Goal: Task Accomplishment & Management: Manage account settings

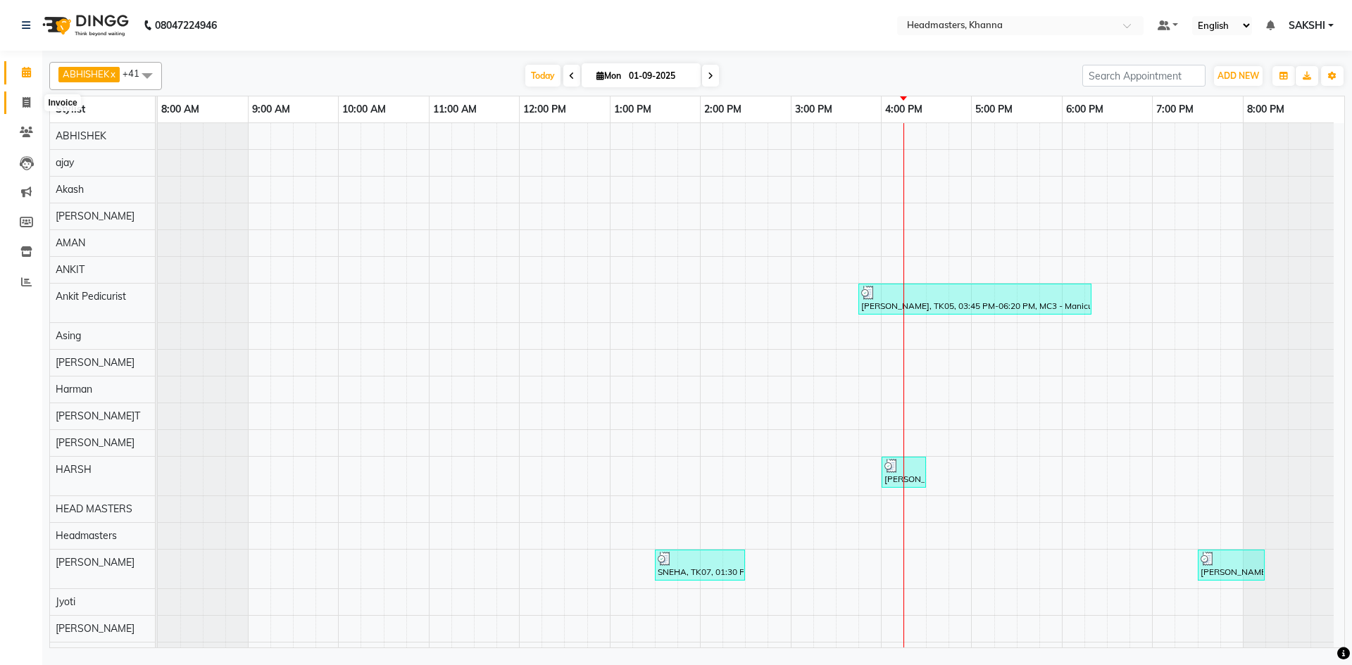
drag, startPoint x: 27, startPoint y: 106, endPoint x: 25, endPoint y: 75, distance: 31.1
click at [27, 106] on icon at bounding box center [27, 102] width 8 height 11
select select "service"
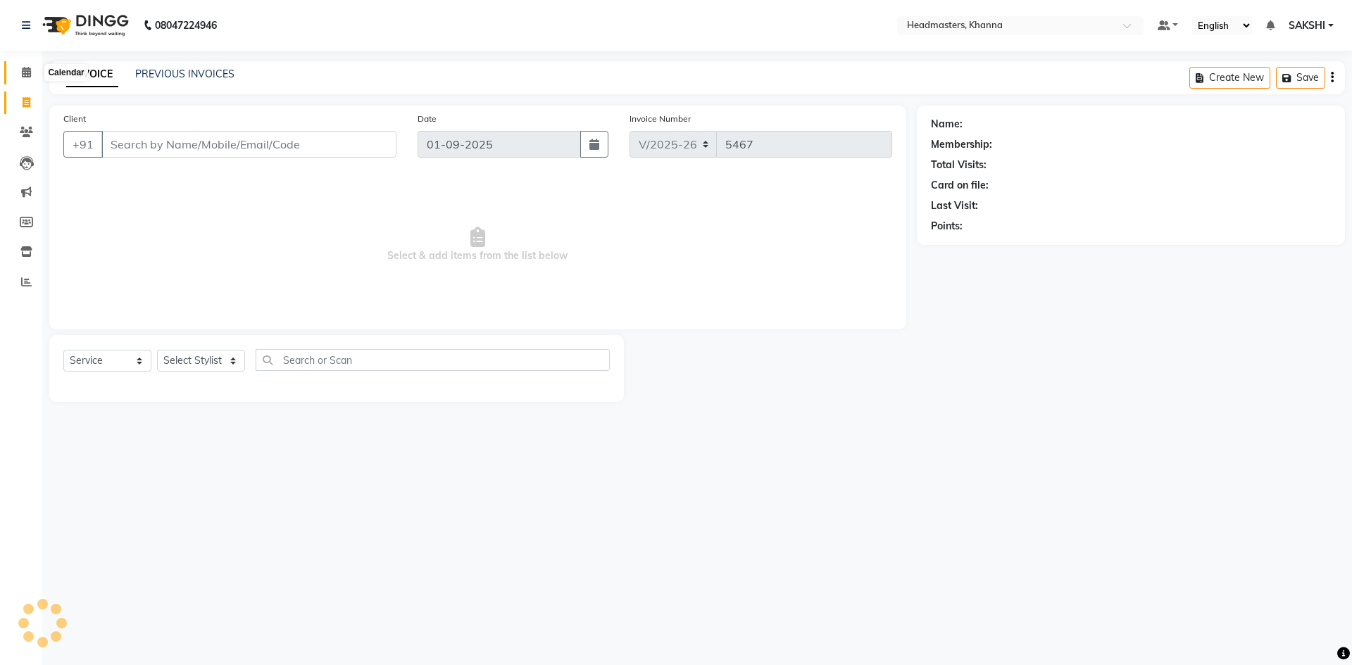
click at [25, 75] on icon at bounding box center [26, 72] width 9 height 11
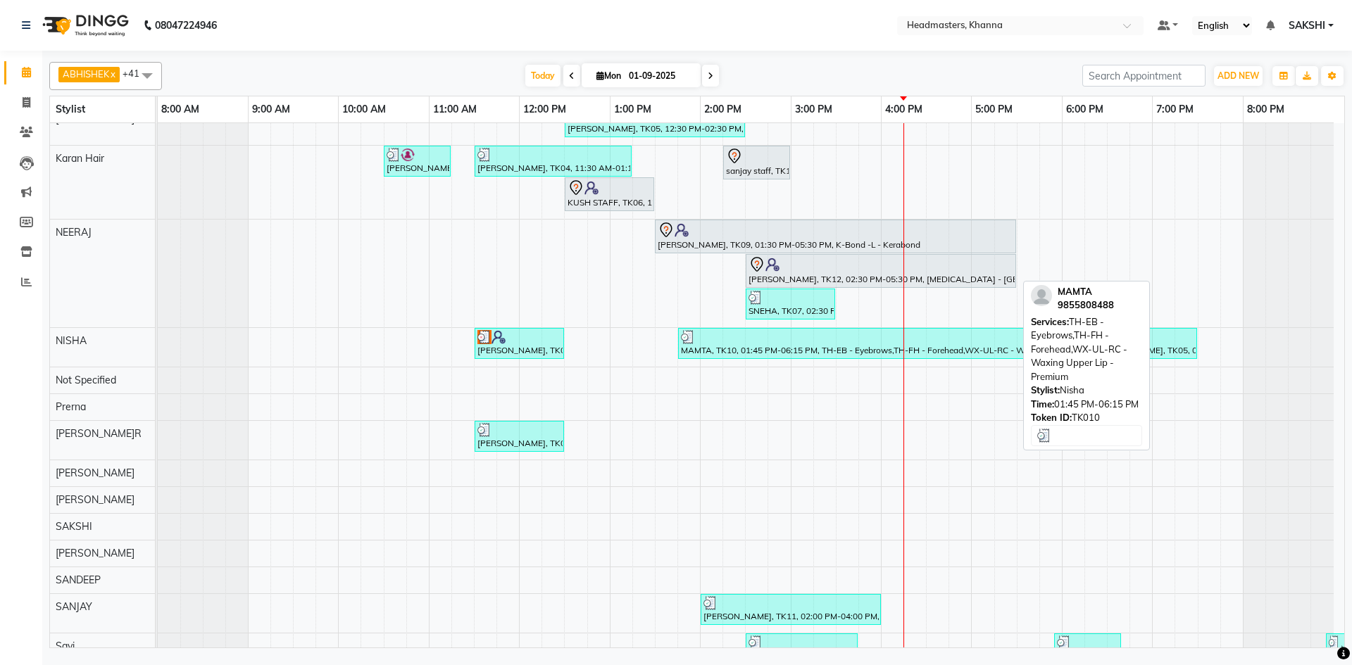
scroll to position [704, 0]
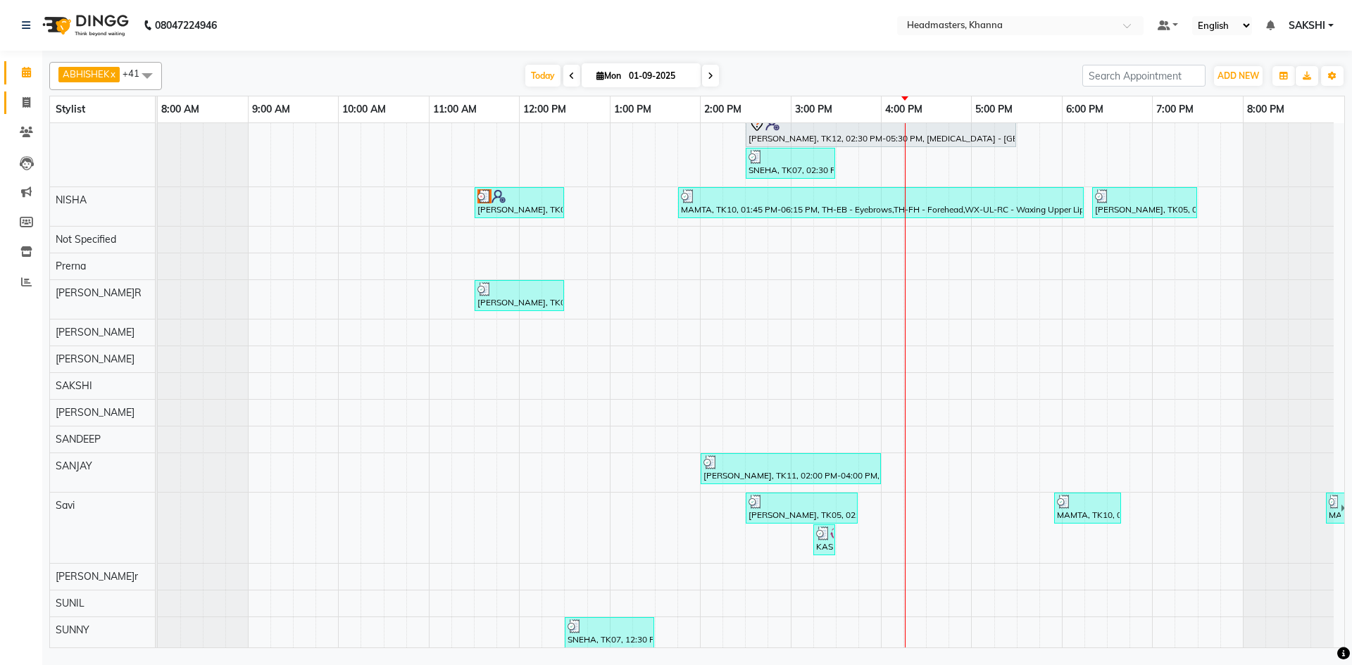
click at [22, 92] on link "Invoice" at bounding box center [21, 103] width 34 height 23
select select "service"
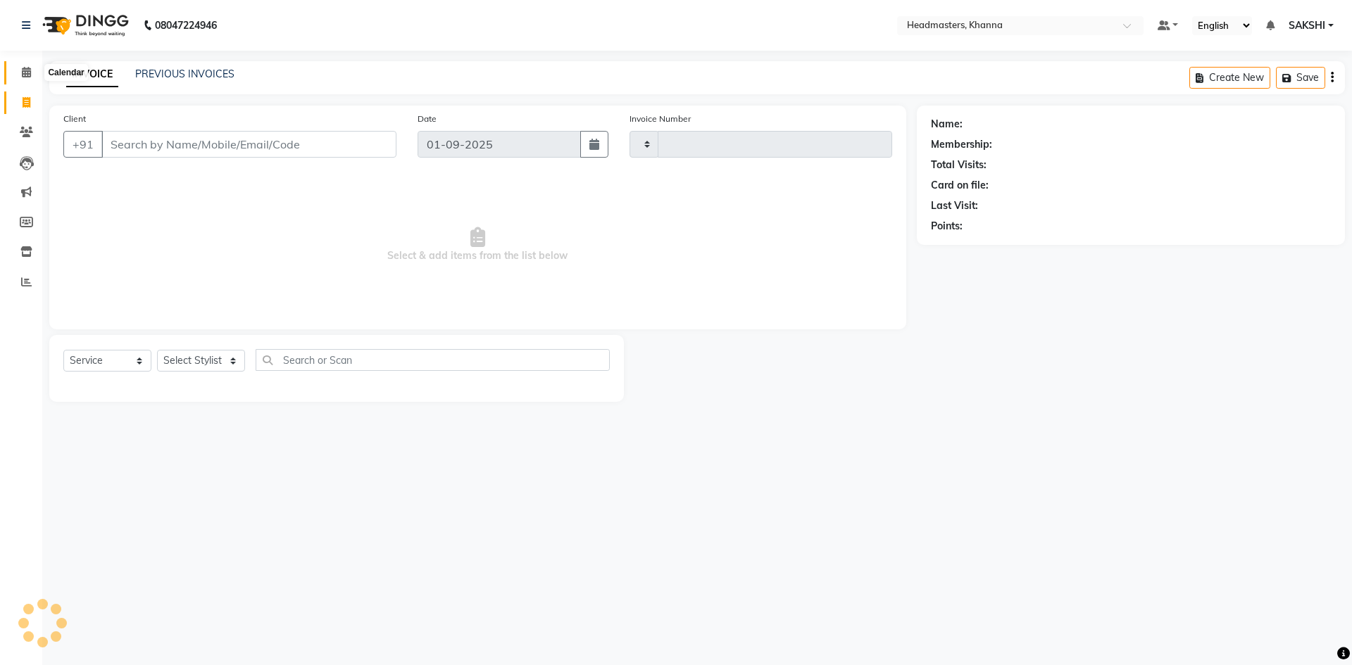
type input "5467"
select select "7138"
click at [23, 75] on icon at bounding box center [26, 72] width 9 height 11
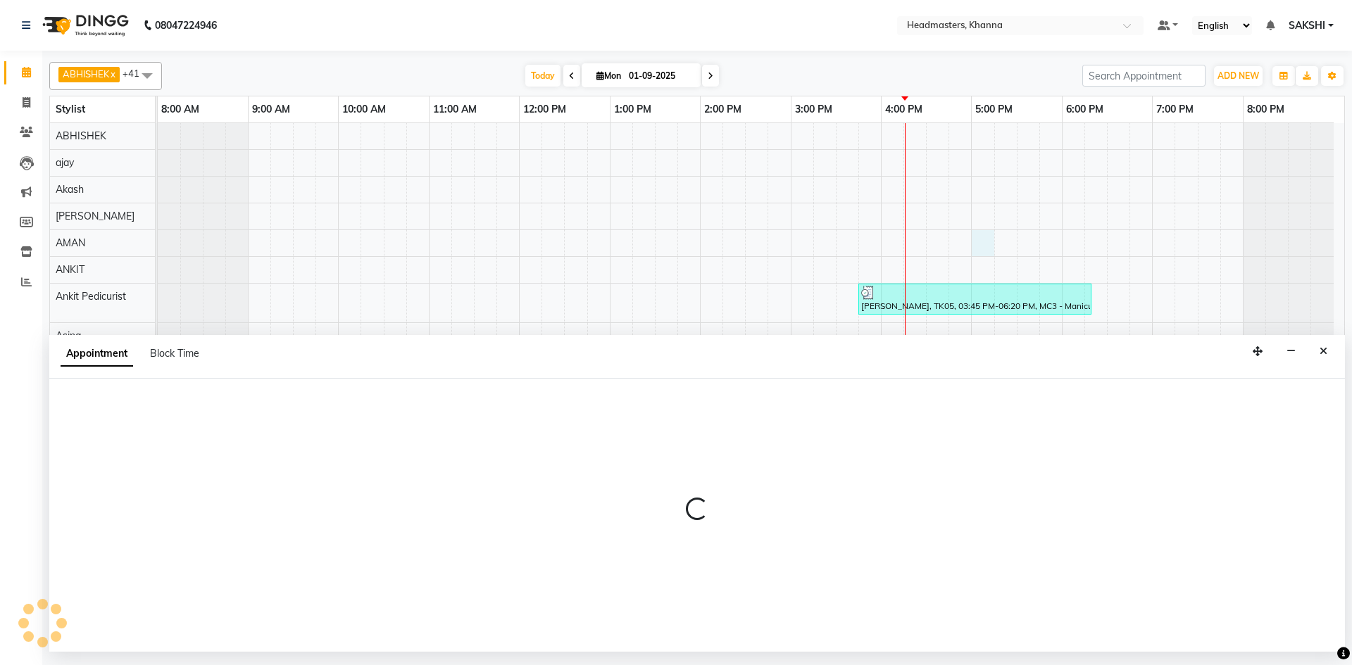
select select "60844"
select select "1020"
select select "tentative"
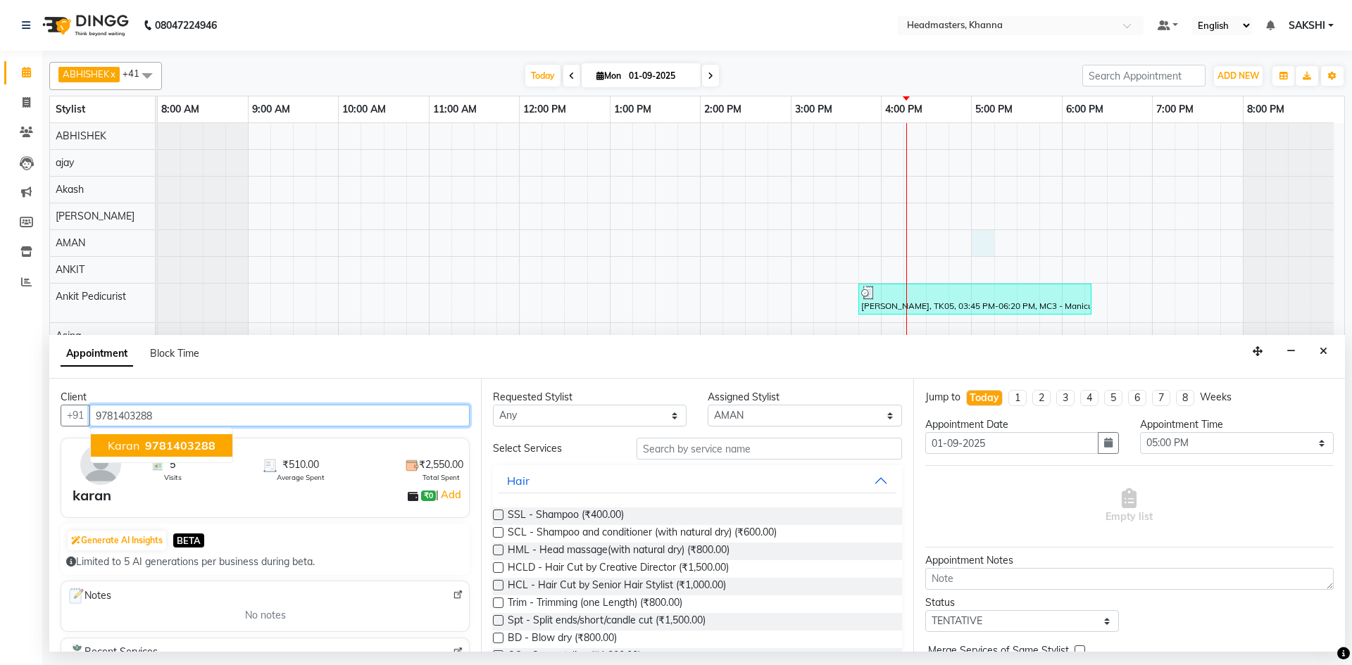
type input "9781403288"
drag, startPoint x: 753, startPoint y: 418, endPoint x: 758, endPoint y: 407, distance: 12.3
click at [753, 418] on select "Select ABHISHEK ajay Akash AKHIL AMAN AMAN (NAILS) ANKIT Ankit Pedicurist Asing…" at bounding box center [805, 416] width 194 height 22
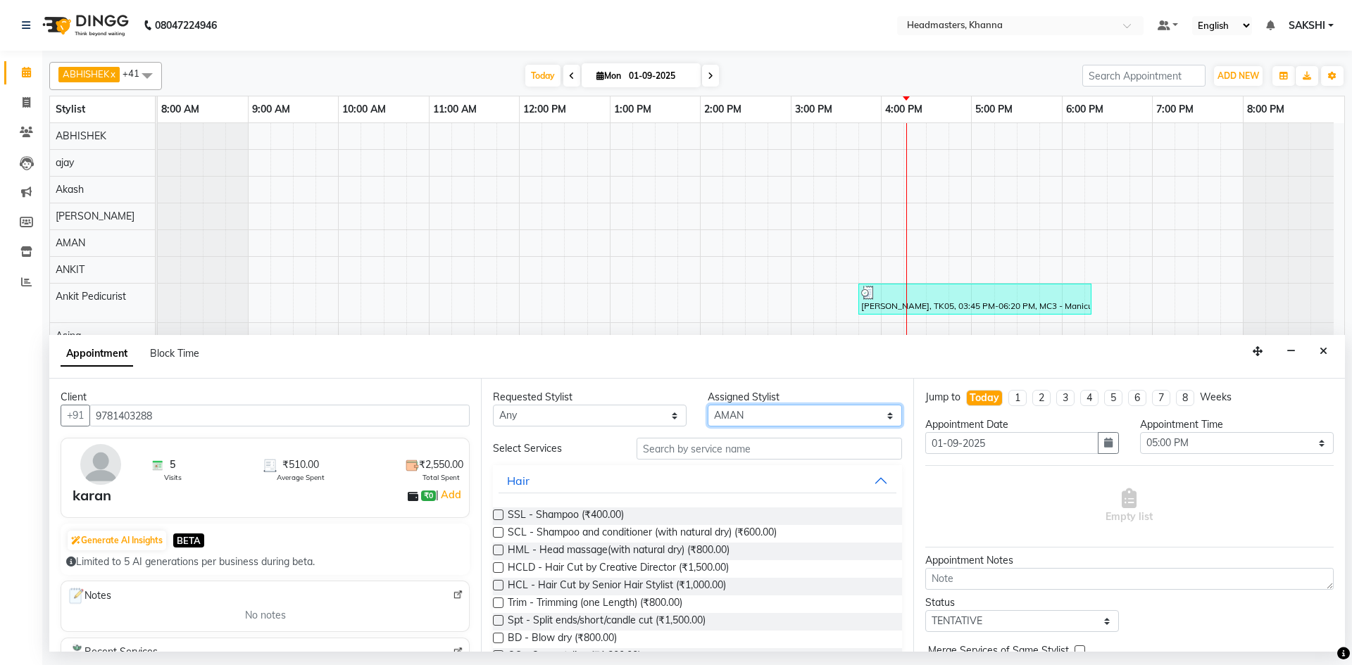
select select "60819"
click at [708, 405] on select "Select ABHISHEK ajay Akash AKHIL AMAN AMAN (NAILS) ANKIT Ankit Pedicurist Asing…" at bounding box center [805, 416] width 194 height 22
click at [665, 447] on input "text" at bounding box center [768, 449] width 265 height 22
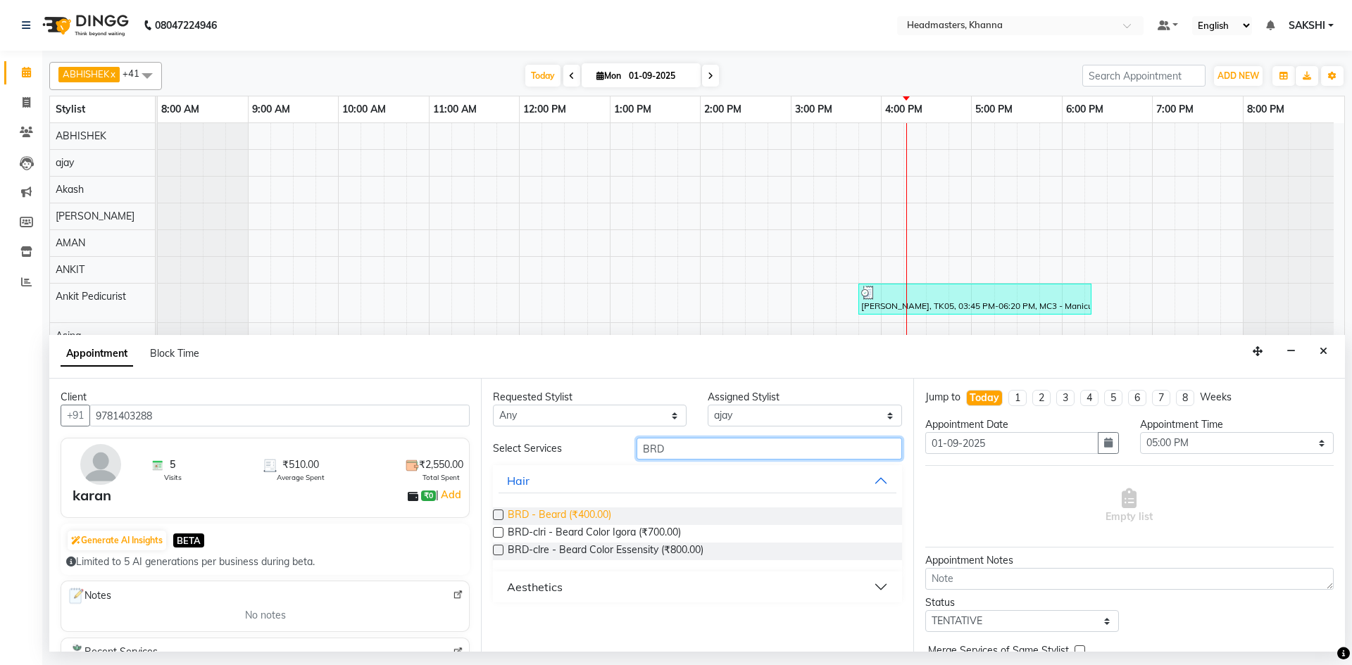
type input "BRD"
click at [602, 513] on span "BRD - Beard (₹400.00)" at bounding box center [559, 517] width 103 height 18
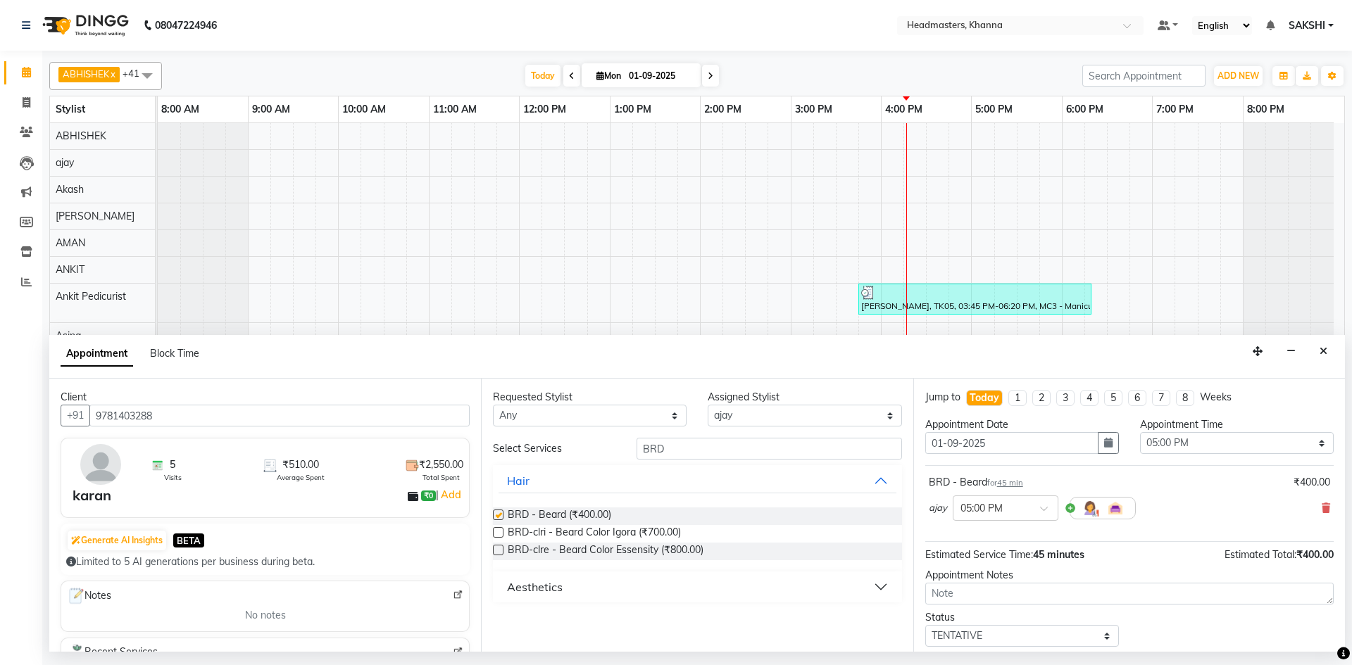
checkbox input "false"
click at [1152, 448] on select "Select 09:00 AM 09:15 AM 09:30 AM 09:45 AM 10:00 AM 10:15 AM 10:30 AM 10:45 AM …" at bounding box center [1237, 443] width 194 height 22
select select "960"
click at [1140, 432] on select "Select 09:00 AM 09:15 AM 09:30 AM 09:45 AM 10:00 AM 10:15 AM 10:30 AM 10:45 AM …" at bounding box center [1237, 443] width 194 height 22
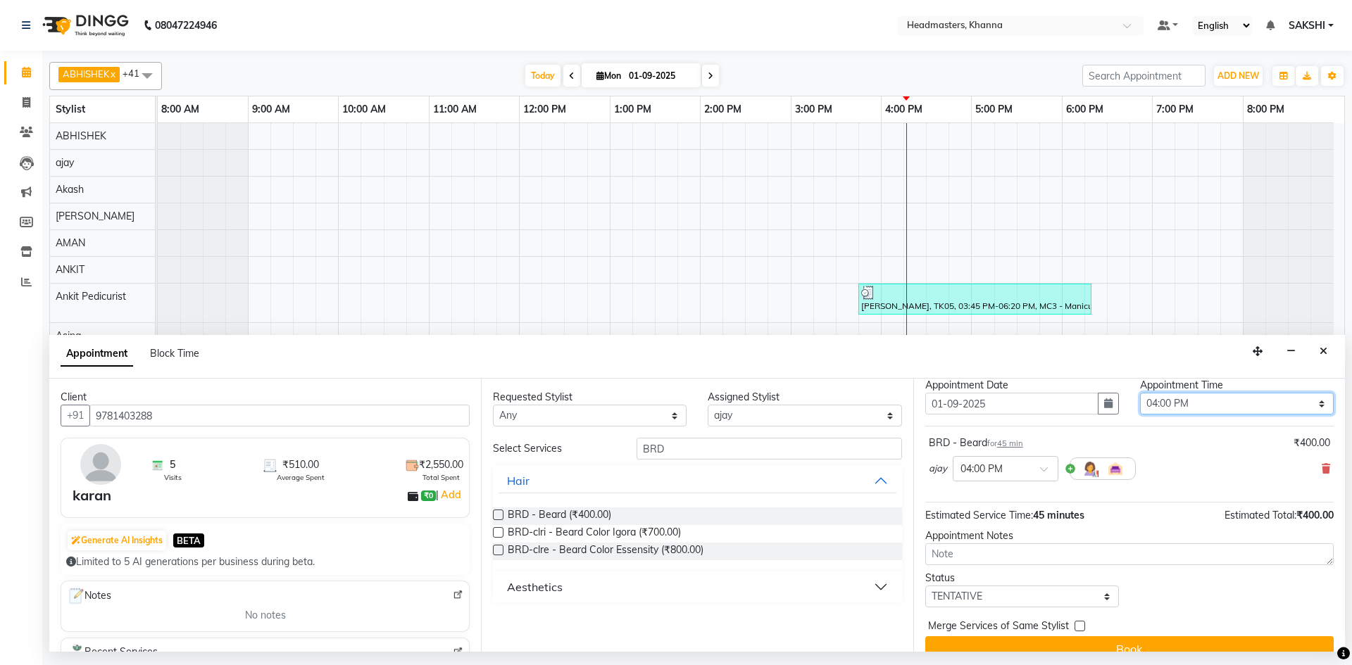
scroll to position [61, 0]
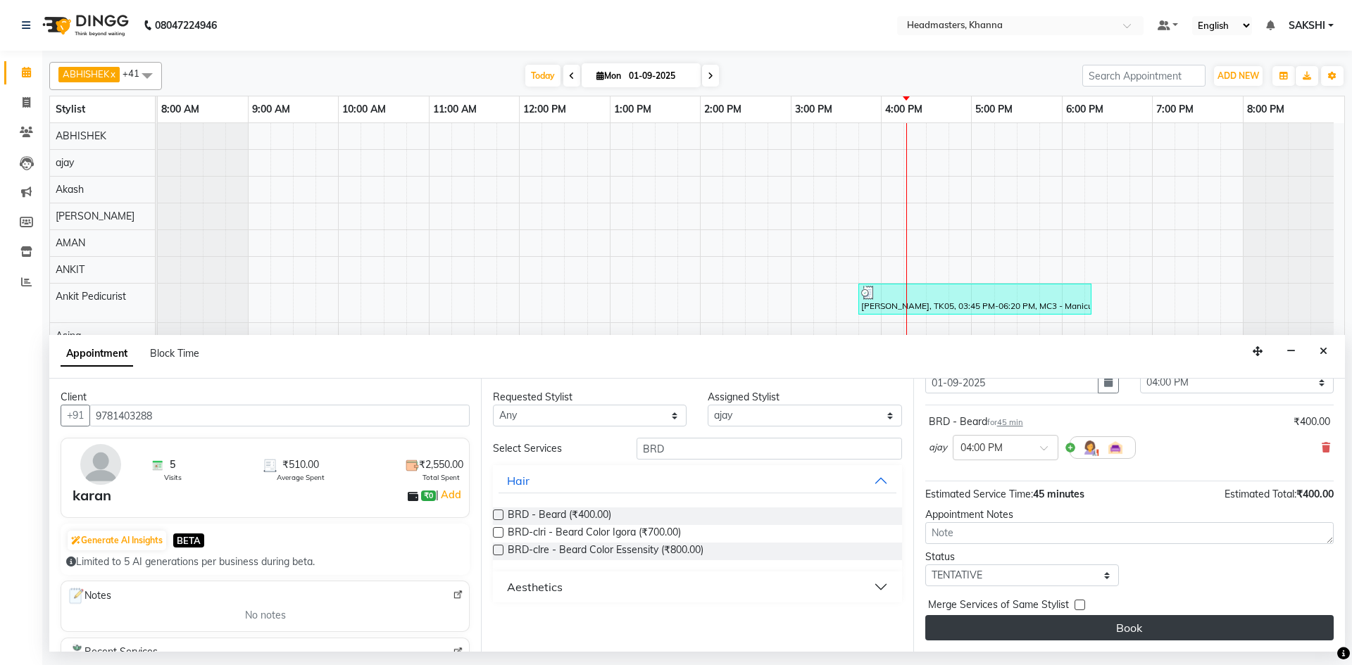
click at [1155, 617] on button "Book" at bounding box center [1129, 627] width 408 height 25
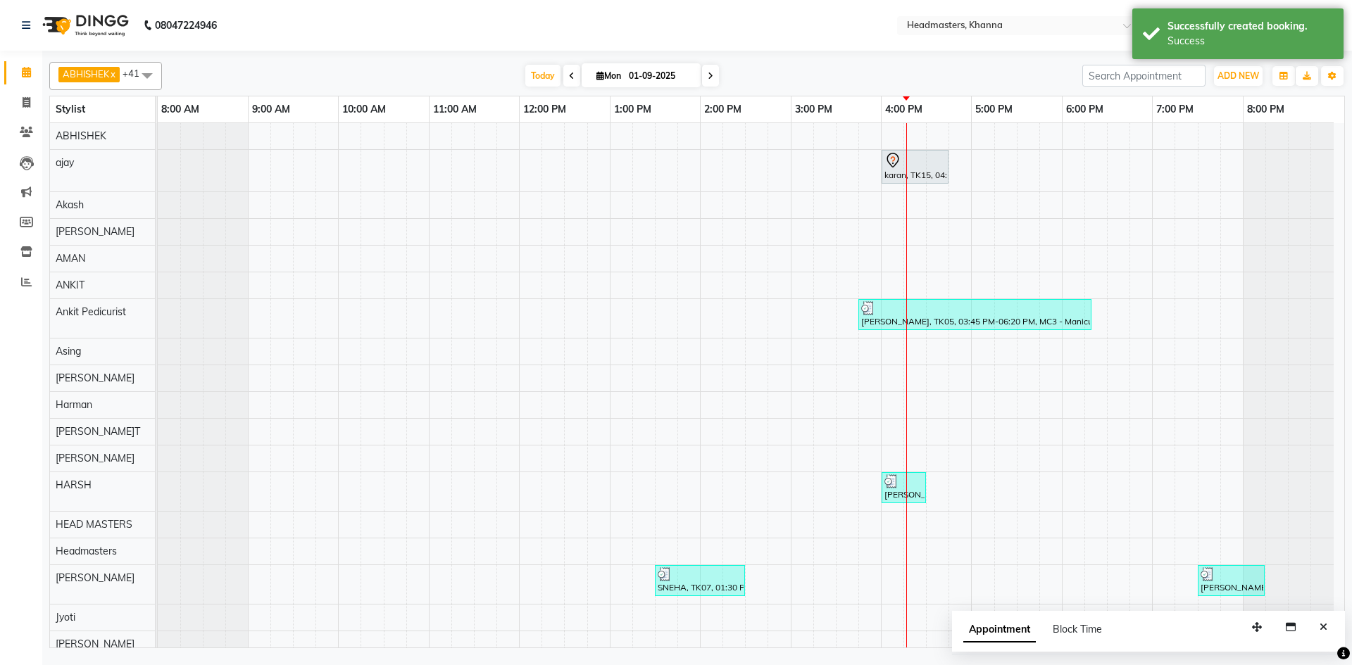
click at [1325, 617] on button "Close" at bounding box center [1323, 628] width 20 height 22
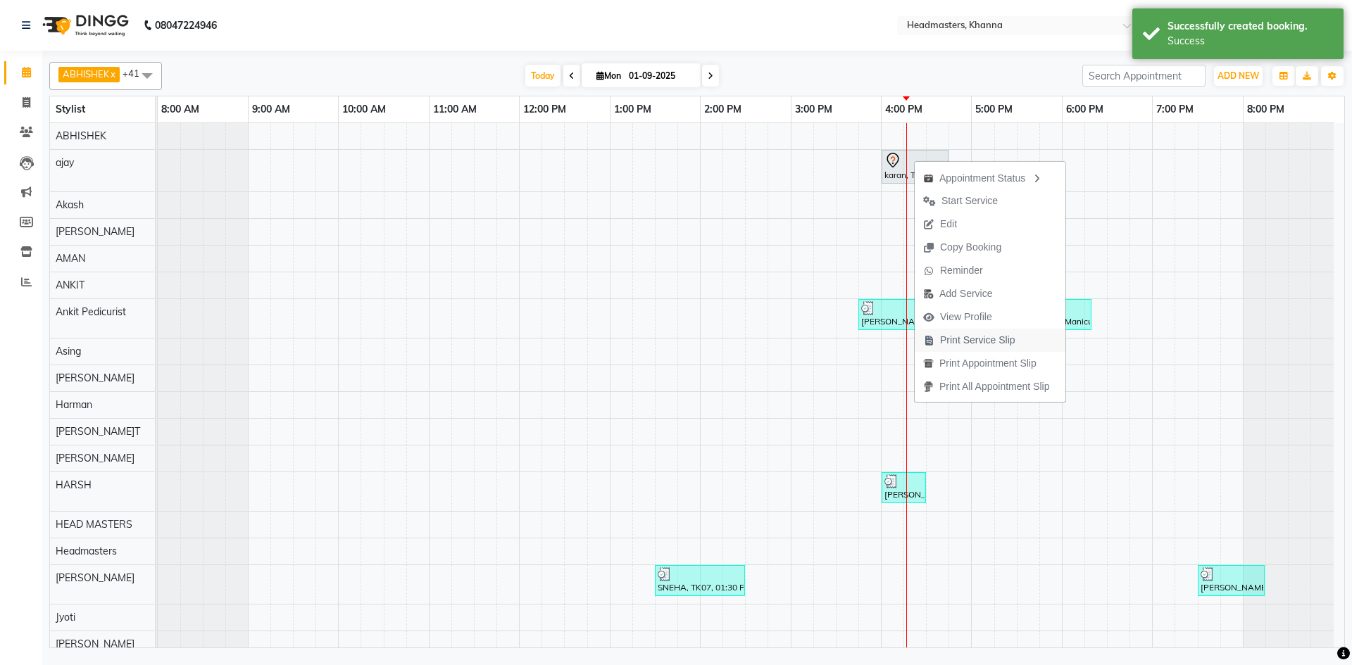
click at [1007, 337] on span "Print Service Slip" at bounding box center [977, 340] width 75 height 15
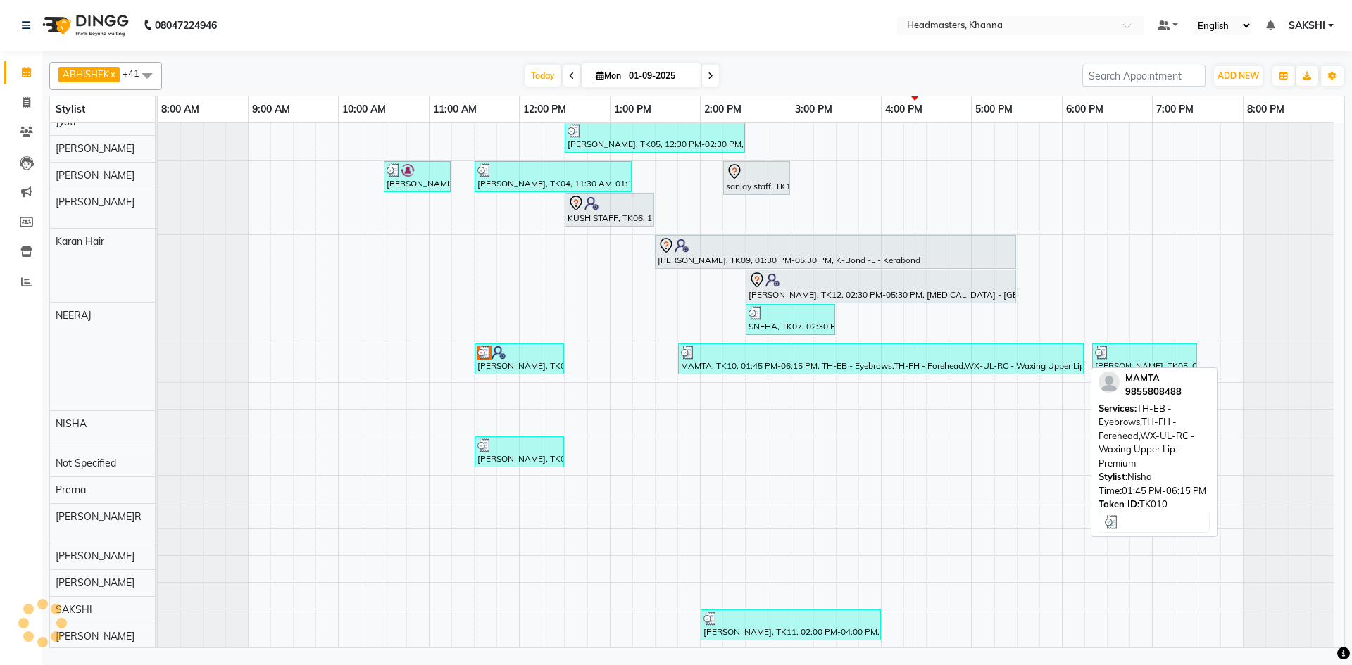
scroll to position [563, 0]
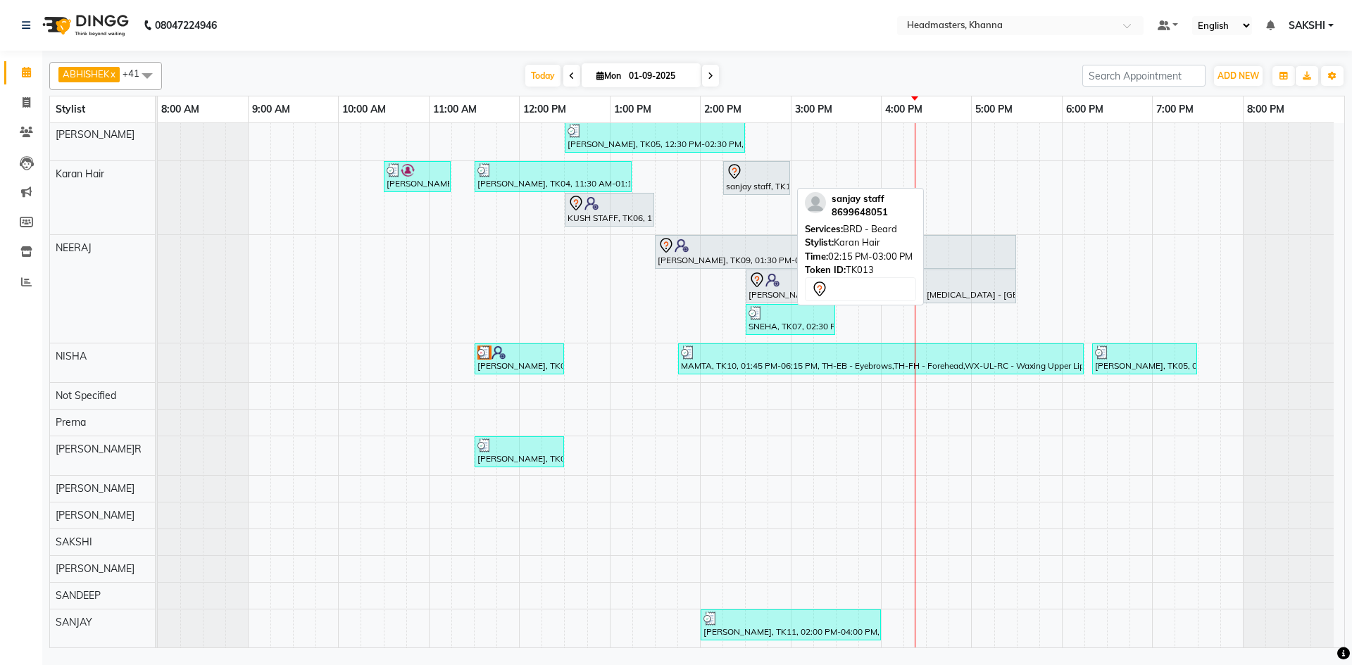
click at [769, 182] on div "sanjay staff, TK13, 02:15 PM-03:00 PM, BRD - [PERSON_NAME]" at bounding box center [756, 178] width 64 height 30
select select "7"
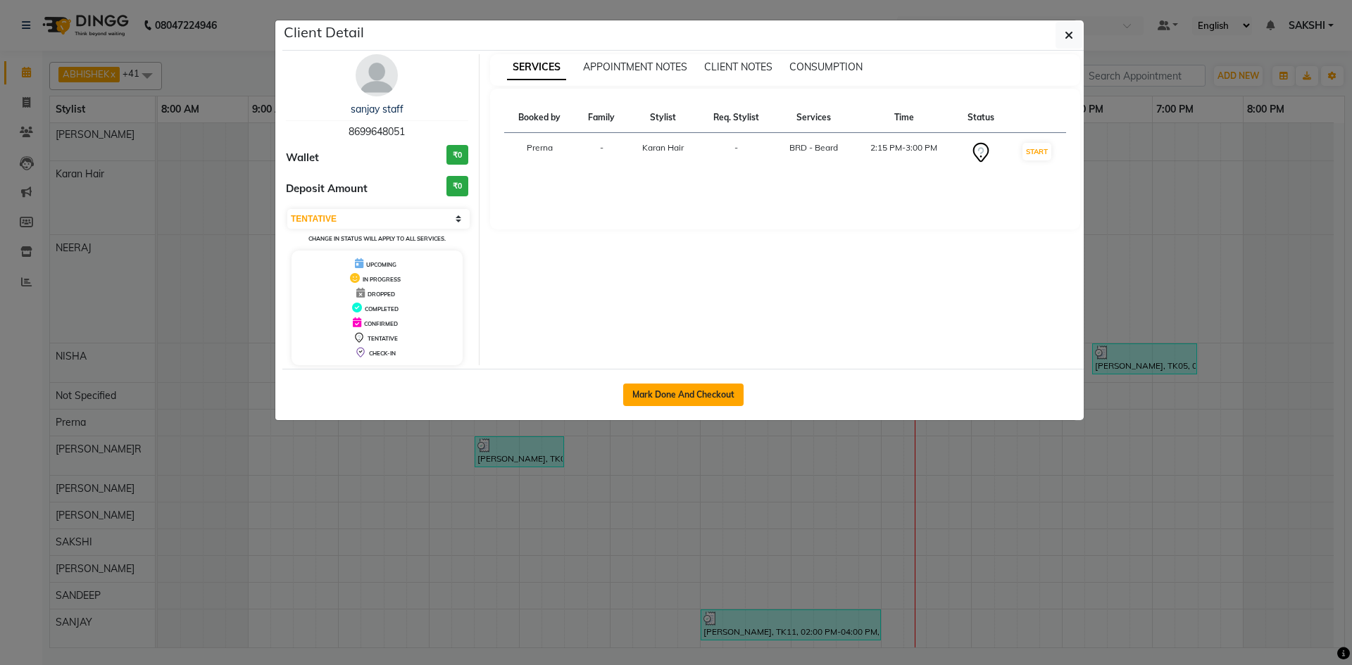
click at [691, 396] on button "Mark Done And Checkout" at bounding box center [683, 395] width 120 height 23
select select "service"
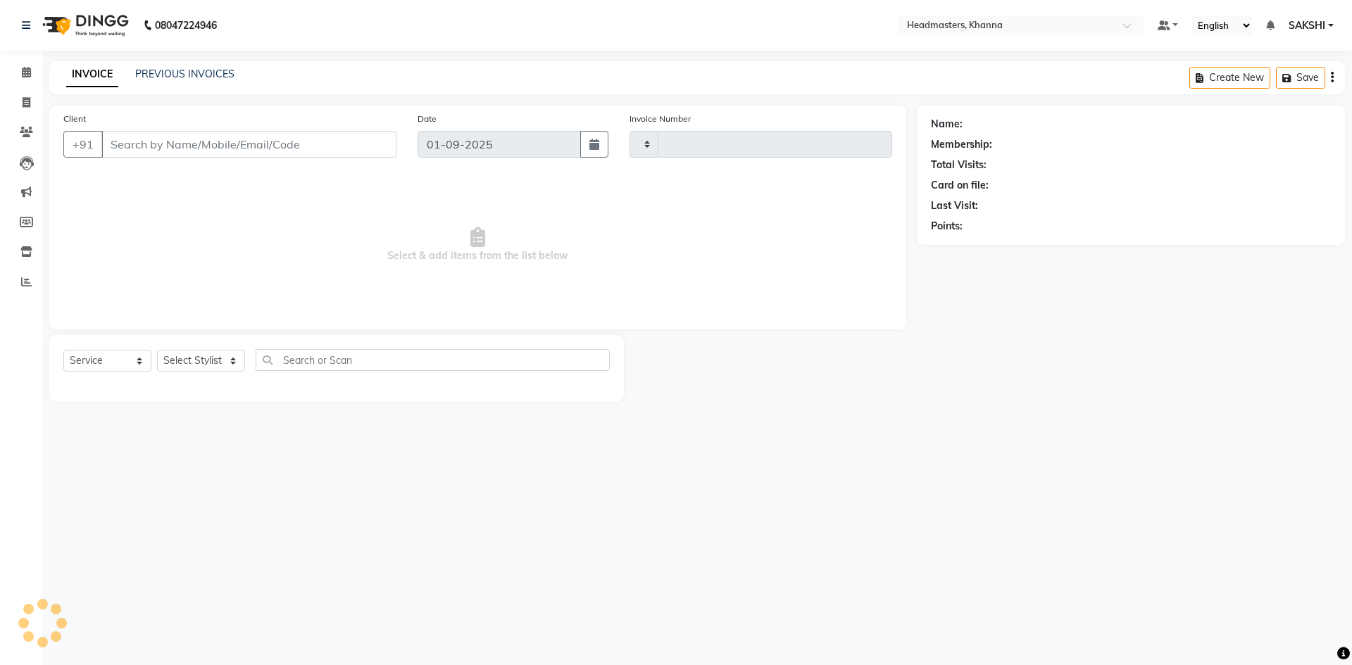
type input "5467"
select select "7138"
type input "8699648051"
select select "63193"
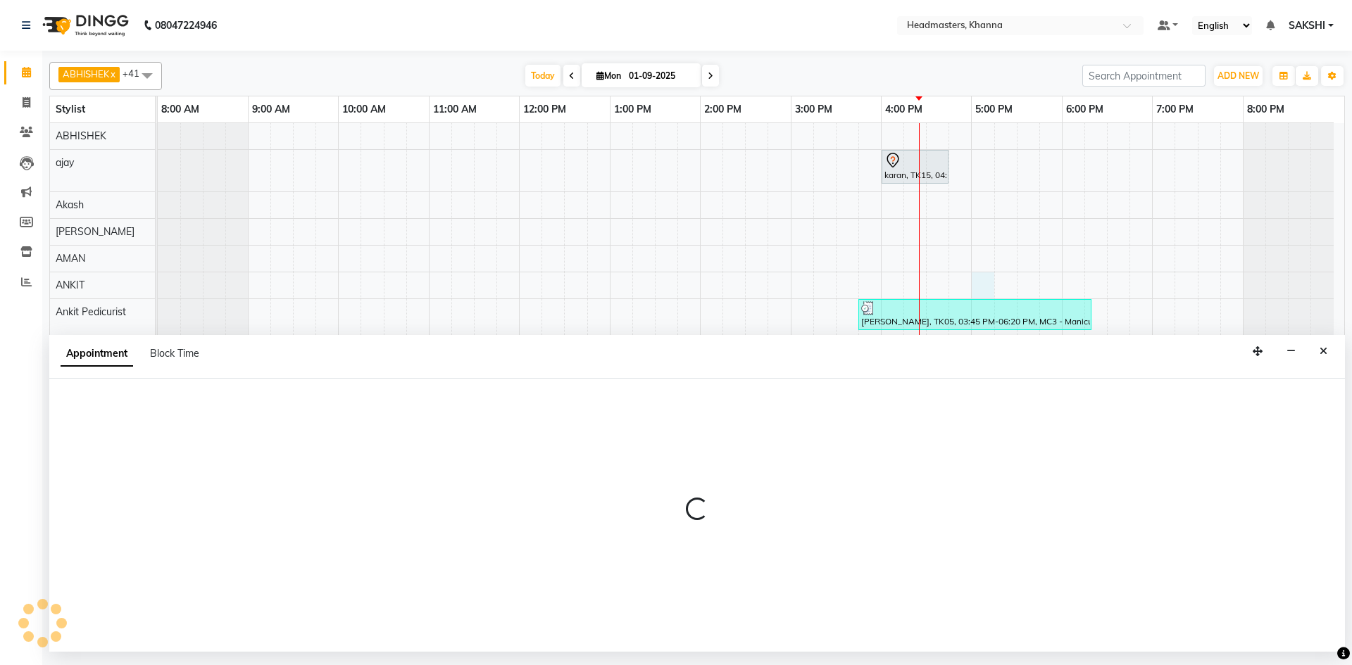
select select "60812"
select select "1020"
select select "tentative"
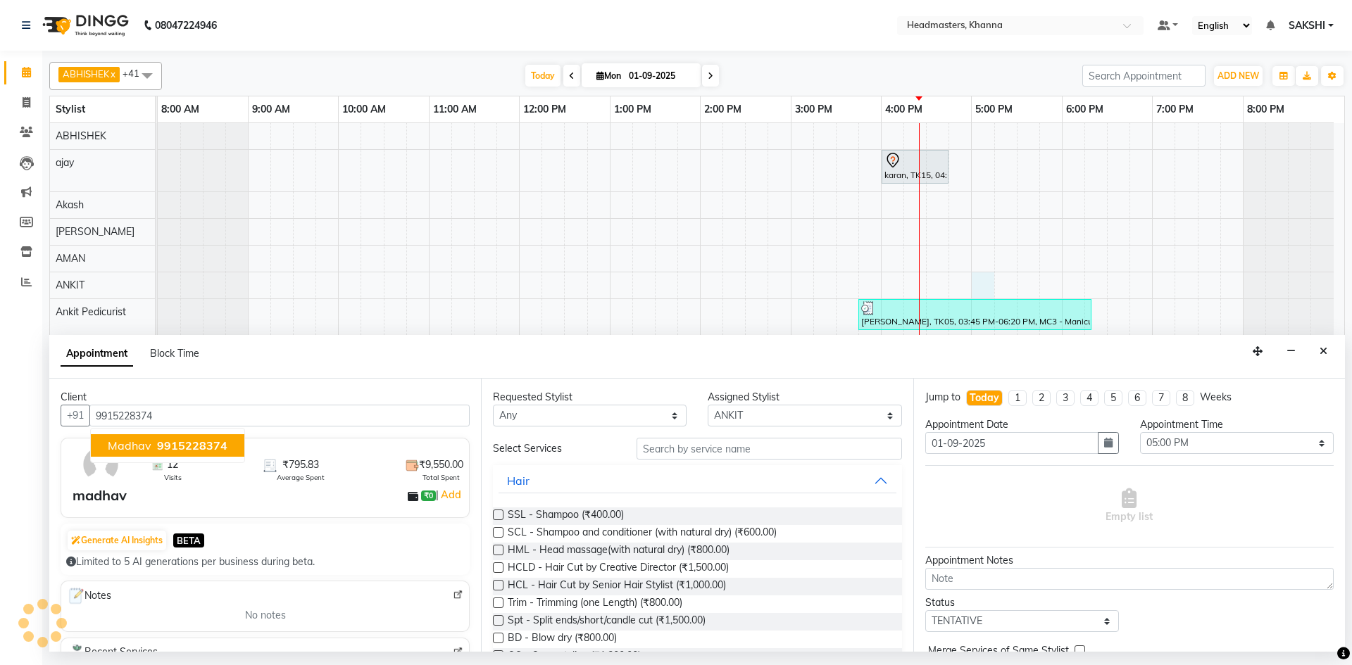
type input "9915228374"
click at [763, 421] on select "Select ABHISHEK ajay Akash AKHIL AMAN AMAN (NAILS) ANKIT Ankit Pedicurist Asing…" at bounding box center [805, 416] width 194 height 22
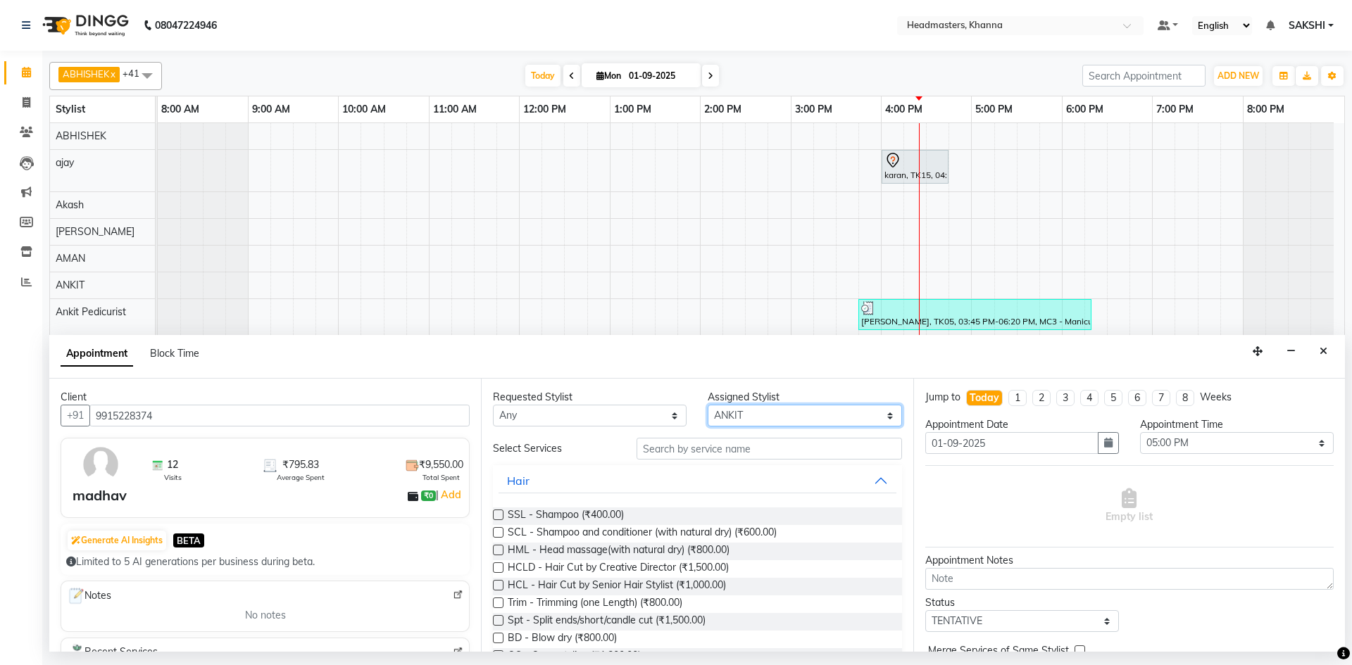
select select "60814"
click at [708, 405] on select "Select ABHISHEK ajay Akash AKHIL AMAN AMAN (NAILS) ANKIT Ankit Pedicurist Asing…" at bounding box center [805, 416] width 194 height 22
click at [715, 457] on input "text" at bounding box center [768, 449] width 265 height 22
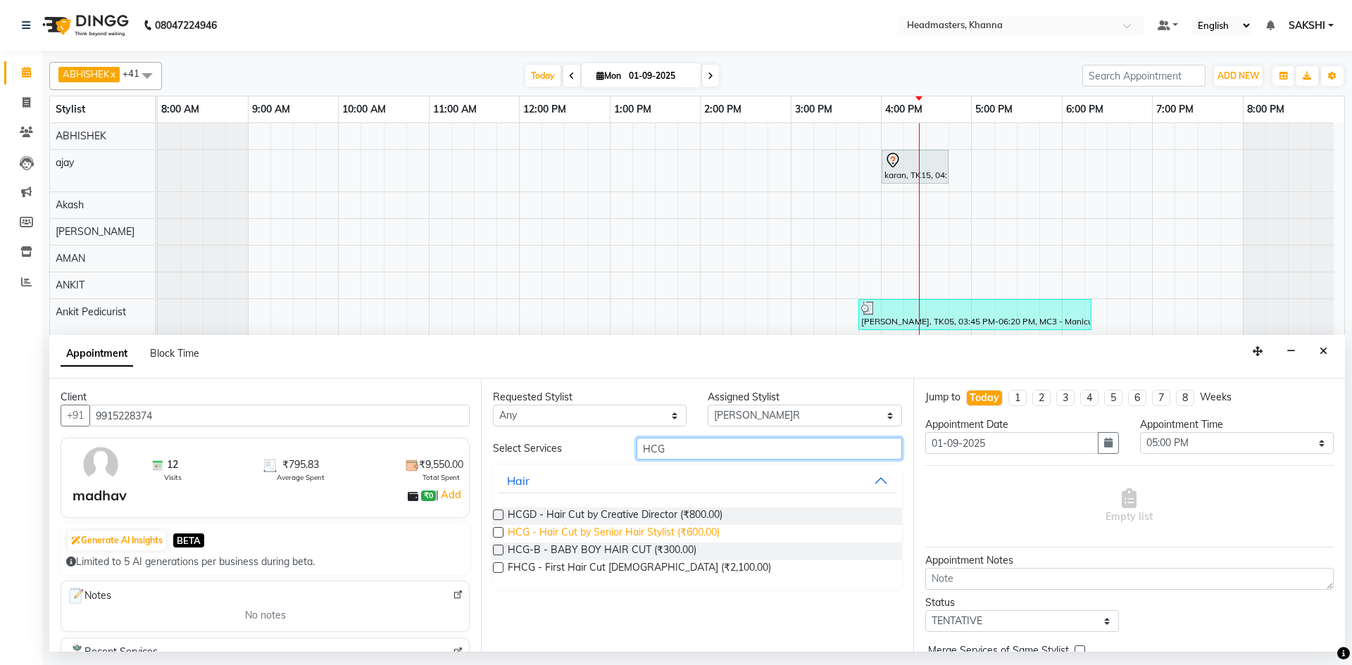
type input "HCG"
click at [603, 532] on span "HCG - Hair Cut by Senior Hair Stylist (₹600.00)" at bounding box center [614, 534] width 212 height 18
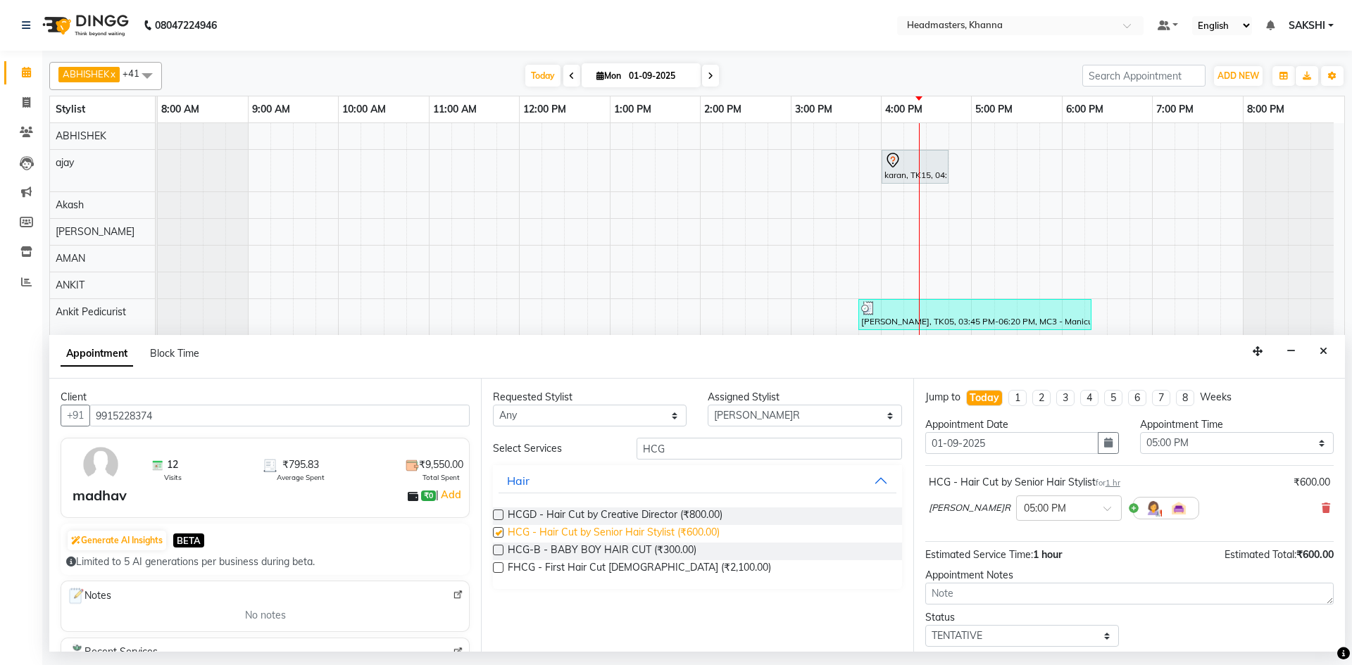
checkbox input "false"
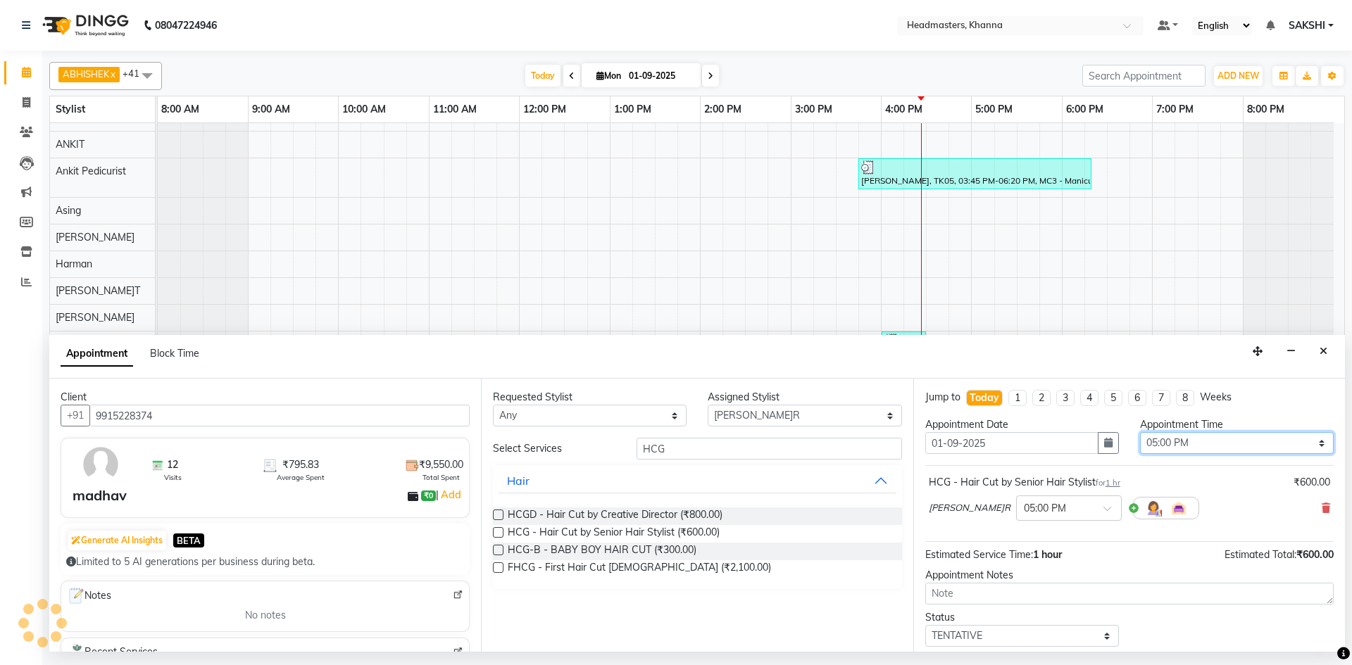
click at [1164, 437] on select "Select 09:00 AM 09:15 AM 09:30 AM 09:45 AM 10:00 AM 10:15 AM 10:30 AM 10:45 AM …" at bounding box center [1237, 443] width 194 height 22
select select "990"
click at [1140, 432] on select "Select 09:00 AM 09:15 AM 09:30 AM 09:45 AM 10:00 AM 10:15 AM 10:30 AM 10:45 AM …" at bounding box center [1237, 443] width 194 height 22
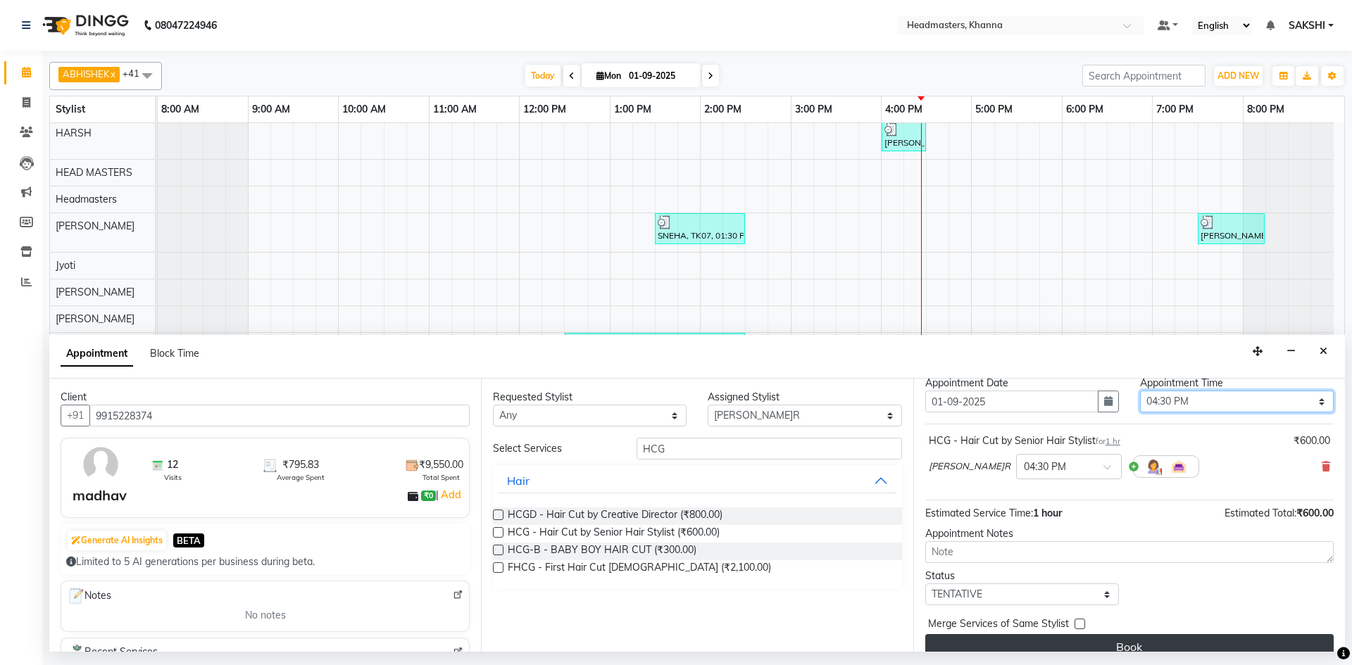
scroll to position [61, 0]
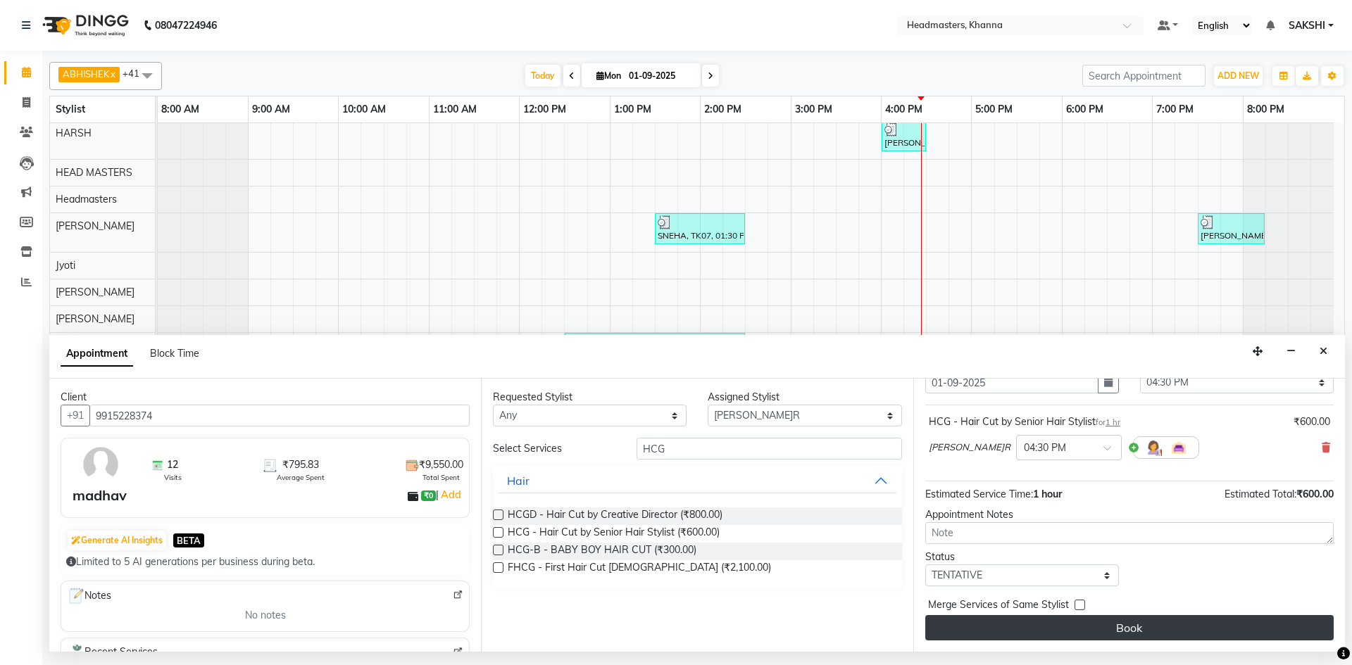
click at [1199, 627] on button "Book" at bounding box center [1129, 627] width 408 height 25
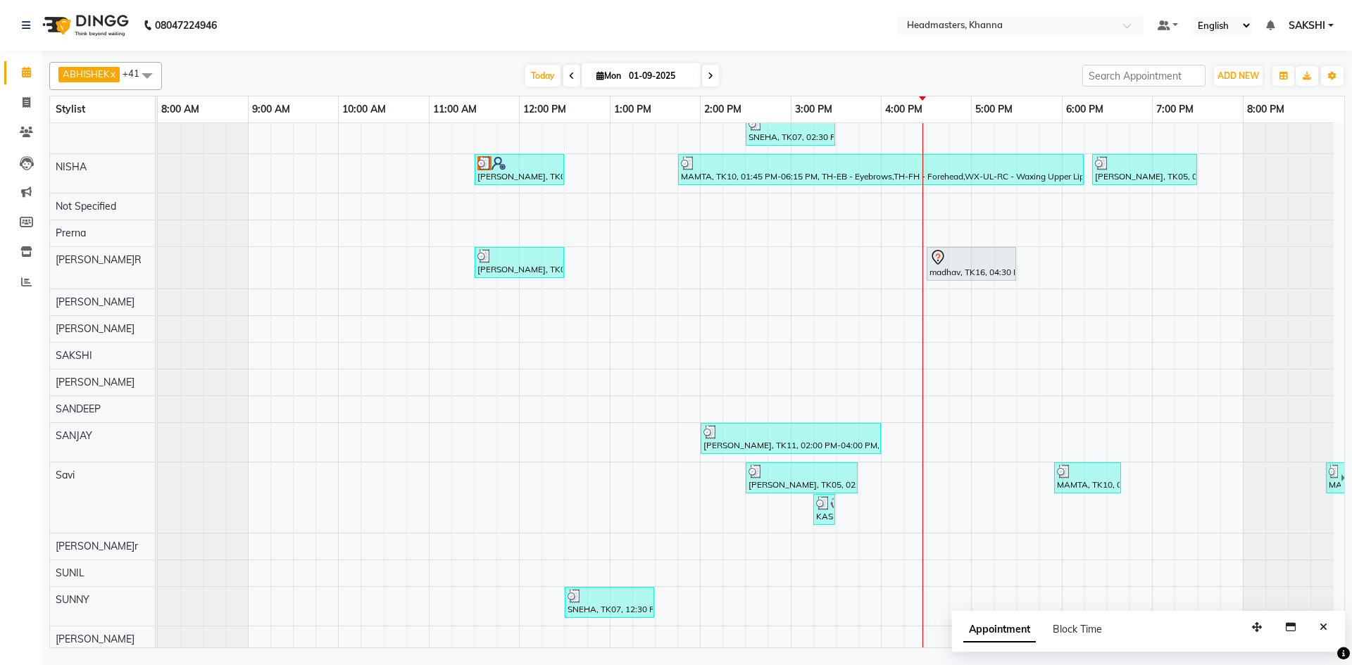
scroll to position [633, 0]
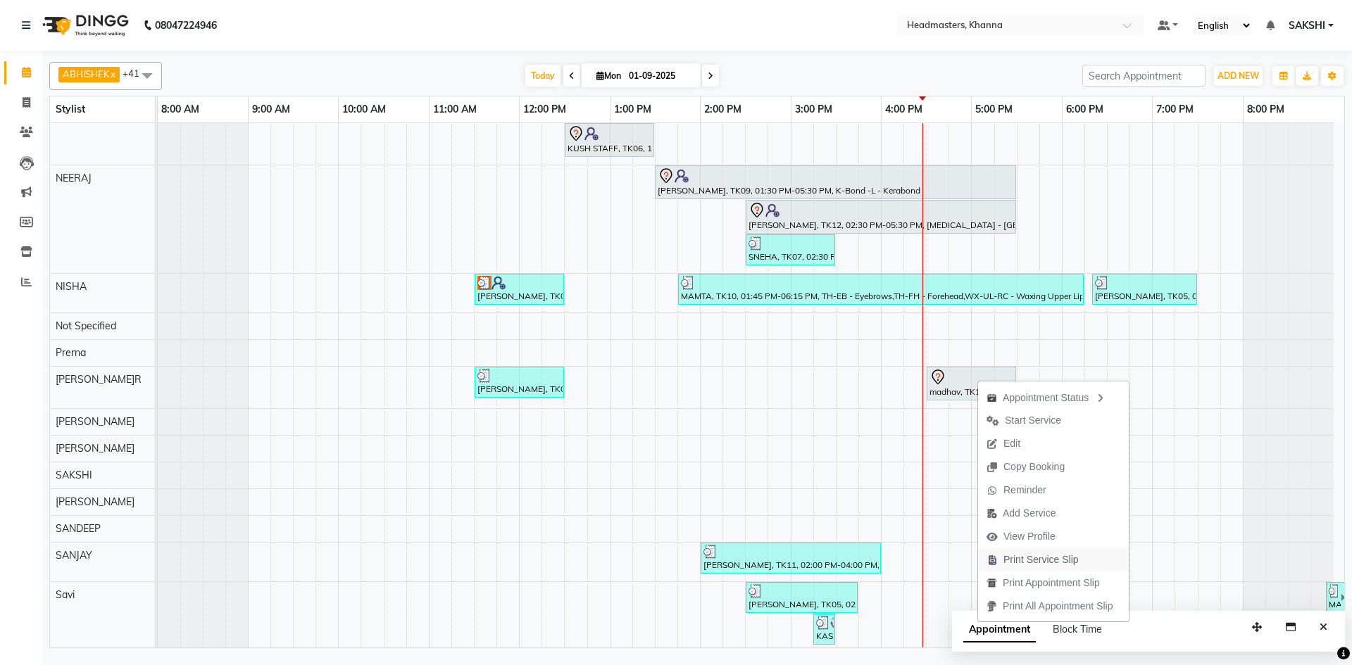
click at [1048, 555] on span "Print Service Slip" at bounding box center [1040, 560] width 75 height 15
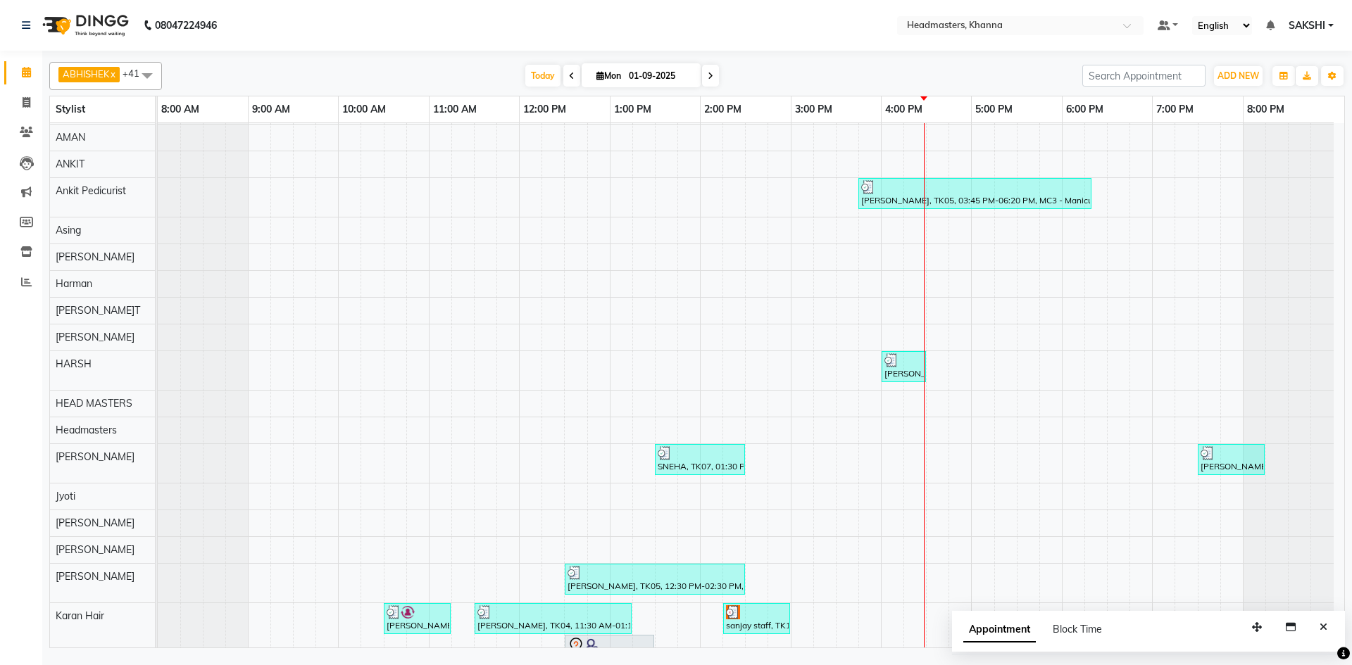
scroll to position [0, 0]
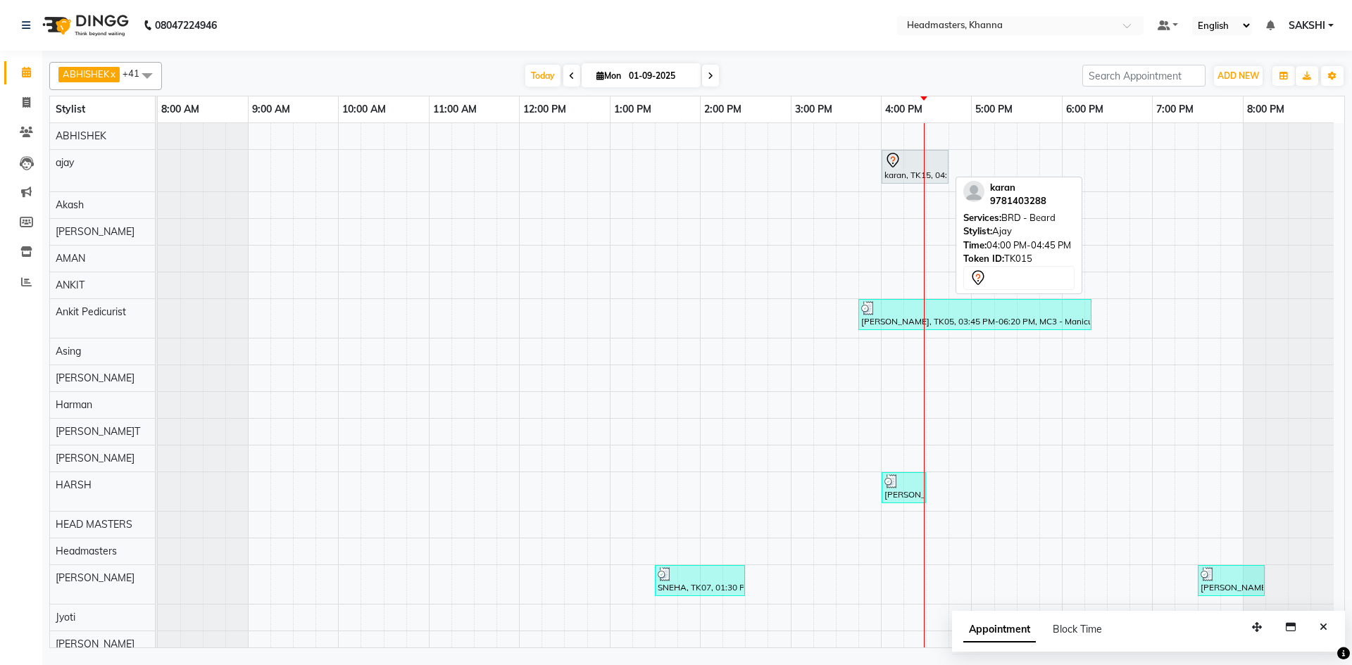
click at [899, 161] on icon at bounding box center [892, 160] width 17 height 17
select select "7"
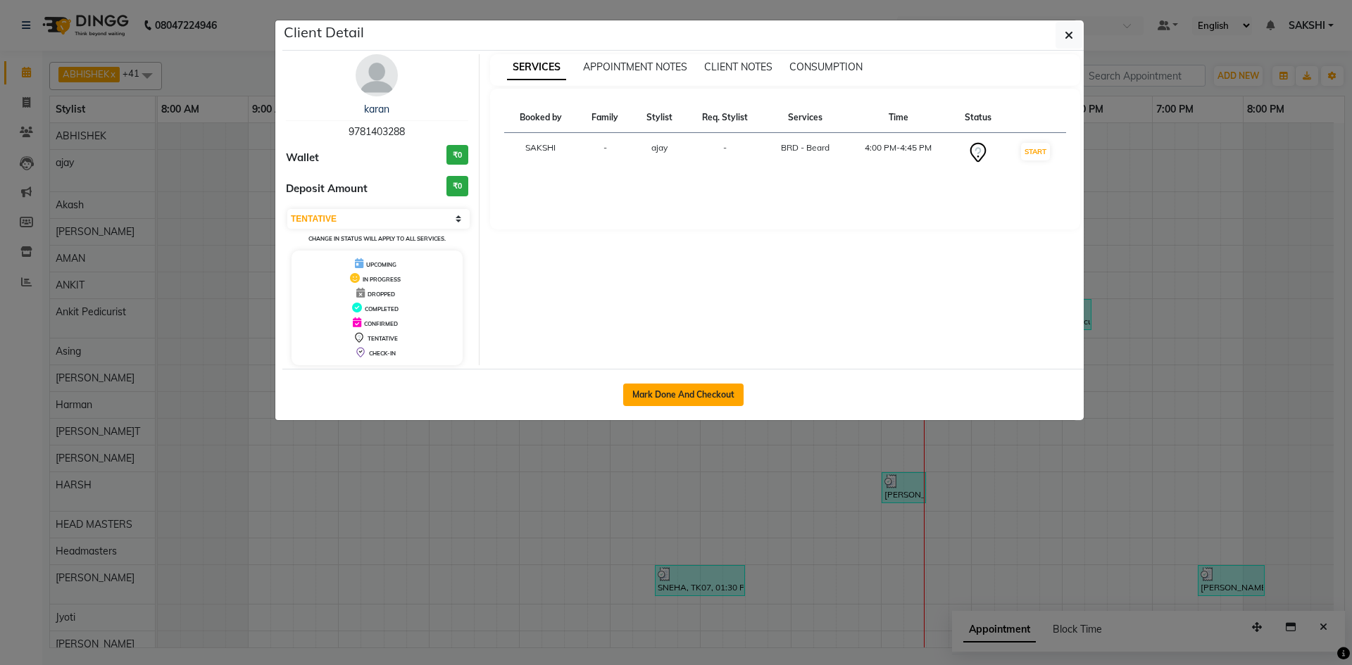
click at [693, 389] on button "Mark Done And Checkout" at bounding box center [683, 395] width 120 height 23
select select "service"
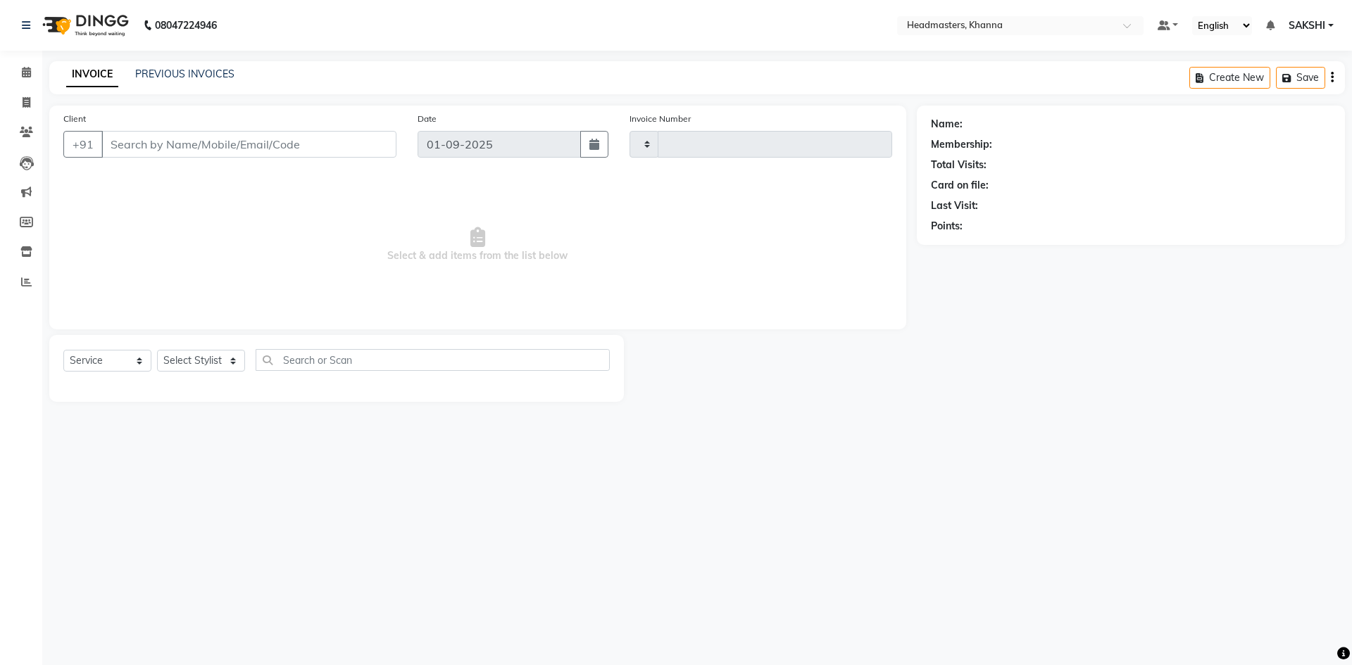
type input "5467"
select select "7138"
type input "9781403288"
select select "60819"
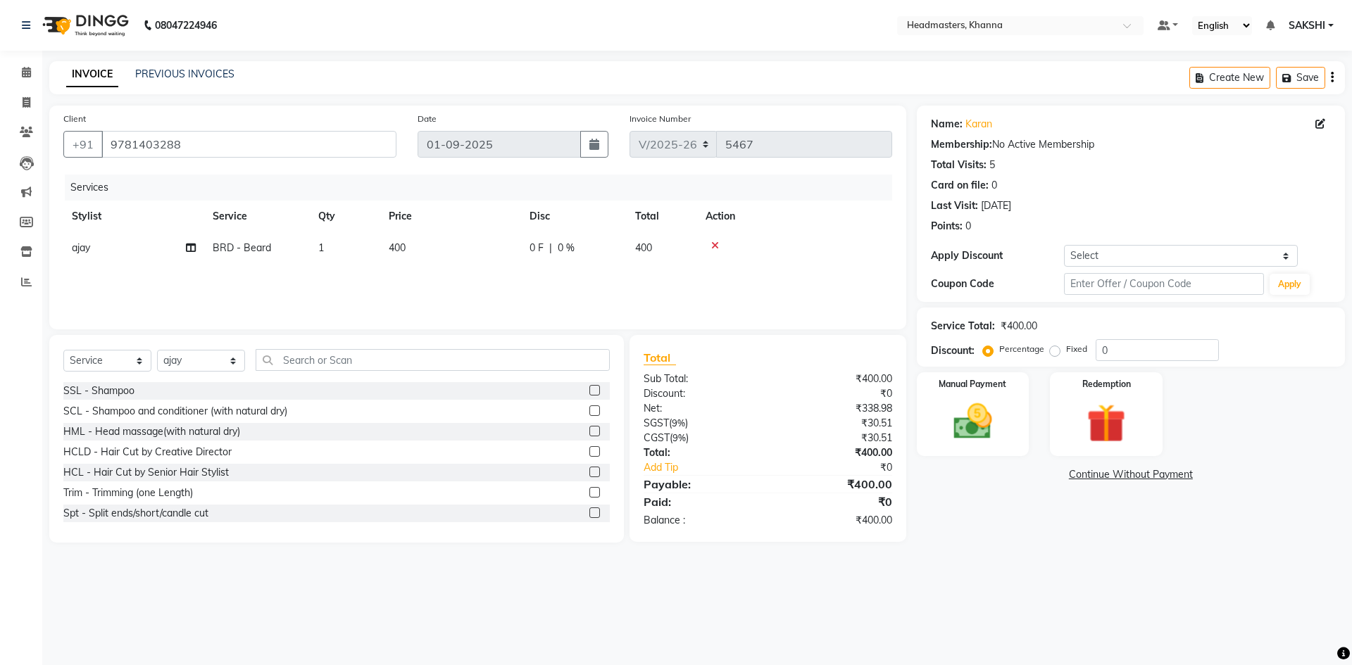
click at [598, 244] on div "0 F | 0 %" at bounding box center [573, 248] width 89 height 15
select select "60819"
click at [598, 244] on input "0" at bounding box center [617, 252] width 42 height 22
type input "150"
drag, startPoint x: 698, startPoint y: 291, endPoint x: 936, endPoint y: 339, distance: 241.9
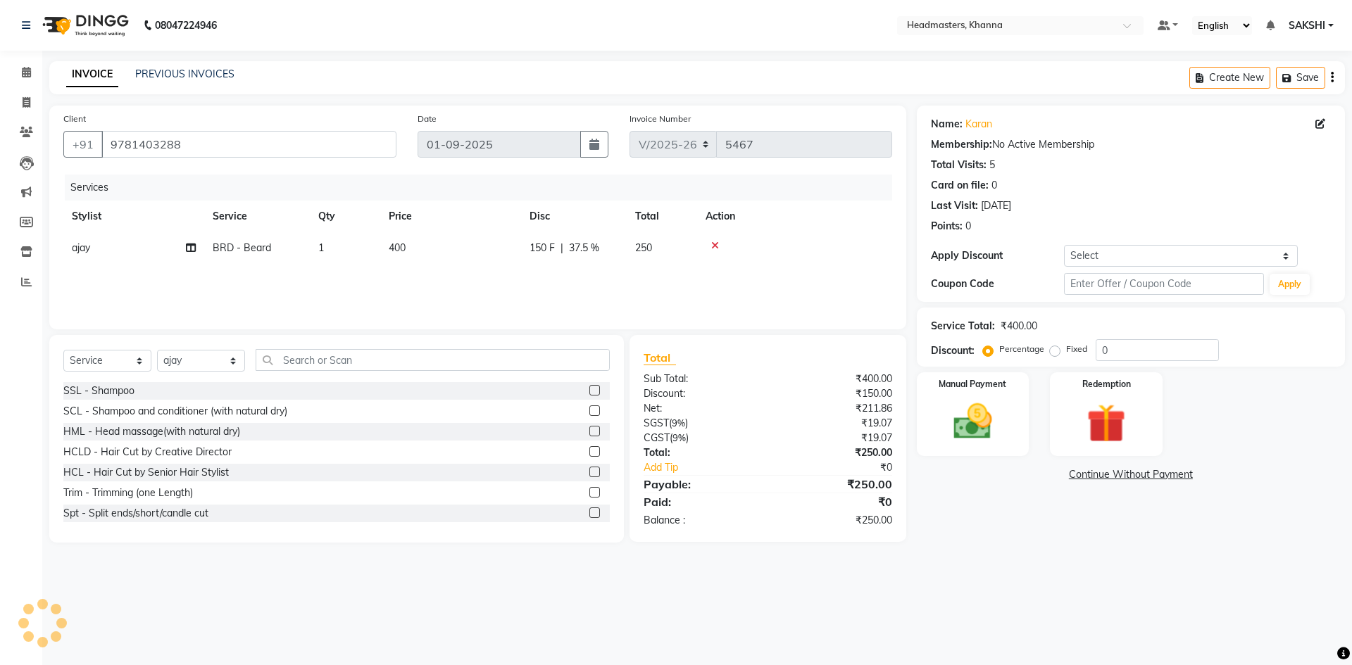
click at [699, 291] on div "Services Stylist Service Qty Price Disc Total Action ajay BRD - Beard 1 400 150…" at bounding box center [477, 245] width 829 height 141
click at [1000, 414] on img at bounding box center [972, 421] width 65 height 46
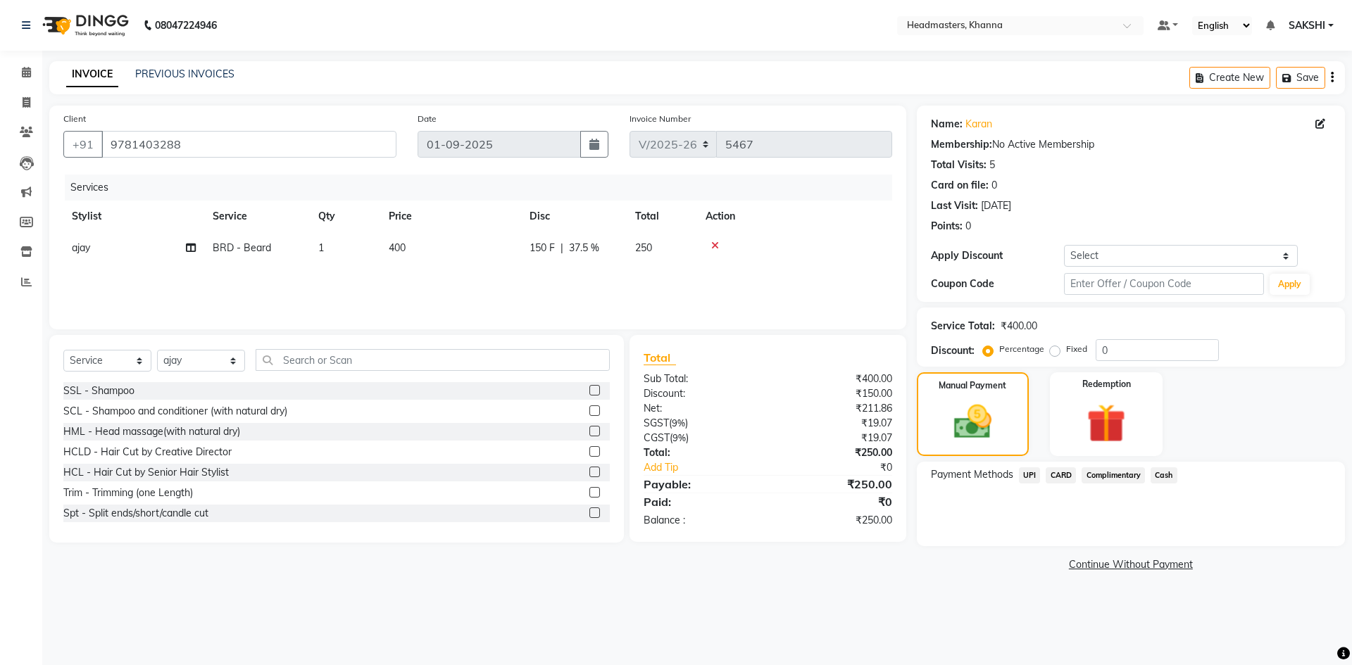
click at [1025, 473] on span "UPI" at bounding box center [1030, 475] width 22 height 16
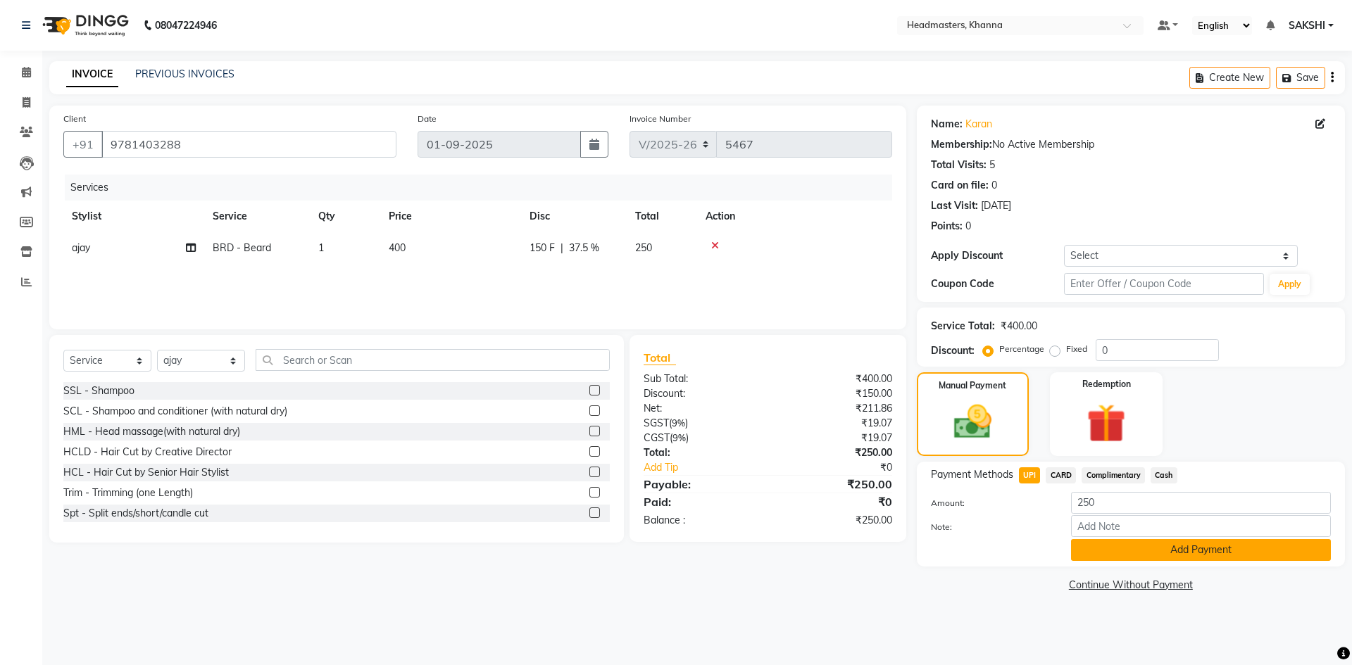
click at [1121, 547] on button "Add Payment" at bounding box center [1201, 550] width 260 height 22
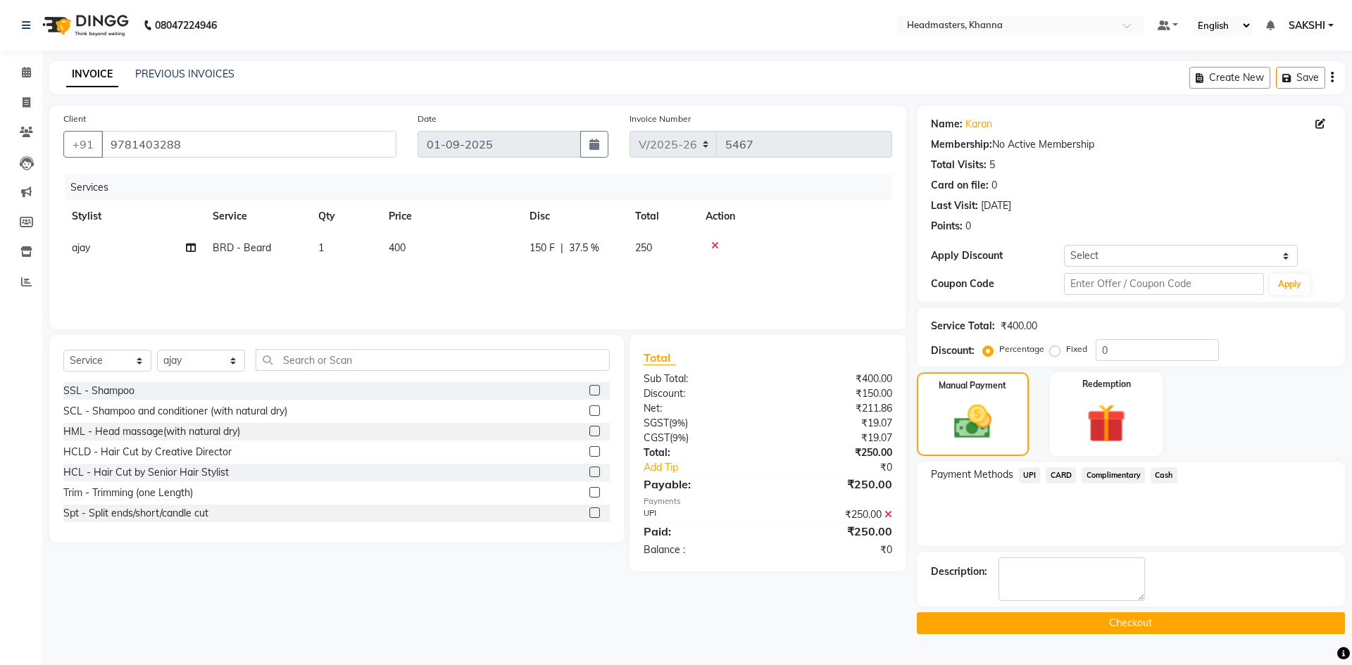
click at [1119, 616] on button "Checkout" at bounding box center [1131, 624] width 428 height 22
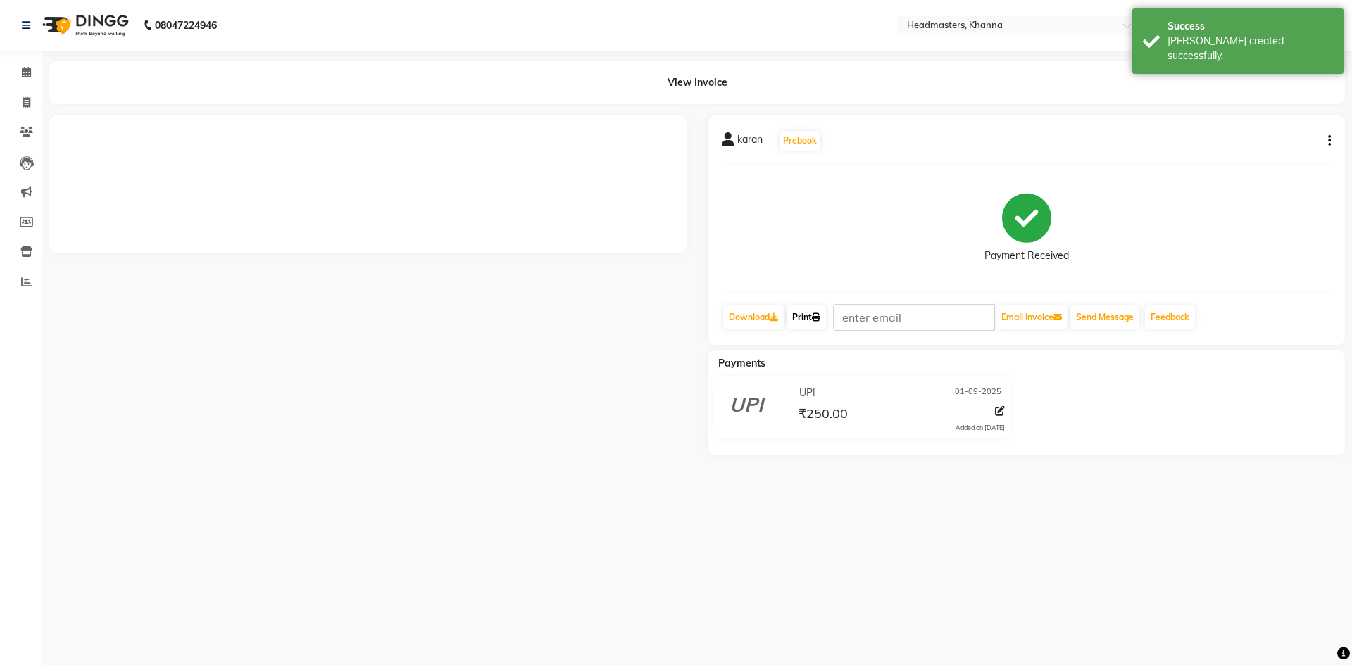
click at [805, 315] on link "Print" at bounding box center [805, 318] width 39 height 24
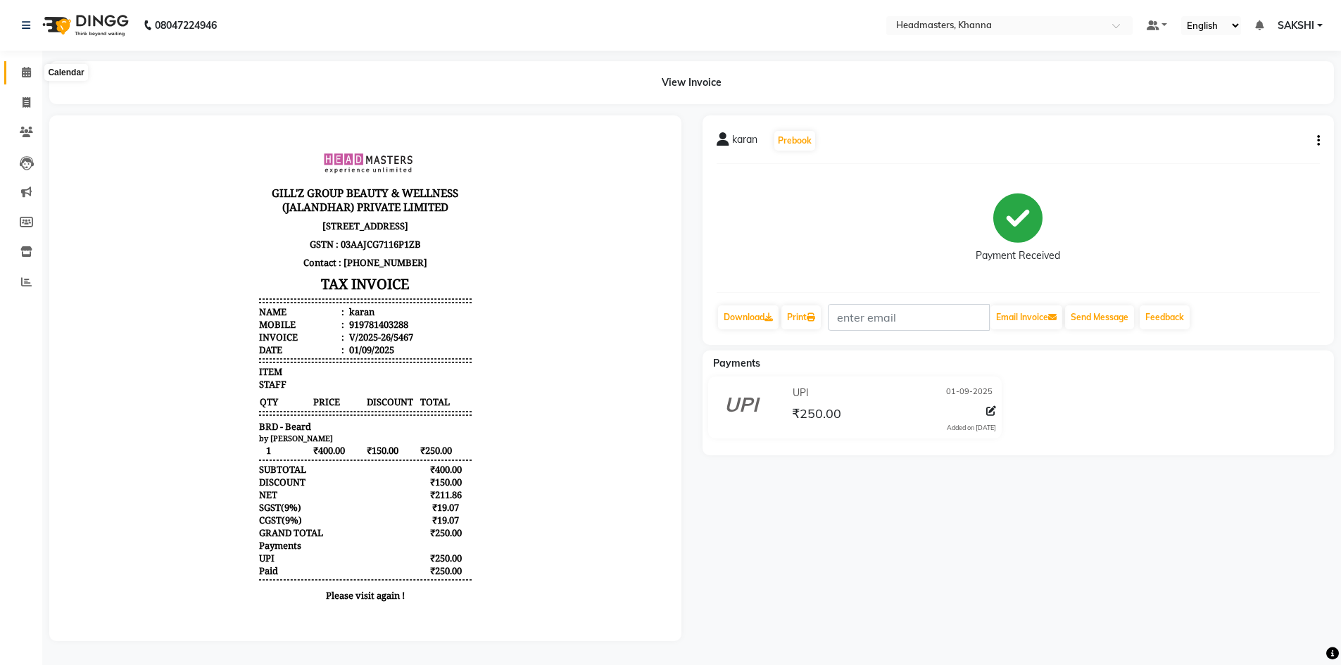
click at [28, 68] on icon at bounding box center [26, 72] width 9 height 11
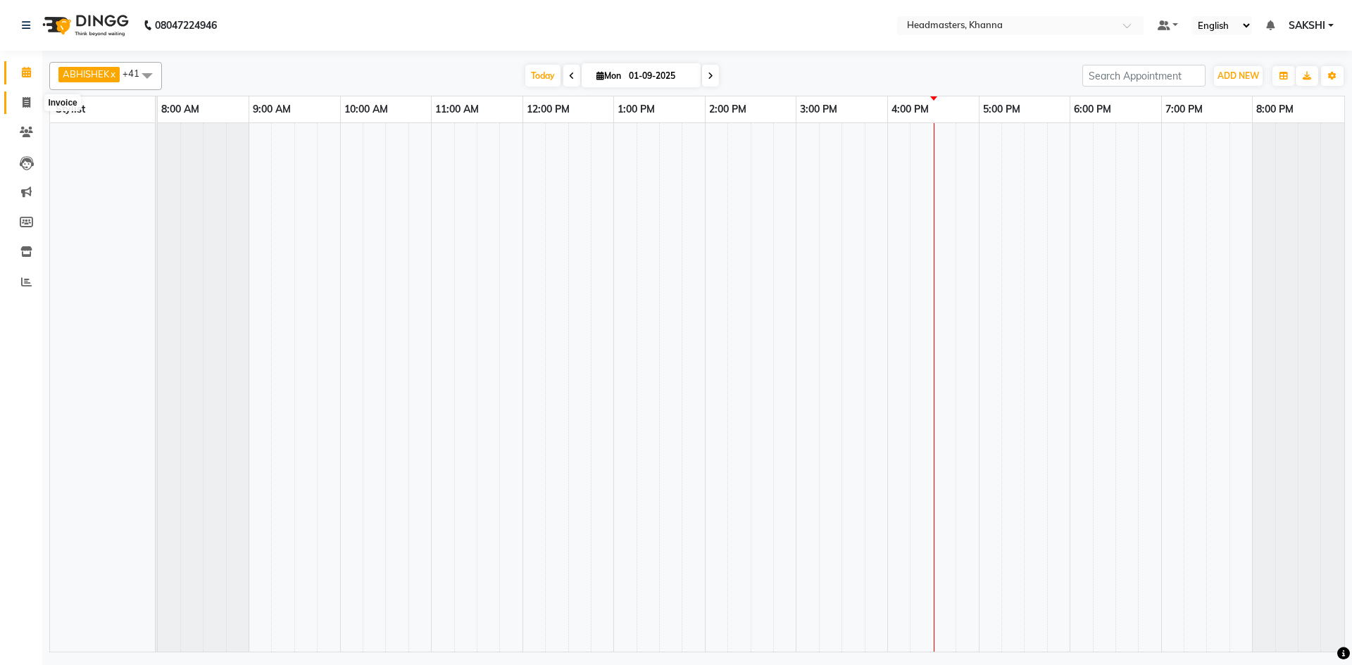
click at [20, 99] on span at bounding box center [26, 103] width 25 height 16
select select "service"
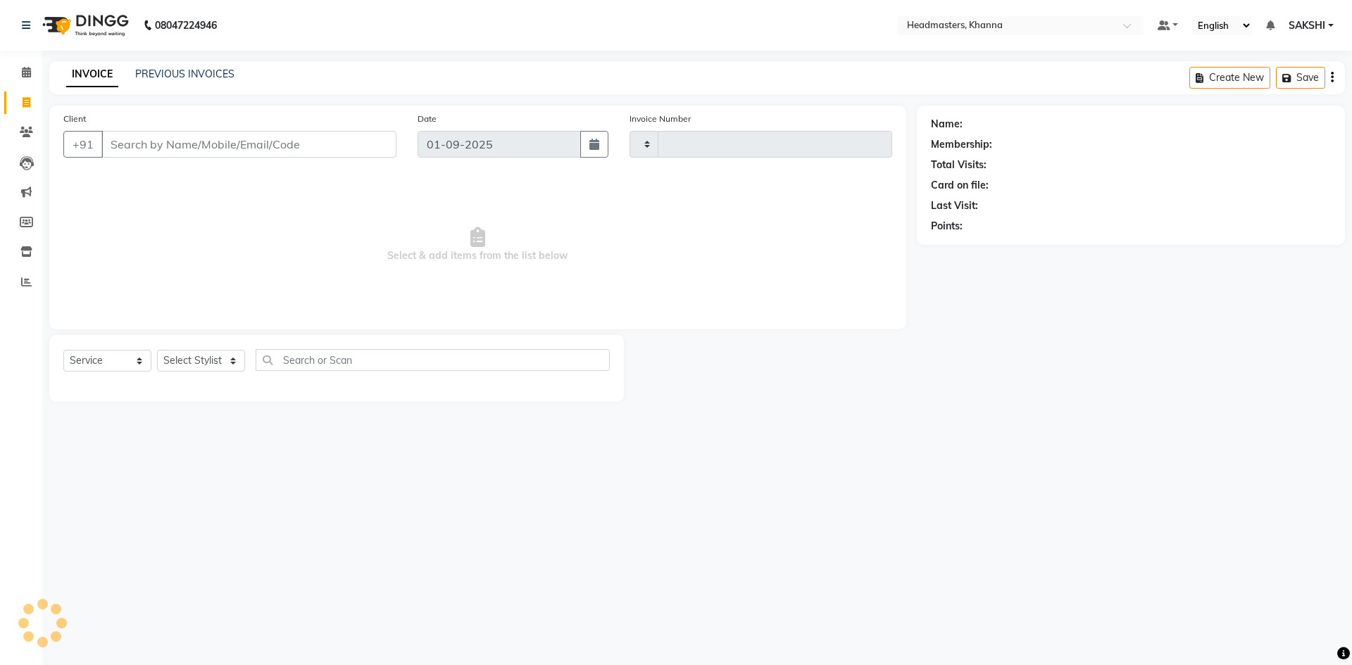
type input "5468"
select select "7138"
click at [20, 71] on span at bounding box center [26, 73] width 25 height 16
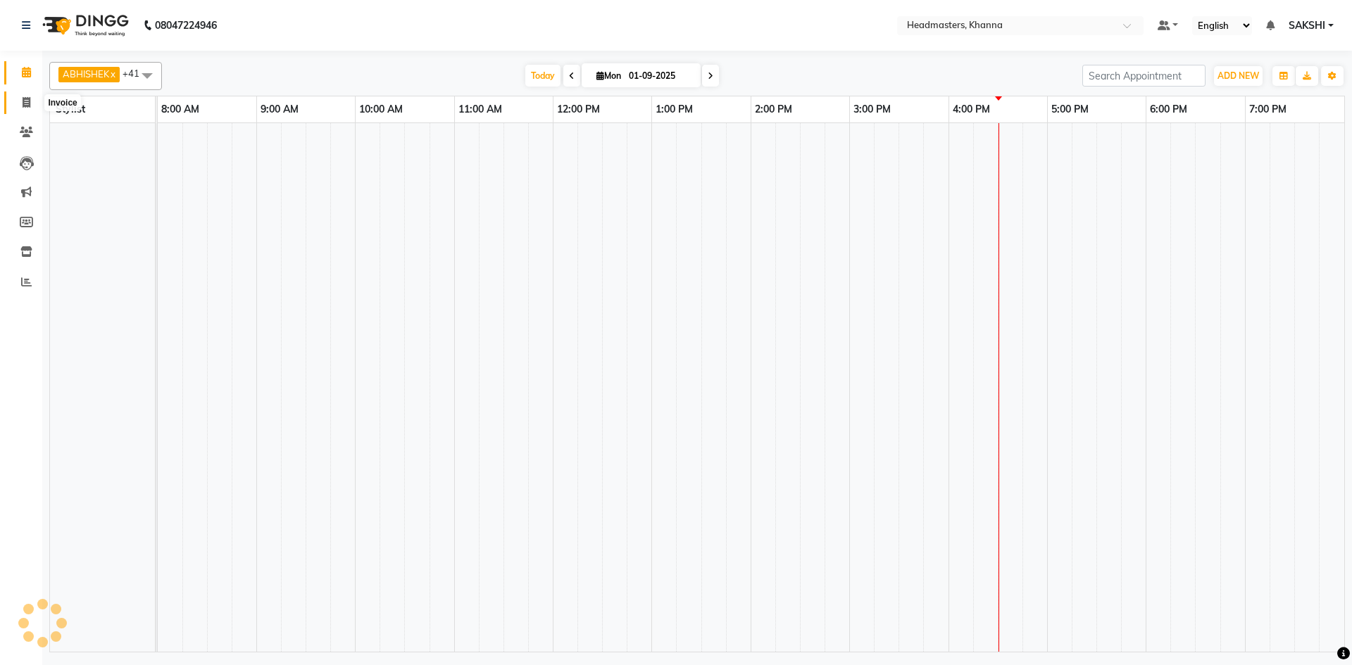
click at [23, 108] on span at bounding box center [26, 103] width 25 height 16
select select "service"
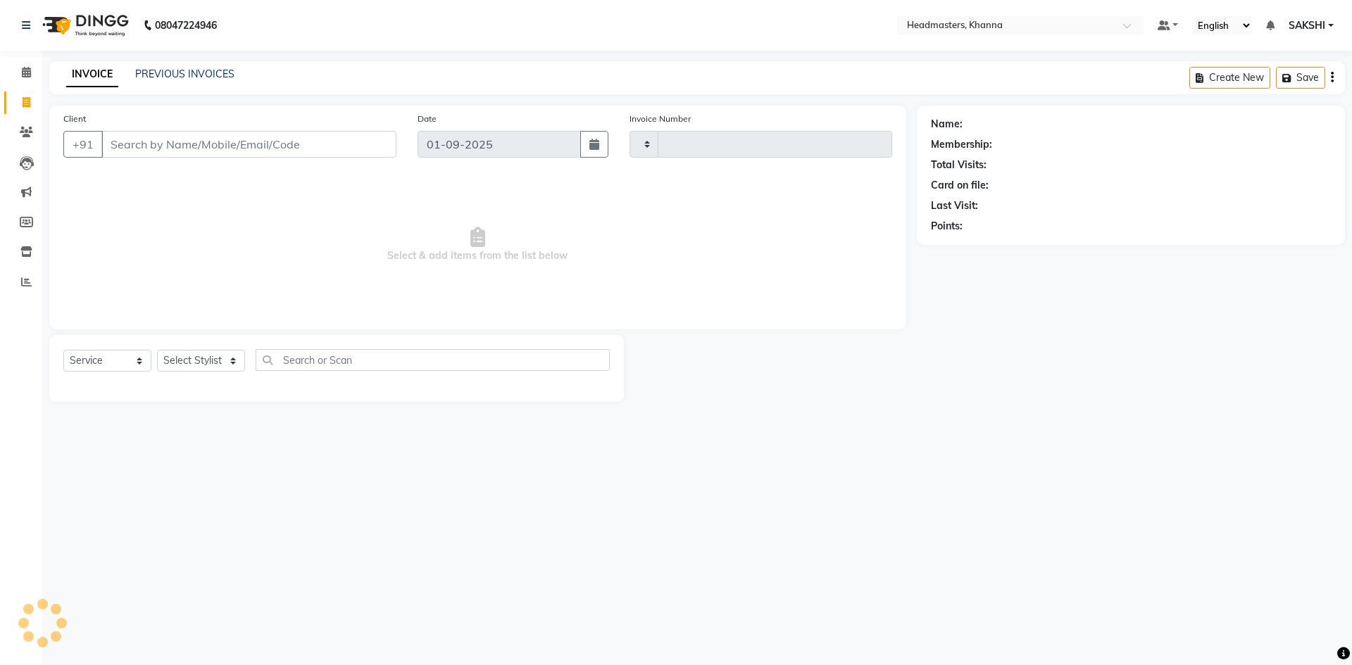
type input "5468"
select select "7138"
type input "."
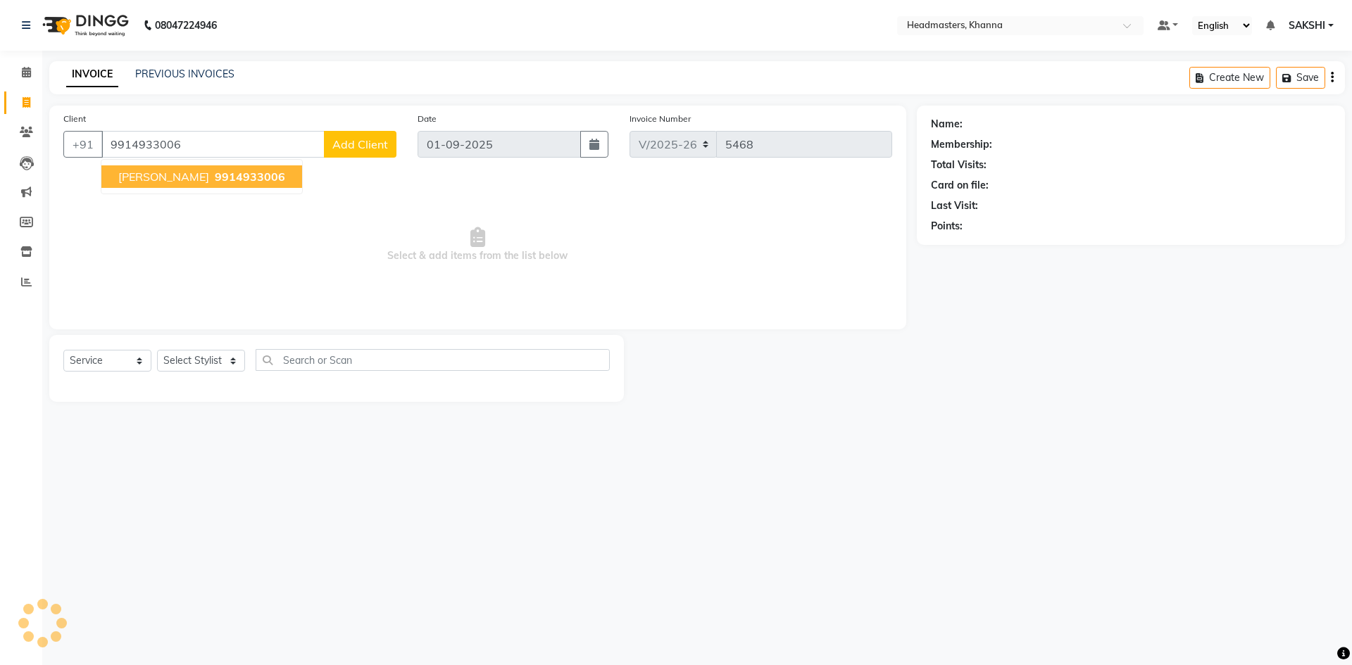
type input "9914933006"
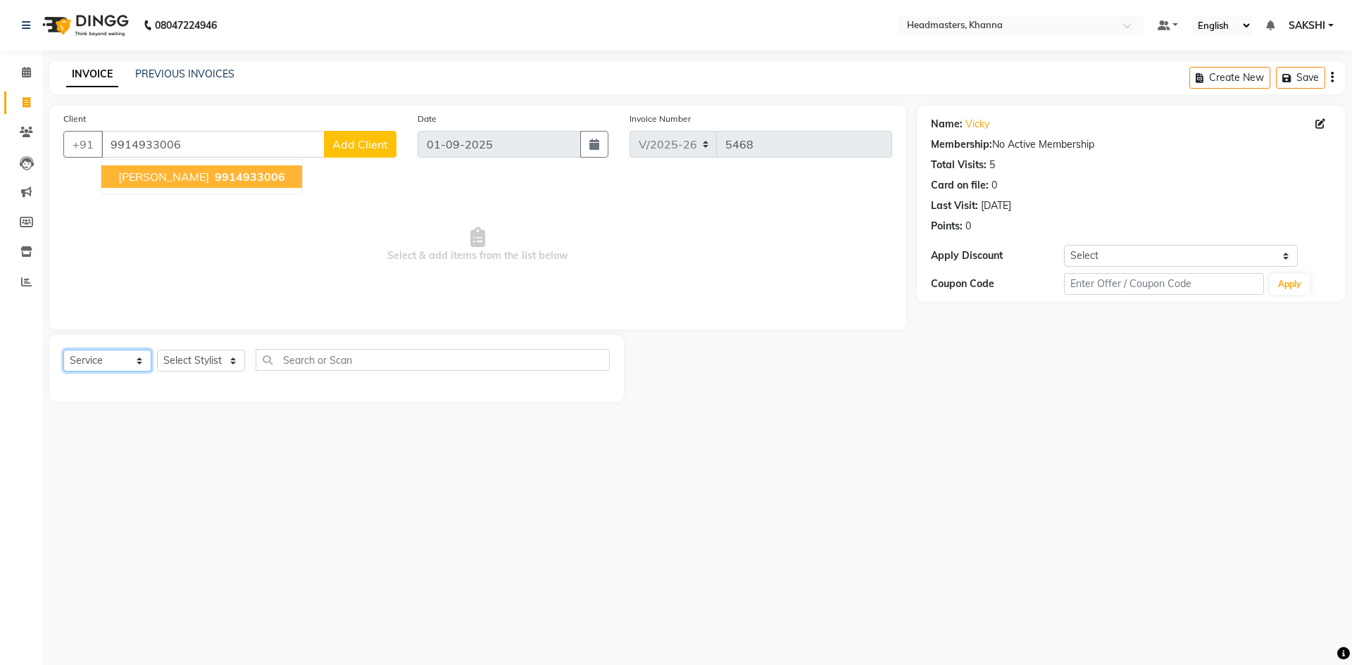
drag, startPoint x: 96, startPoint y: 362, endPoint x: 98, endPoint y: 370, distance: 8.6
click at [96, 362] on select "Select Service Product Membership Package Voucher Prepaid Gift Card" at bounding box center [107, 361] width 88 height 22
click at [63, 350] on select "Select Service Product Membership Package Voucher Prepaid Gift Card" at bounding box center [107, 361] width 88 height 22
drag, startPoint x: 103, startPoint y: 356, endPoint x: 103, endPoint y: 370, distance: 14.1
click at [103, 359] on select "Select Service Product Membership Package Voucher Prepaid Gift Card" at bounding box center [107, 361] width 88 height 22
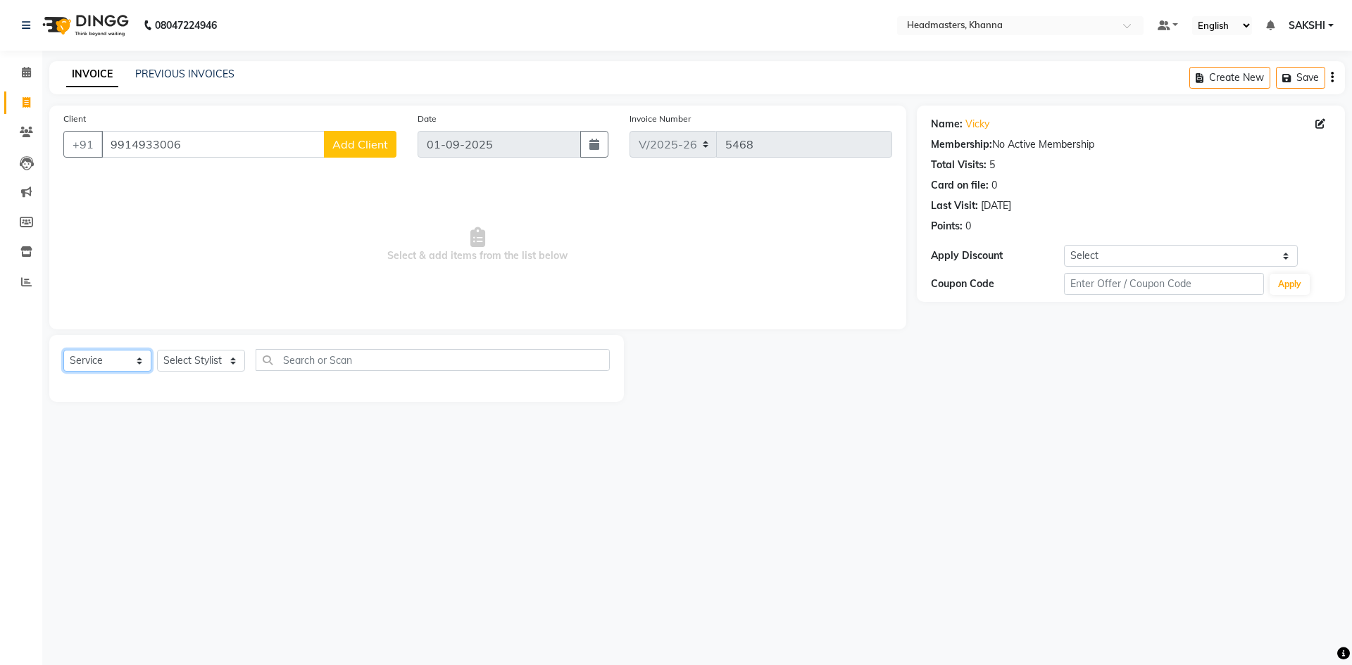
select select "product"
click at [63, 350] on select "Select Service Product Membership Package Voucher Prepaid Gift Card" at bounding box center [107, 361] width 88 height 22
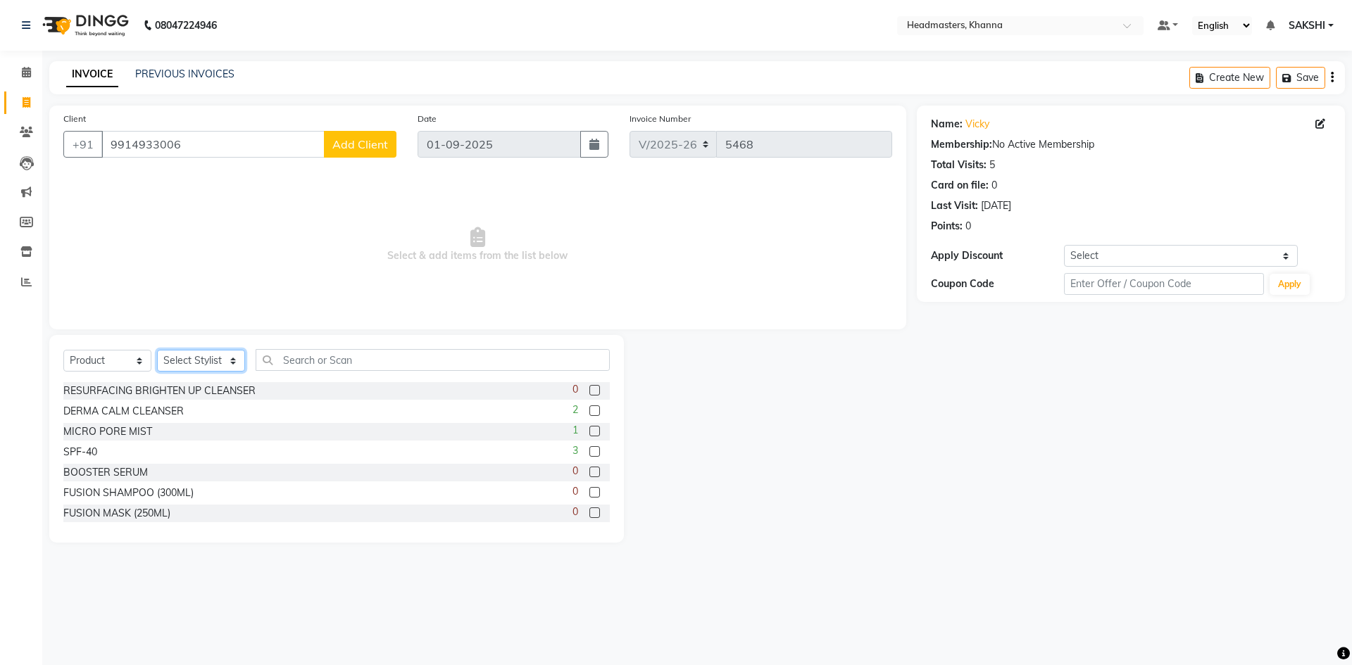
click at [207, 354] on select "Select Stylist ABHISHEK ajay Akash AKHIL AMAN AMAN (NAILS) ANKIT Ankit Pedicuri…" at bounding box center [201, 361] width 88 height 22
drag, startPoint x: 204, startPoint y: 359, endPoint x: 204, endPoint y: 350, distance: 9.2
click at [204, 359] on select "Select Stylist ABHISHEK ajay Akash AKHIL AMAN AMAN (NAILS) ANKIT Ankit Pedicuri…" at bounding box center [201, 361] width 88 height 22
select select "60805"
click at [157, 350] on select "Select Stylist ABHISHEK ajay Akash AKHIL AMAN AMAN (NAILS) ANKIT Ankit Pedicuri…" at bounding box center [201, 361] width 88 height 22
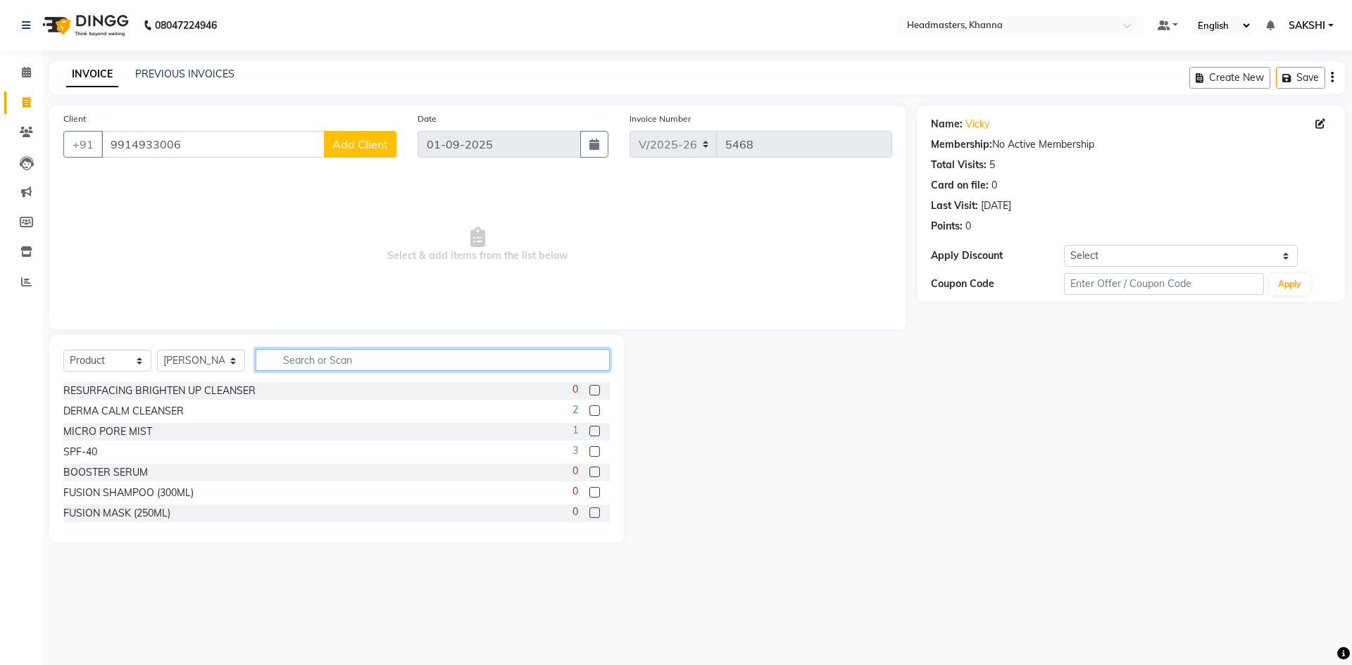
click at [287, 351] on input "text" at bounding box center [433, 360] width 354 height 22
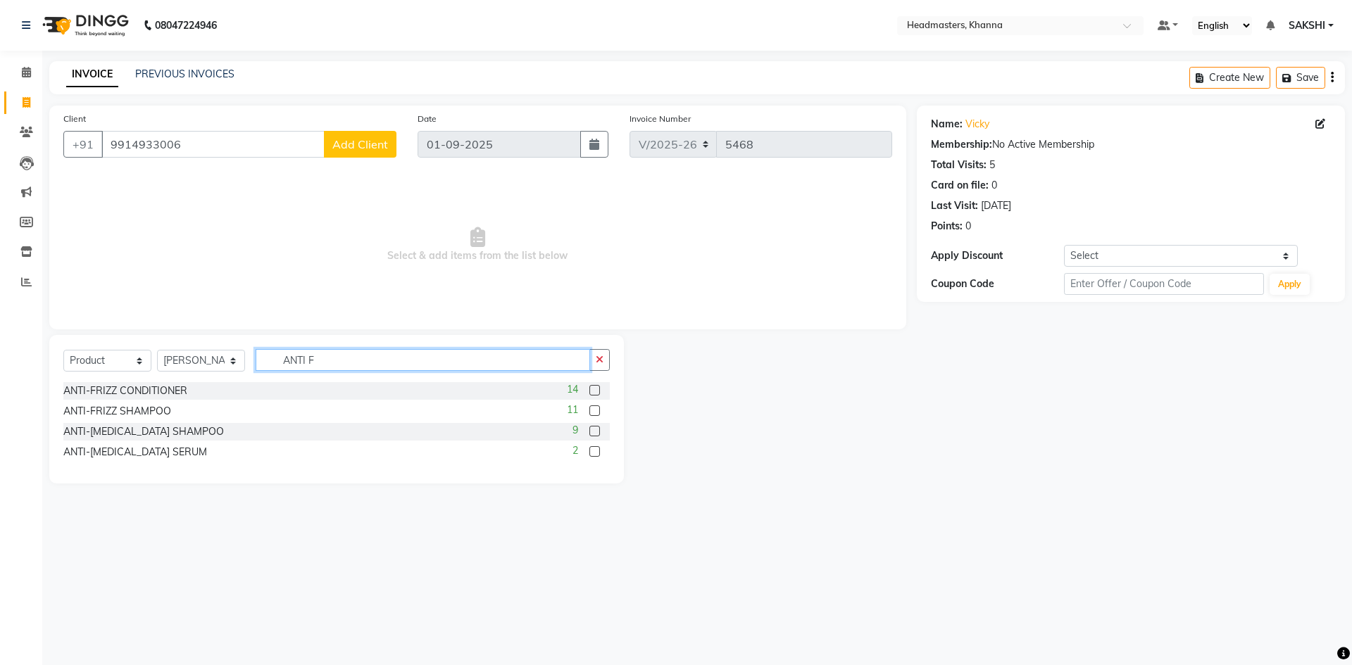
type input "ANTI F"
click at [591, 408] on label at bounding box center [594, 411] width 11 height 11
click at [591, 408] on input "checkbox" at bounding box center [593, 411] width 9 height 9
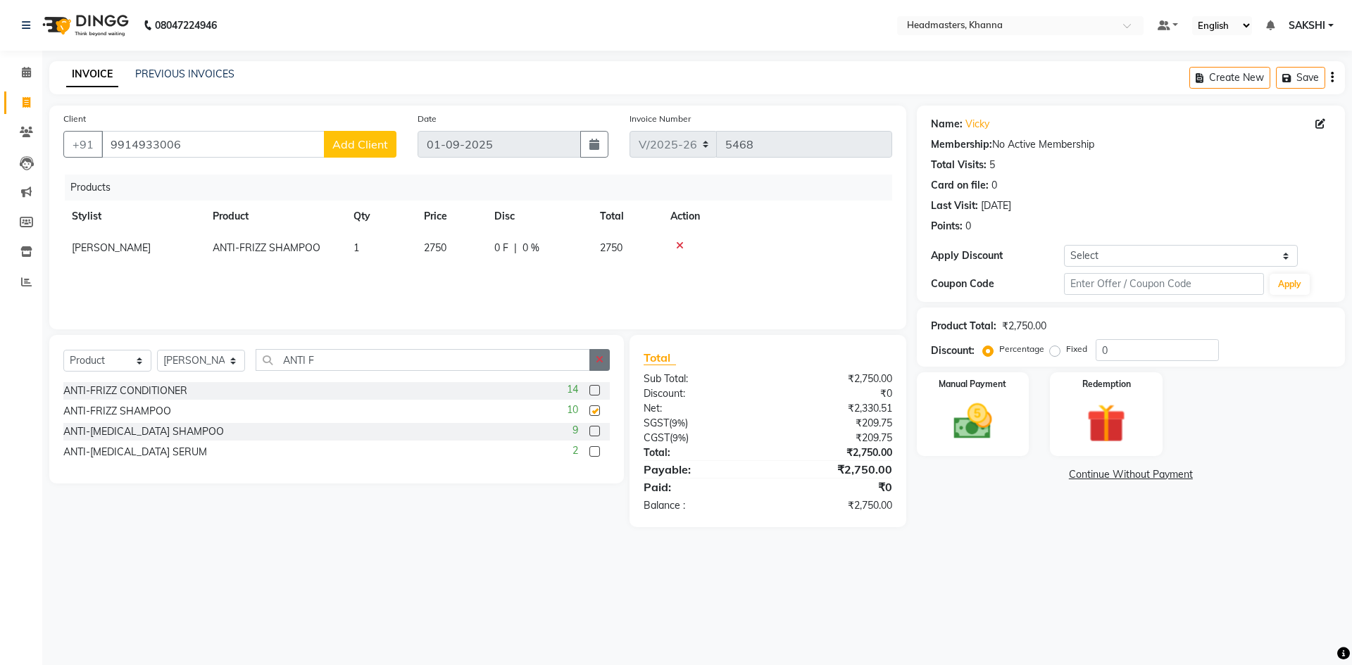
checkbox input "false"
click at [607, 359] on button "button" at bounding box center [599, 360] width 20 height 22
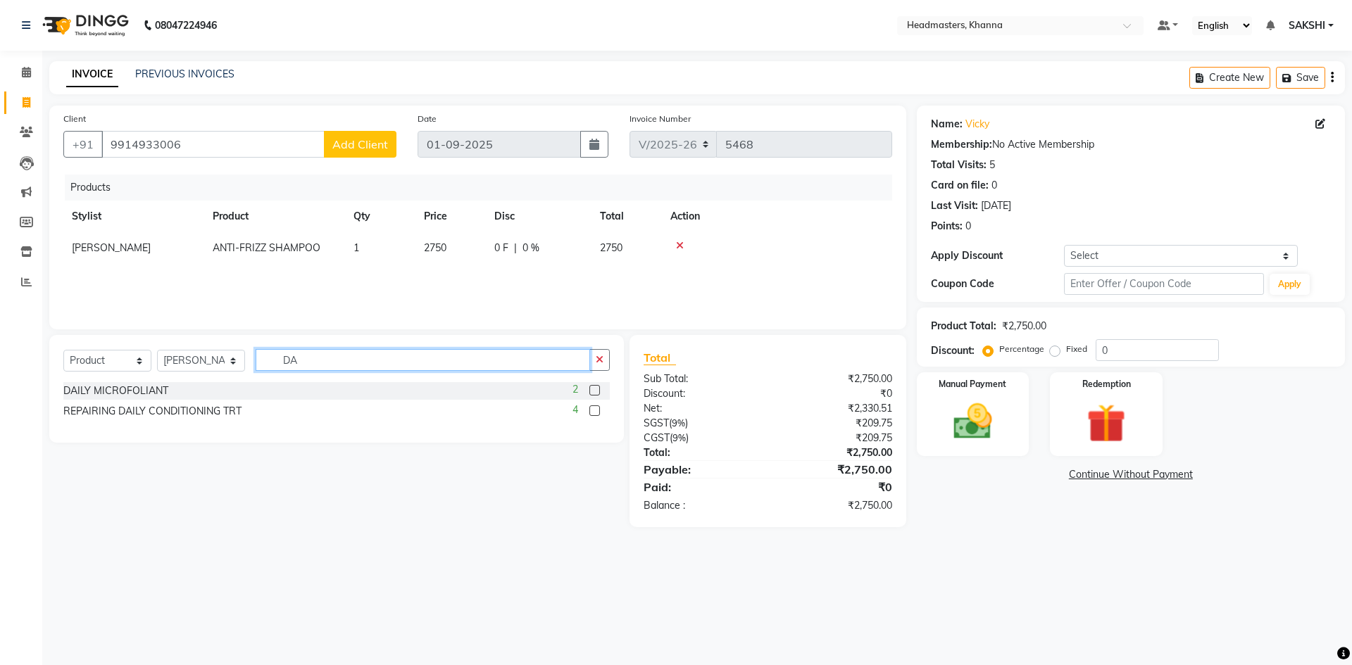
type input "D"
type input "SMOOTH"
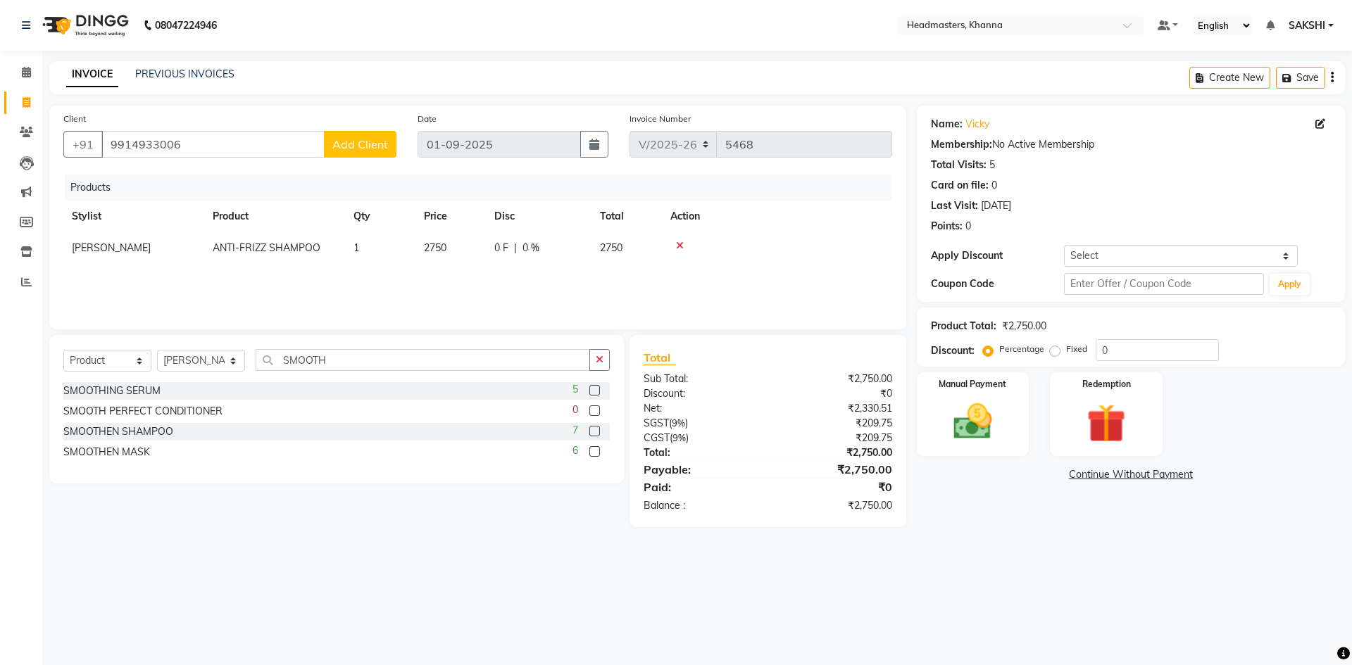
click at [597, 394] on label at bounding box center [594, 390] width 11 height 11
click at [597, 394] on input "checkbox" at bounding box center [593, 391] width 9 height 9
checkbox input "false"
click at [1119, 349] on input "0" at bounding box center [1156, 350] width 123 height 22
type input "05"
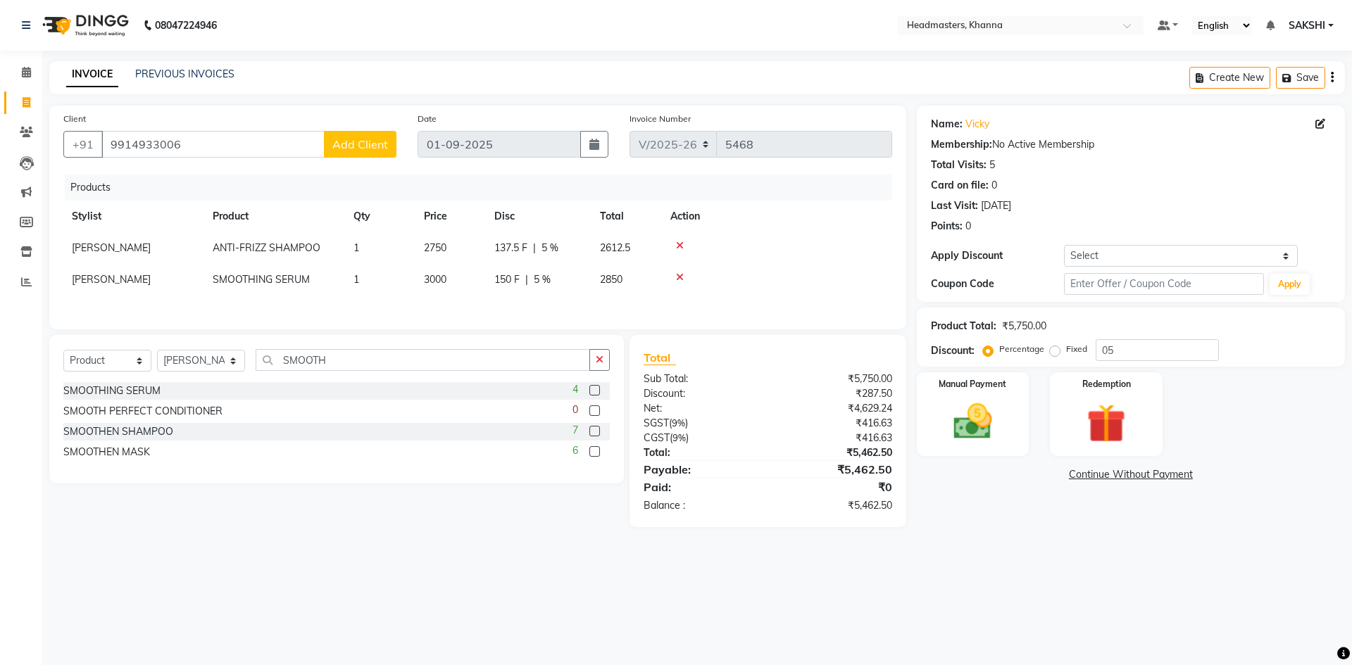
click at [544, 248] on span "5 %" at bounding box center [549, 248] width 17 height 15
select select "60805"
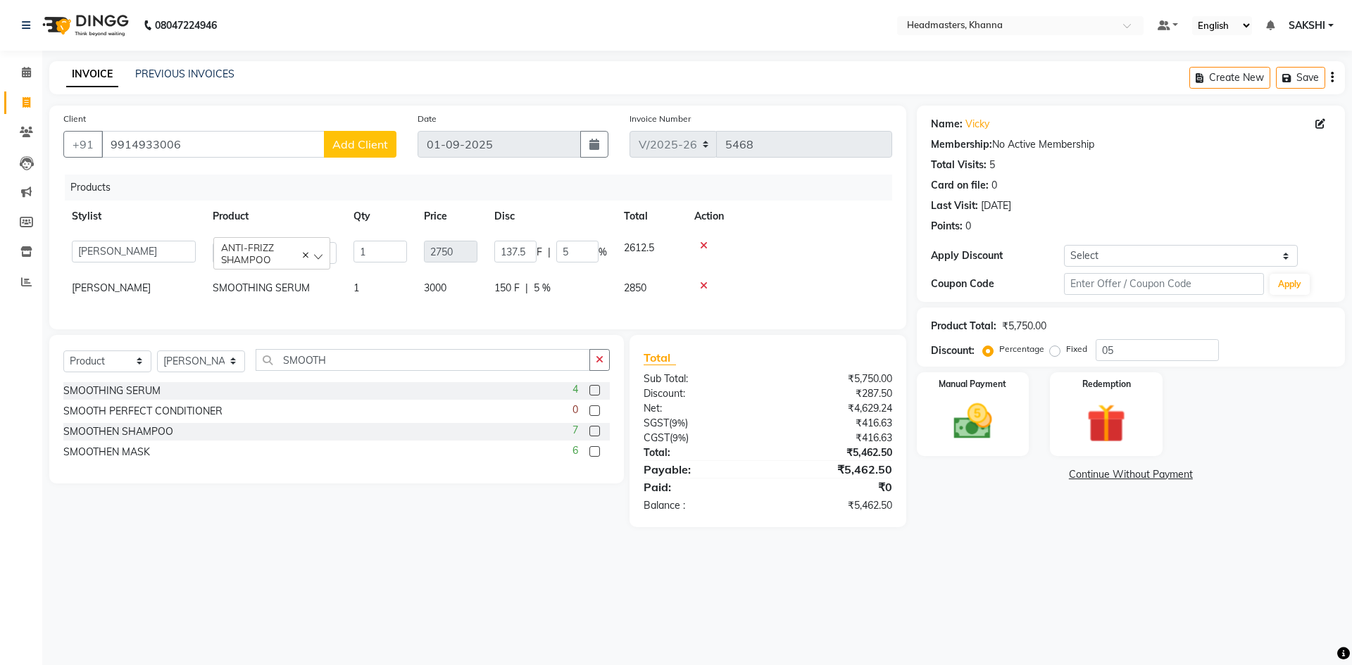
click at [544, 248] on div "137.5 F | 5 %" at bounding box center [550, 252] width 113 height 22
click at [529, 248] on input "137.5" at bounding box center [515, 252] width 42 height 22
type input "139"
click at [592, 199] on div "Products" at bounding box center [484, 188] width 838 height 26
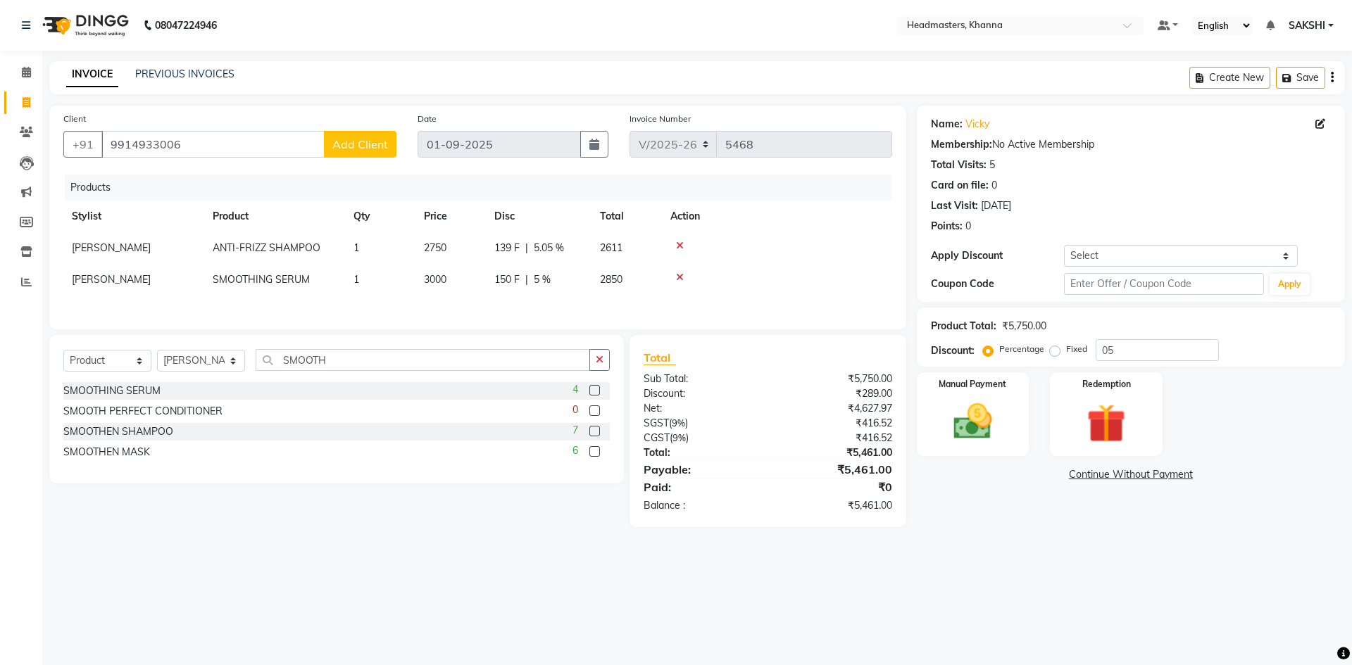
click at [523, 243] on div "139 F | 5.05 %" at bounding box center [538, 248] width 89 height 15
select select "60805"
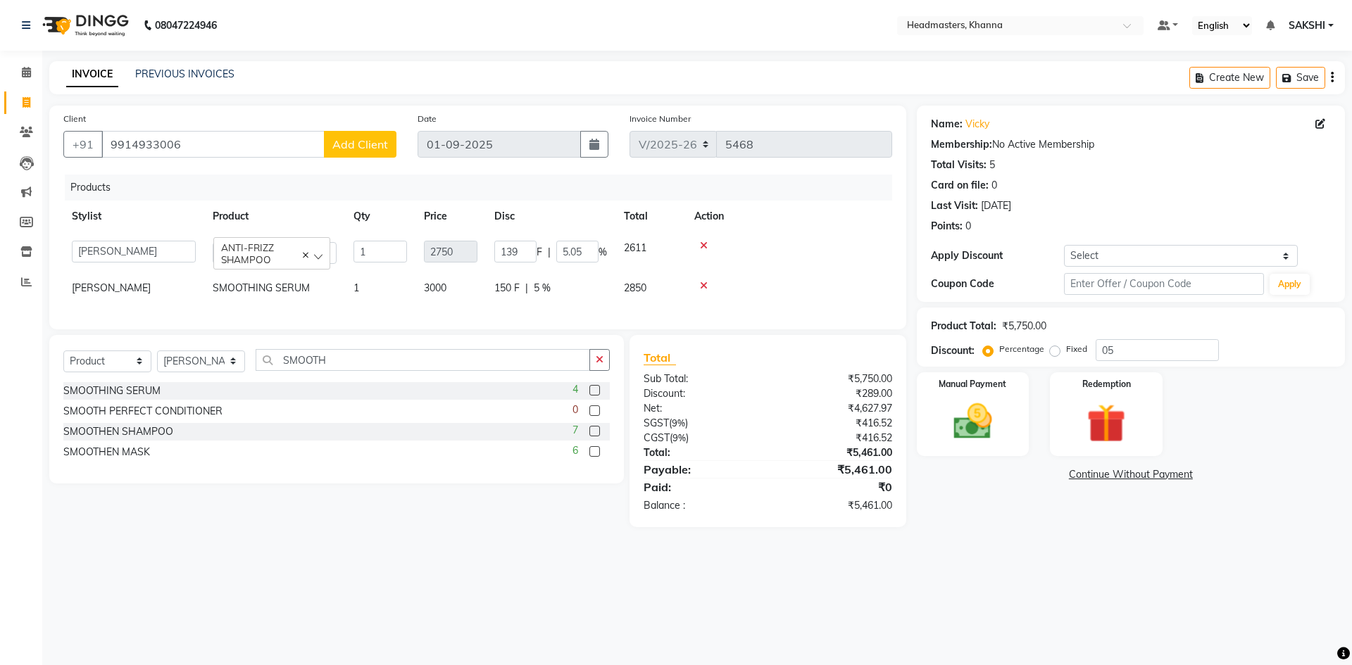
click at [523, 243] on input "139" at bounding box center [515, 252] width 42 height 22
type input "140"
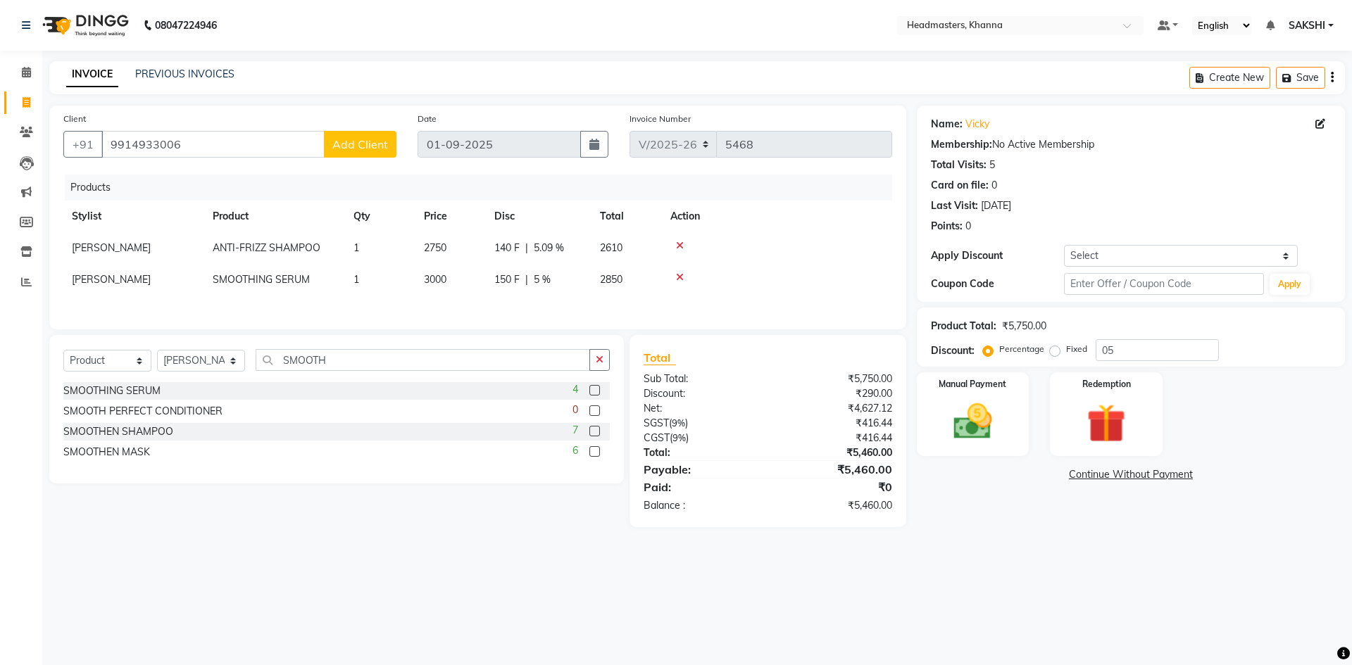
click at [571, 194] on div "Products" at bounding box center [484, 188] width 838 height 26
click at [950, 403] on img at bounding box center [972, 421] width 65 height 46
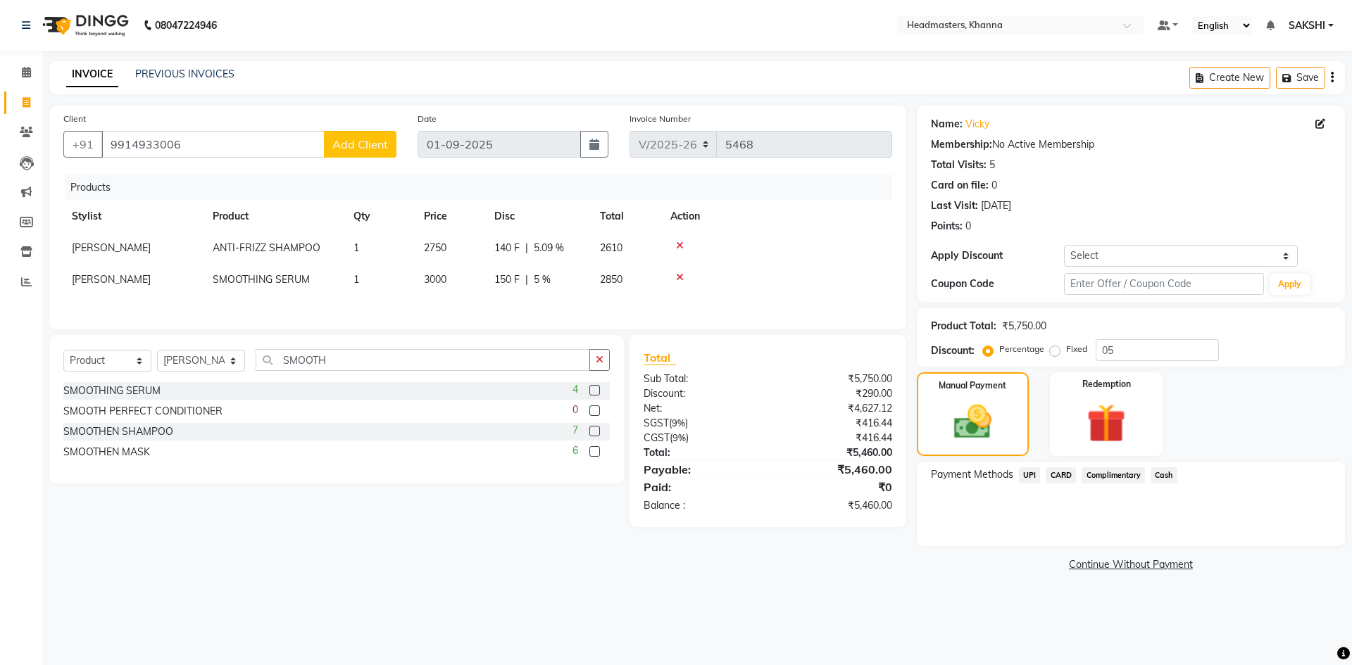
click at [1169, 474] on span "Cash" at bounding box center [1163, 475] width 27 height 16
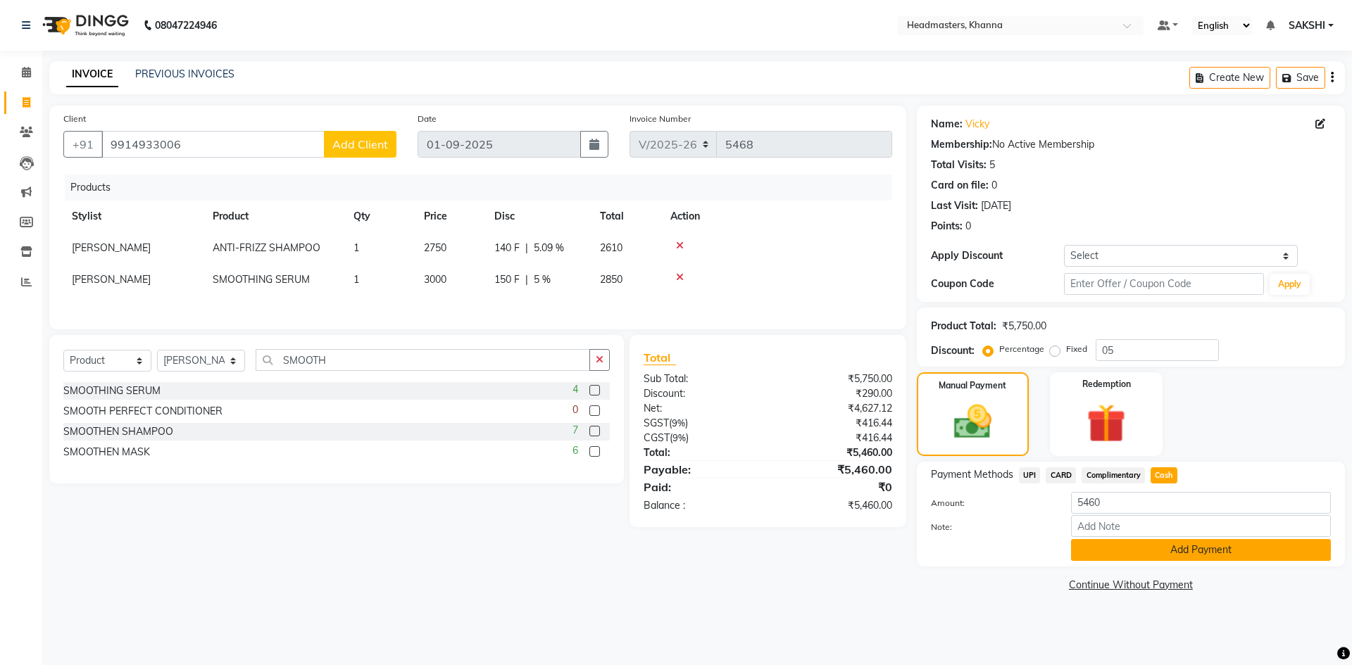
click at [1141, 544] on button "Add Payment" at bounding box center [1201, 550] width 260 height 22
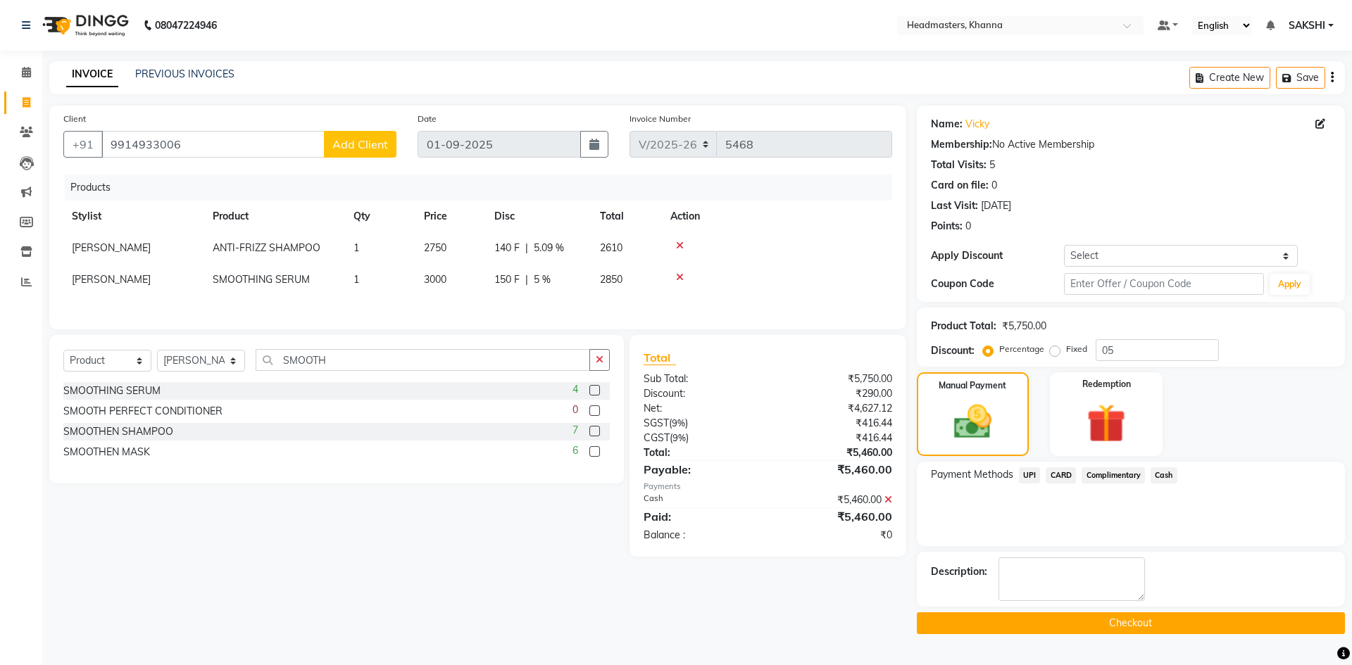
click at [1101, 618] on button "Checkout" at bounding box center [1131, 624] width 428 height 22
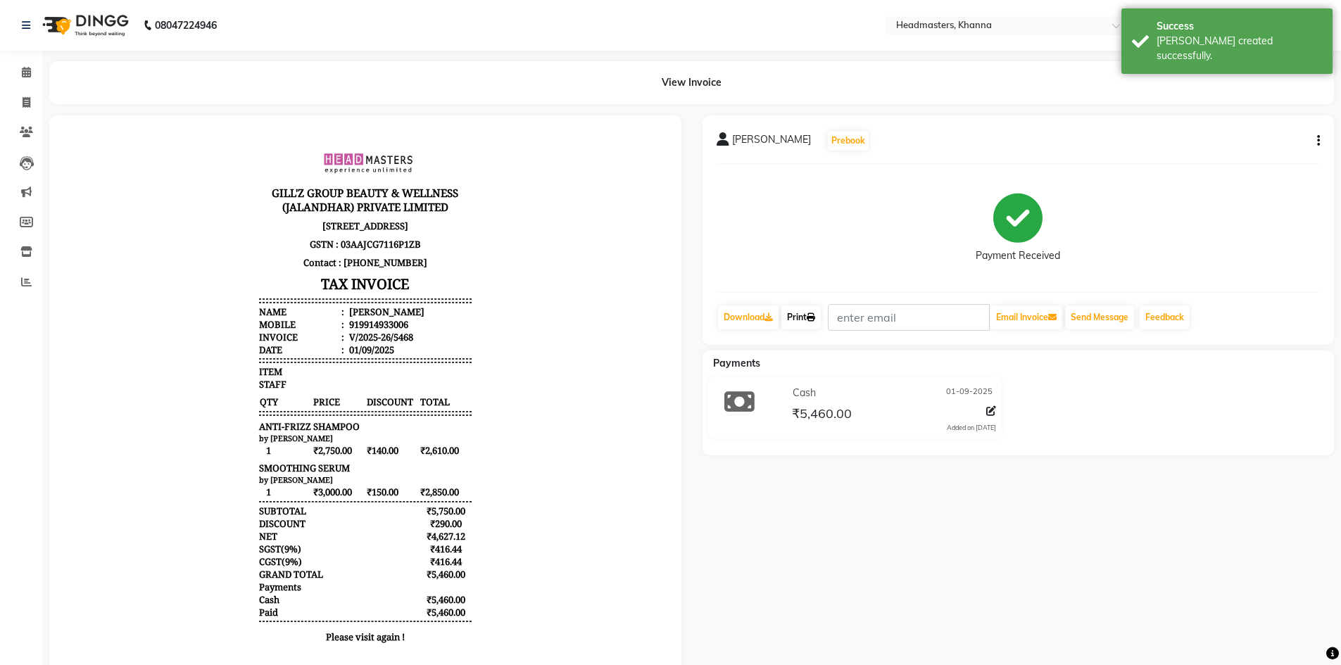
click at [812, 316] on icon at bounding box center [811, 317] width 8 height 8
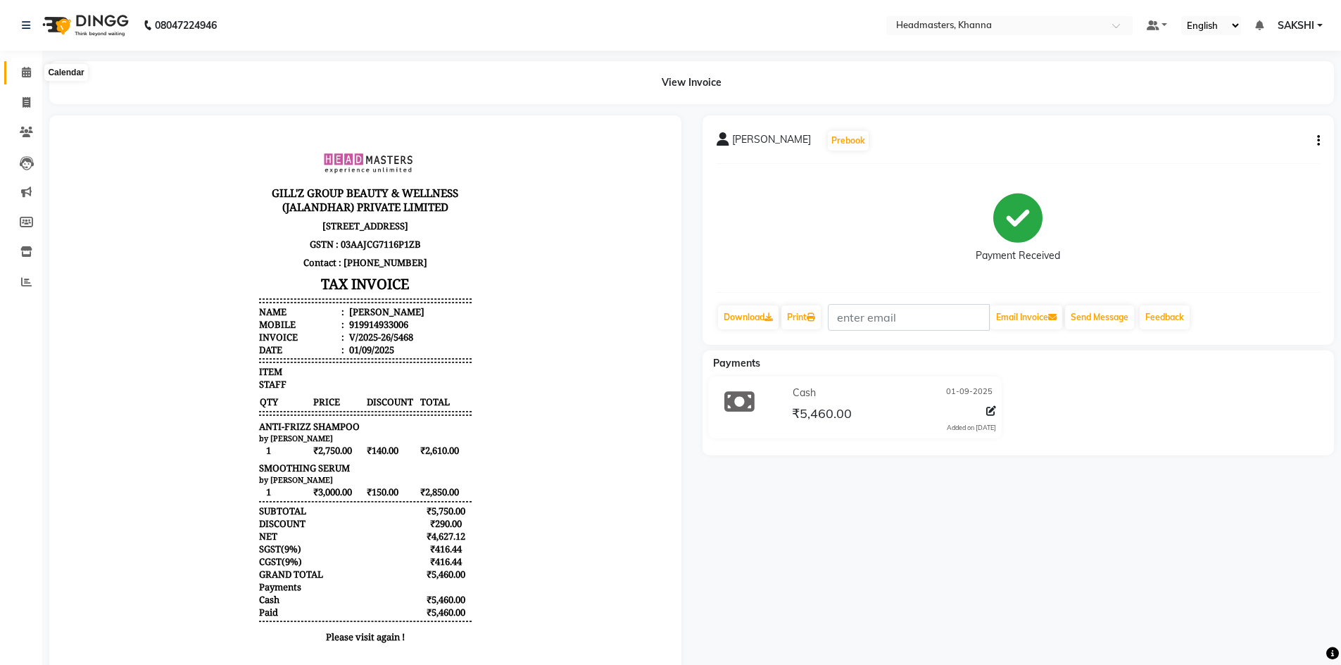
click at [22, 68] on icon at bounding box center [26, 72] width 9 height 11
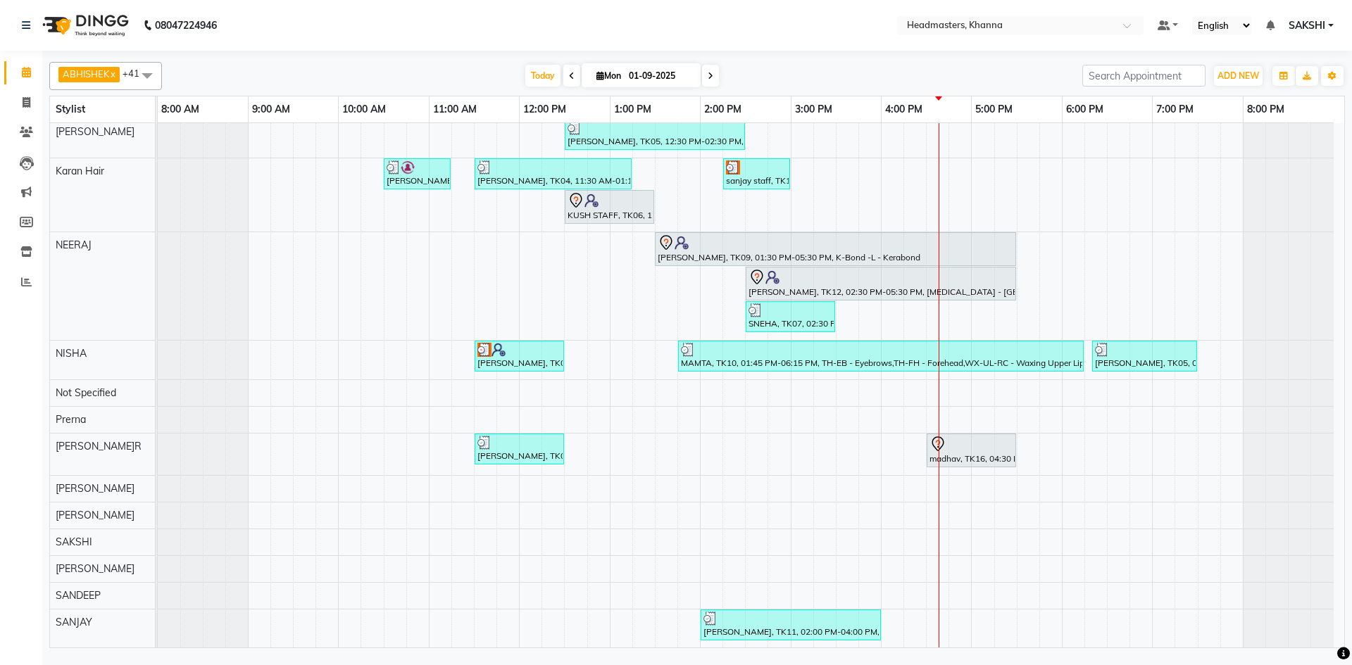
scroll to position [901, 0]
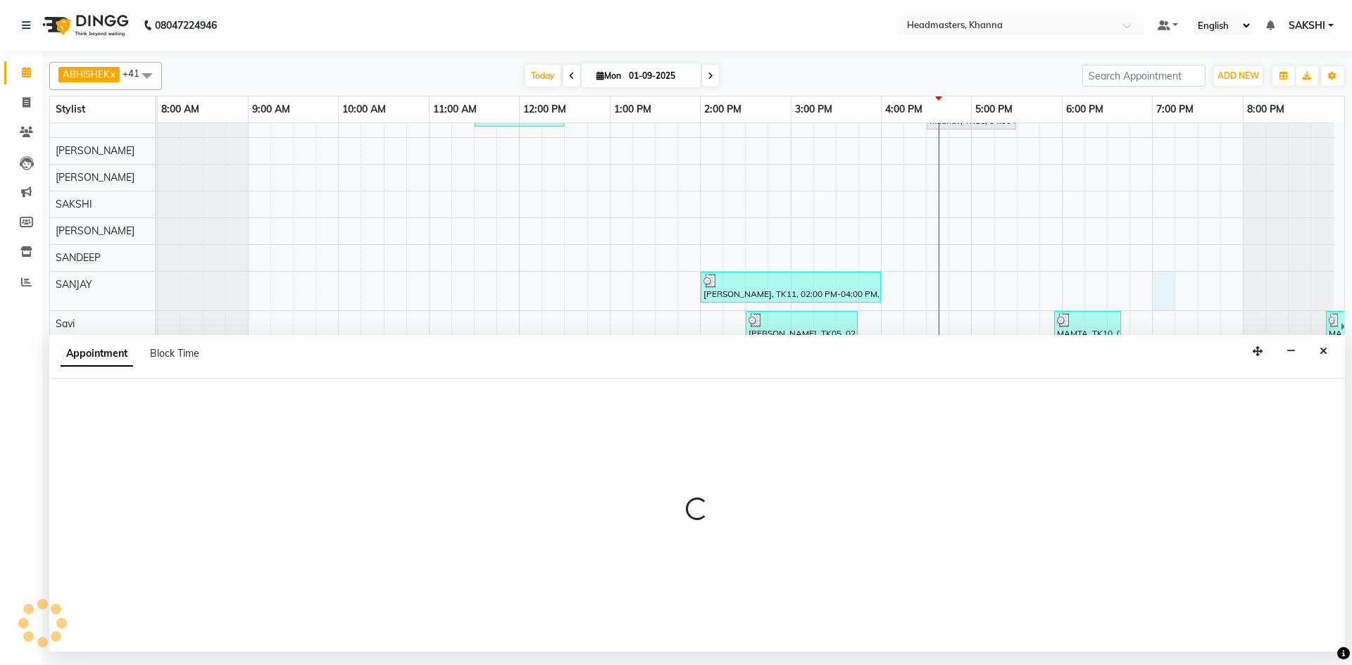
select select "60808"
select select "1140"
select select "tentative"
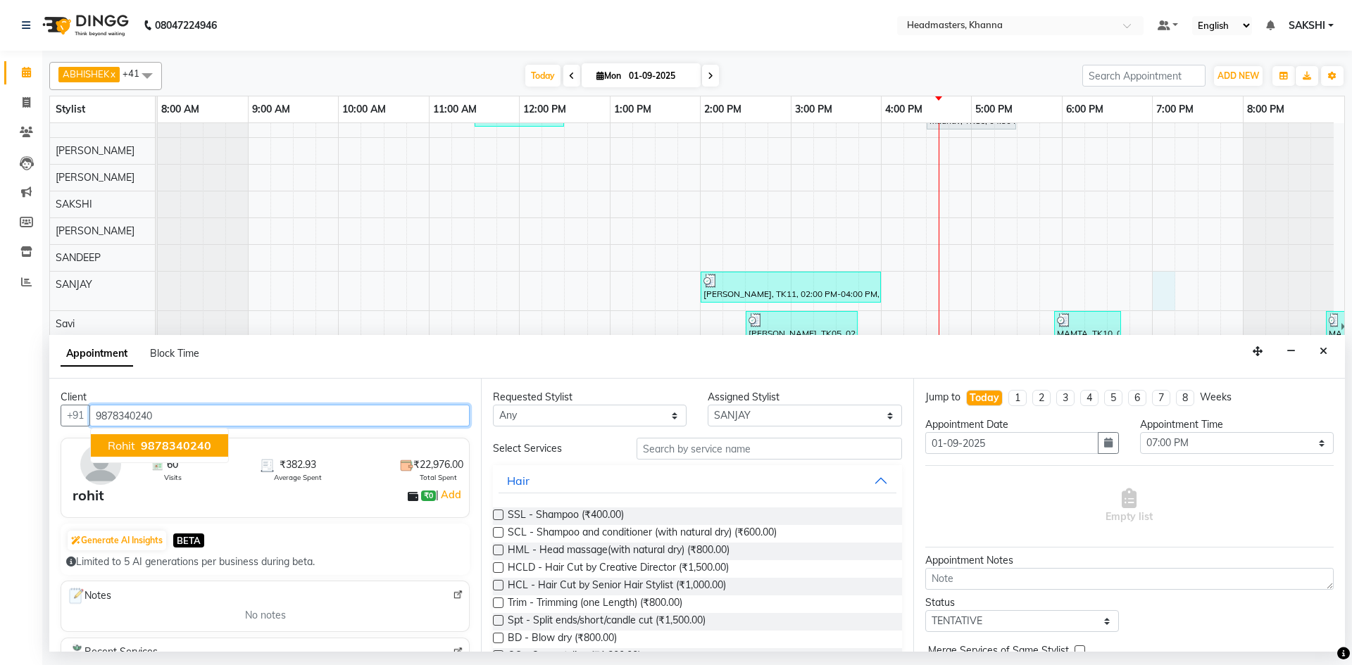
type input "9878340240"
click at [708, 444] on input "text" at bounding box center [768, 449] width 265 height 22
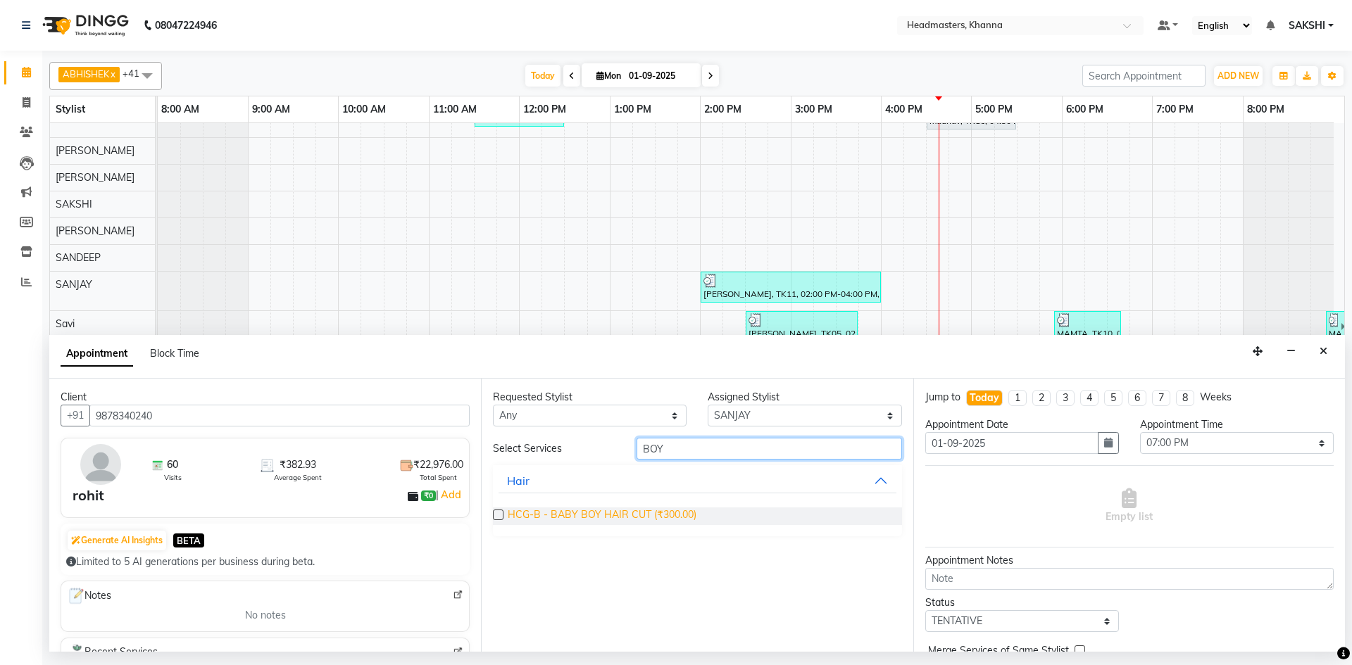
type input "BOY"
click at [622, 516] on span "HCG-B - BABY BOY HAIR CUT (₹300.00)" at bounding box center [602, 517] width 189 height 18
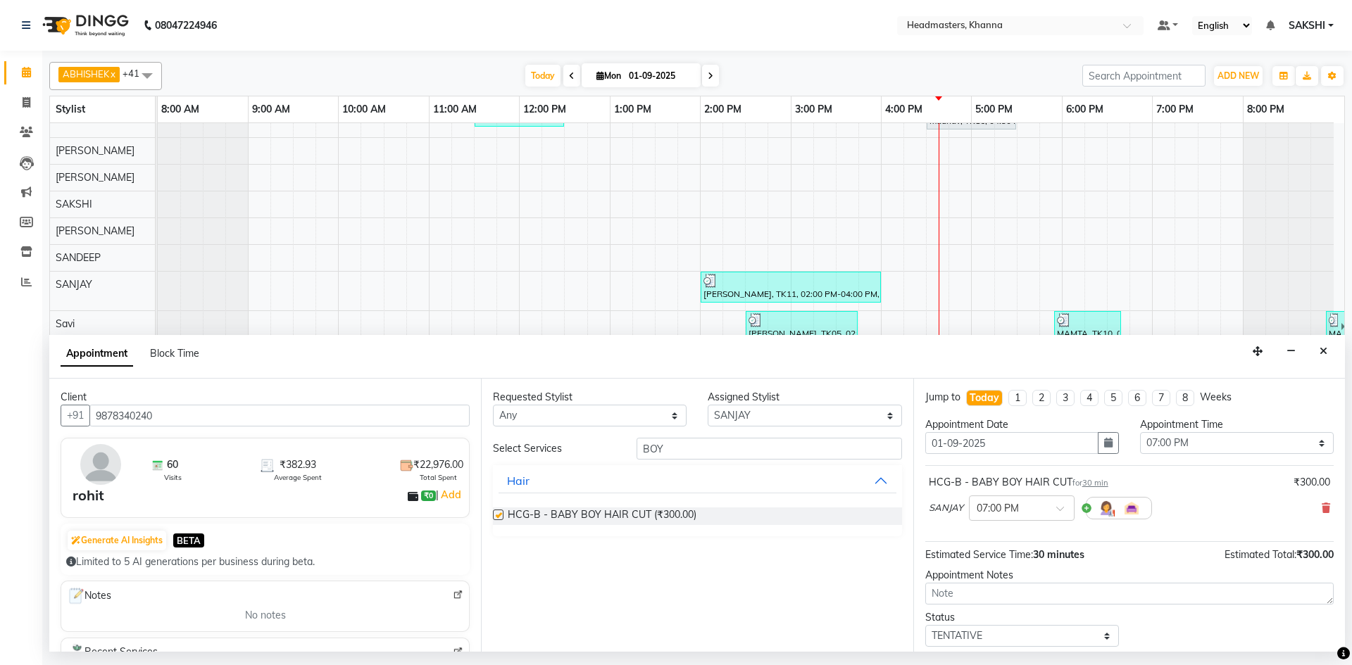
checkbox input "false"
click at [1198, 432] on select "Select 09:00 AM 09:15 AM 09:30 AM 09:45 AM 10:00 AM 10:15 AM 10:30 AM 10:45 AM …" at bounding box center [1237, 443] width 194 height 22
select select "990"
click at [1140, 432] on select "Select 09:00 AM 09:15 AM 09:30 AM 09:45 AM 10:00 AM 10:15 AM 10:30 AM 10:45 AM …" at bounding box center [1237, 443] width 194 height 22
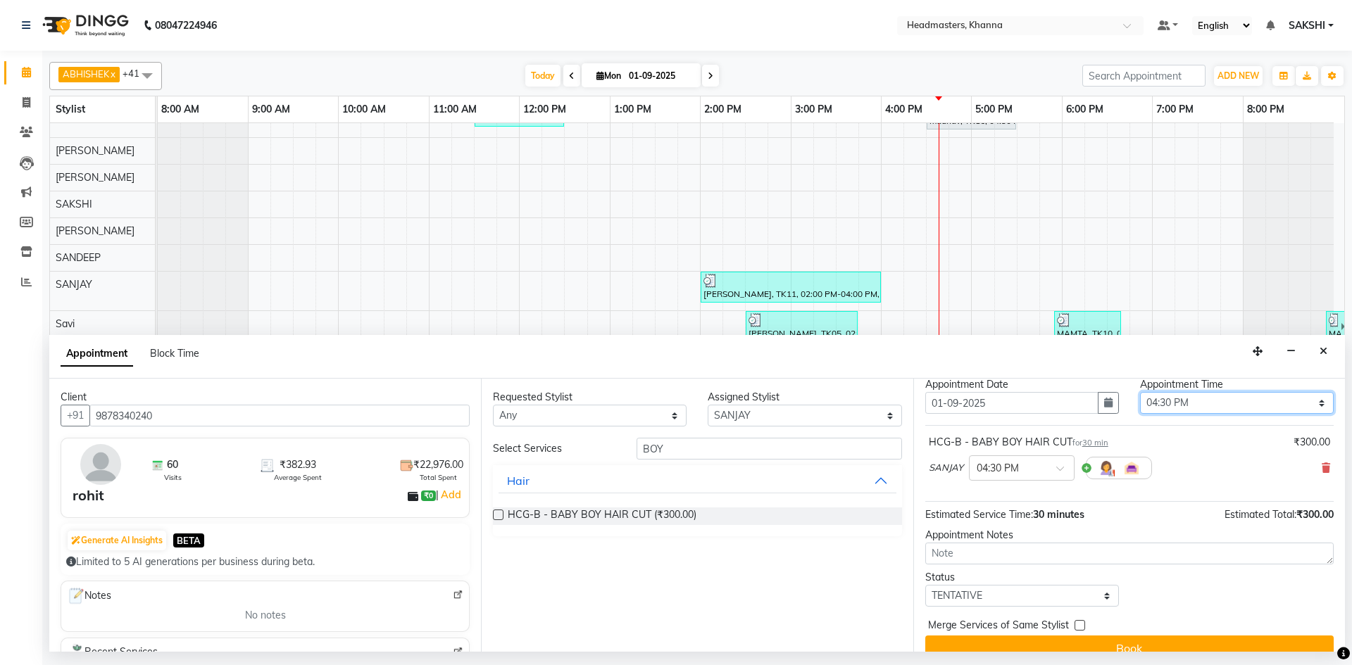
scroll to position [61, 0]
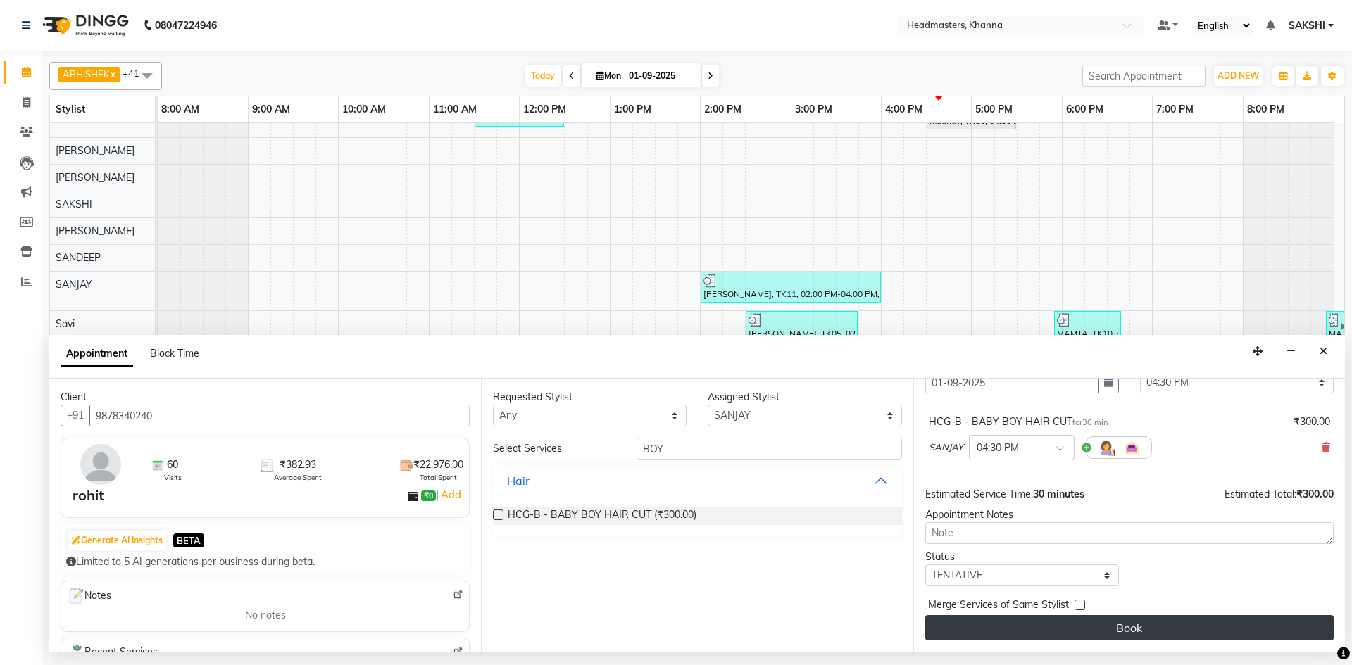
click at [1150, 627] on button "Book" at bounding box center [1129, 627] width 408 height 25
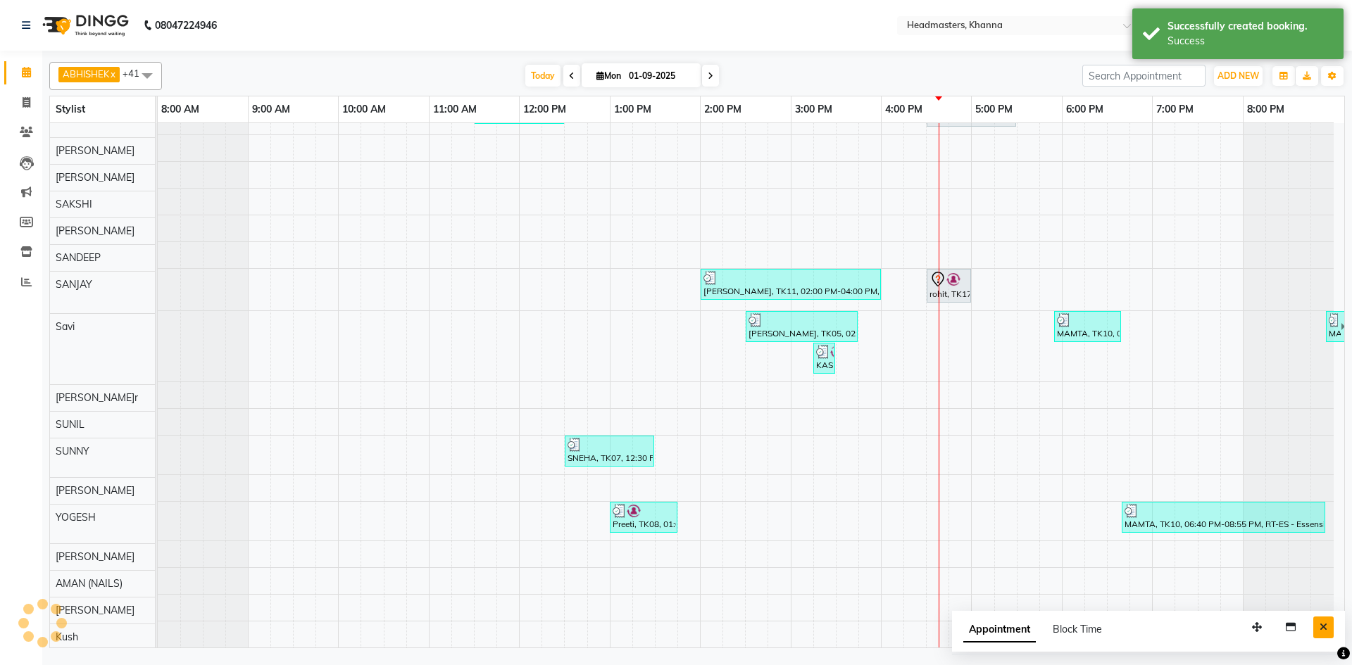
click at [1325, 618] on button "Close" at bounding box center [1323, 628] width 20 height 22
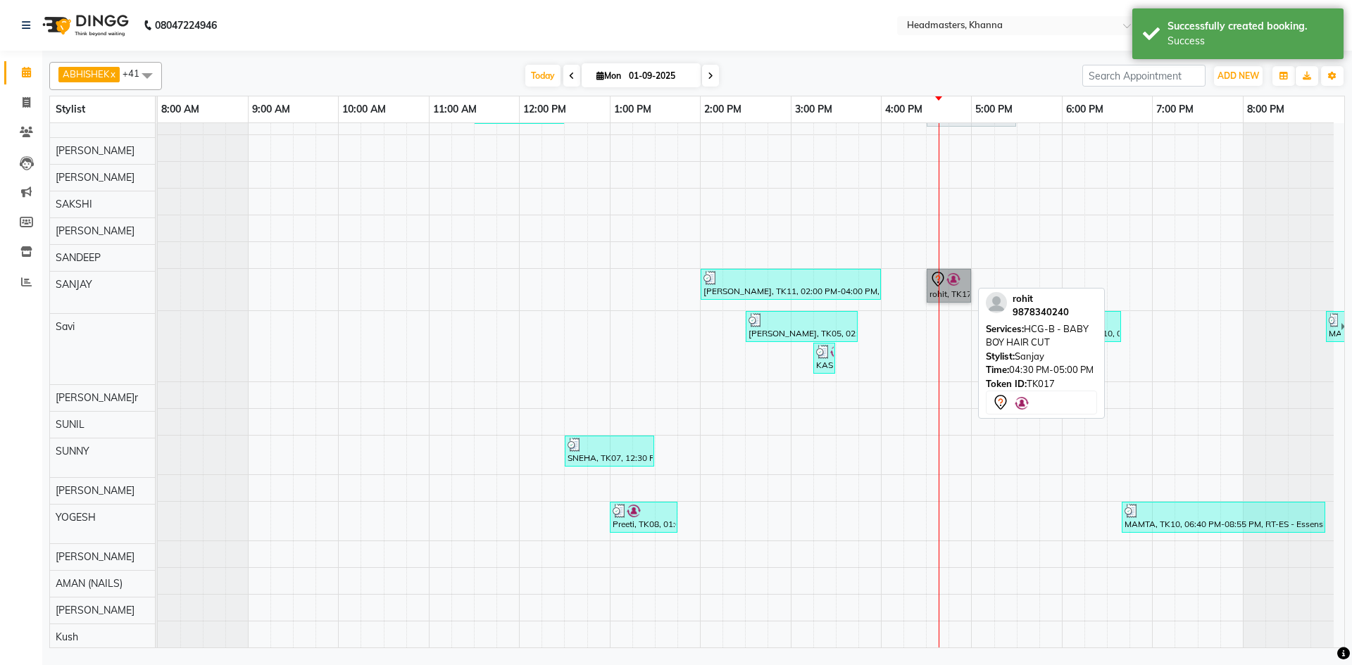
drag, startPoint x: 938, startPoint y: 272, endPoint x: 927, endPoint y: 272, distance: 12.0
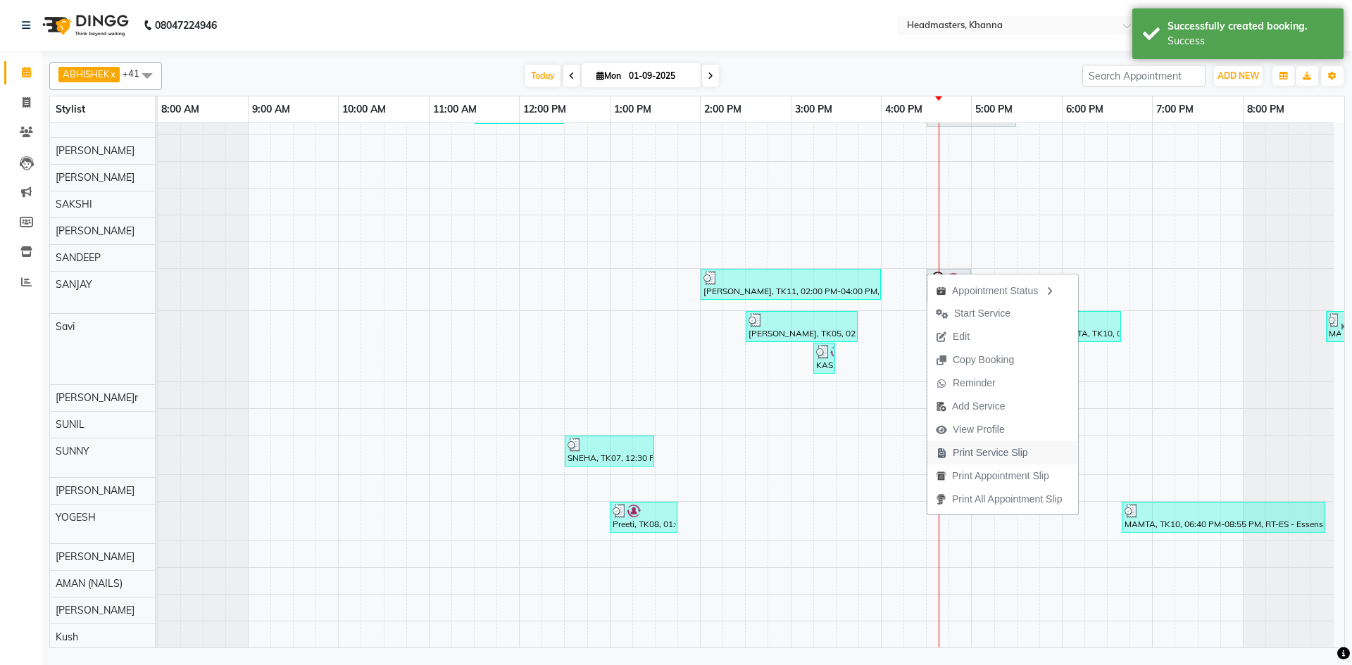
click at [996, 453] on span "Print Service Slip" at bounding box center [990, 453] width 75 height 15
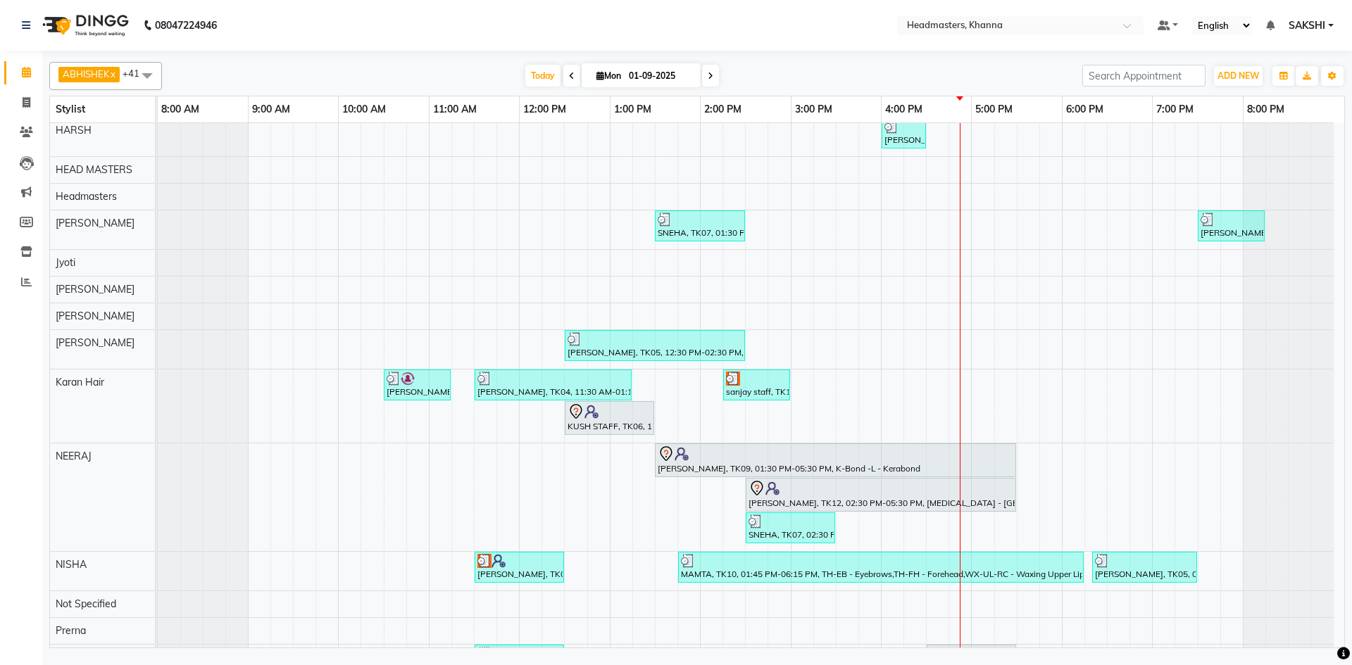
scroll to position [422, 0]
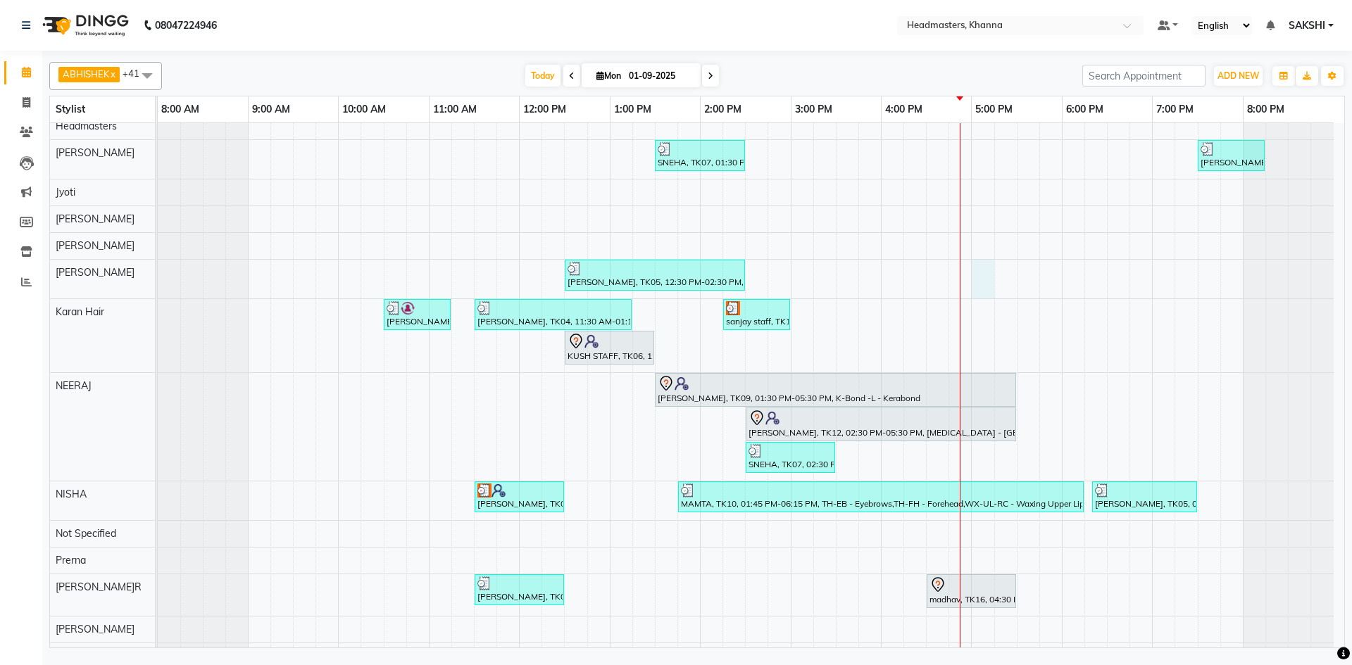
click at [979, 298] on div "karan, TK15, 04:00 PM-04:45 PM, BRD - Beard YASHVEER, TK05, 03:45 PM-06:20 PM, …" at bounding box center [751, 415] width 1186 height 1429
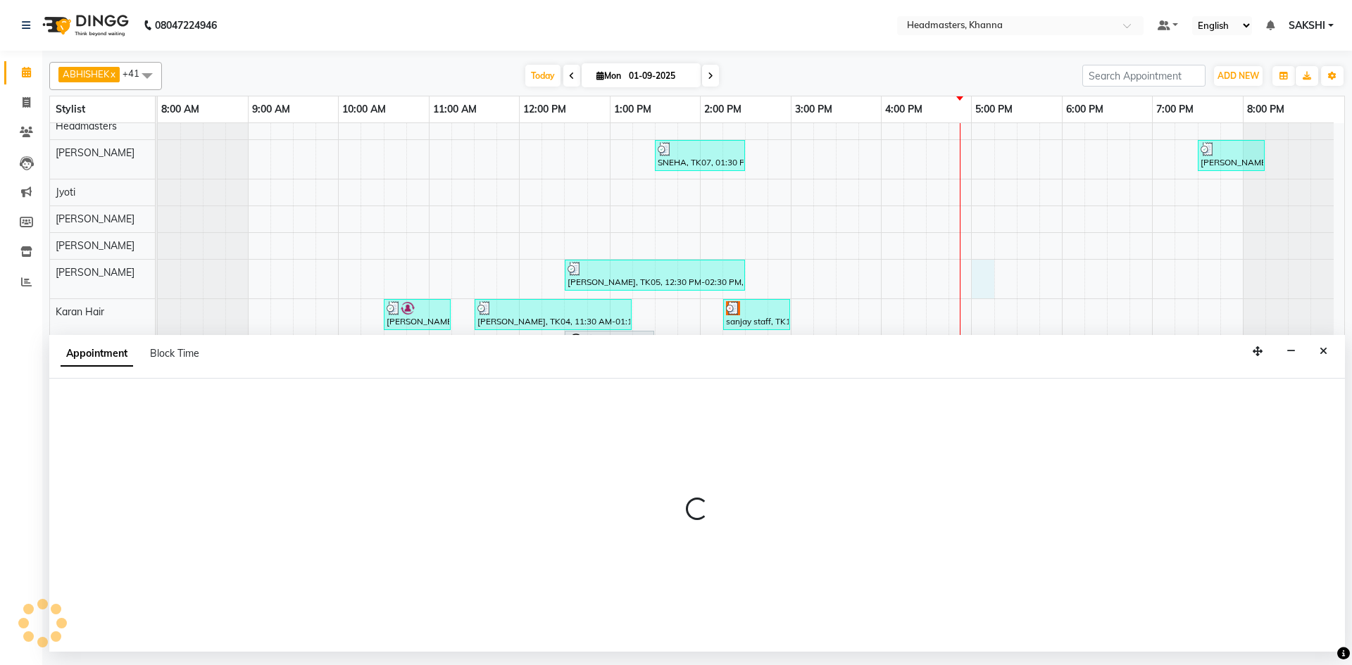
select select "60838"
select select "1020"
select select "tentative"
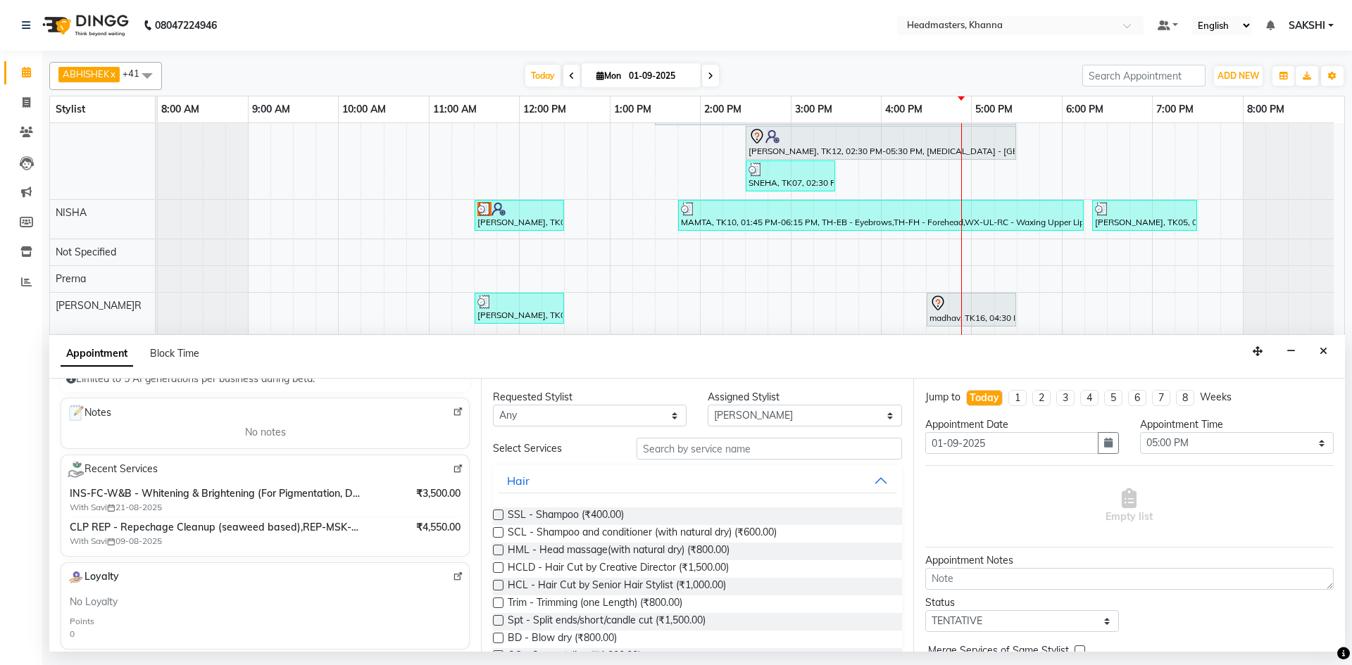
scroll to position [211, 0]
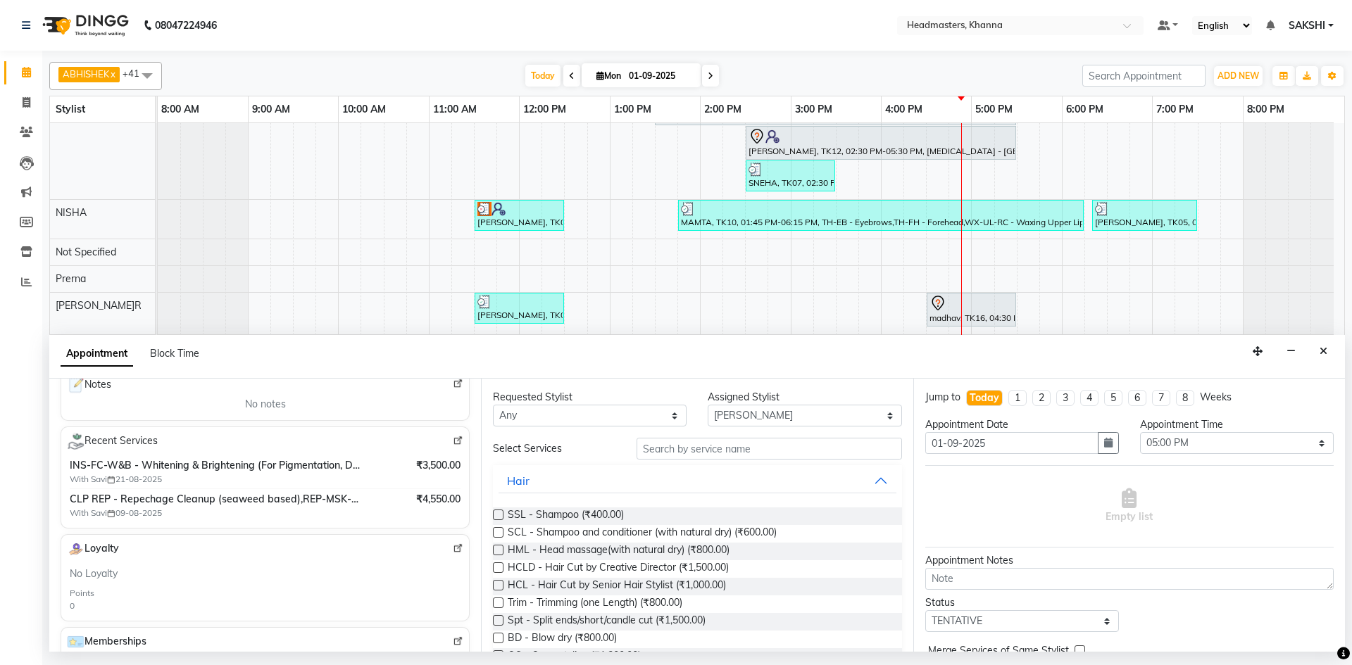
type input "7717326886"
click at [1327, 373] on div "Appointment Block Time" at bounding box center [696, 357] width 1295 height 44
click at [1330, 353] on button "Close" at bounding box center [1323, 352] width 20 height 22
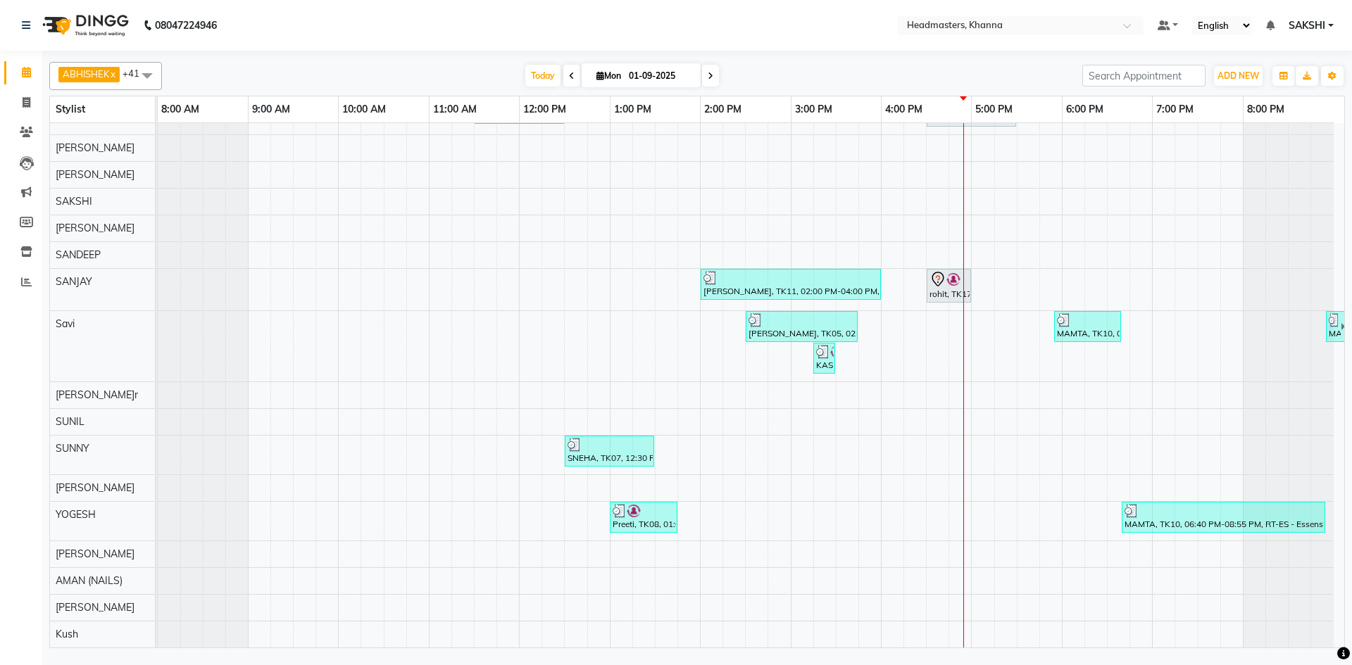
scroll to position [915, 0]
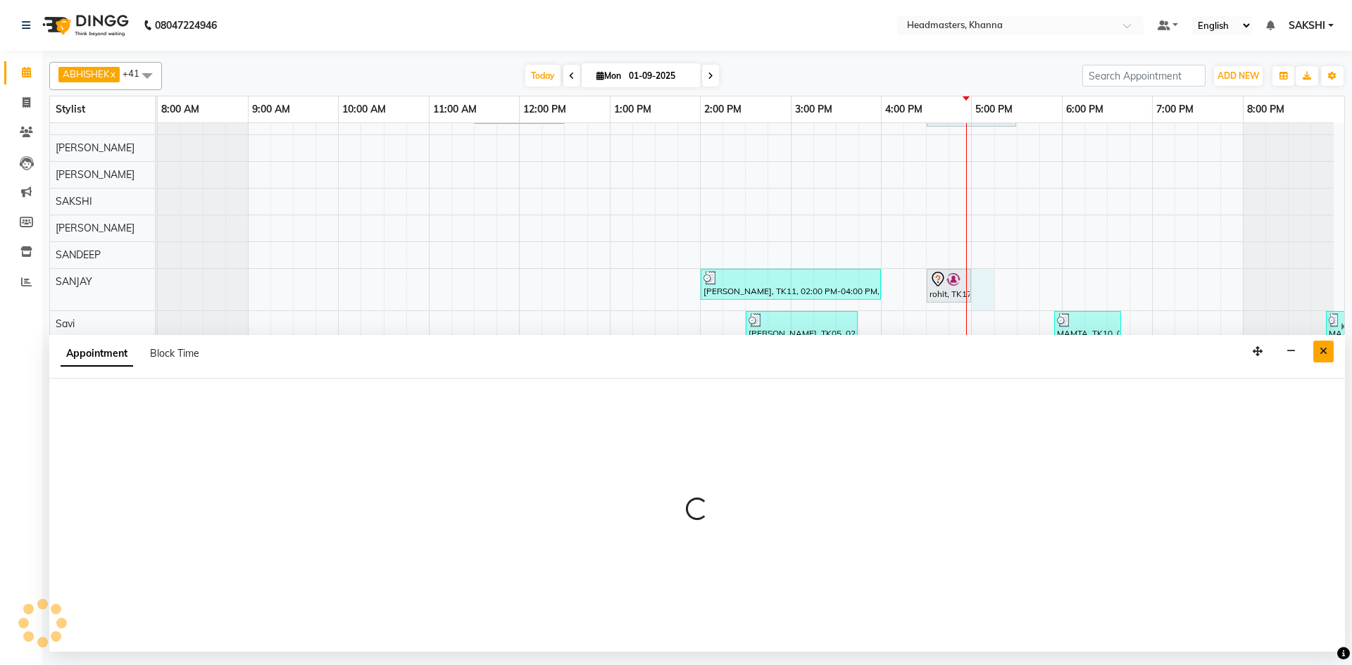
click at [1326, 353] on icon "Close" at bounding box center [1323, 351] width 8 height 10
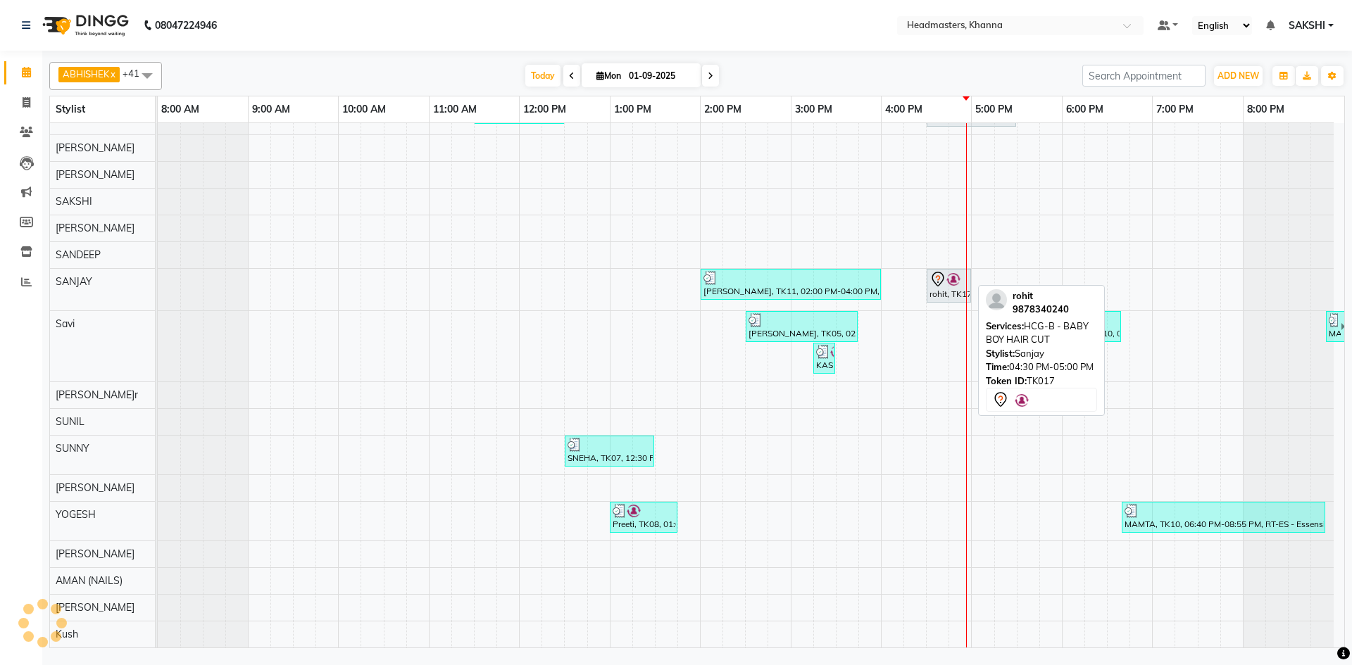
click at [938, 272] on icon at bounding box center [937, 279] width 17 height 17
select select "7"
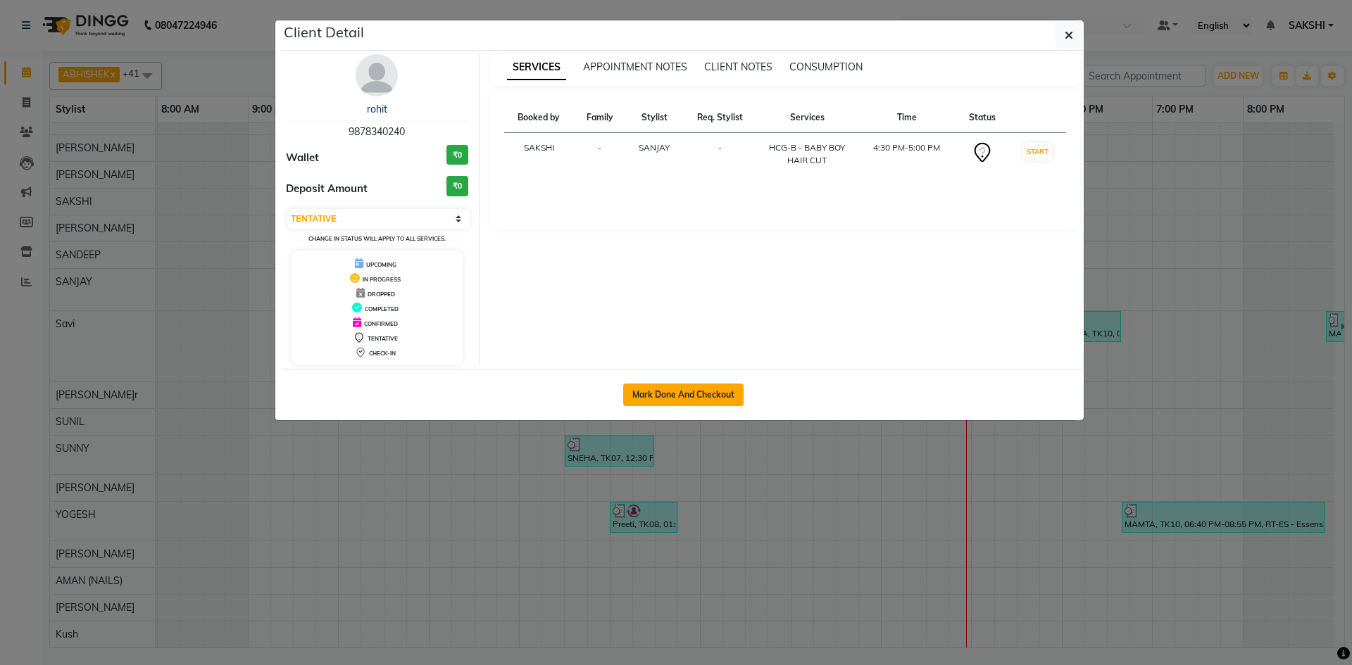
click at [682, 390] on button "Mark Done And Checkout" at bounding box center [683, 395] width 120 height 23
select select "service"
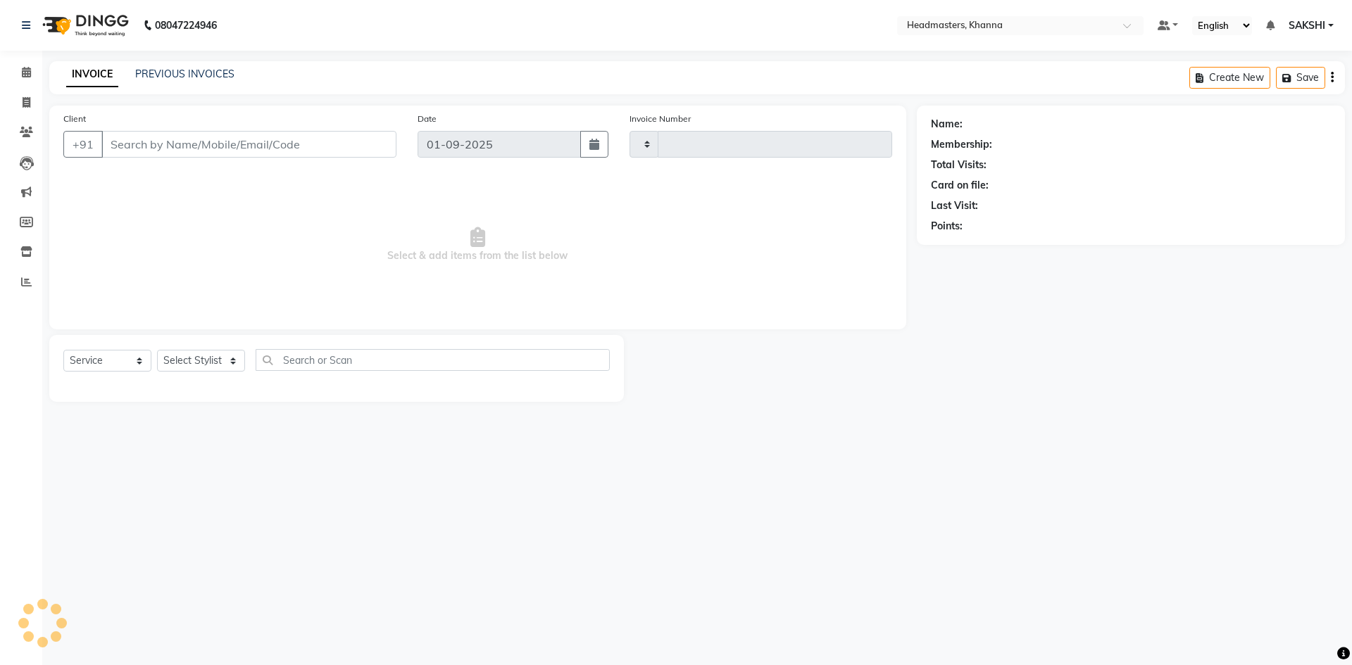
type input "5469"
select select "7138"
click at [451, 349] on div "Select Service Product Membership Package Voucher Prepaid Gift Card Select Styl…" at bounding box center [336, 368] width 575 height 67
type input "9878340240"
select select "60808"
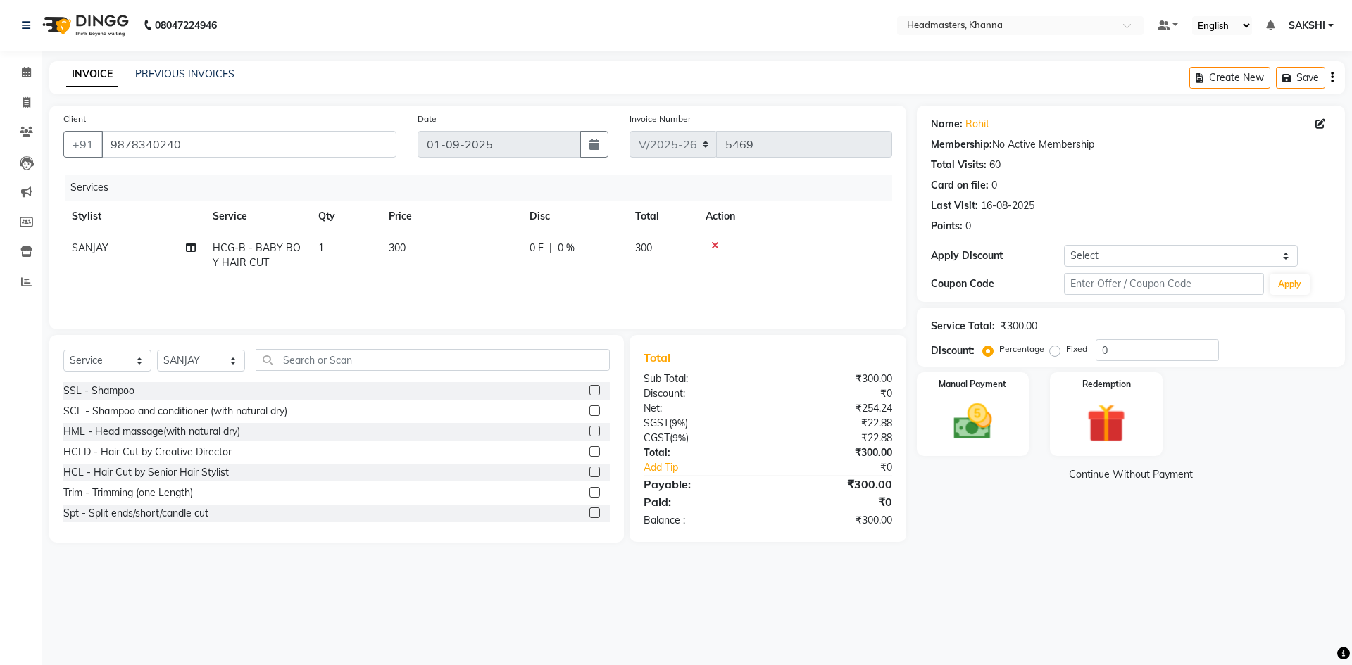
click at [291, 249] on span "HCG-B - BABY BOY HAIR CUT" at bounding box center [257, 254] width 88 height 27
select select "60808"
click at [291, 249] on span "HCG-B - BABY BOY HAIR CUT" at bounding box center [272, 259] width 94 height 27
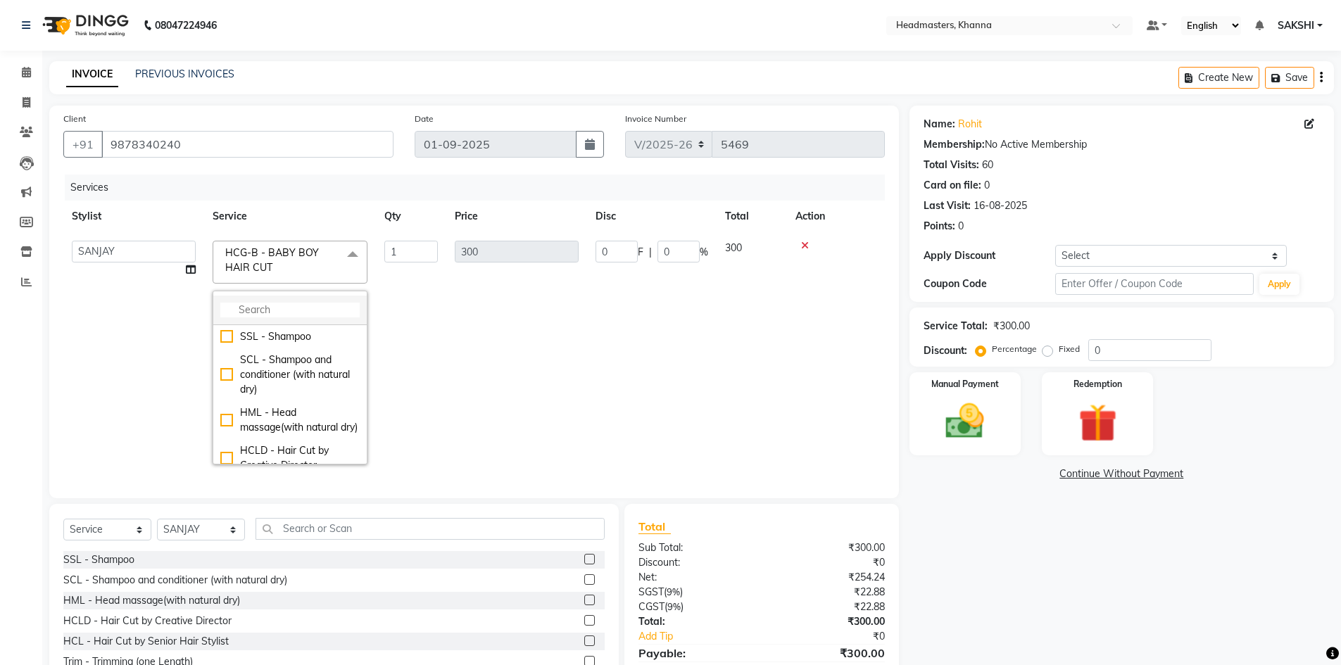
click at [288, 300] on li at bounding box center [289, 311] width 153 height 30
click at [288, 304] on li at bounding box center [289, 311] width 153 height 30
type input "HCG"
drag, startPoint x: 285, startPoint y: 373, endPoint x: 305, endPoint y: 328, distance: 49.2
click at [287, 370] on div "HCG - Hair Cut by Senior Hair Stylist" at bounding box center [289, 383] width 139 height 30
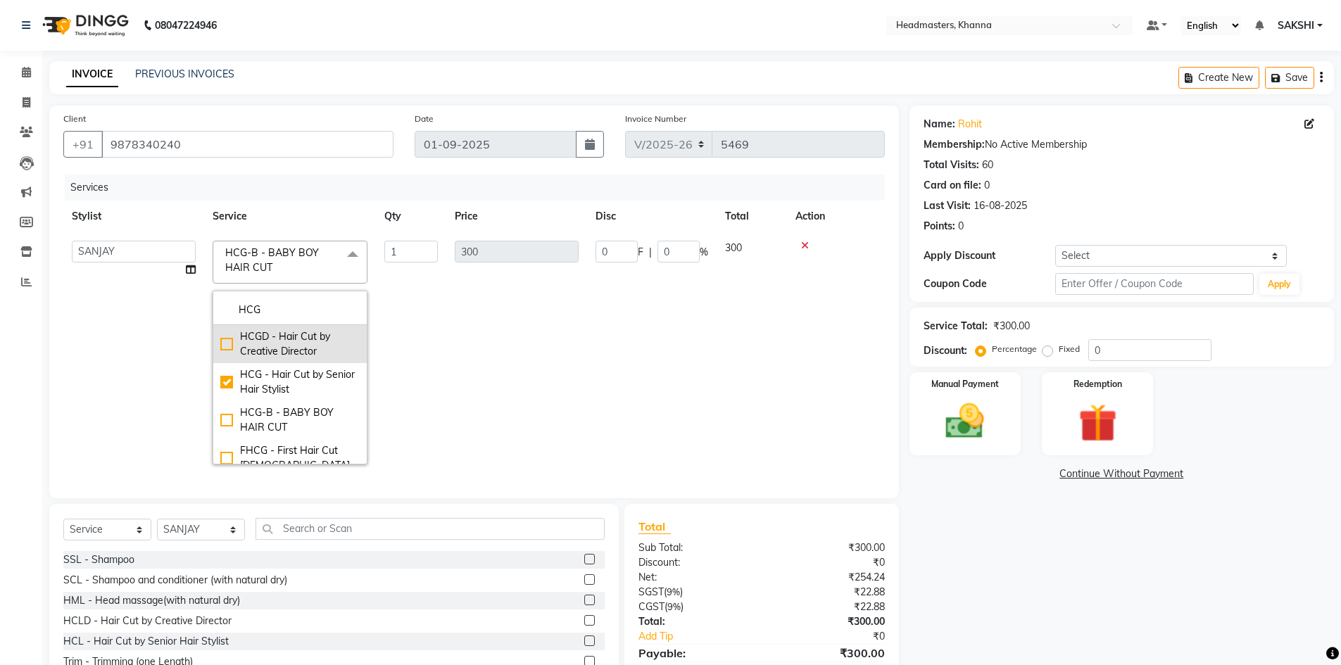
checkbox input "true"
checkbox input "false"
type input "600"
click at [322, 261] on span "HCG - Hair Cut by Senior Hair Stylist x" at bounding box center [284, 261] width 124 height 30
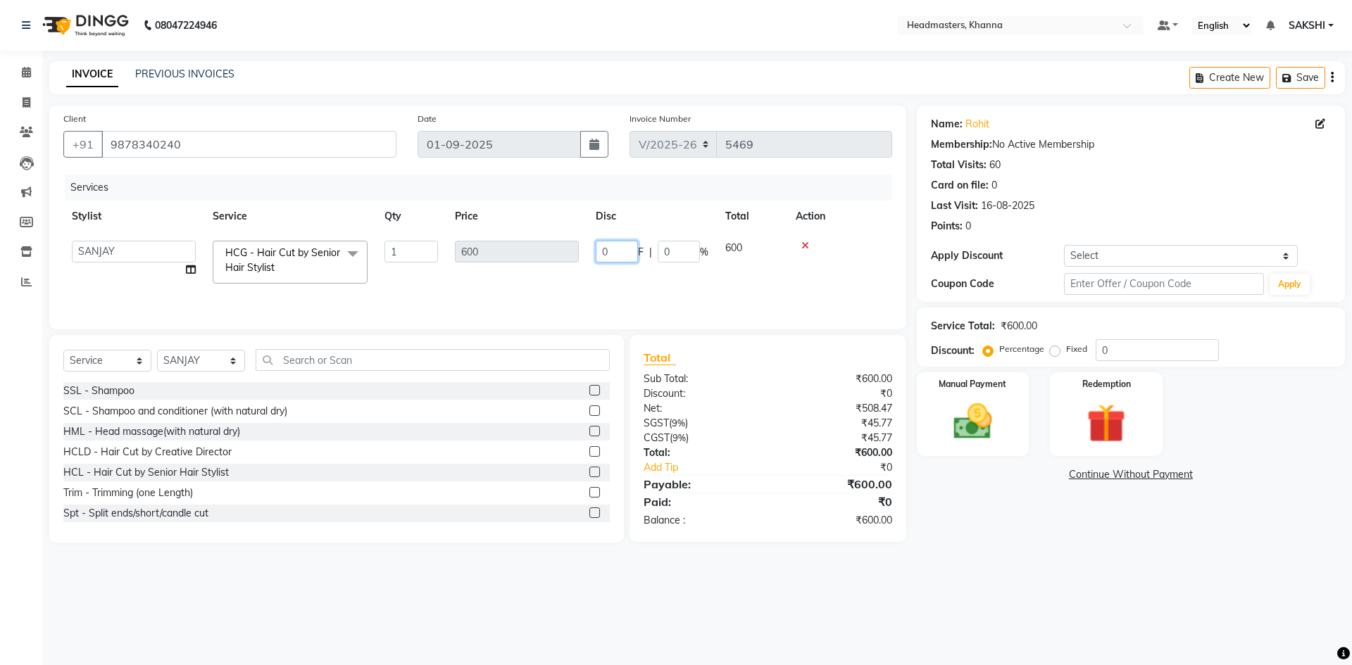
click at [610, 246] on input "0" at bounding box center [617, 252] width 42 height 22
type input "0200"
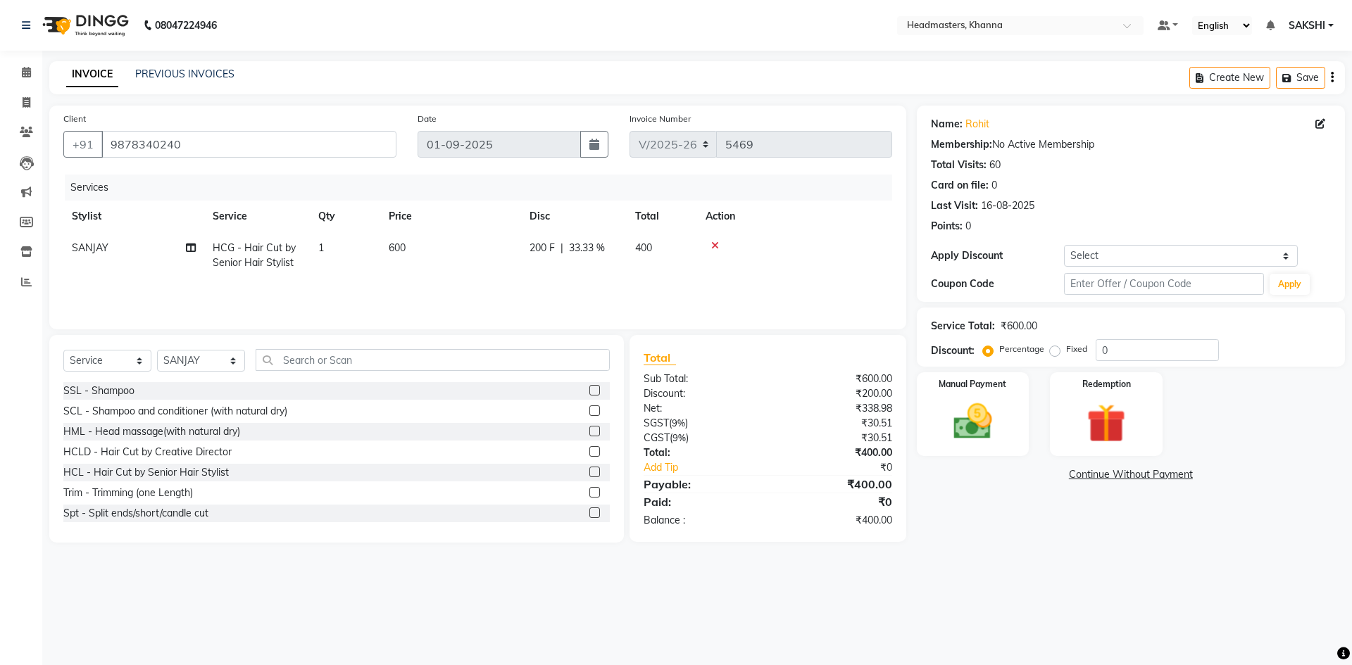
click at [655, 218] on tr "Stylist Service Qty Price Disc Total Action" at bounding box center [477, 217] width 829 height 32
click at [291, 255] on td "HCG - Hair Cut by Senior Hair Stylist" at bounding box center [257, 255] width 106 height 46
select select "60808"
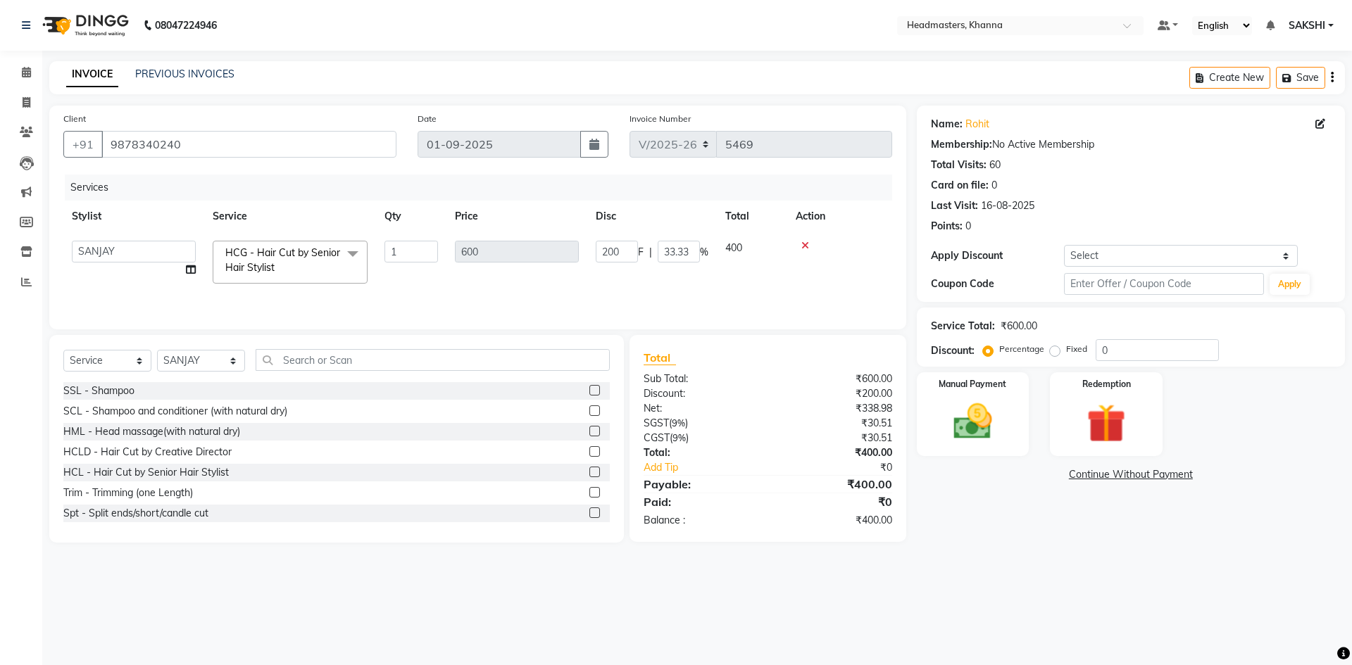
click at [291, 255] on span "HCG - Hair Cut by Senior Hair Stylist" at bounding box center [282, 259] width 115 height 27
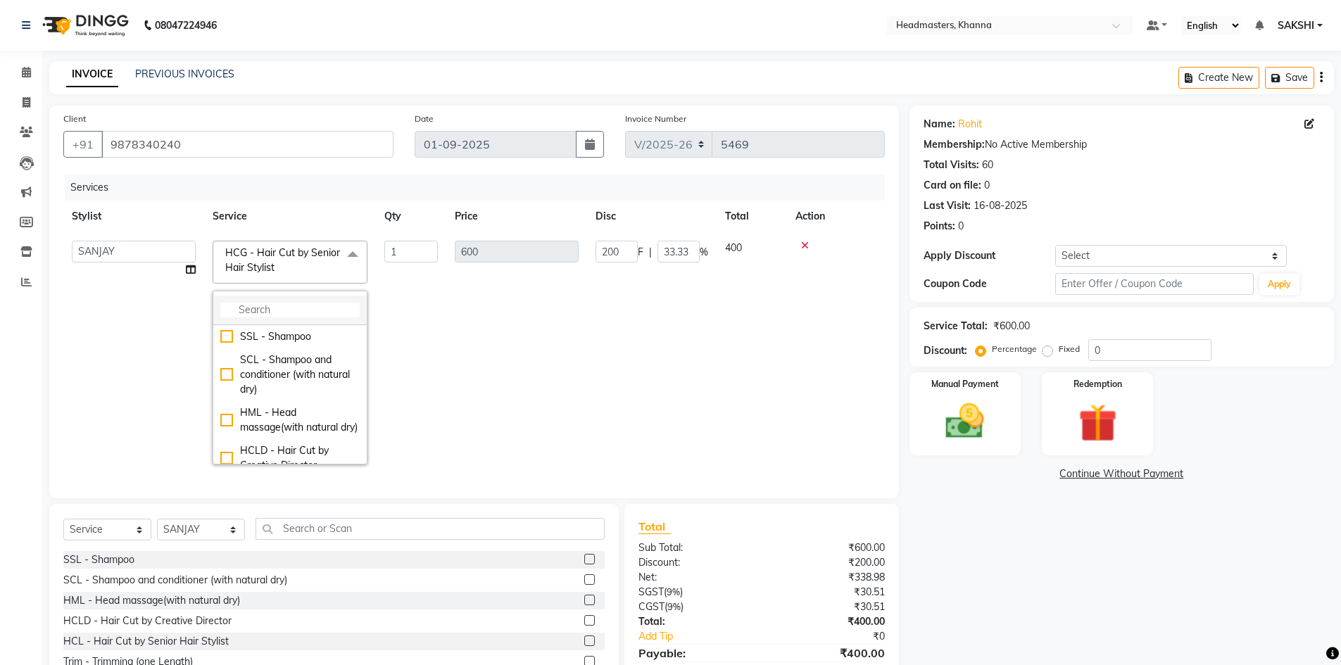
click at [282, 305] on input "multiselect-search" at bounding box center [289, 310] width 139 height 15
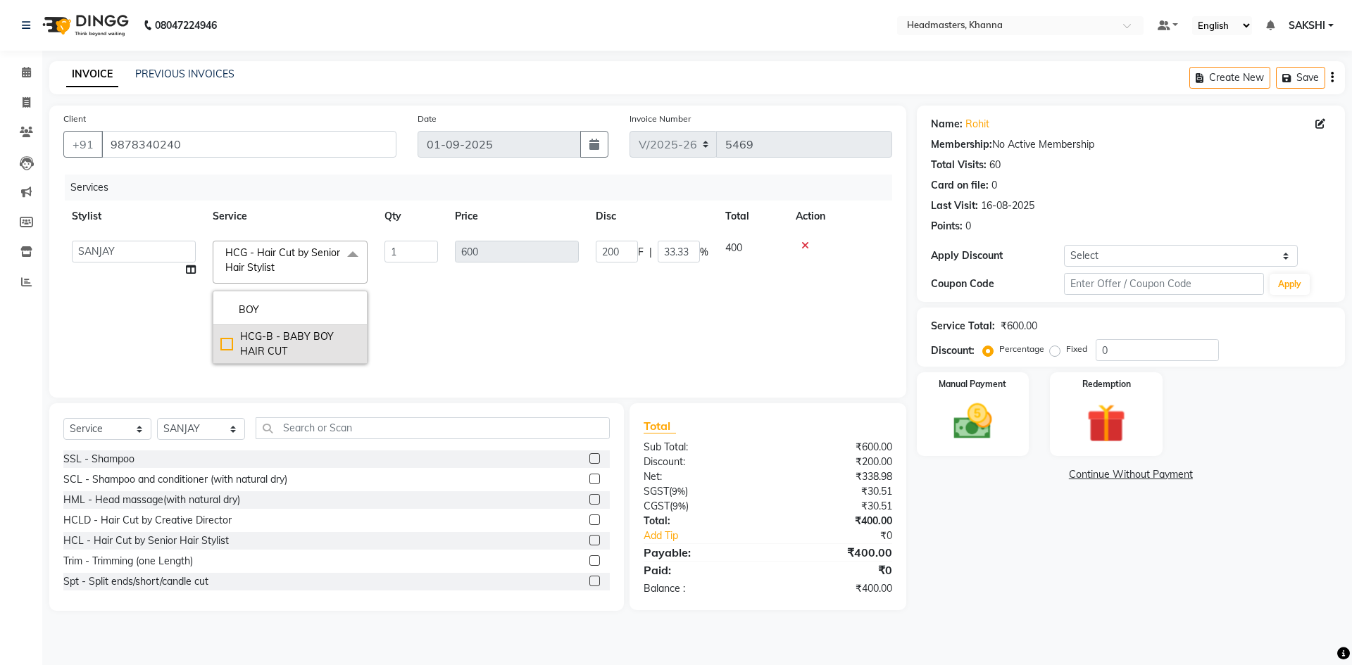
type input "BOY"
drag, startPoint x: 285, startPoint y: 337, endPoint x: 312, endPoint y: 282, distance: 61.7
click at [286, 334] on div "HCG-B - BABY BOY HAIR CUT" at bounding box center [289, 344] width 139 height 30
checkbox input "true"
type input "300"
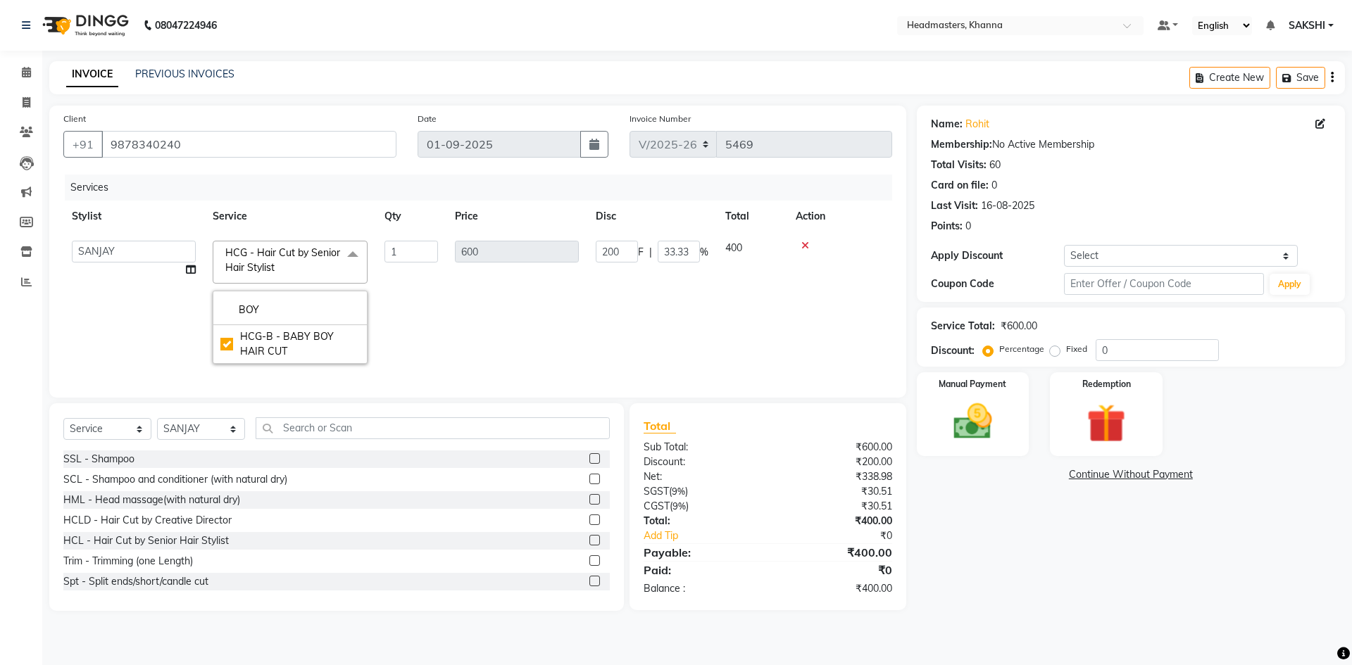
type input "0"
click at [310, 241] on span "HCG-B - BABY BOY HAIR CUT x" at bounding box center [290, 262] width 155 height 43
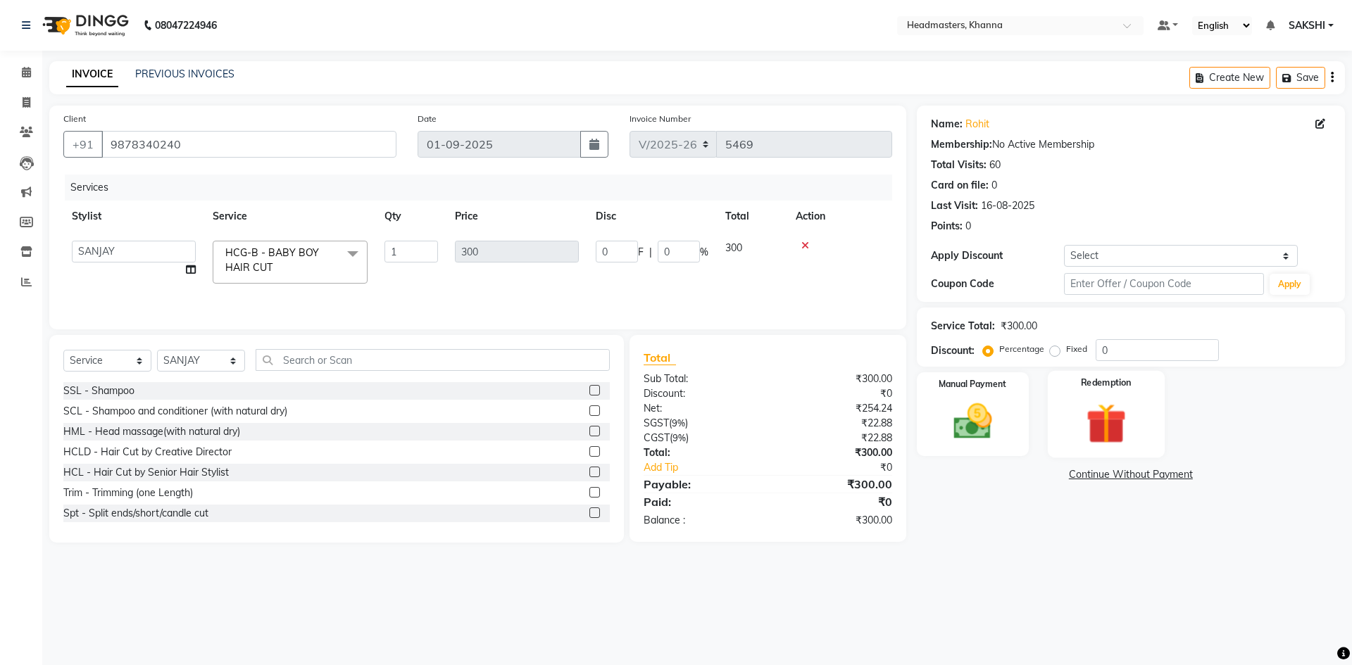
click at [1097, 425] on img at bounding box center [1105, 423] width 65 height 50
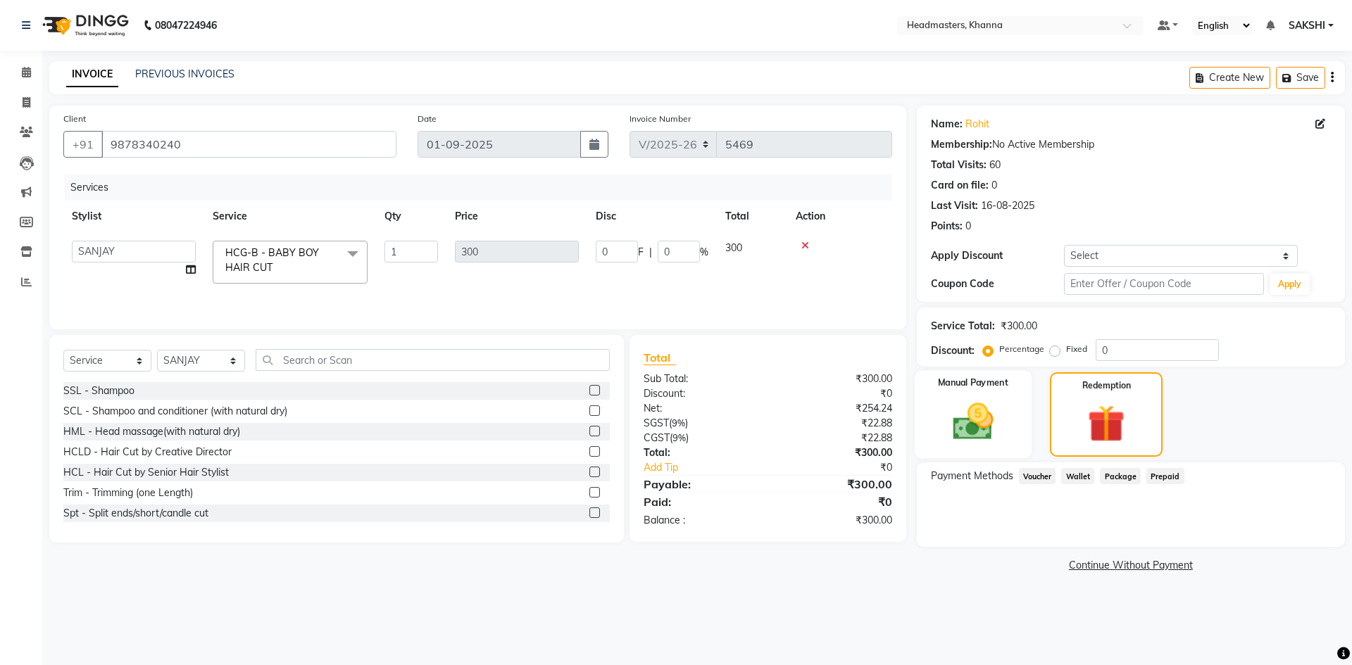
click at [972, 400] on img at bounding box center [972, 421] width 65 height 46
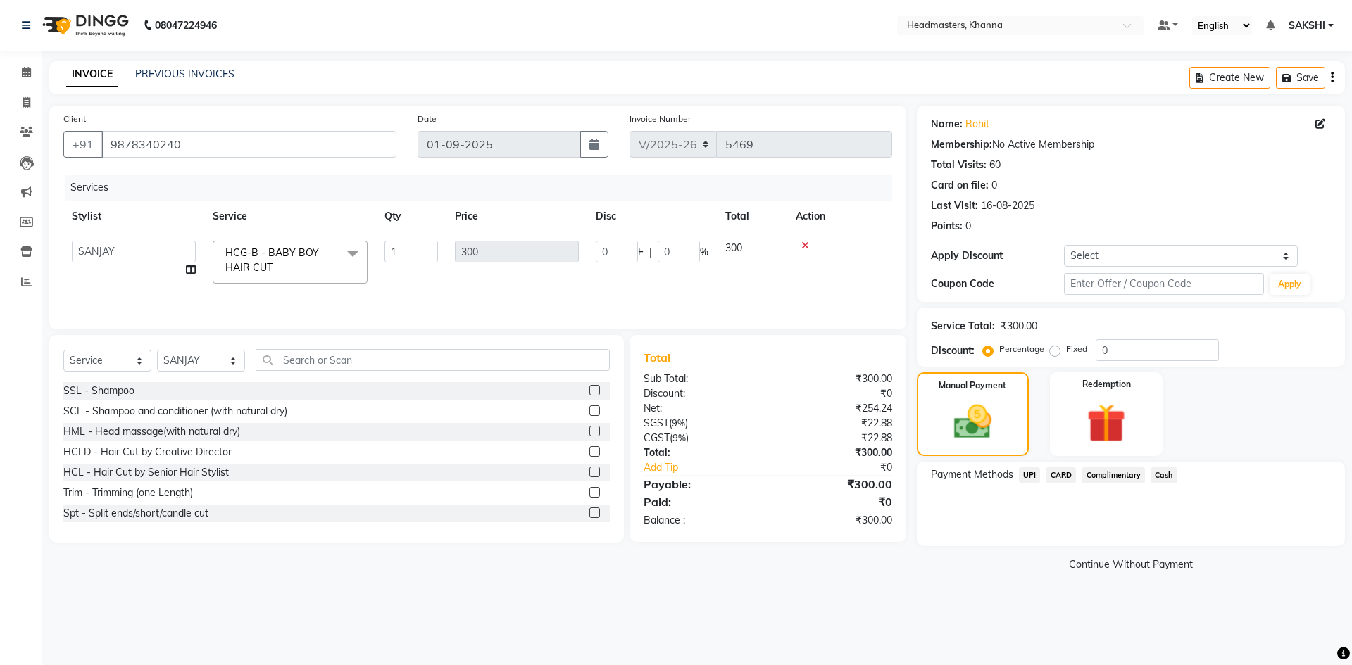
drag, startPoint x: 1148, startPoint y: 475, endPoint x: 1162, endPoint y: 475, distance: 14.8
click at [1154, 475] on div "Cash" at bounding box center [1161, 476] width 32 height 19
click at [1162, 475] on span "Cash" at bounding box center [1163, 475] width 27 height 16
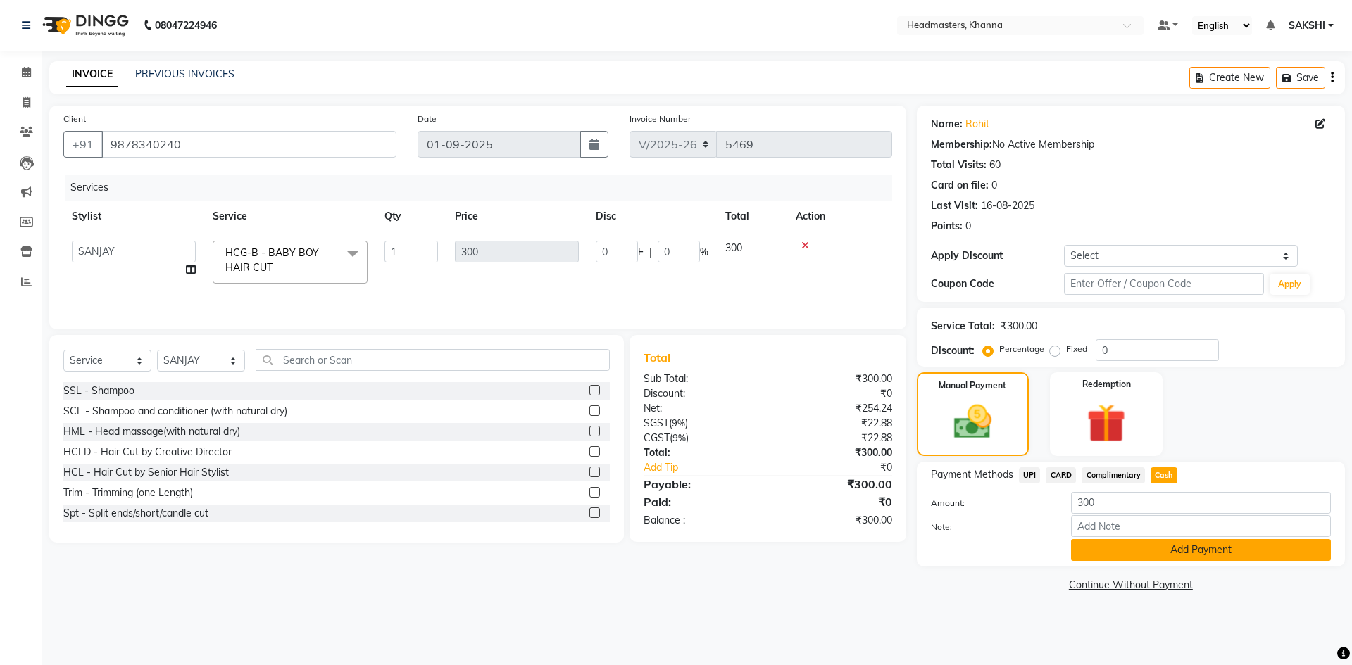
click at [1125, 541] on button "Add Payment" at bounding box center [1201, 550] width 260 height 22
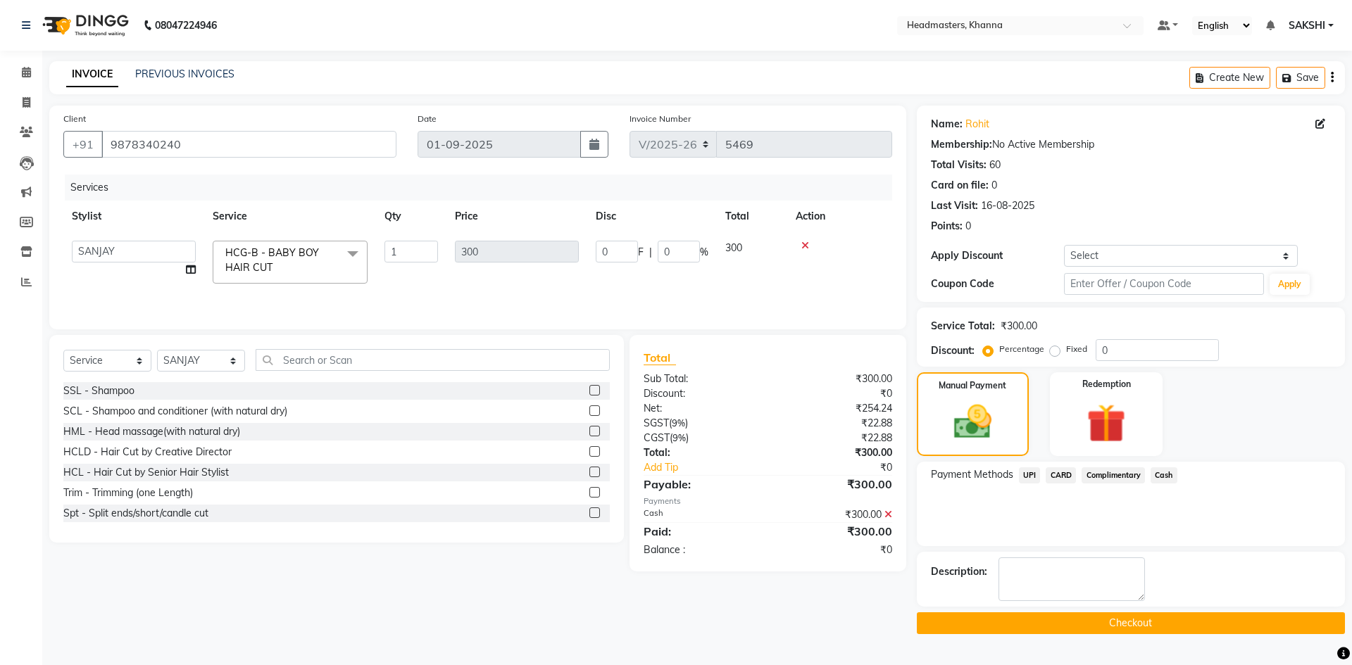
click at [1110, 624] on button "Checkout" at bounding box center [1131, 624] width 428 height 22
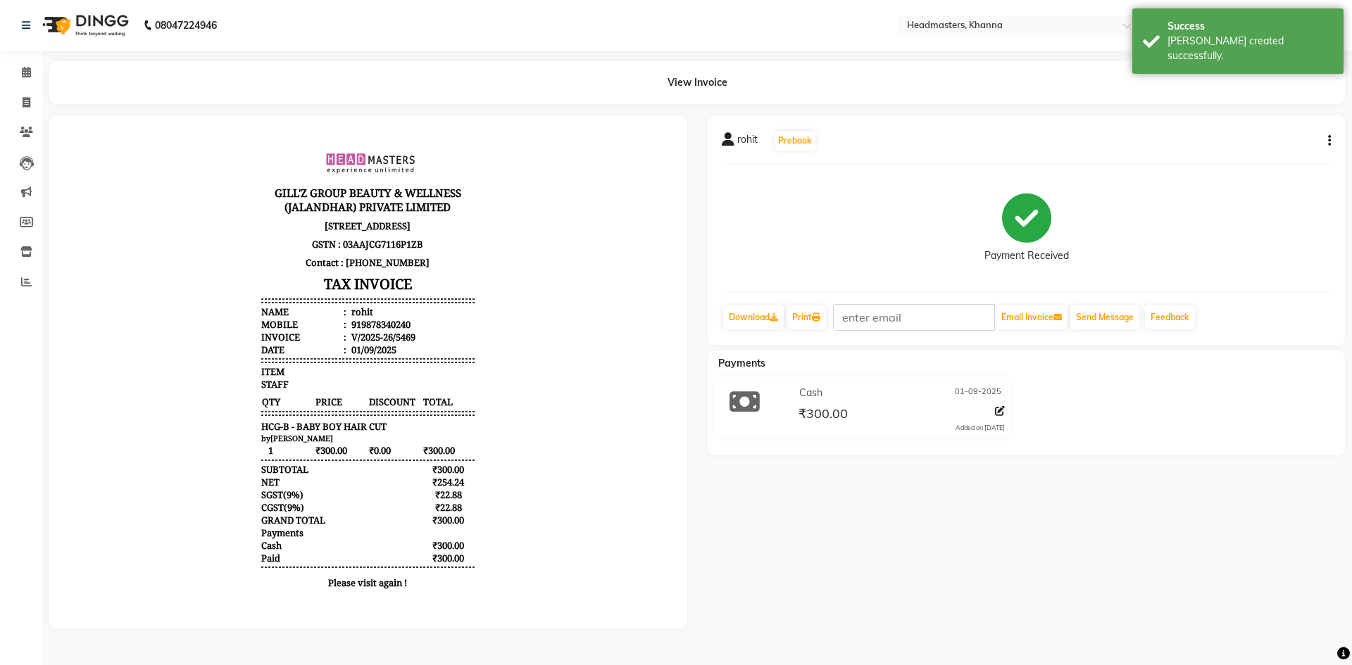
click at [820, 299] on div "rohit Prebook Payment Received Download Print Email Invoice Send Message Feedba…" at bounding box center [1026, 230] width 637 height 230
click at [820, 315] on icon at bounding box center [816, 317] width 8 height 8
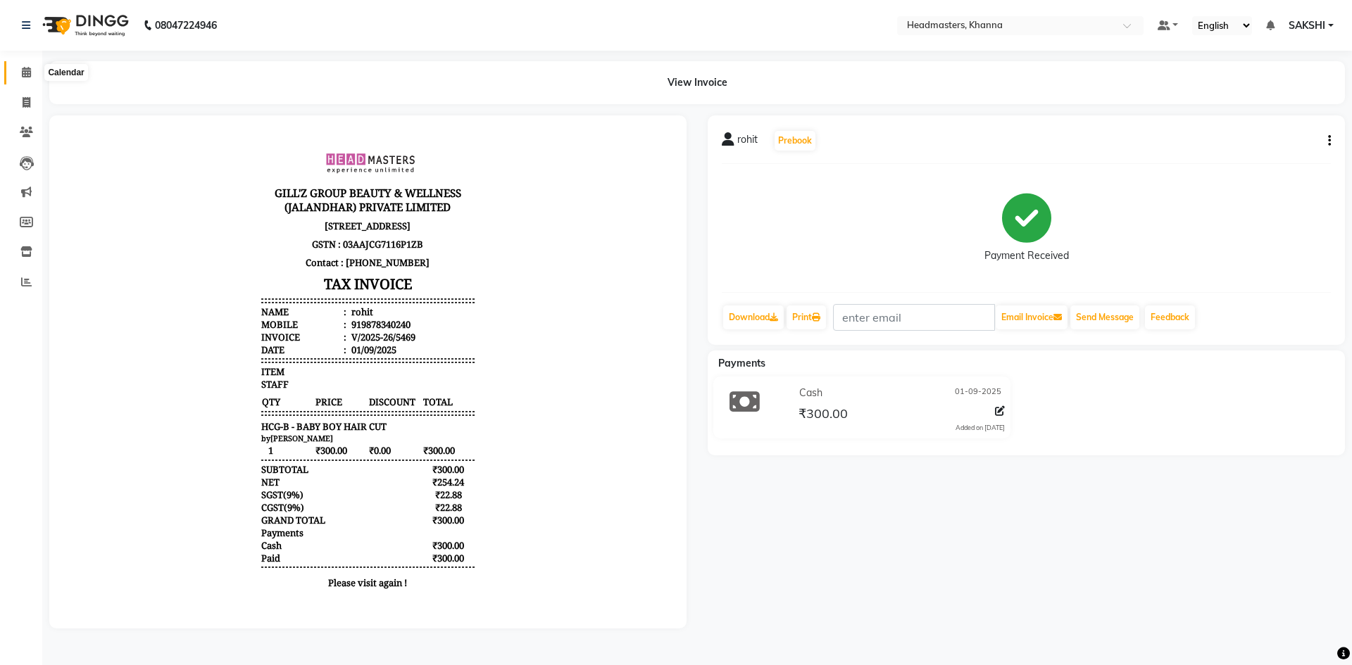
click at [27, 77] on span at bounding box center [26, 73] width 25 height 16
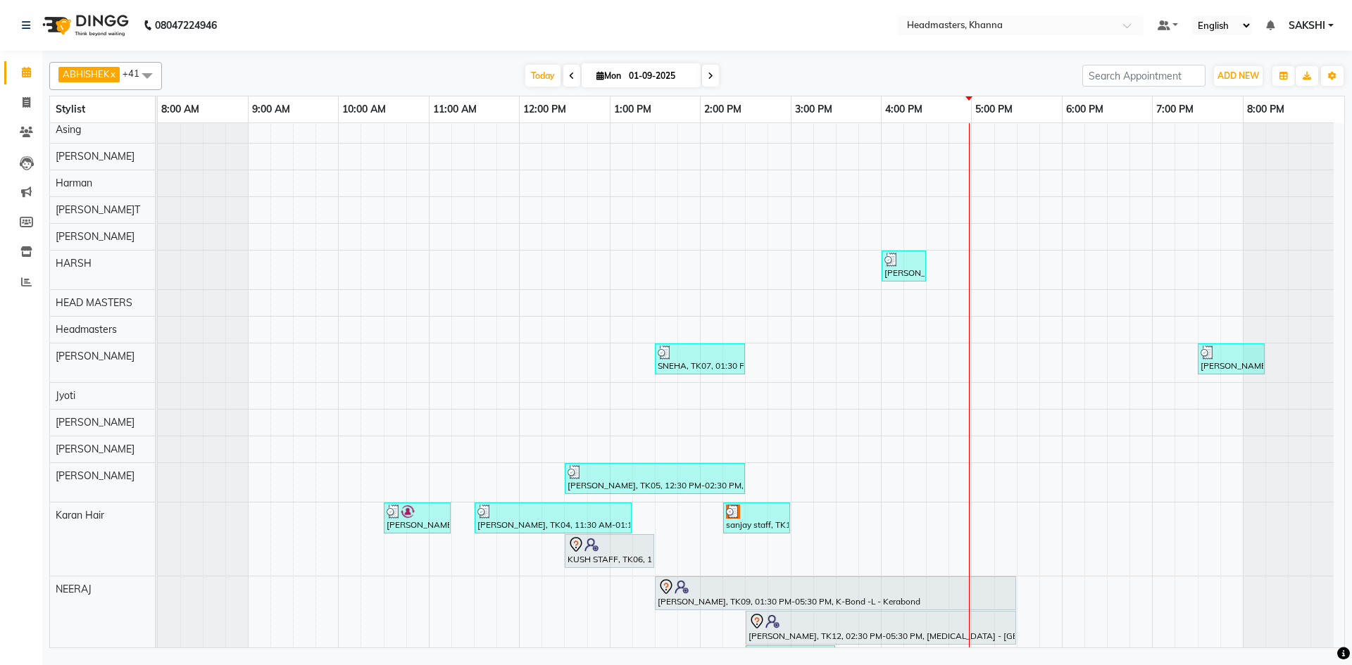
scroll to position [422, 0]
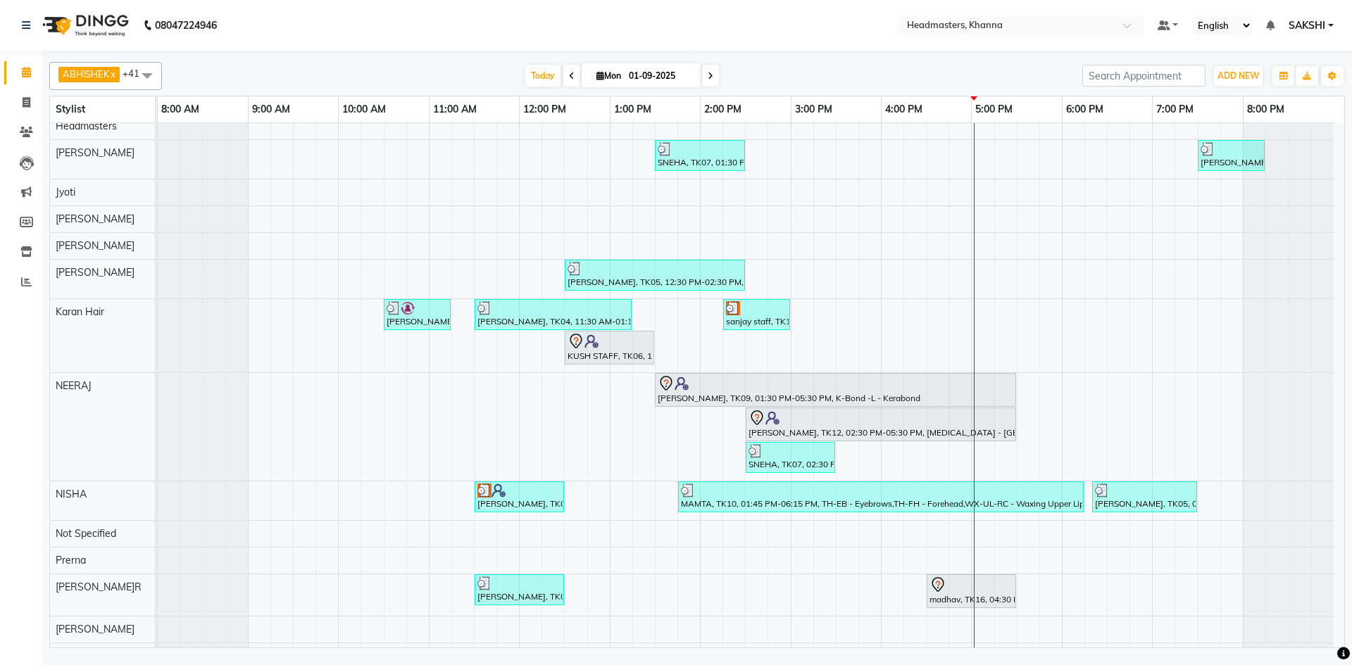
click at [1257, 263] on div at bounding box center [1288, 279] width 91 height 39
click at [1181, 269] on div "karan, TK15, 04:00 PM-04:45 PM, BRD - Beard YASHVEER, TK05, 03:45 PM-06:20 PM, …" at bounding box center [751, 414] width 1186 height 1426
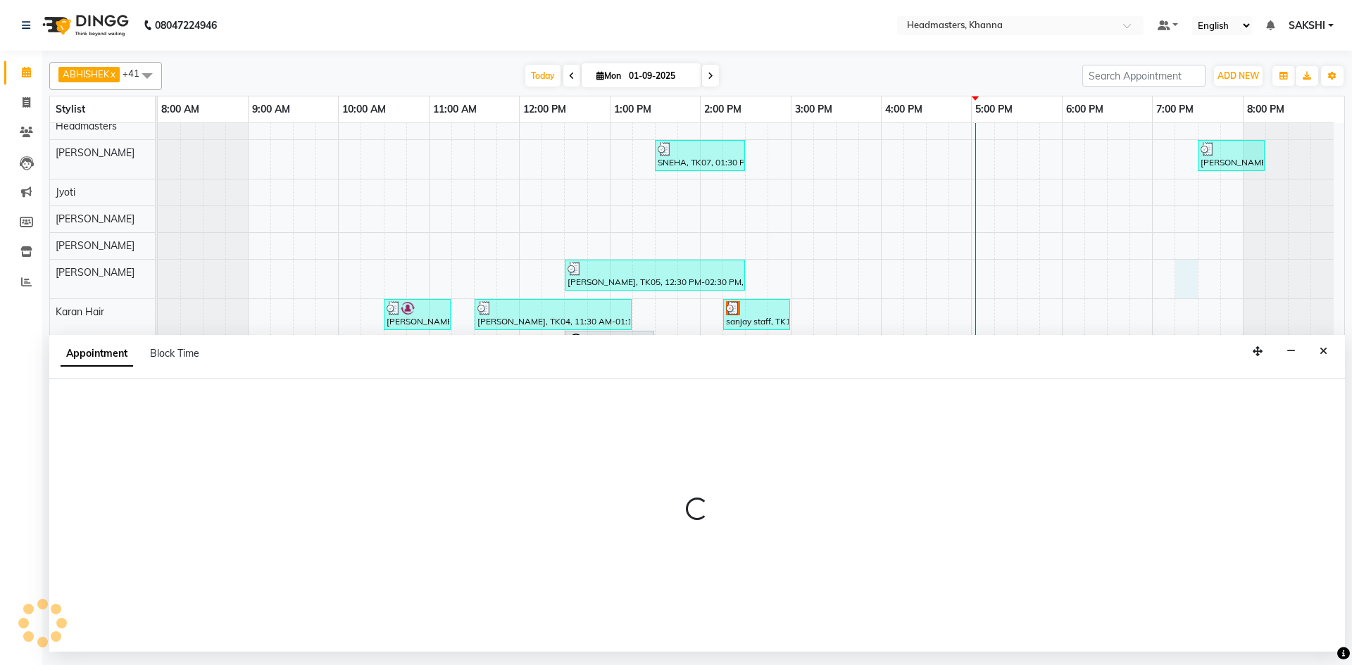
select select "60838"
select select "1155"
select select "tentative"
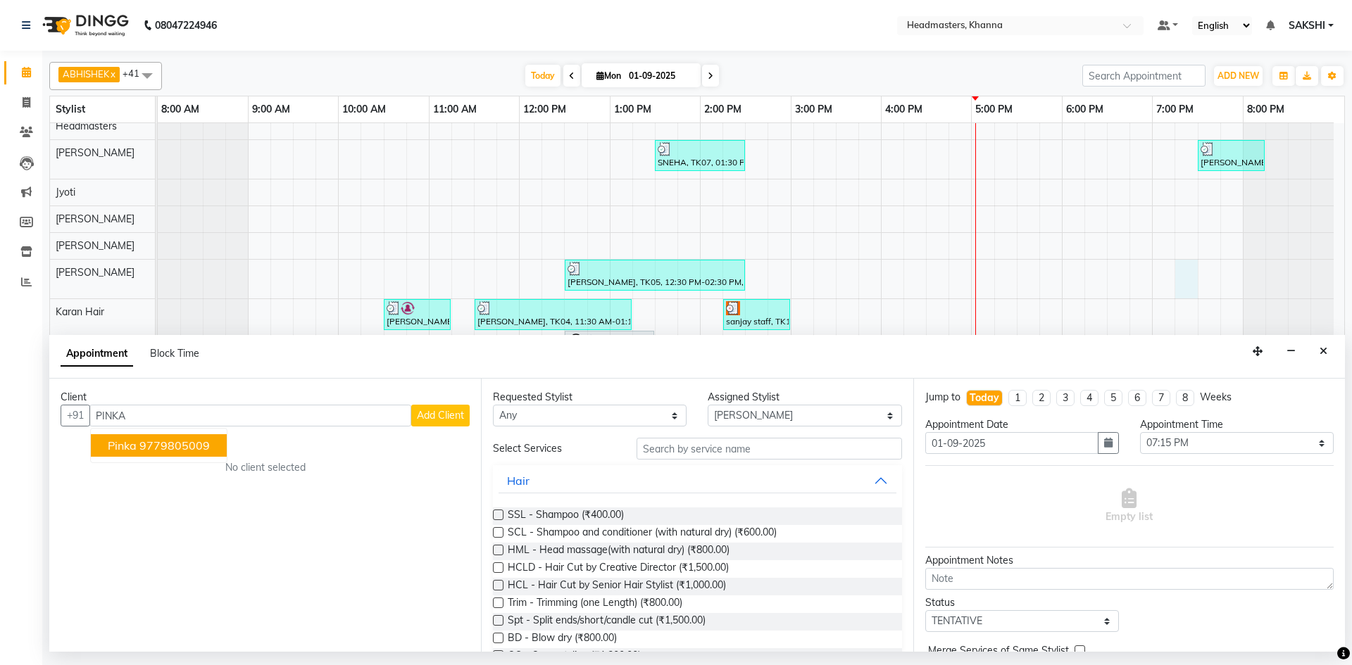
type input "PINKA"
click at [786, 415] on select "Select ABHISHEK ajay Akash AKHIL AMAN AMAN (NAILS) ANKIT Ankit Pedicurist Asing…" at bounding box center [805, 416] width 194 height 22
select select "60819"
click at [708, 405] on select "Select ABHISHEK ajay Akash AKHIL AMAN AMAN (NAILS) ANKIT Ankit Pedicurist Asing…" at bounding box center [805, 416] width 194 height 22
click at [699, 451] on input "text" at bounding box center [768, 449] width 265 height 22
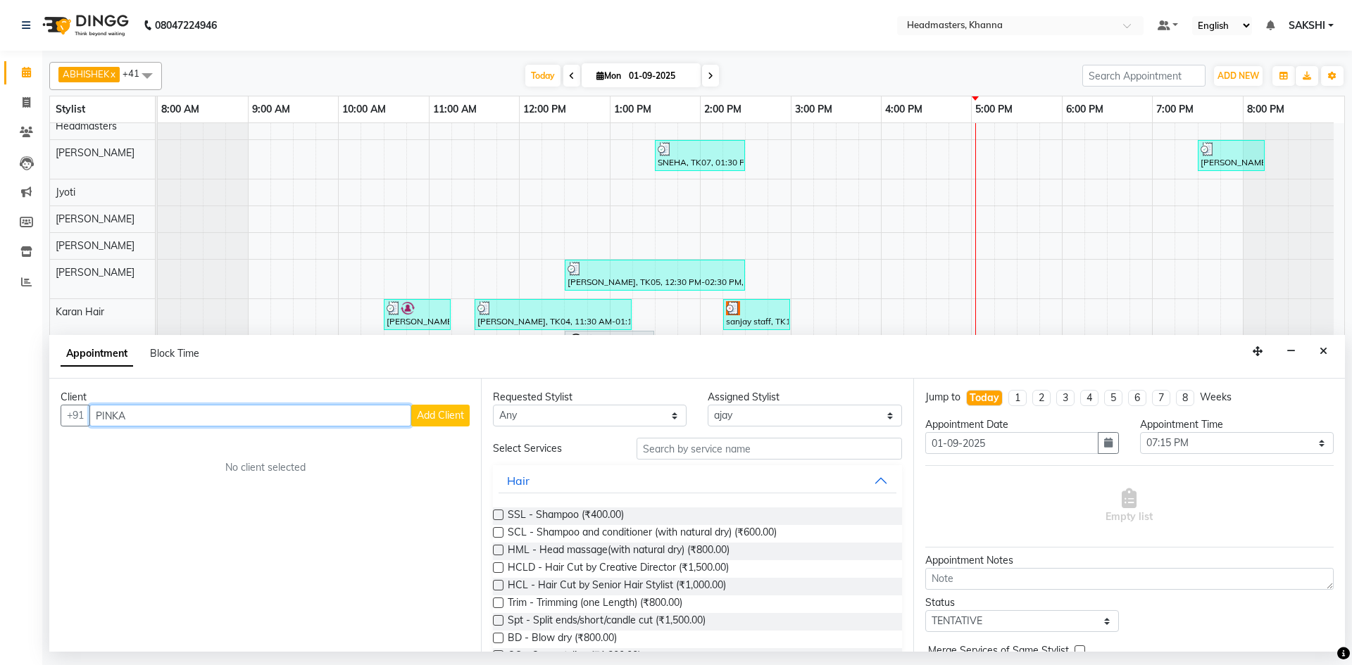
click at [138, 418] on input "PINKA" at bounding box center [250, 416] width 322 height 22
type input "P"
click at [149, 451] on ngb-highlight "9779805009" at bounding box center [174, 446] width 70 height 14
type input "9779805009"
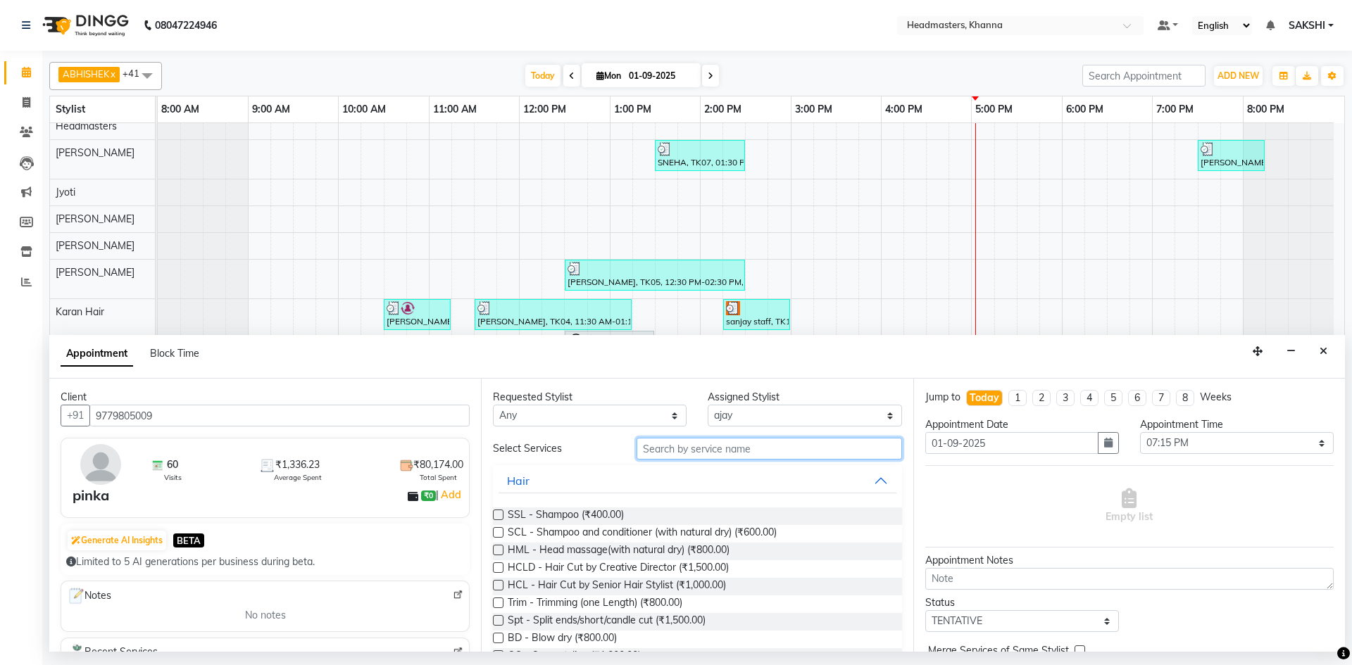
click at [667, 455] on input "text" at bounding box center [768, 449] width 265 height 22
type input "H"
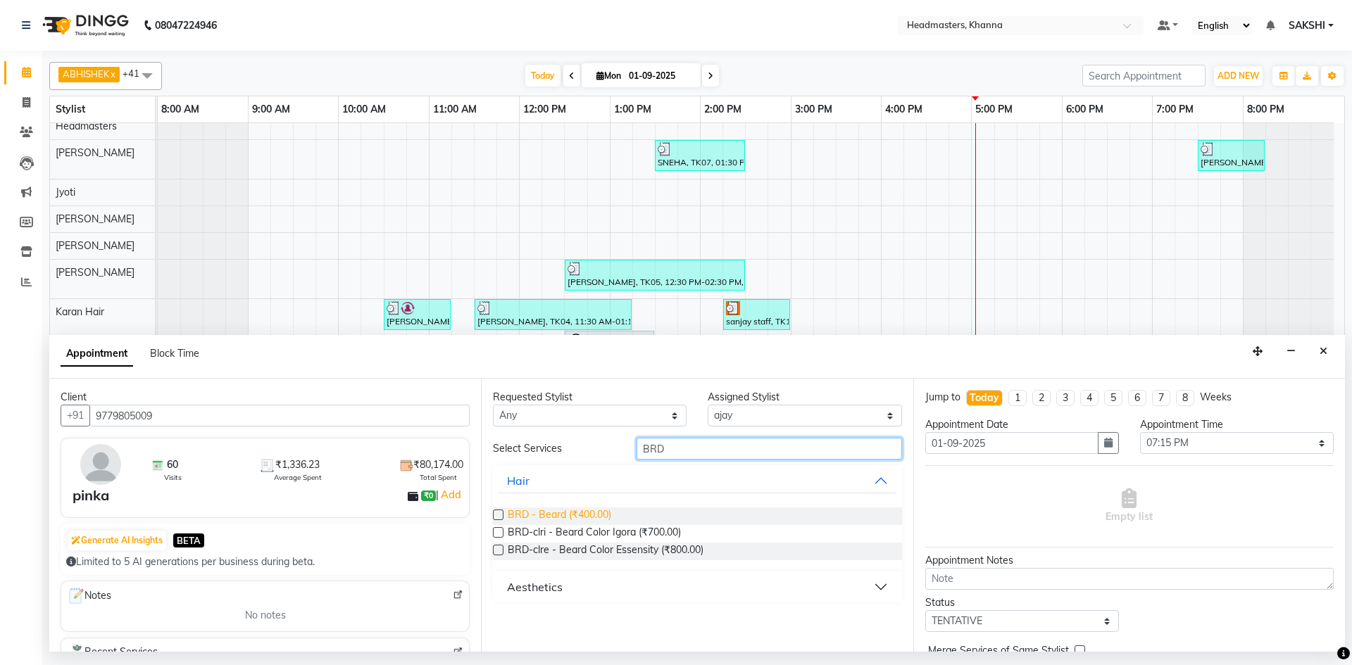
type input "BRD"
click at [607, 517] on span "BRD - Beard (₹400.00)" at bounding box center [559, 517] width 103 height 18
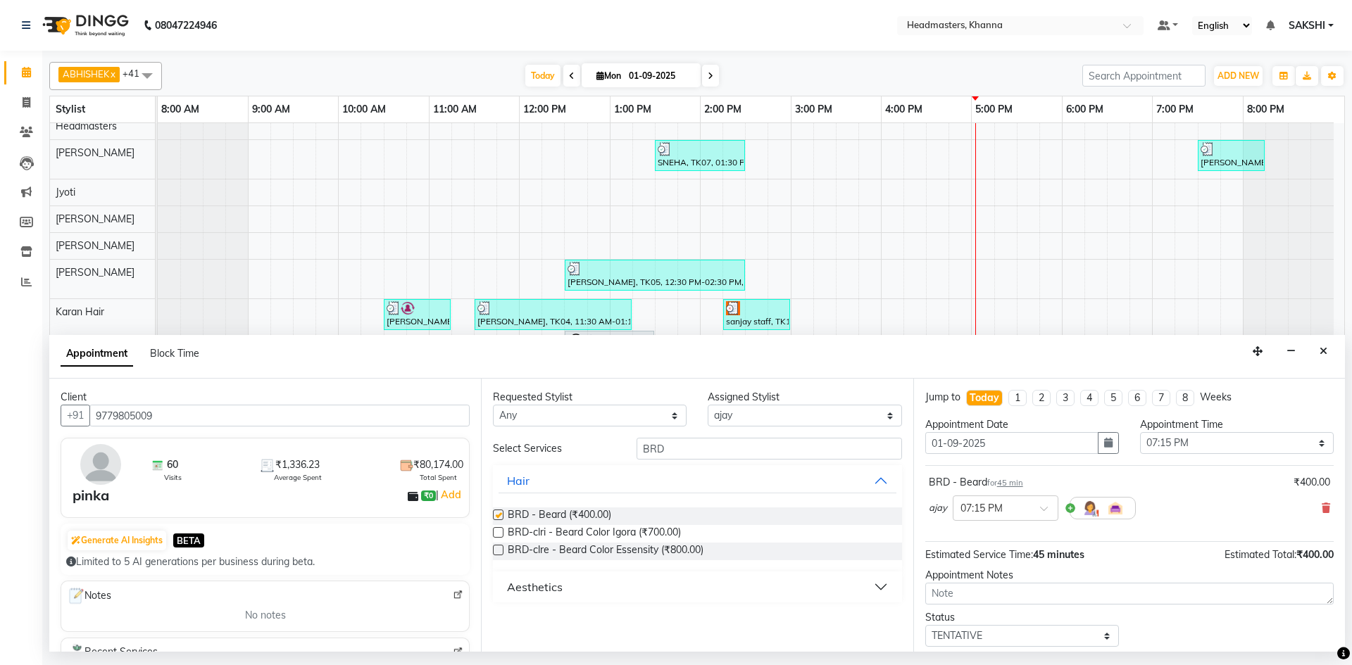
checkbox input "false"
click at [1188, 447] on select "Select 09:00 AM 09:15 AM 09:30 AM 09:45 AM 10:00 AM 10:15 AM 10:30 AM 10:45 AM …" at bounding box center [1237, 443] width 194 height 22
select select "1020"
click at [1140, 432] on select "Select 09:00 AM 09:15 AM 09:30 AM 09:45 AM 10:00 AM 10:15 AM 10:30 AM 10:45 AM …" at bounding box center [1237, 443] width 194 height 22
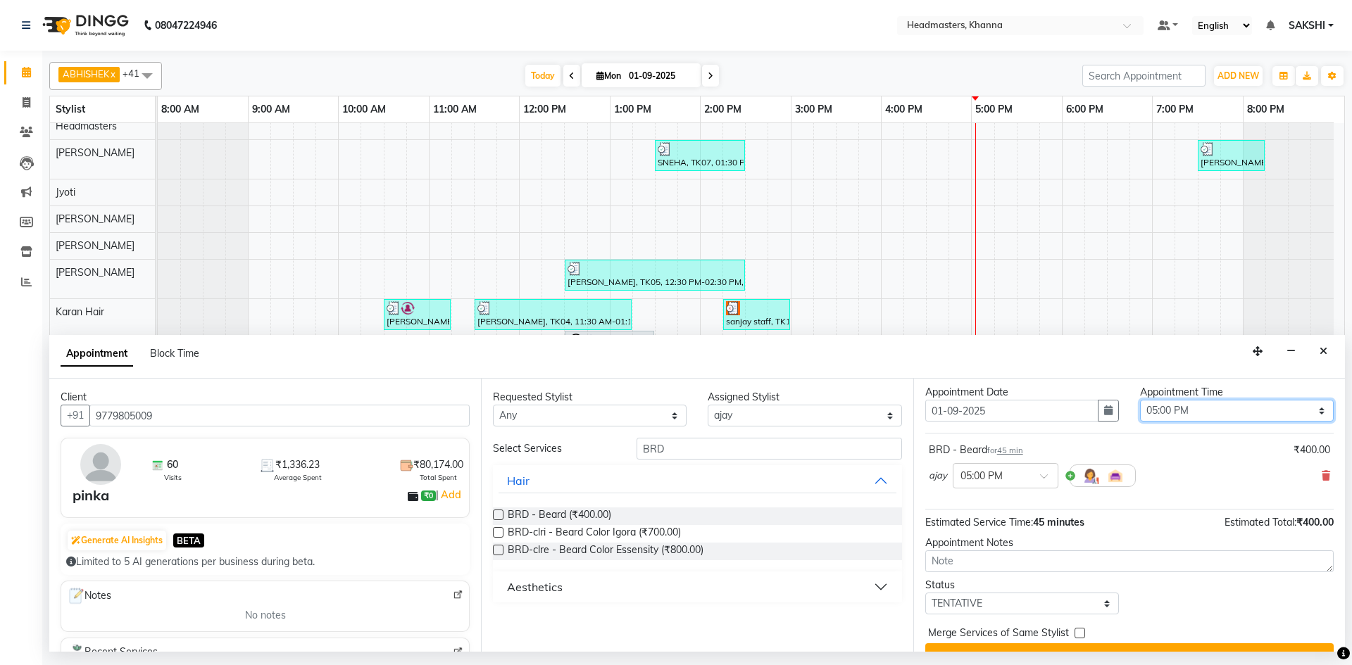
scroll to position [61, 0]
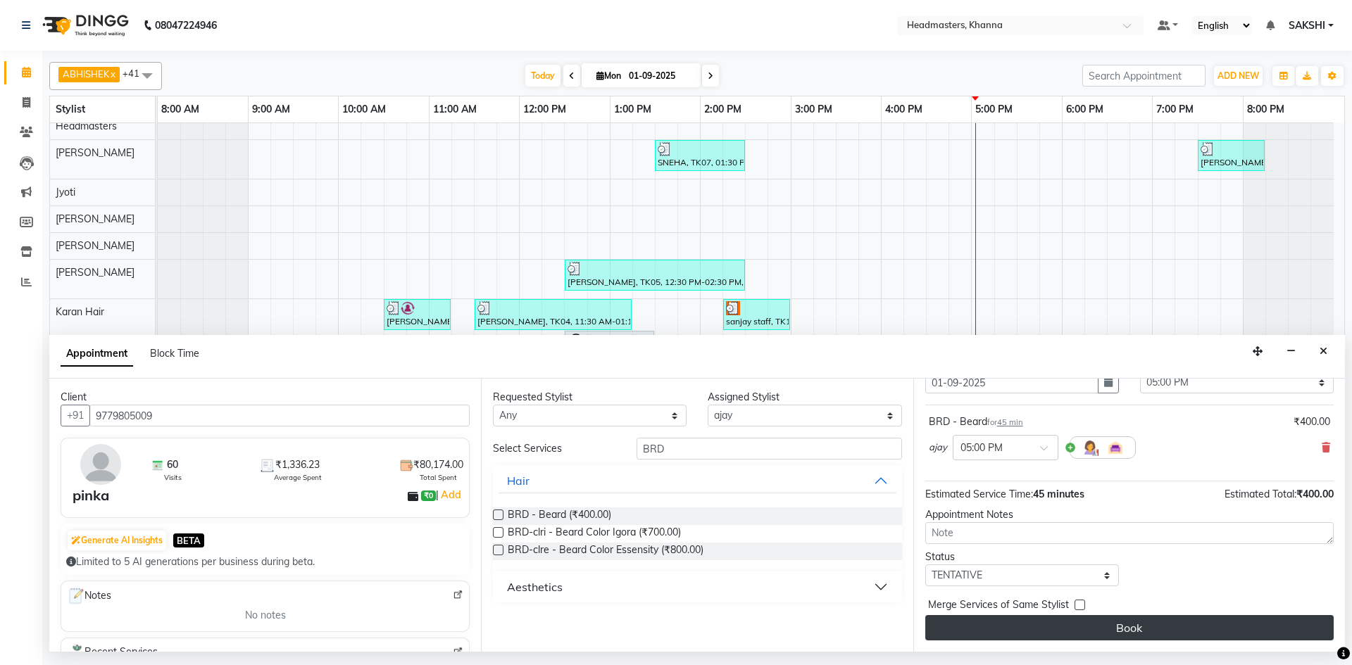
click at [1110, 629] on button "Book" at bounding box center [1129, 627] width 408 height 25
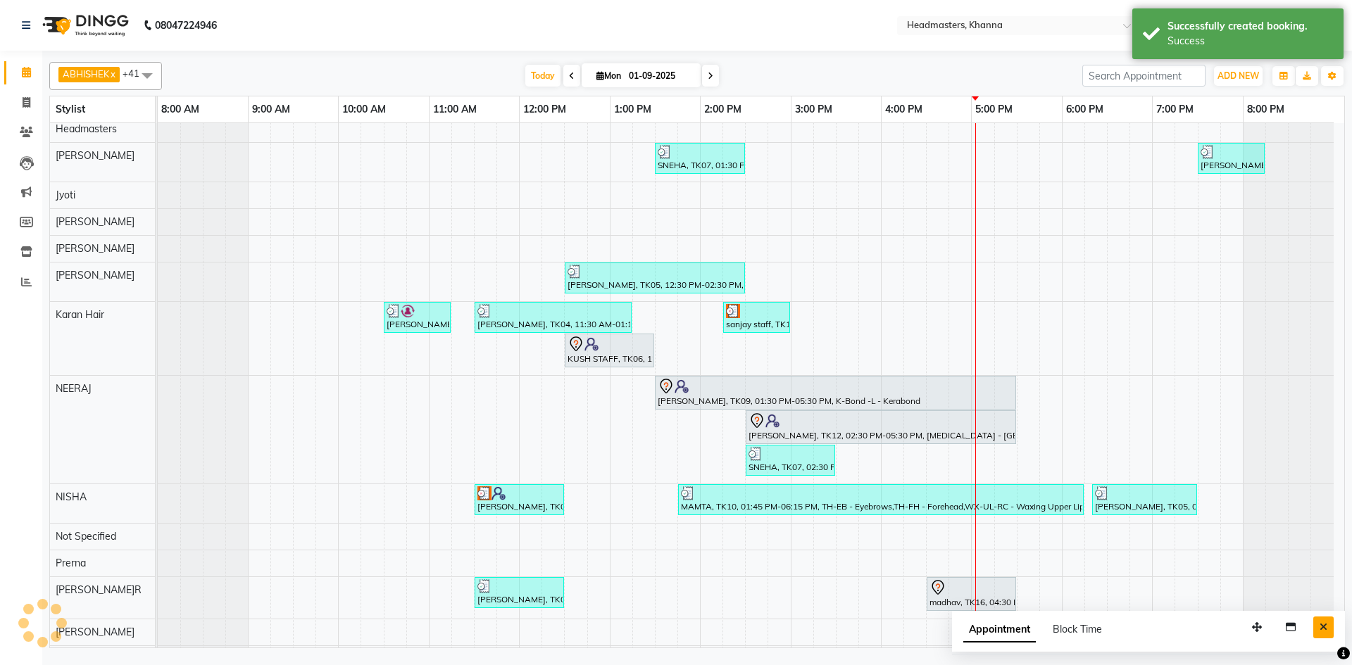
click at [1324, 627] on icon "Close" at bounding box center [1323, 627] width 8 height 10
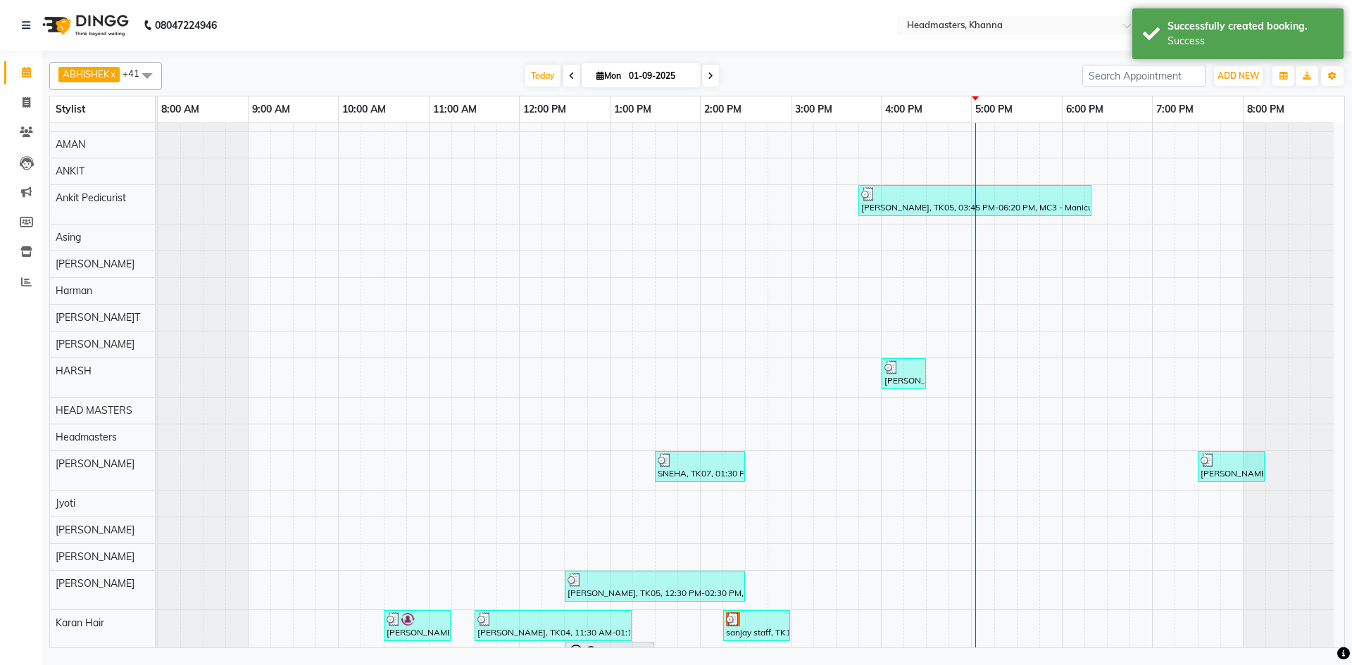
scroll to position [0, 0]
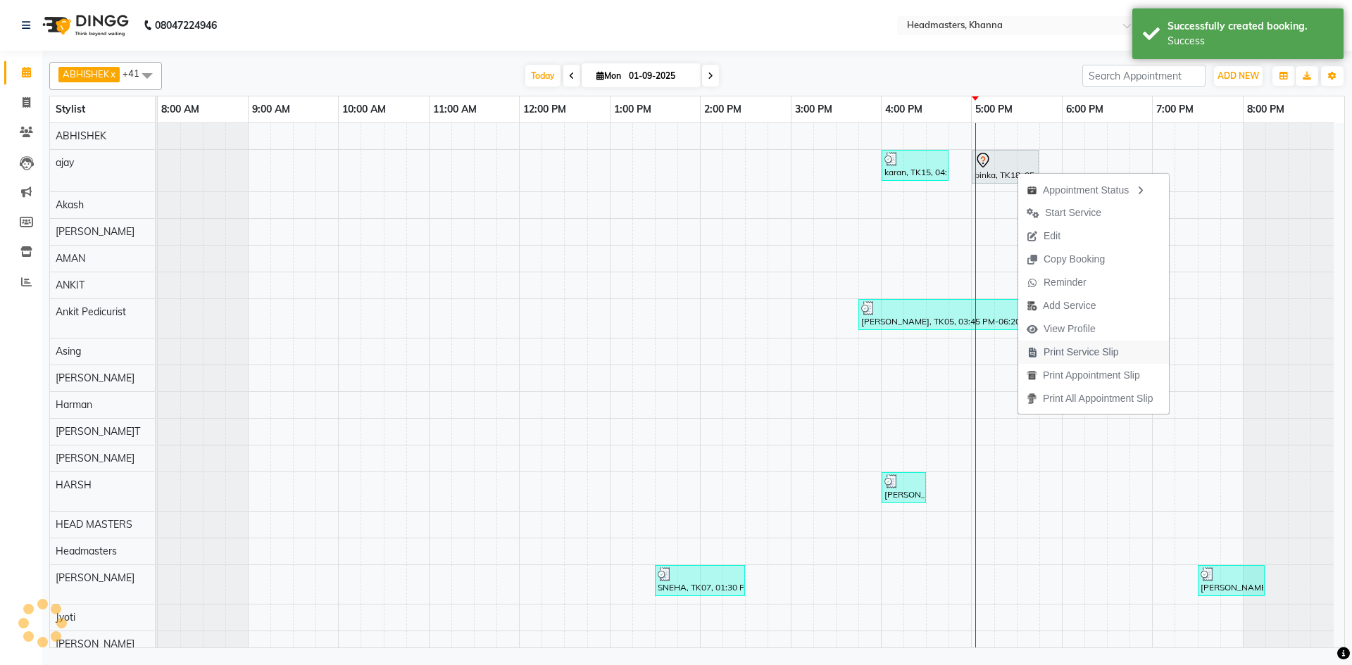
click at [1073, 344] on span "Print Service Slip" at bounding box center [1072, 352] width 109 height 23
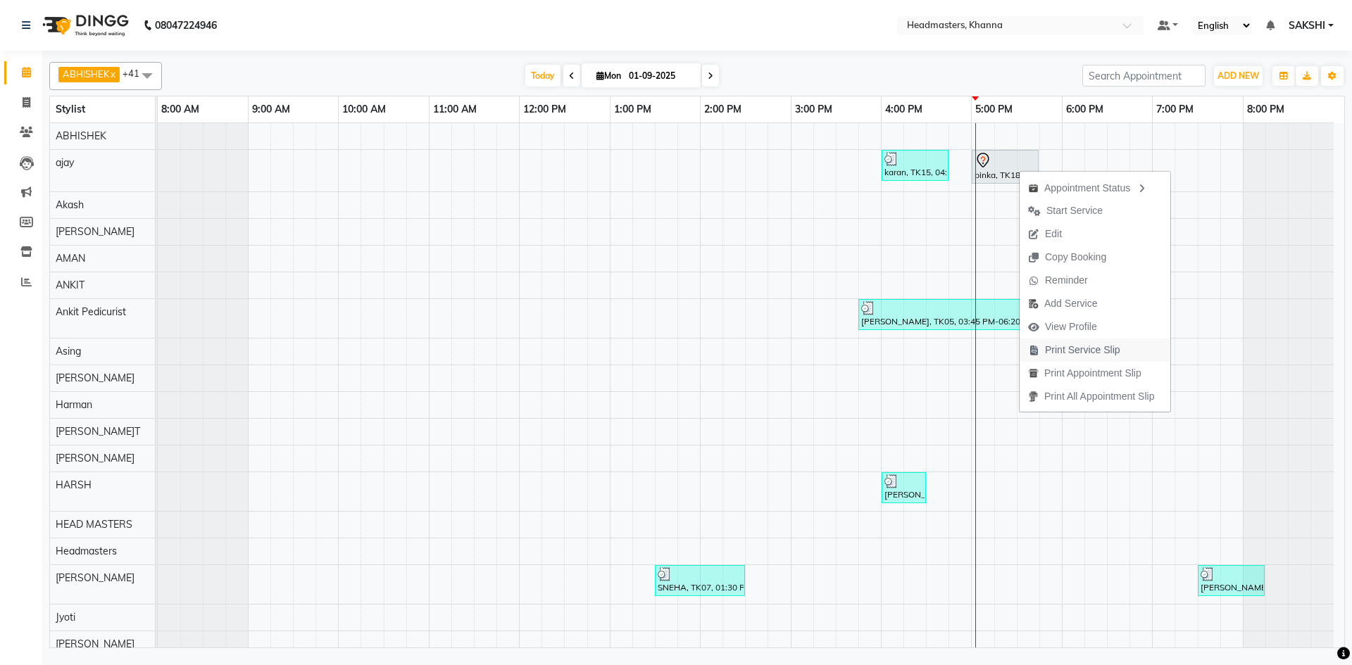
click at [1073, 348] on span "Print Service Slip" at bounding box center [1082, 350] width 75 height 15
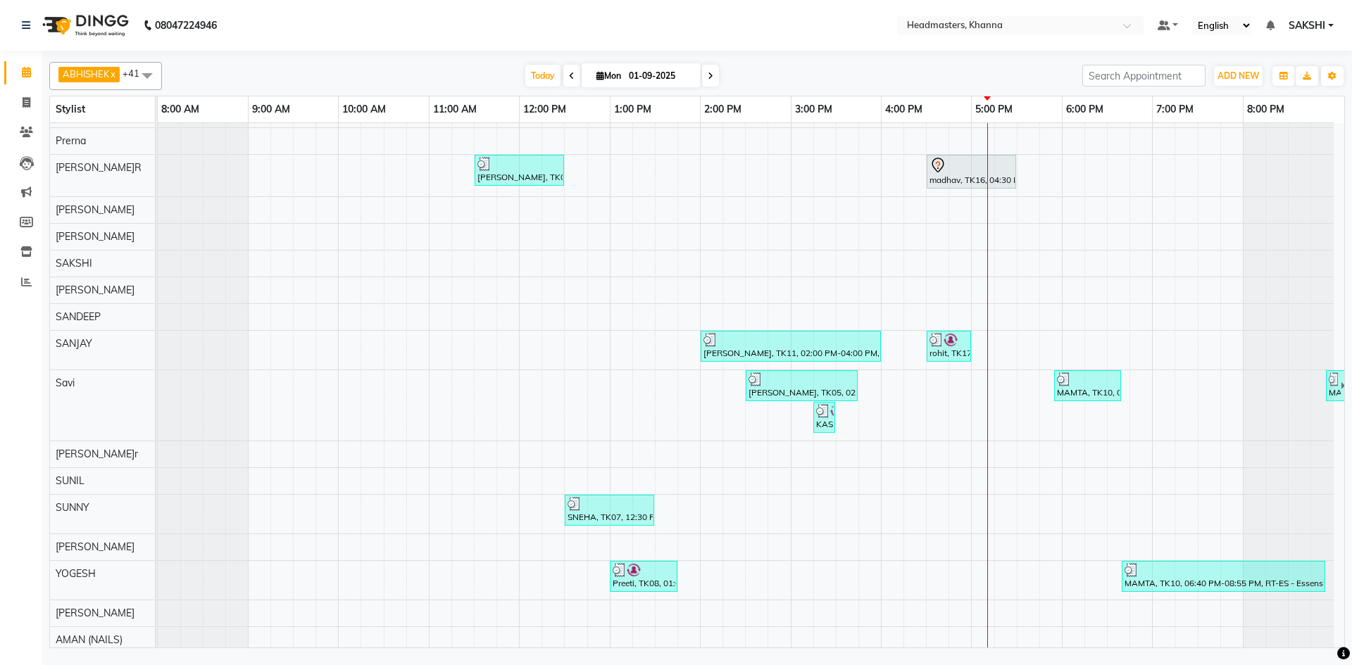
scroll to position [881, 0]
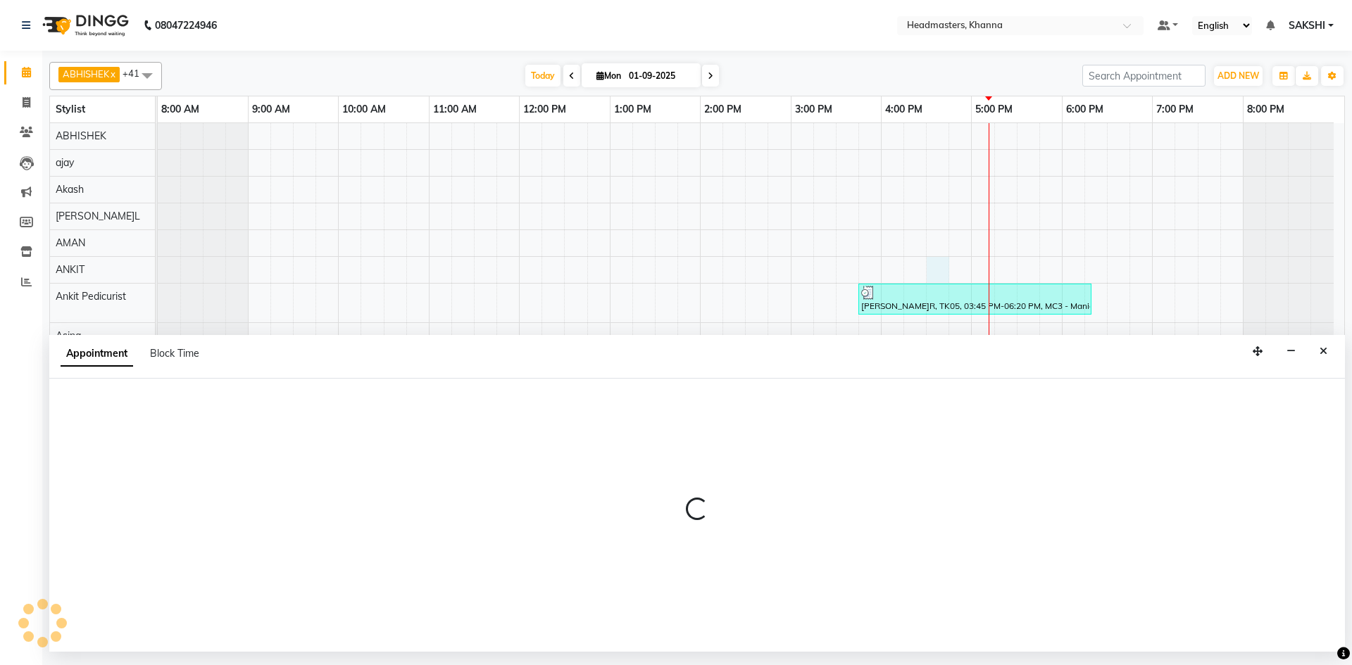
select select "60812"
select select "990"
select select "tentative"
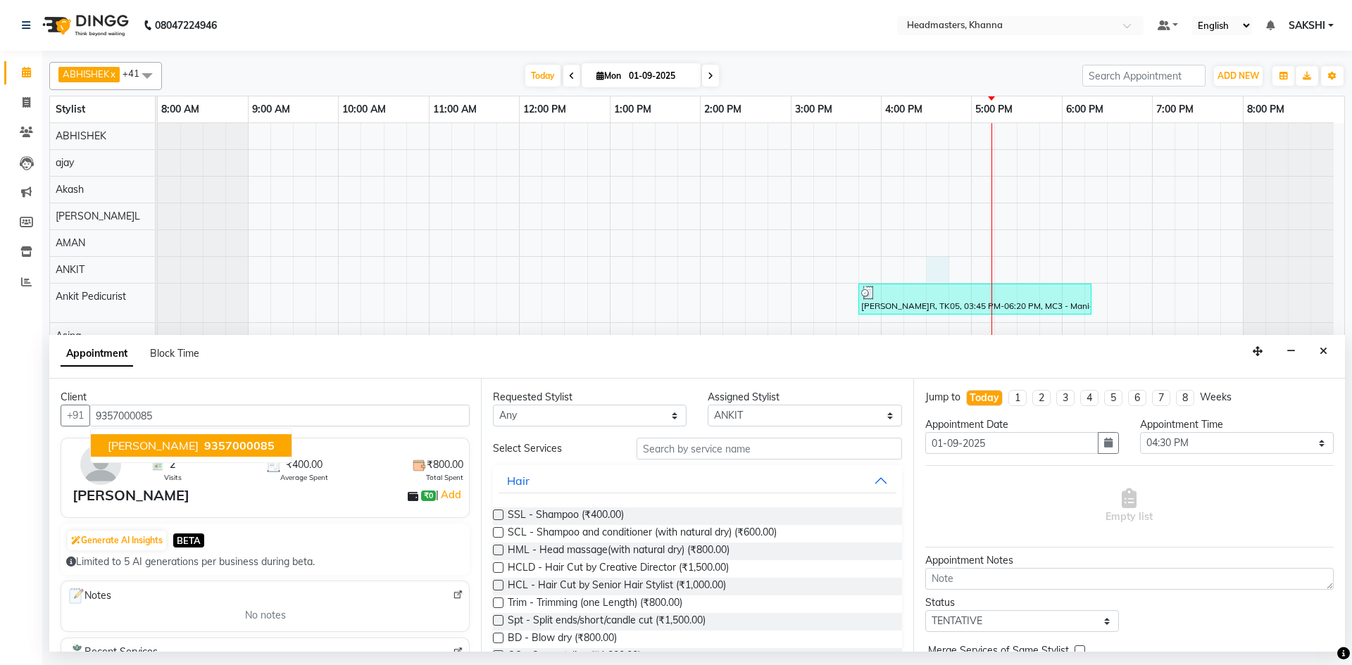
type input "9357000085"
click at [724, 408] on select "Select ABHISHEK [PERSON_NAME] Akash [PERSON_NAME] [PERSON_NAME] (NAILS) ANKIT A…" at bounding box center [805, 416] width 194 height 22
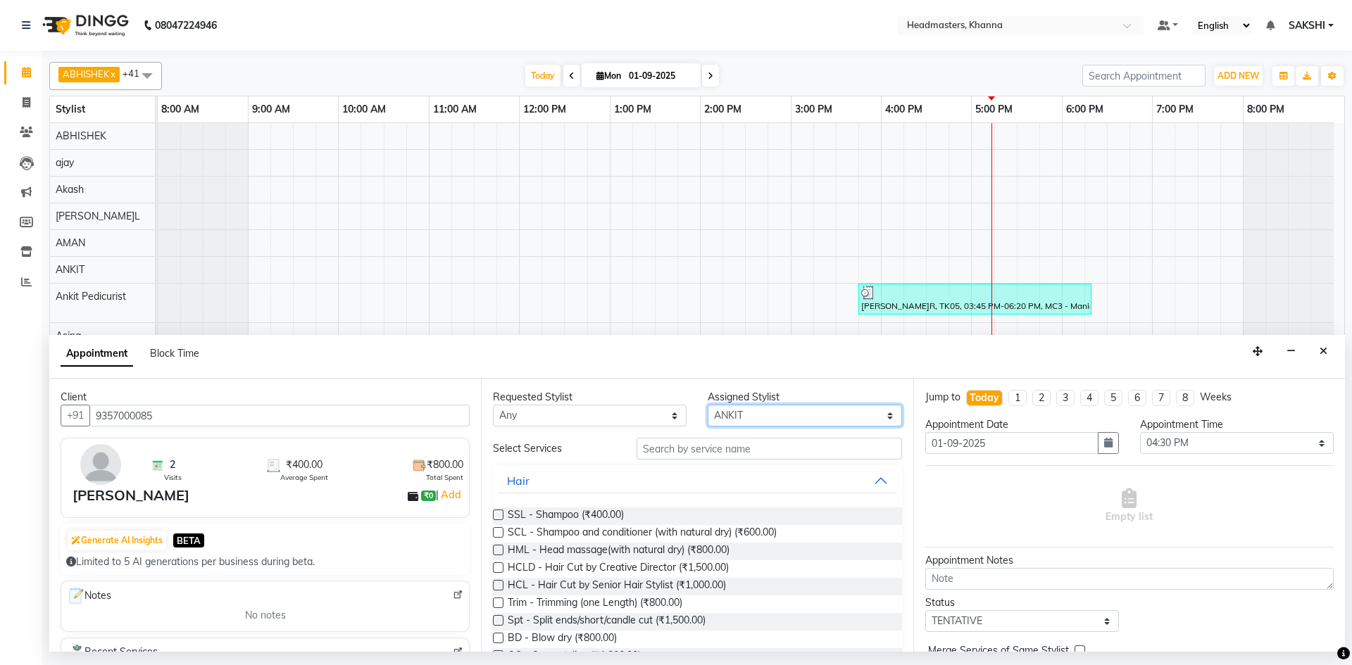
select select "69230"
click at [708, 405] on select "Select ABHISHEK ajay Akash AKHIL AMAN AMAN (NAILS) ANKIT Ankit Pedicurist Asing…" at bounding box center [805, 416] width 194 height 22
click at [712, 444] on input "text" at bounding box center [768, 449] width 265 height 22
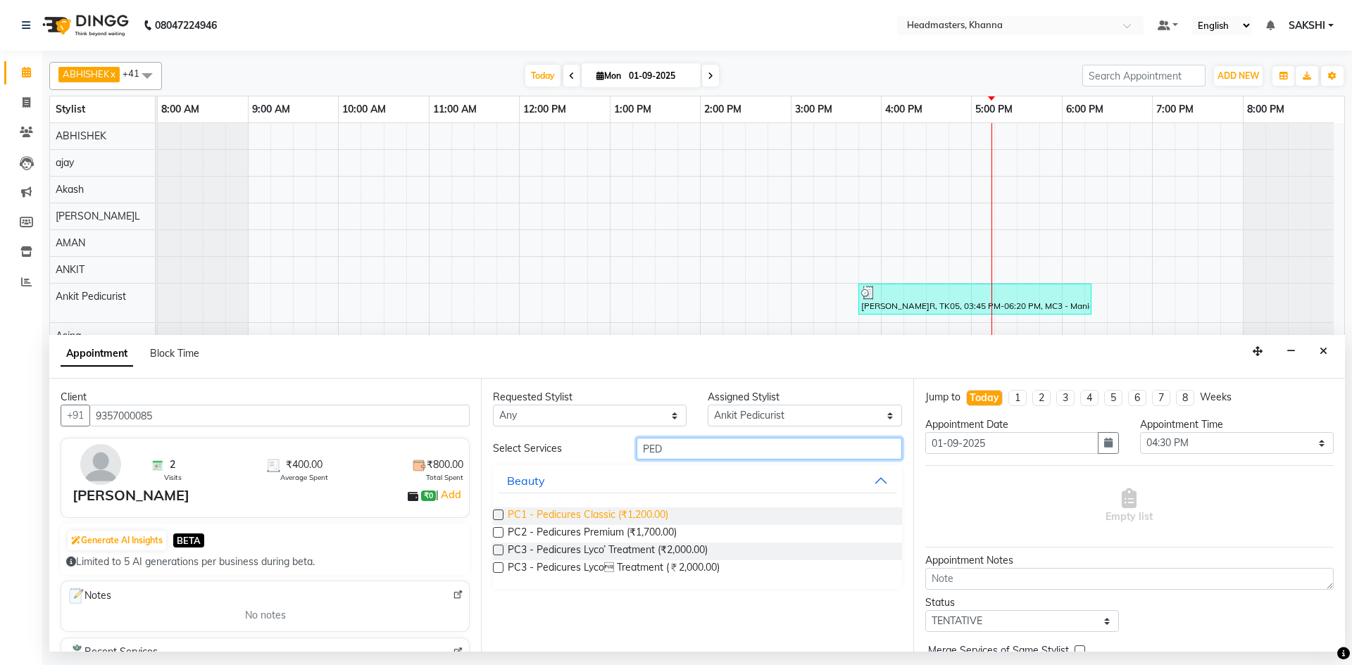
type input "PED"
drag, startPoint x: 614, startPoint y: 508, endPoint x: 648, endPoint y: 508, distance: 34.5
click at [619, 508] on span "PC1 - Pedicures Classic (₹1,200.00)" at bounding box center [588, 517] width 161 height 18
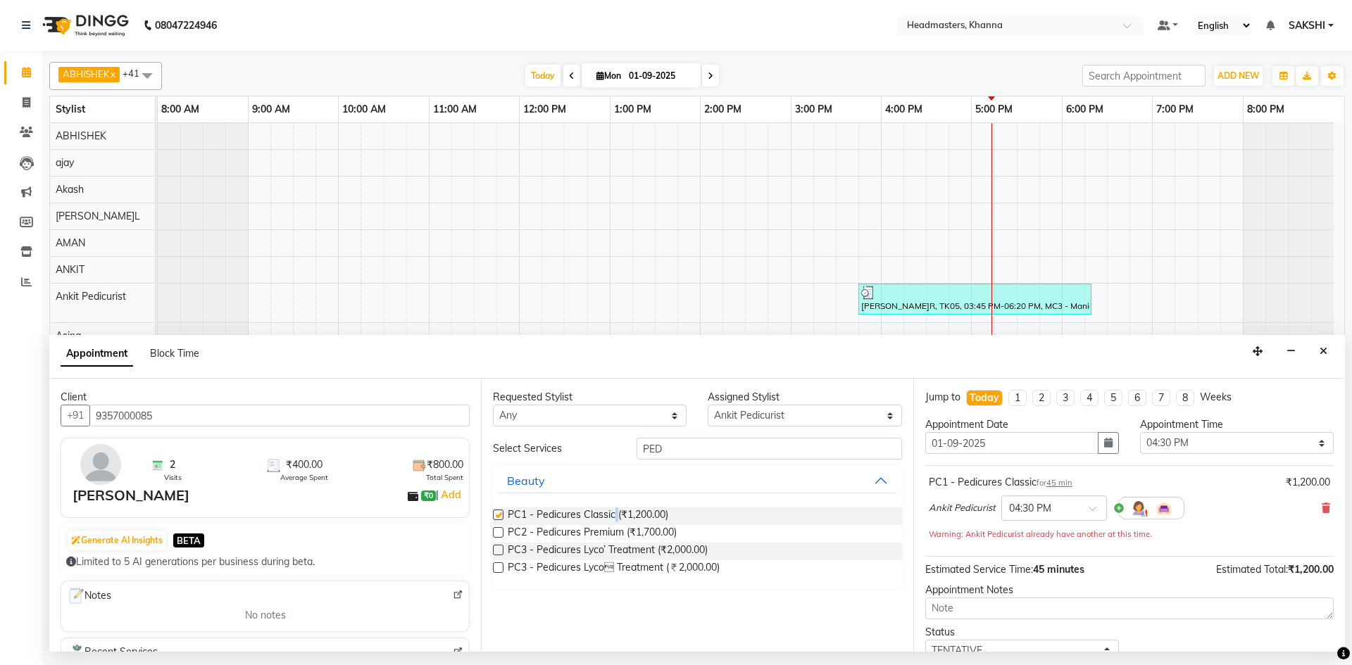
checkbox input "false"
click at [1201, 433] on select "Select 09:00 AM 09:15 AM 09:30 AM 09:45 AM 10:00 AM 10:15 AM 10:30 AM 10:45 AM …" at bounding box center [1237, 443] width 194 height 22
select select "1035"
click at [1140, 432] on select "Select 09:00 AM 09:15 AM 09:30 AM 09:45 AM 10:00 AM 10:15 AM 10:30 AM 10:45 AM …" at bounding box center [1237, 443] width 194 height 22
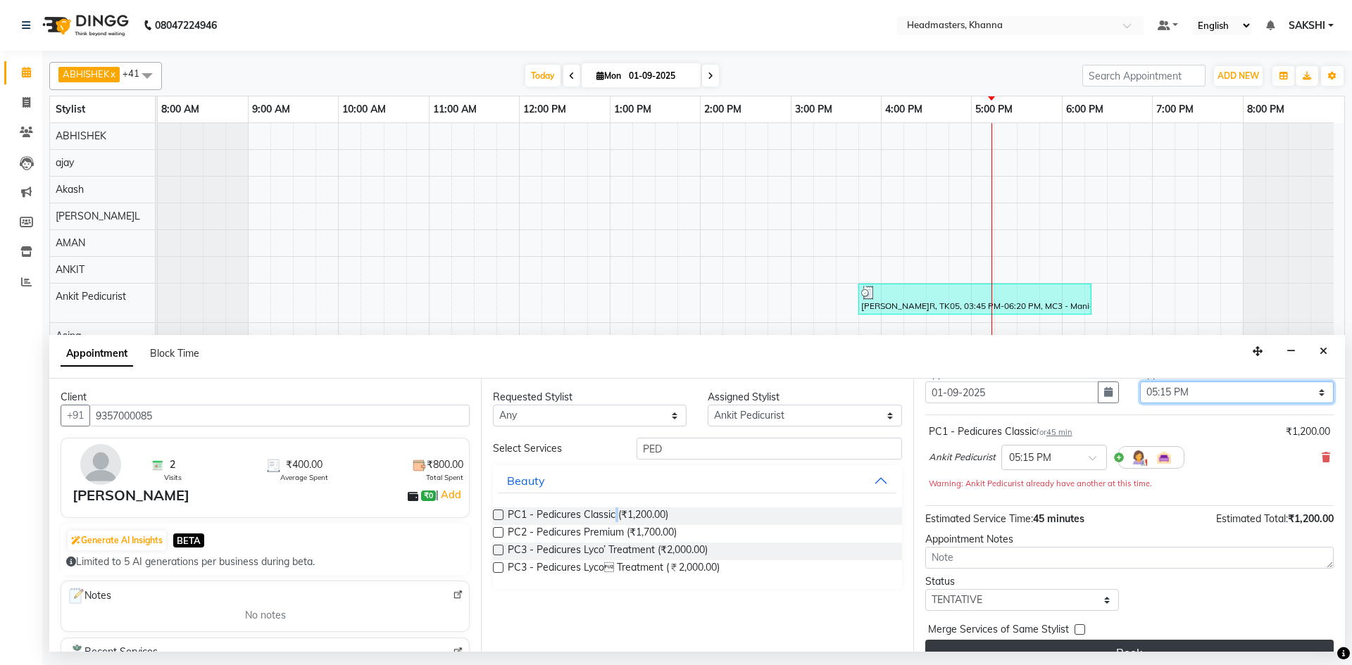
scroll to position [75, 0]
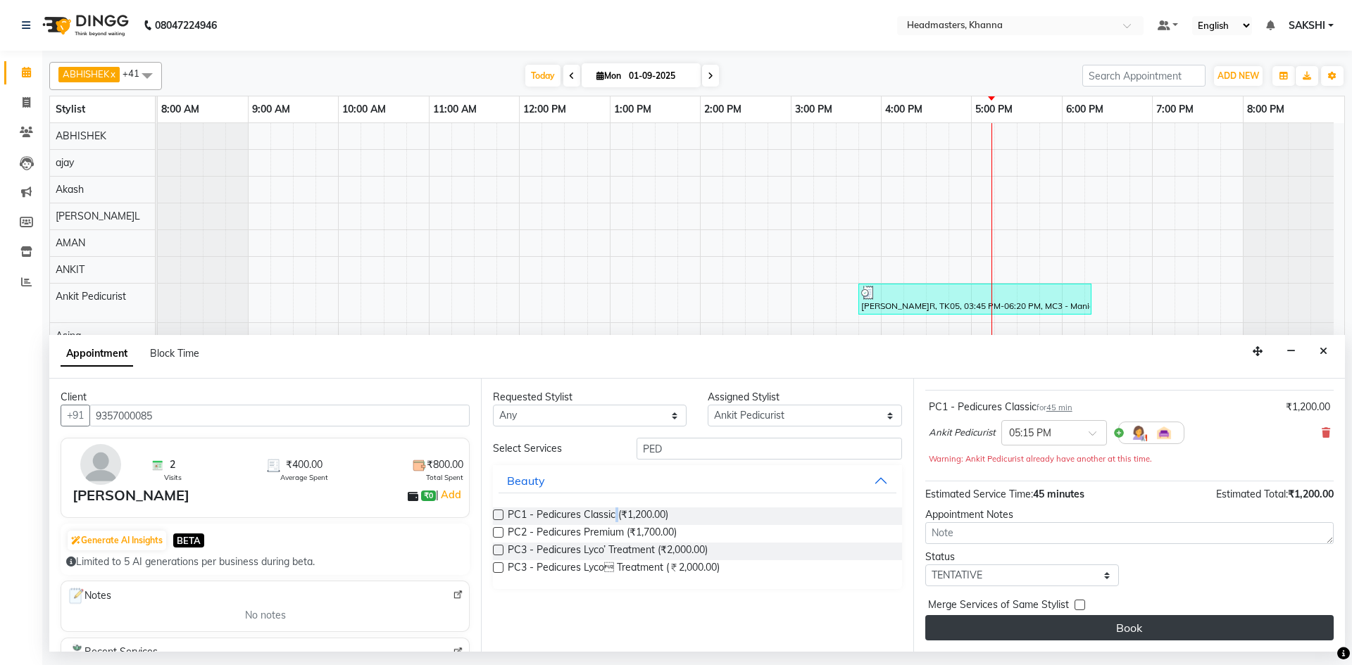
click at [1142, 636] on button "Book" at bounding box center [1129, 627] width 408 height 25
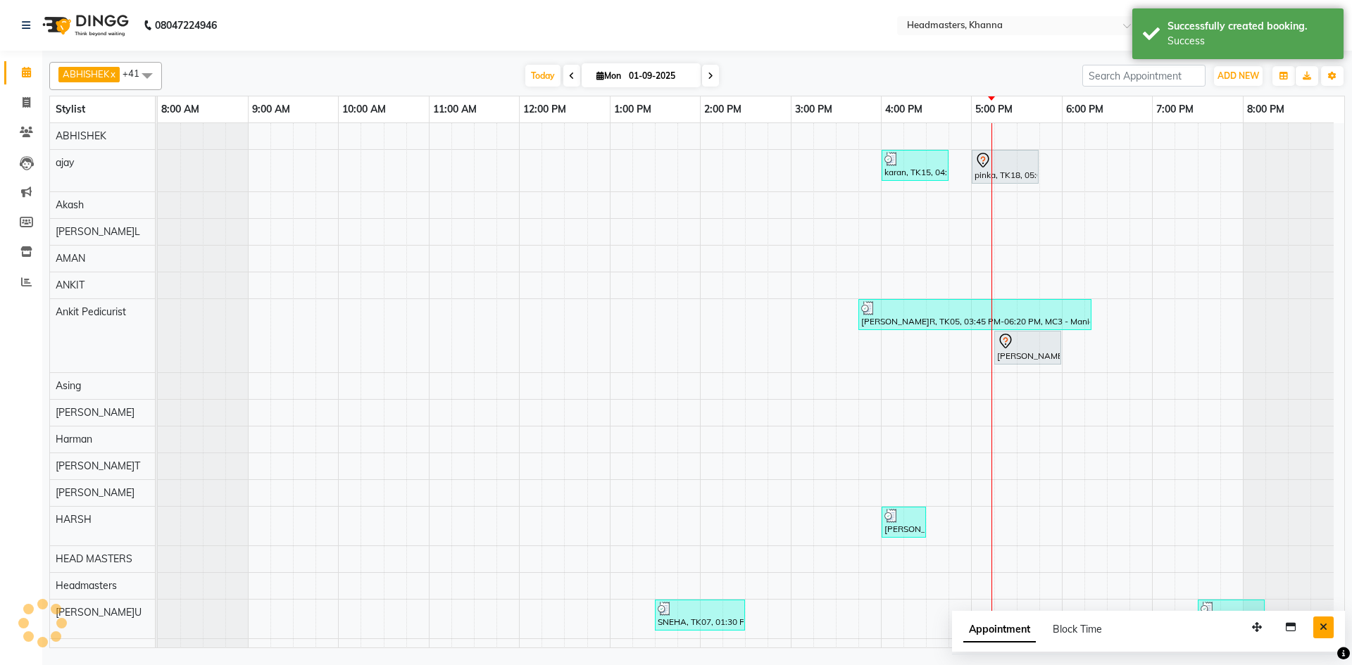
click at [1321, 624] on icon "Close" at bounding box center [1323, 627] width 8 height 10
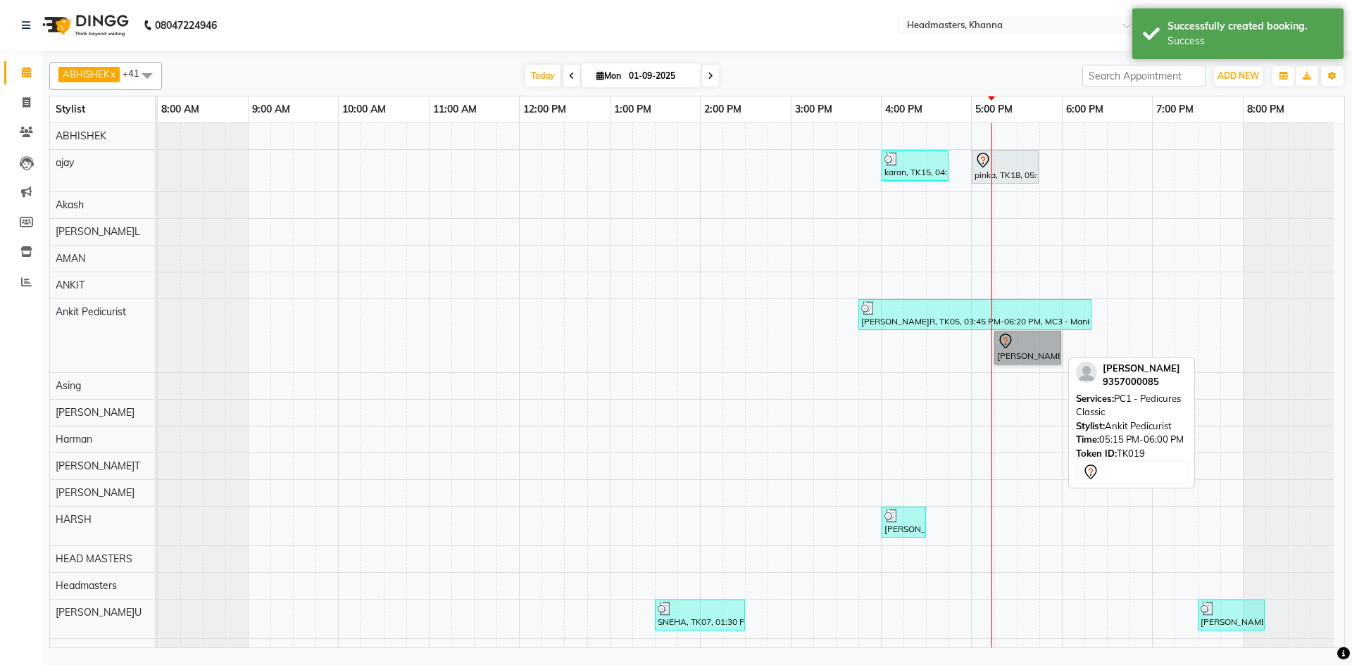
drag, startPoint x: 1033, startPoint y: 352, endPoint x: 1027, endPoint y: 368, distance: 17.4
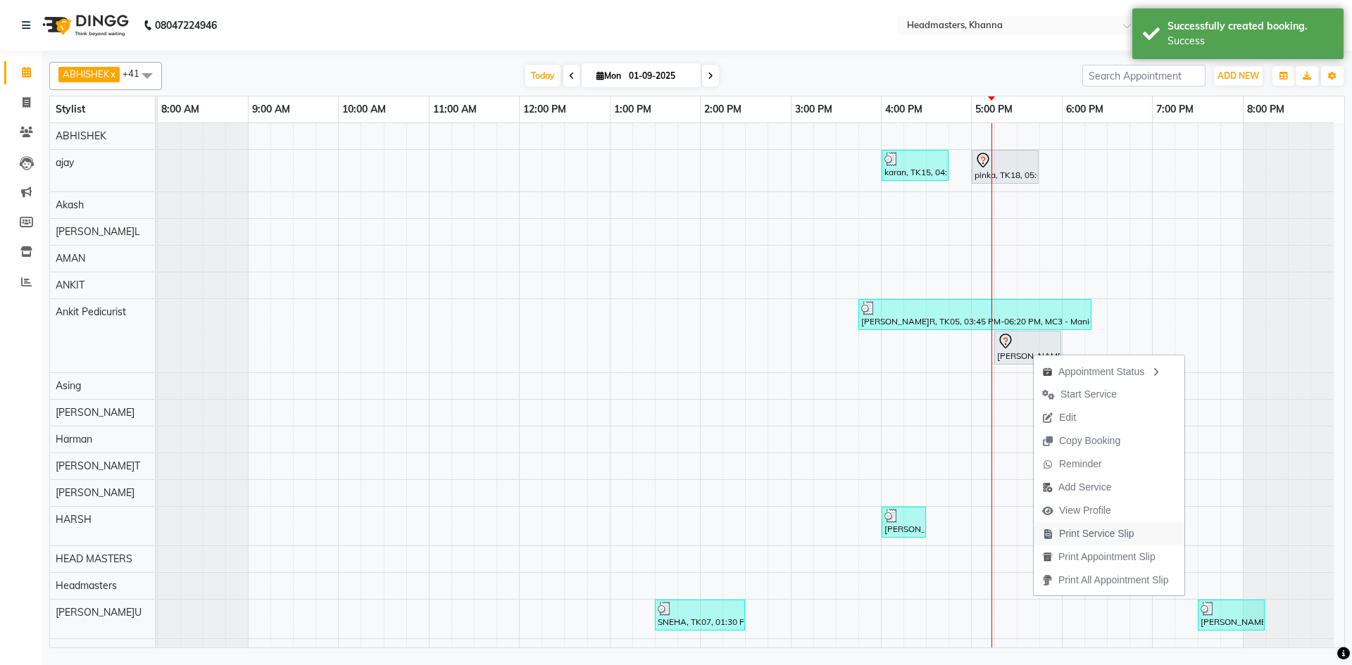
click at [1084, 528] on span "Print Service Slip" at bounding box center [1096, 534] width 75 height 15
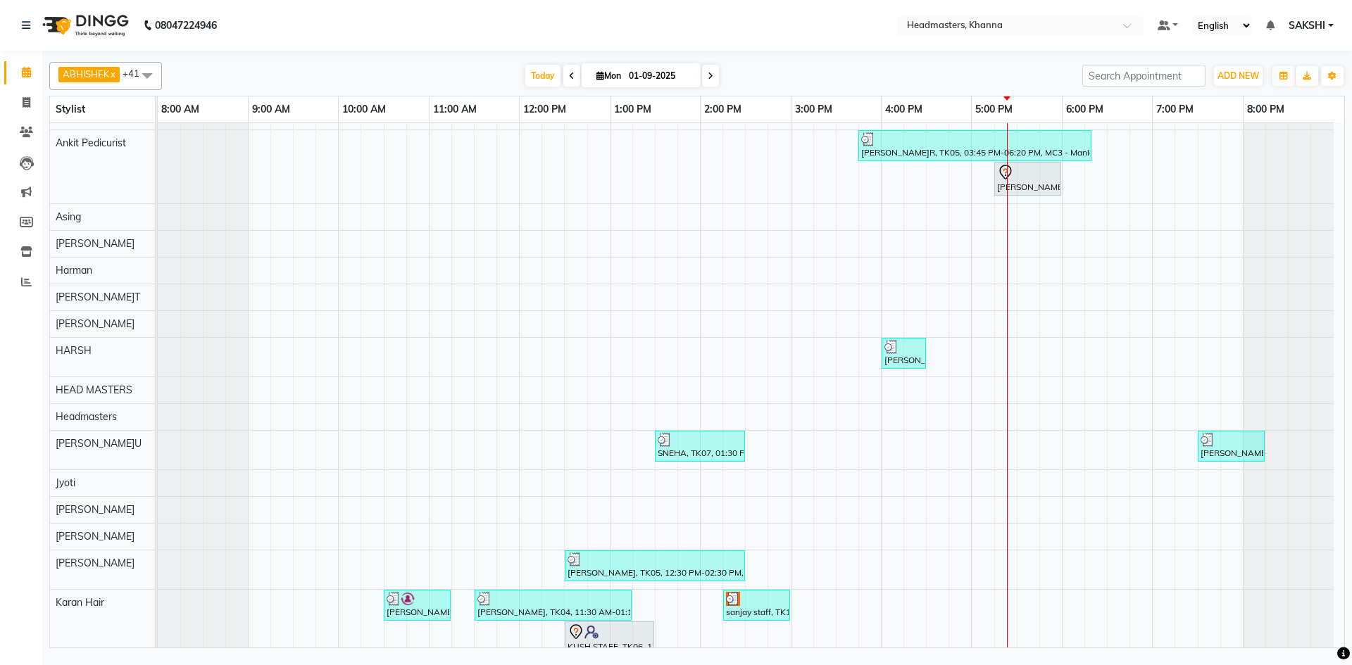
scroll to position [34, 0]
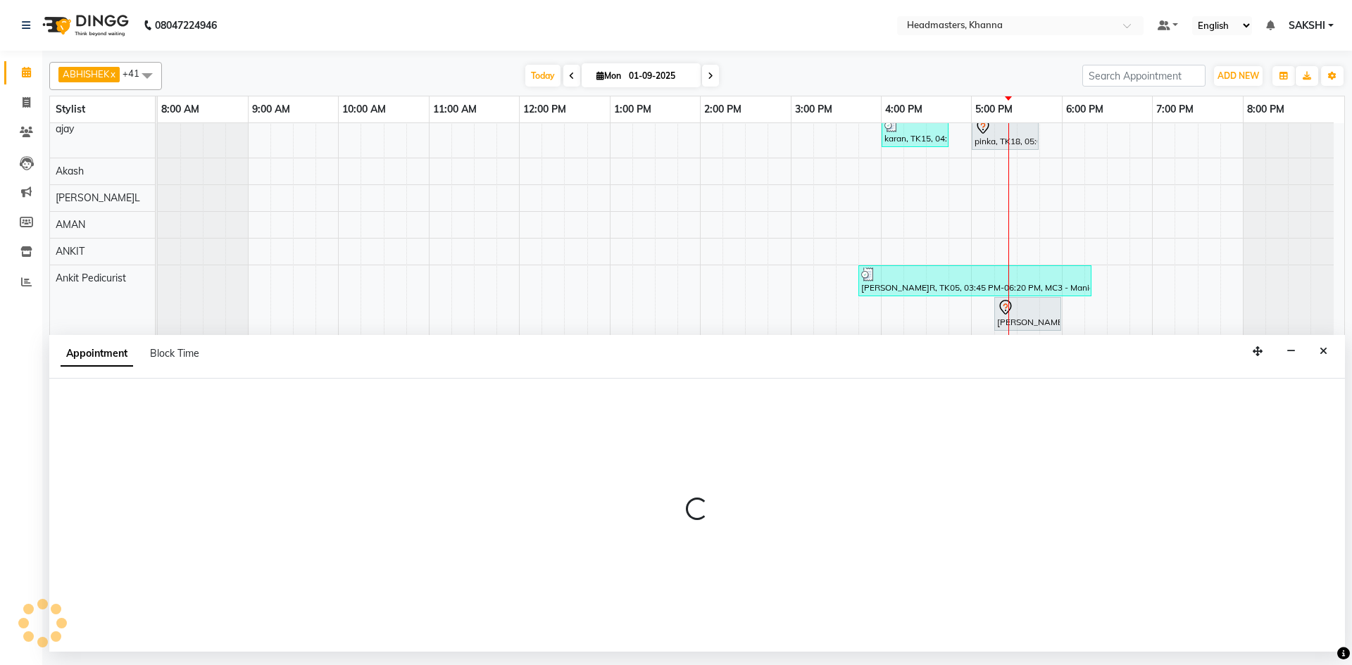
select select "60798"
select select "1080"
select select "tentative"
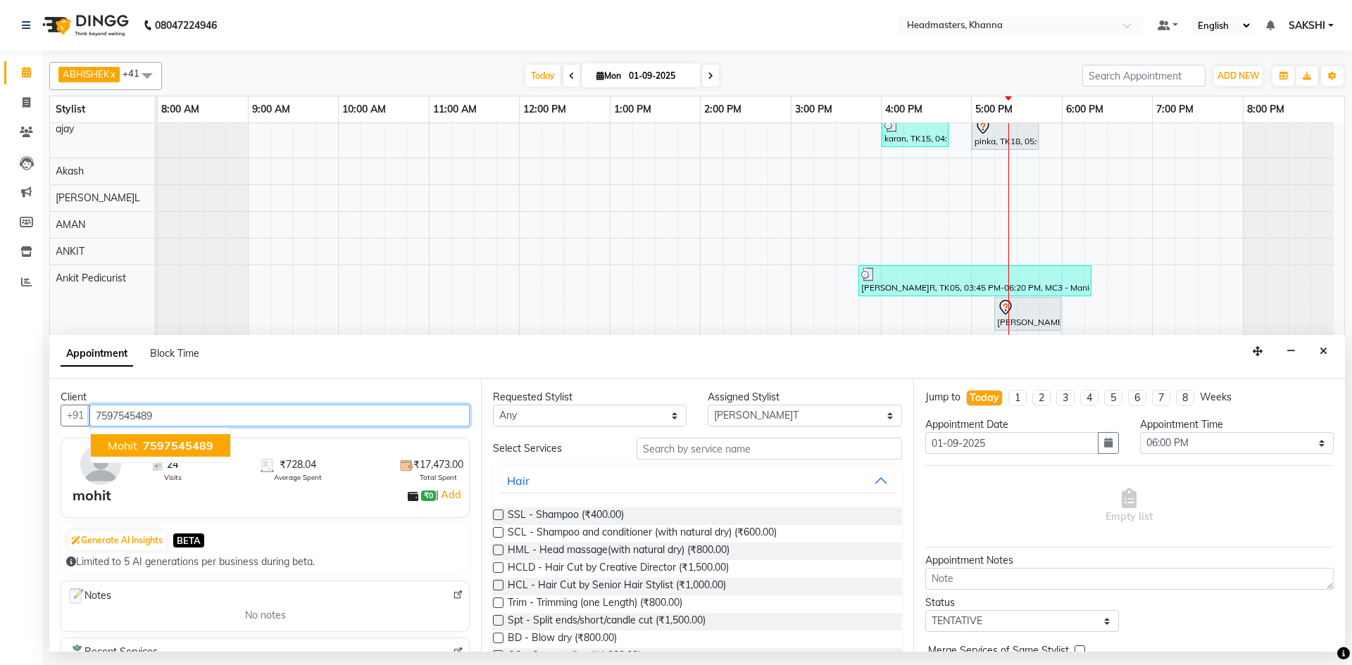
type input "7597545489"
click at [730, 418] on select "Select ABHISHEK ajay Akash AKHIL AMAN AMAN (NAILS) ANKIT Ankit Pedicurist Asing…" at bounding box center [805, 416] width 194 height 22
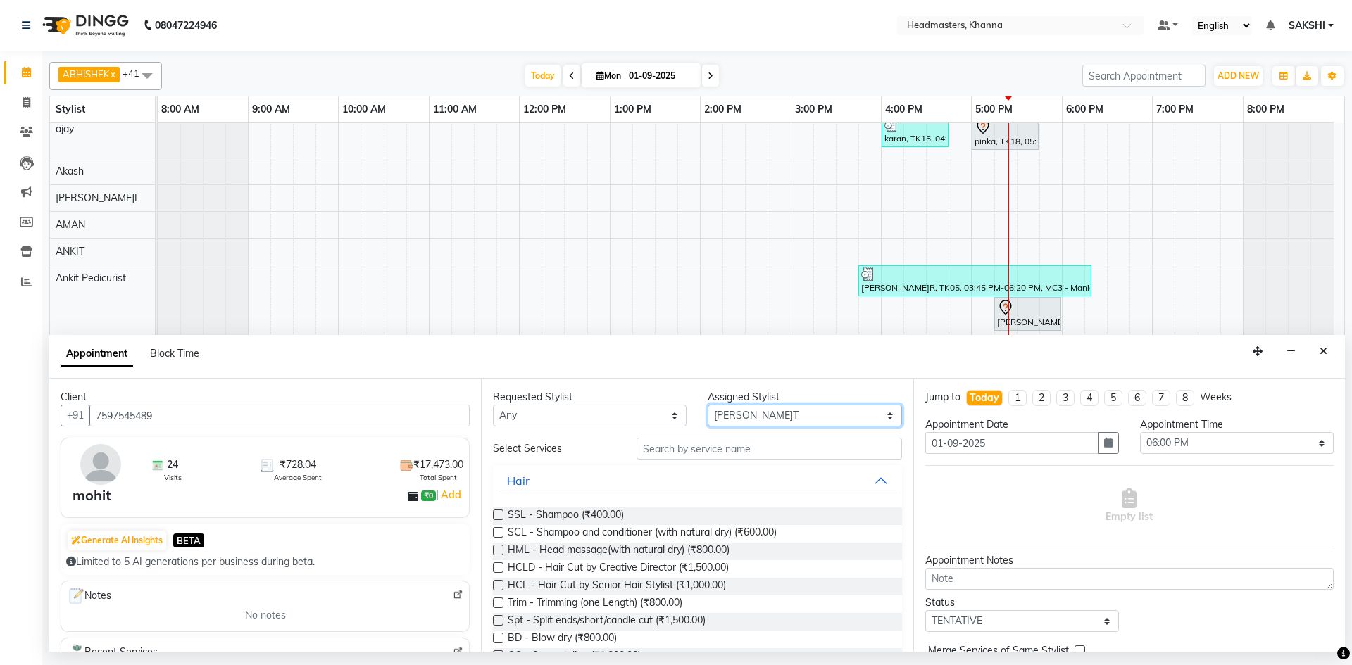
select select "60814"
click at [708, 405] on select "Select ABHISHEK ajay Akash AKHIL AMAN AMAN (NAILS) ANKIT Ankit Pedicurist Asing…" at bounding box center [805, 416] width 194 height 22
click at [702, 447] on input "text" at bounding box center [768, 449] width 265 height 22
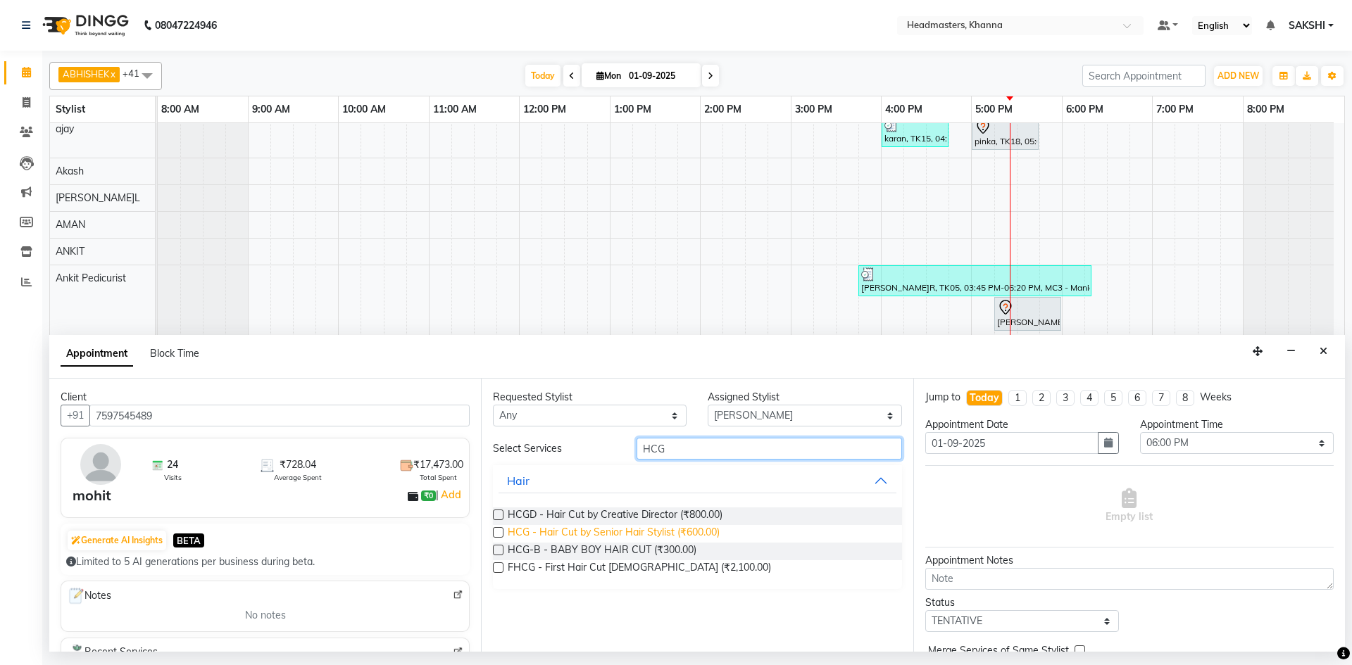
type input "HCG"
click at [665, 527] on span "HCG - Hair Cut by Senior Hair Stylist (₹600.00)" at bounding box center [614, 534] width 212 height 18
checkbox input "false"
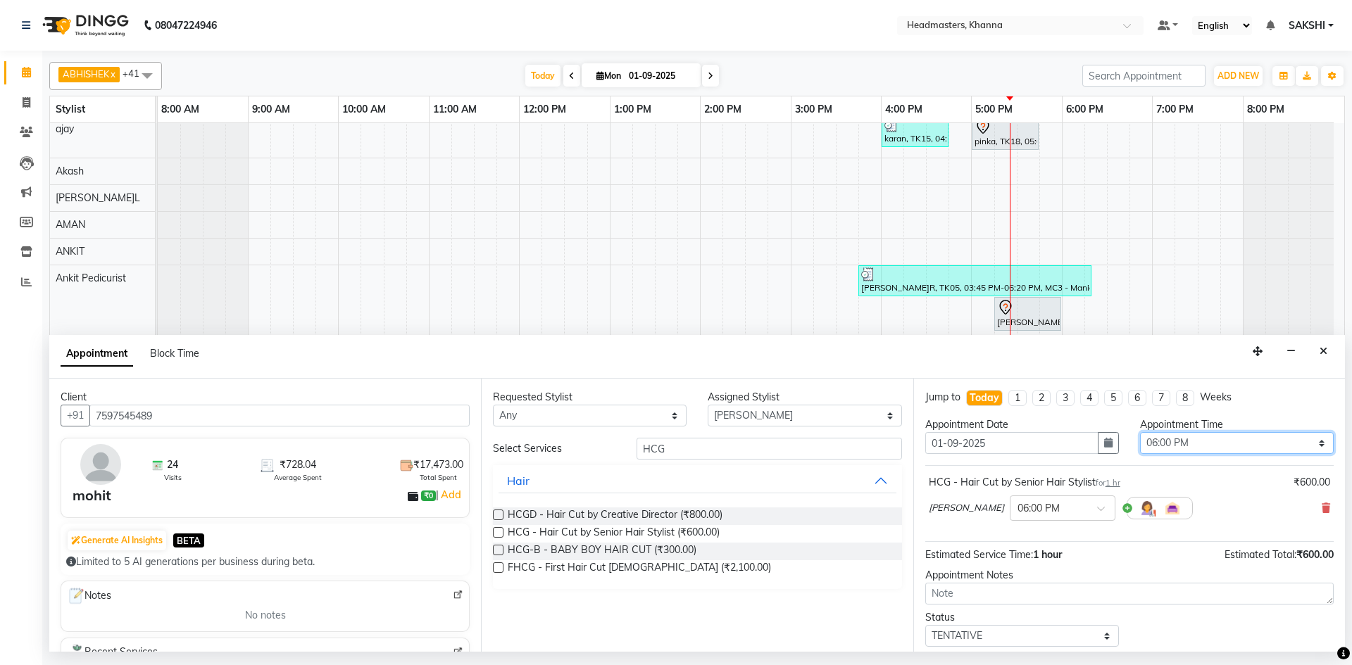
click at [1241, 441] on select "Select 09:00 AM 09:15 AM 09:30 AM 09:45 AM 10:00 AM 10:15 AM 10:30 AM 10:45 AM …" at bounding box center [1237, 443] width 194 height 22
select select "1050"
click at [1140, 432] on select "Select 09:00 AM 09:15 AM 09:30 AM 09:45 AM 10:00 AM 10:15 AM 10:30 AM 10:45 AM …" at bounding box center [1237, 443] width 194 height 22
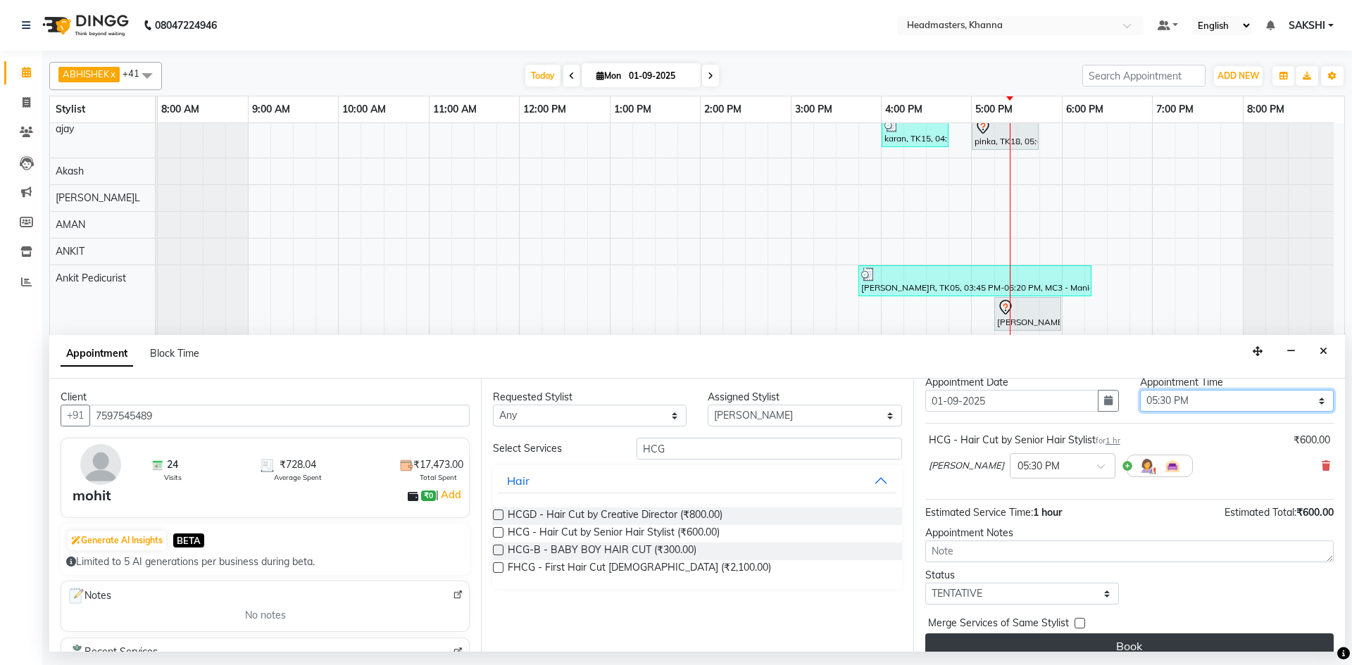
scroll to position [61, 0]
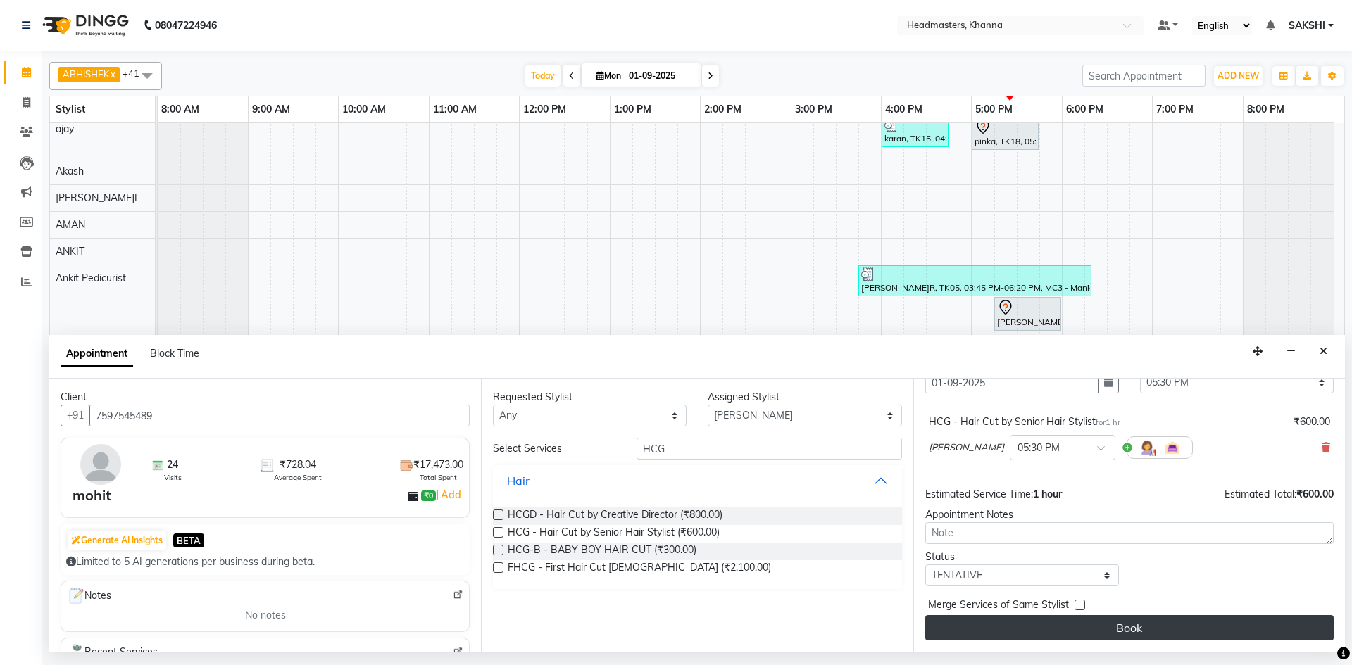
click at [1168, 625] on button "Book" at bounding box center [1129, 627] width 408 height 25
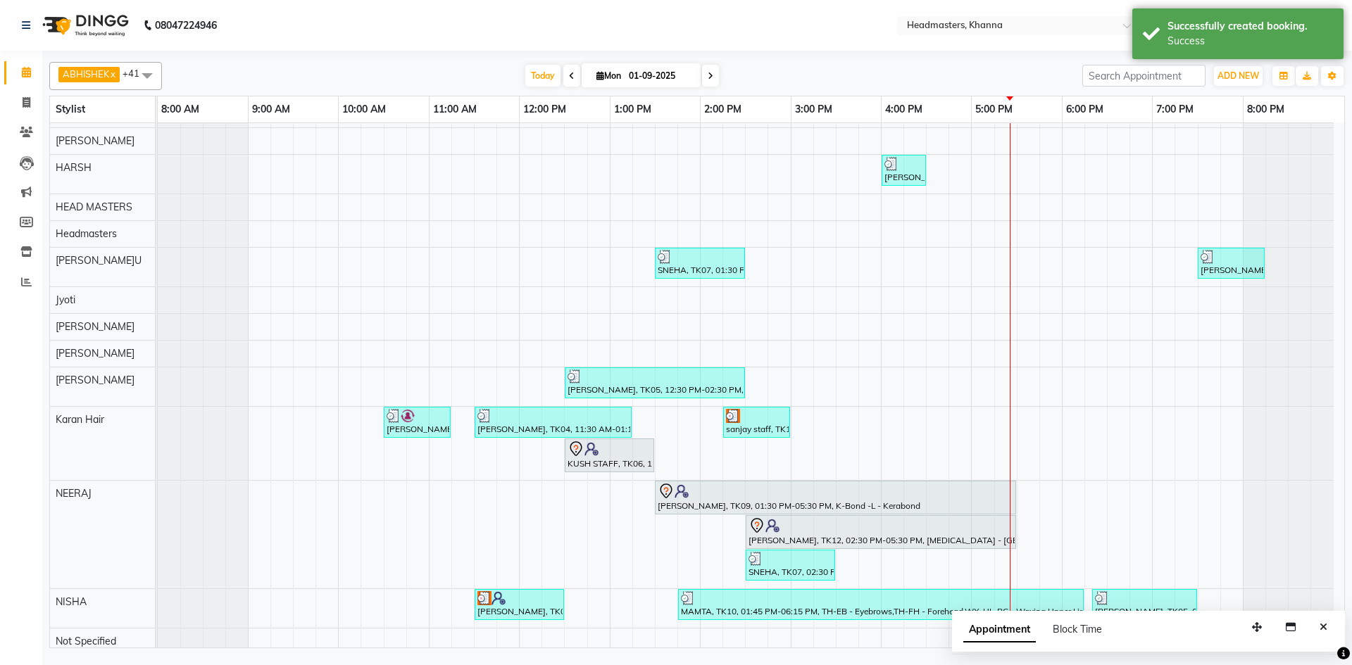
scroll to position [636, 0]
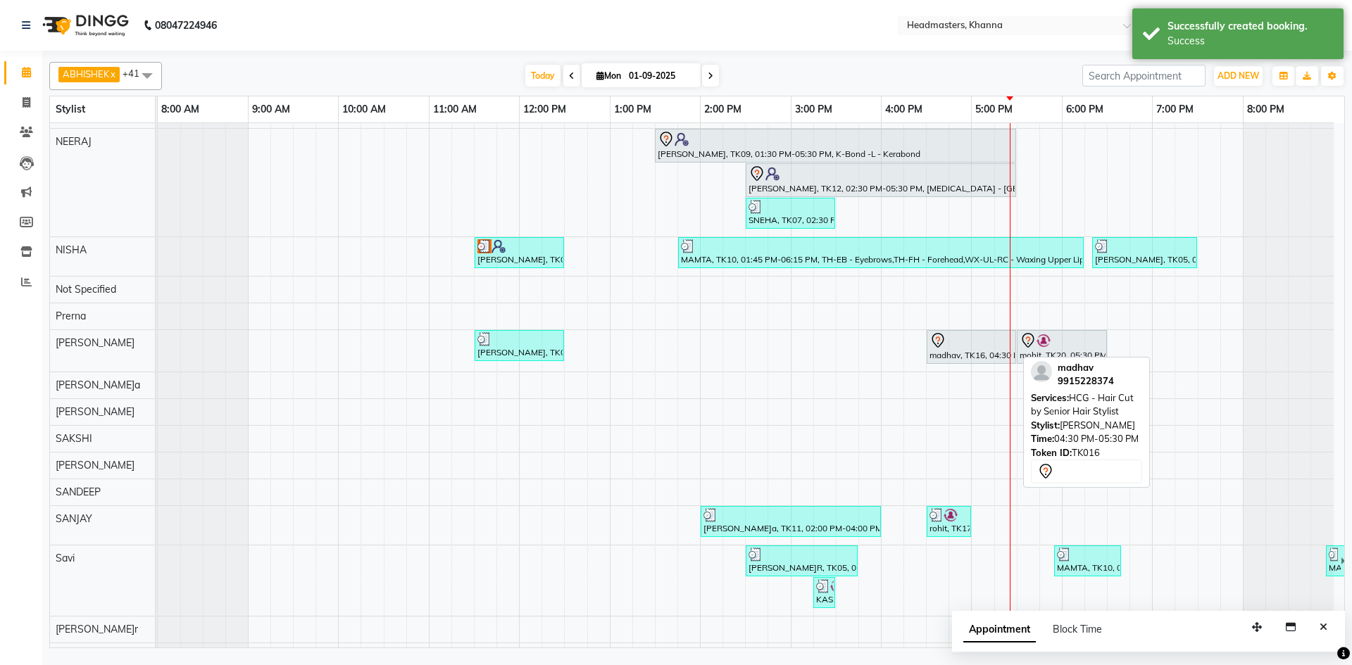
click at [969, 347] on div at bounding box center [971, 340] width 84 height 17
select select "7"
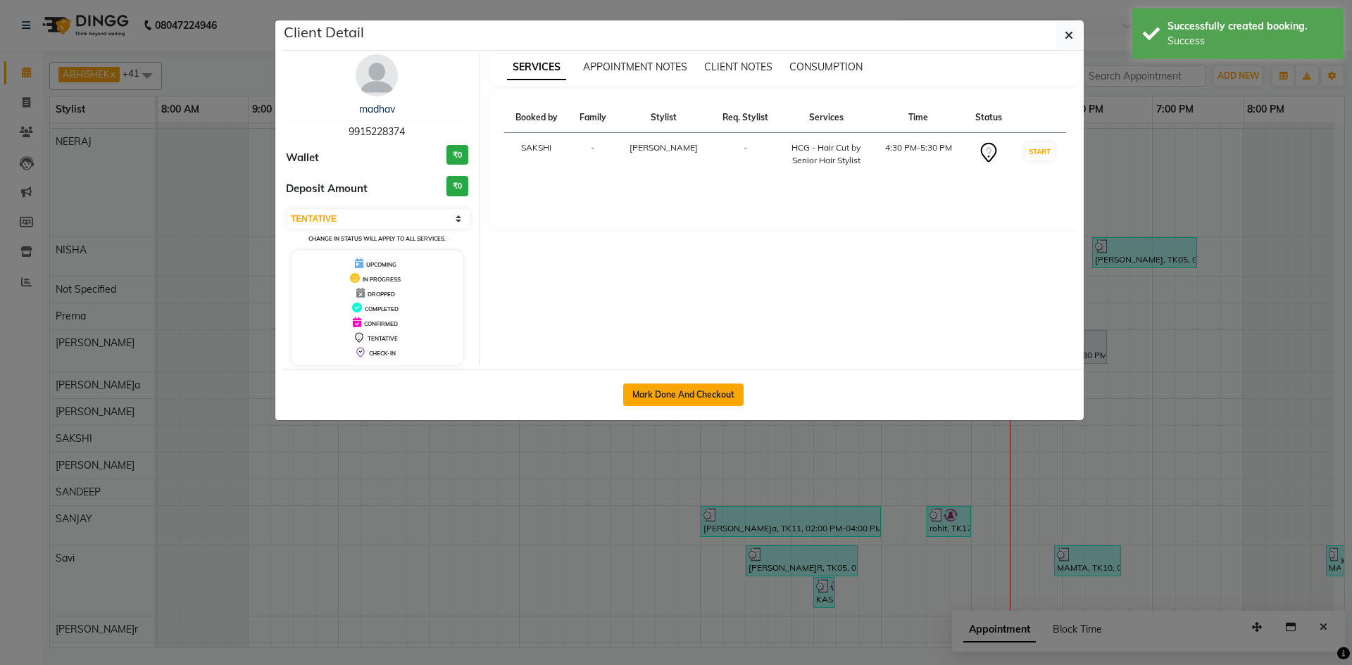
click at [671, 394] on button "Mark Done And Checkout" at bounding box center [683, 395] width 120 height 23
select select "service"
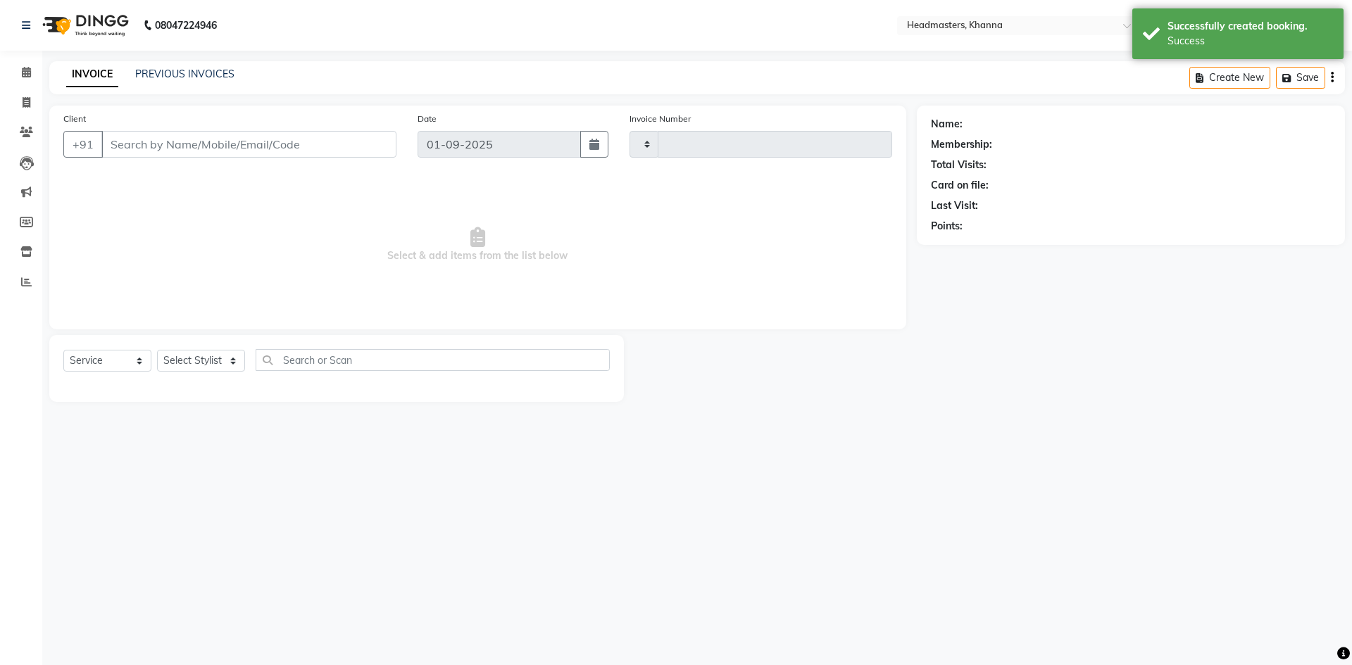
type input "5470"
select select "7138"
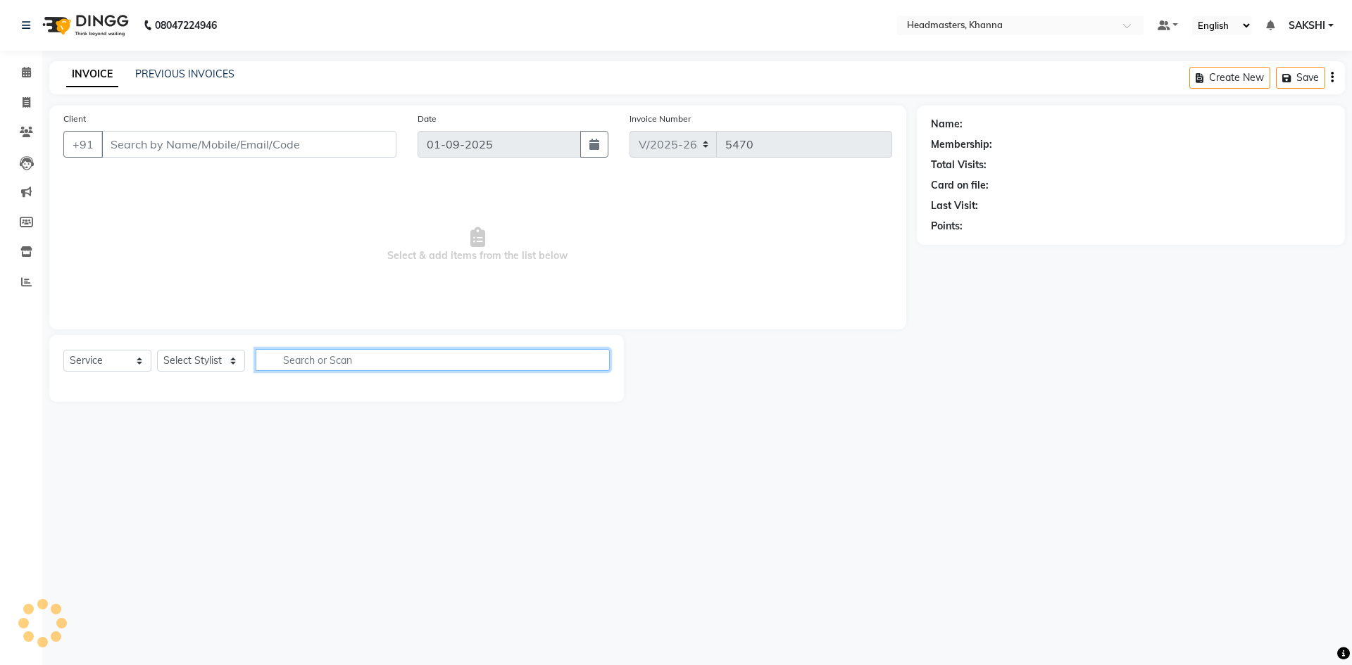
click at [465, 354] on input "text" at bounding box center [433, 360] width 354 height 22
type input "9915228374"
select select "60814"
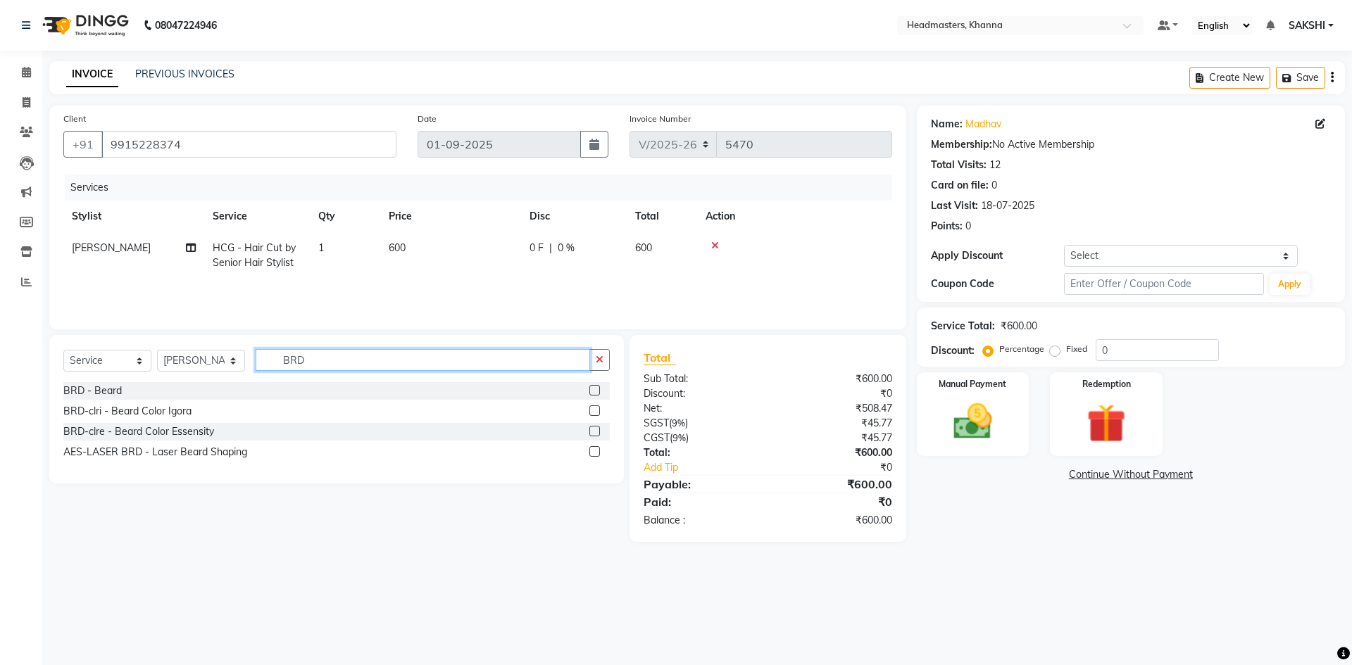
type input "BRD"
drag, startPoint x: 593, startPoint y: 390, endPoint x: 622, endPoint y: 388, distance: 29.6
click at [614, 389] on div "Select Service Product Membership Package Voucher Prepaid Gift Card Select Styl…" at bounding box center [336, 409] width 575 height 149
click at [592, 393] on label at bounding box center [594, 390] width 11 height 11
click at [592, 393] on input "checkbox" at bounding box center [593, 391] width 9 height 9
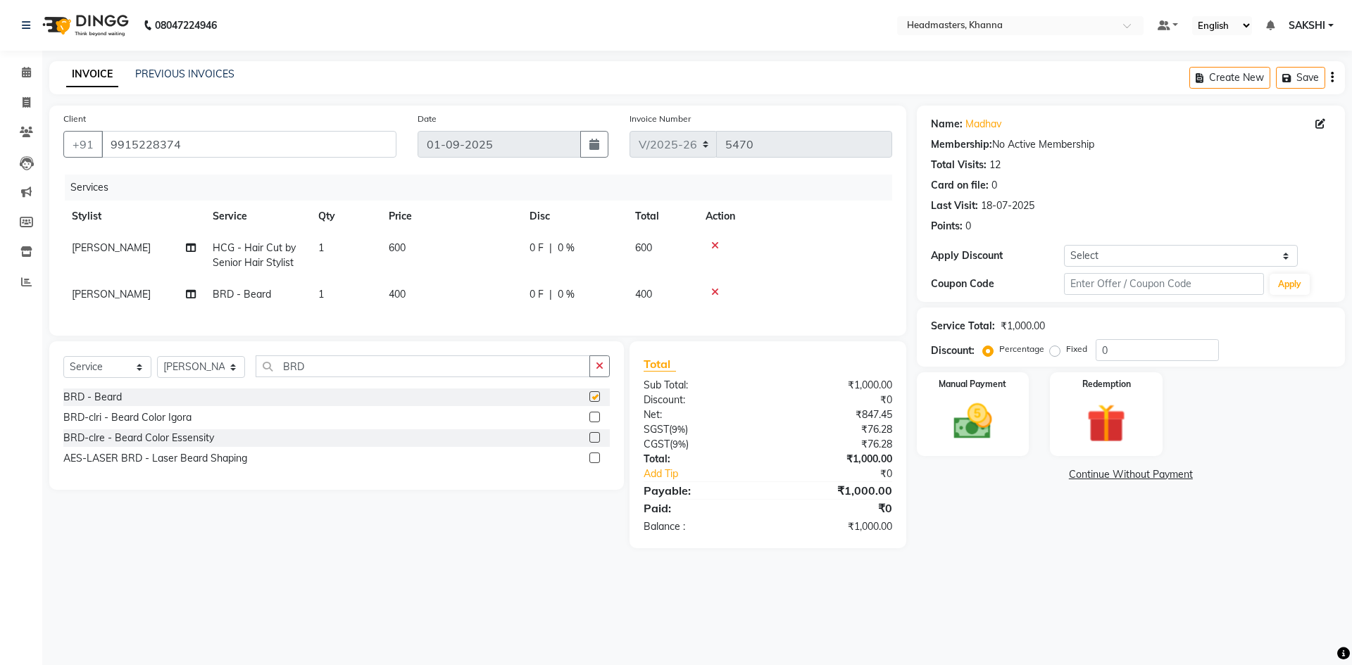
checkbox input "false"
click at [1143, 360] on input "0" at bounding box center [1156, 350] width 123 height 22
type input "040"
click at [979, 414] on img at bounding box center [972, 421] width 65 height 46
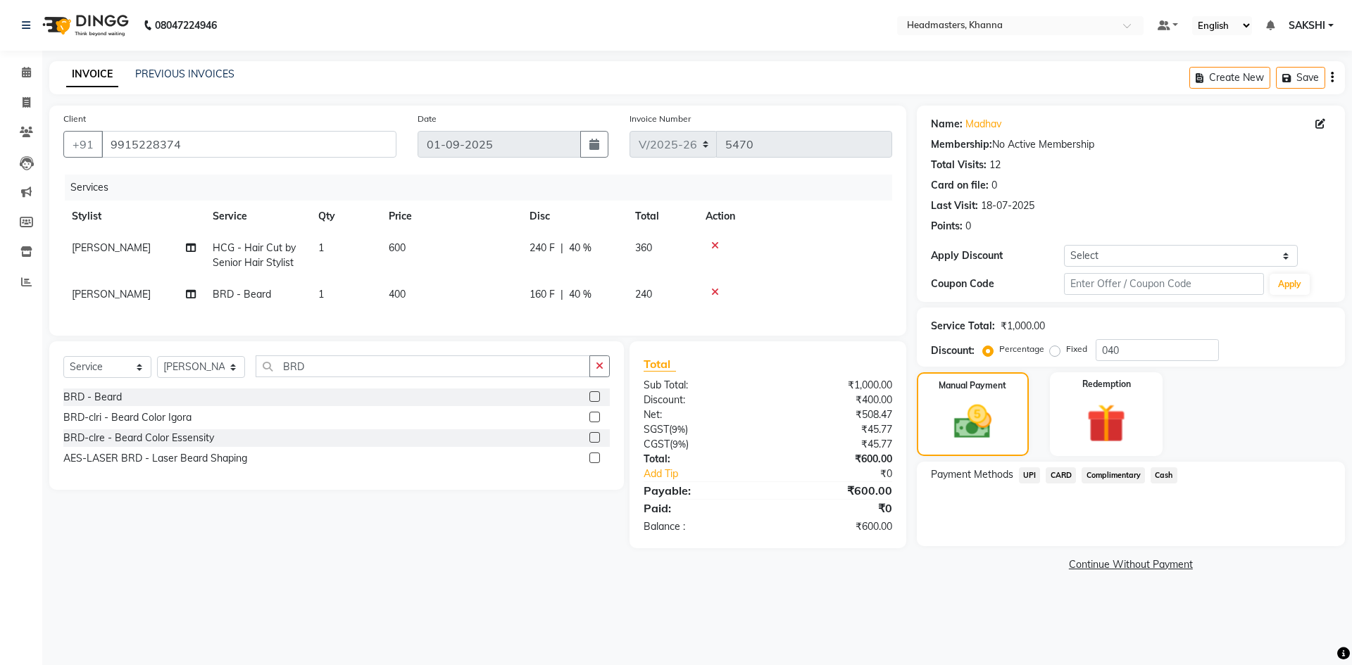
click at [1158, 472] on span "Cash" at bounding box center [1163, 475] width 27 height 16
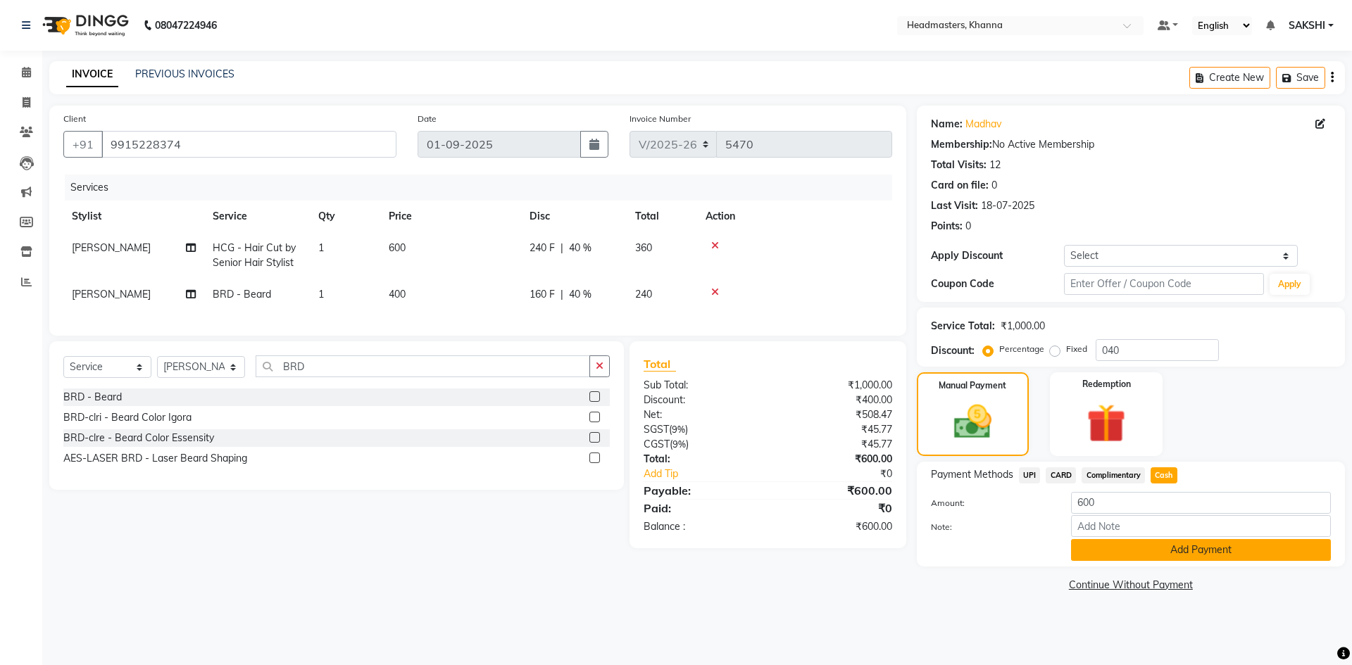
click at [1124, 551] on button "Add Payment" at bounding box center [1201, 550] width 260 height 22
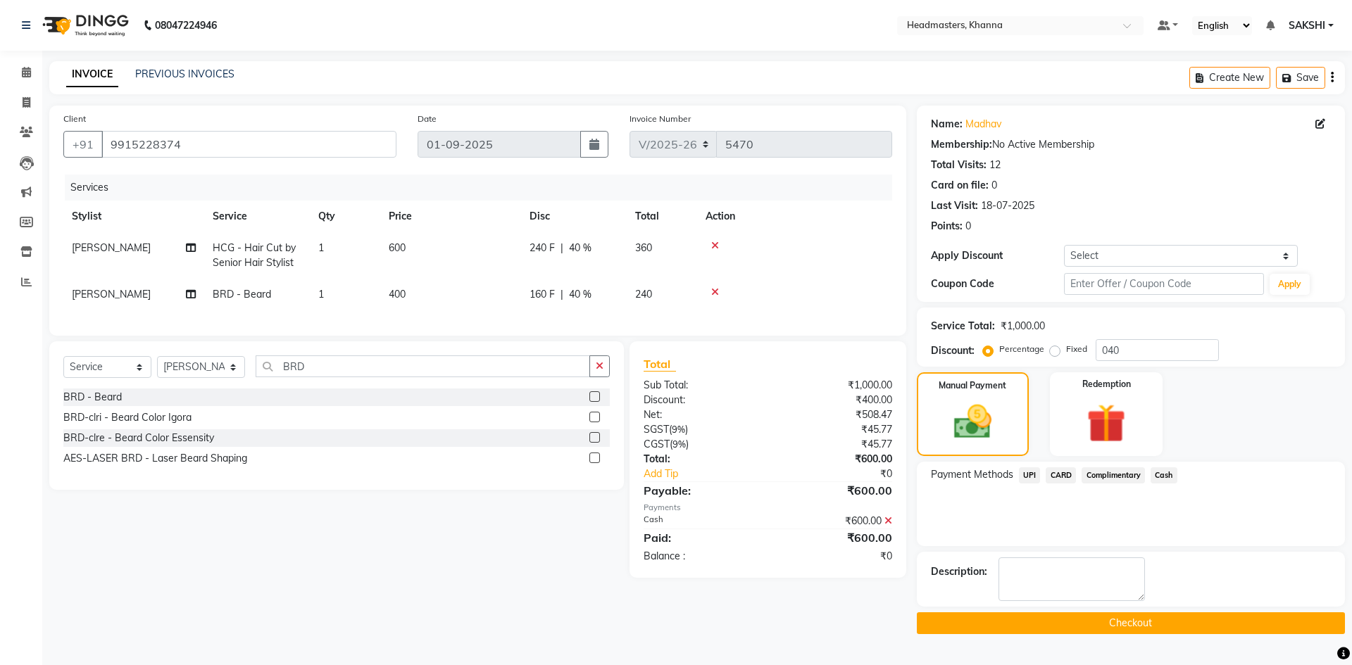
click at [1074, 620] on button "Checkout" at bounding box center [1131, 624] width 428 height 22
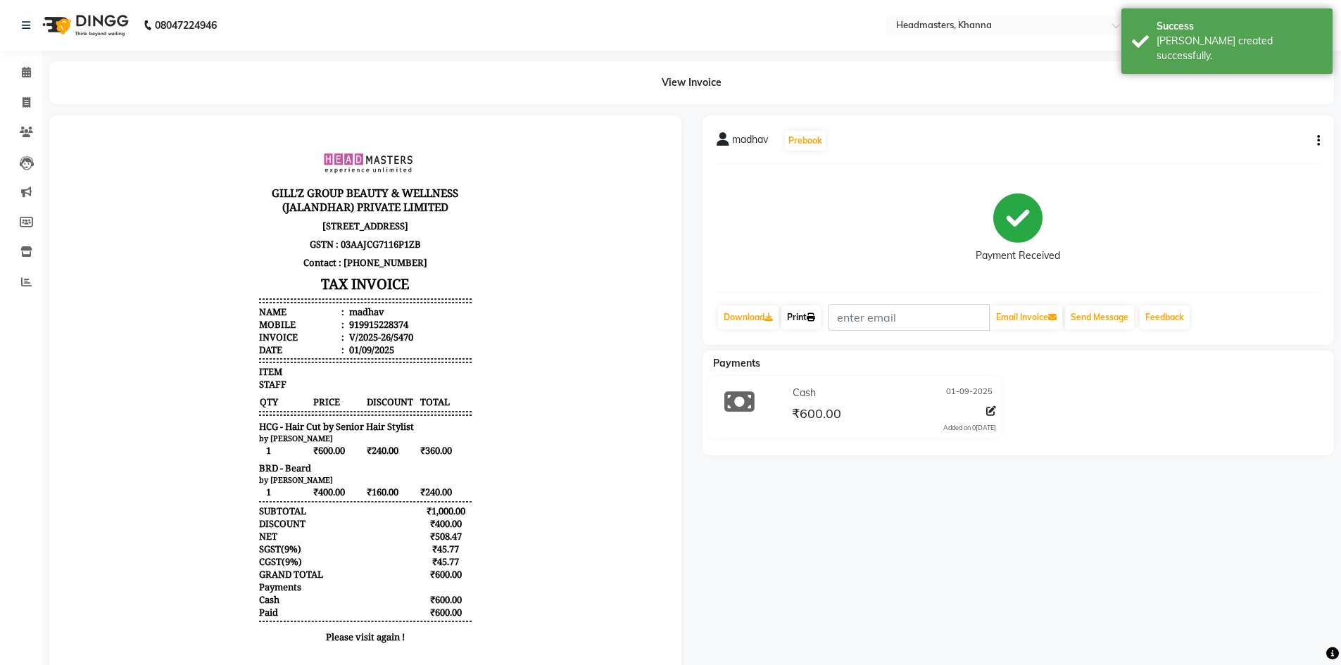
click at [808, 311] on link "Print" at bounding box center [800, 318] width 39 height 24
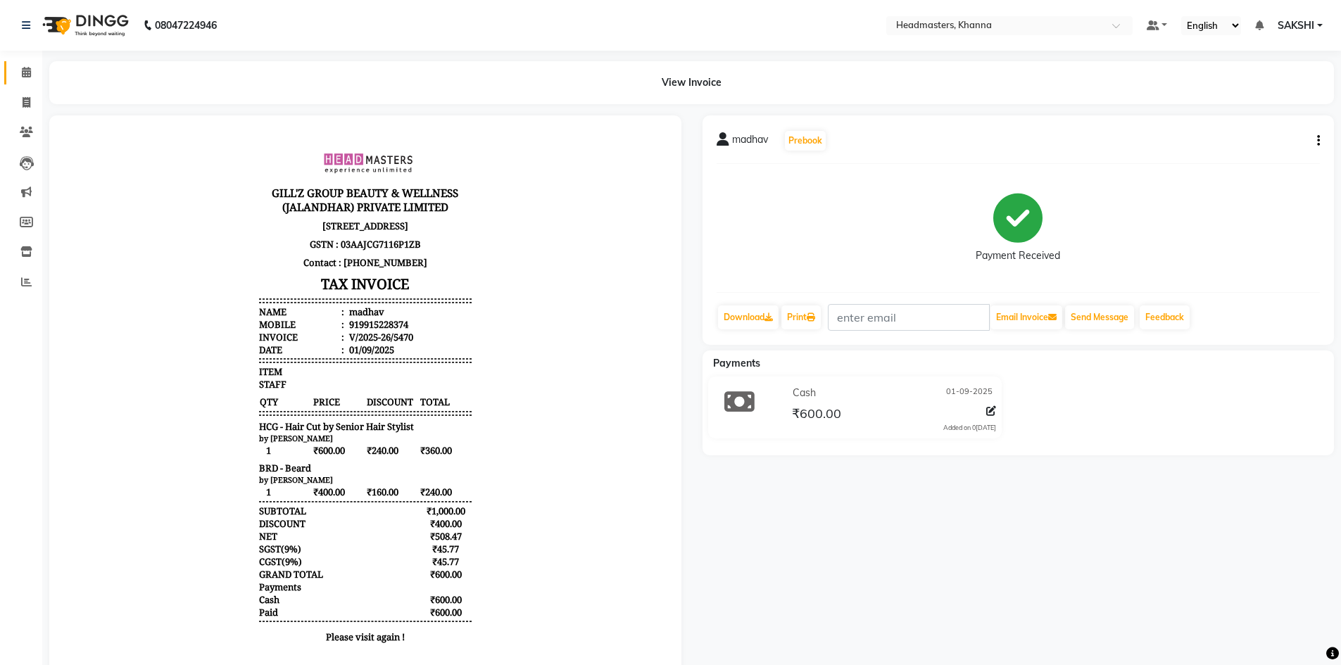
click at [12, 64] on link "Calendar" at bounding box center [21, 72] width 34 height 23
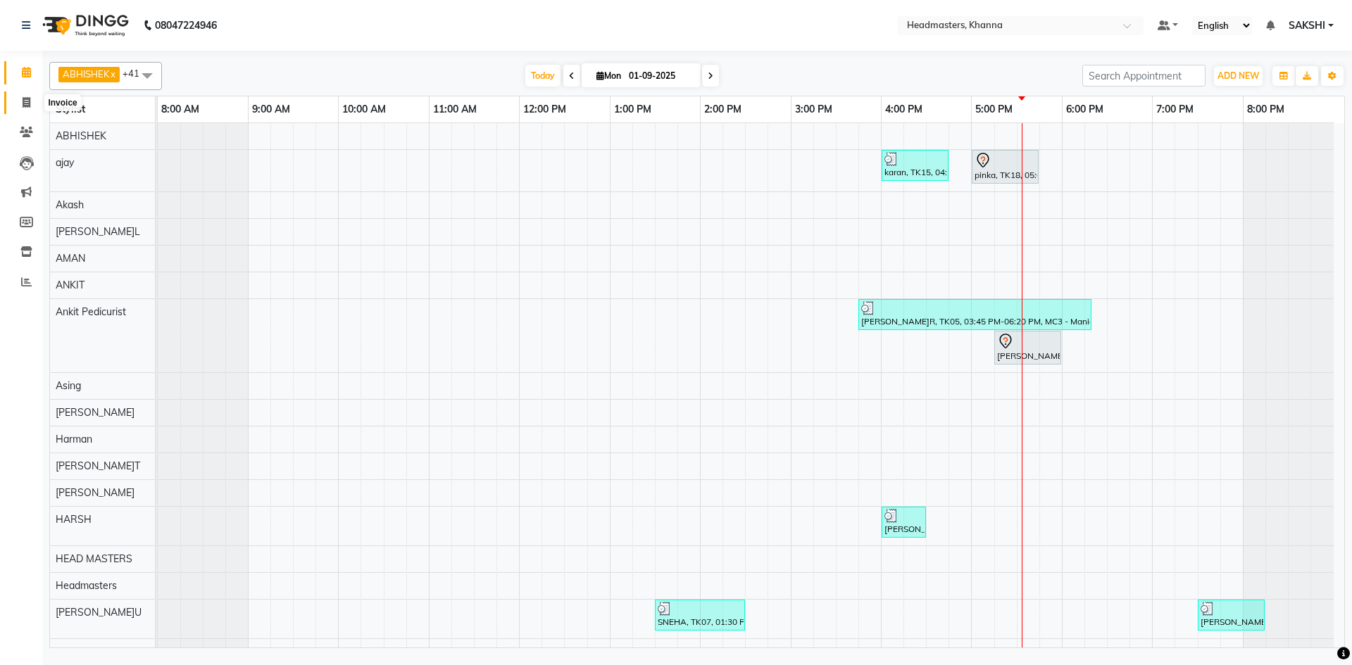
drag, startPoint x: 25, startPoint y: 98, endPoint x: 30, endPoint y: 92, distance: 8.0
click at [27, 98] on icon at bounding box center [27, 102] width 8 height 11
select select "service"
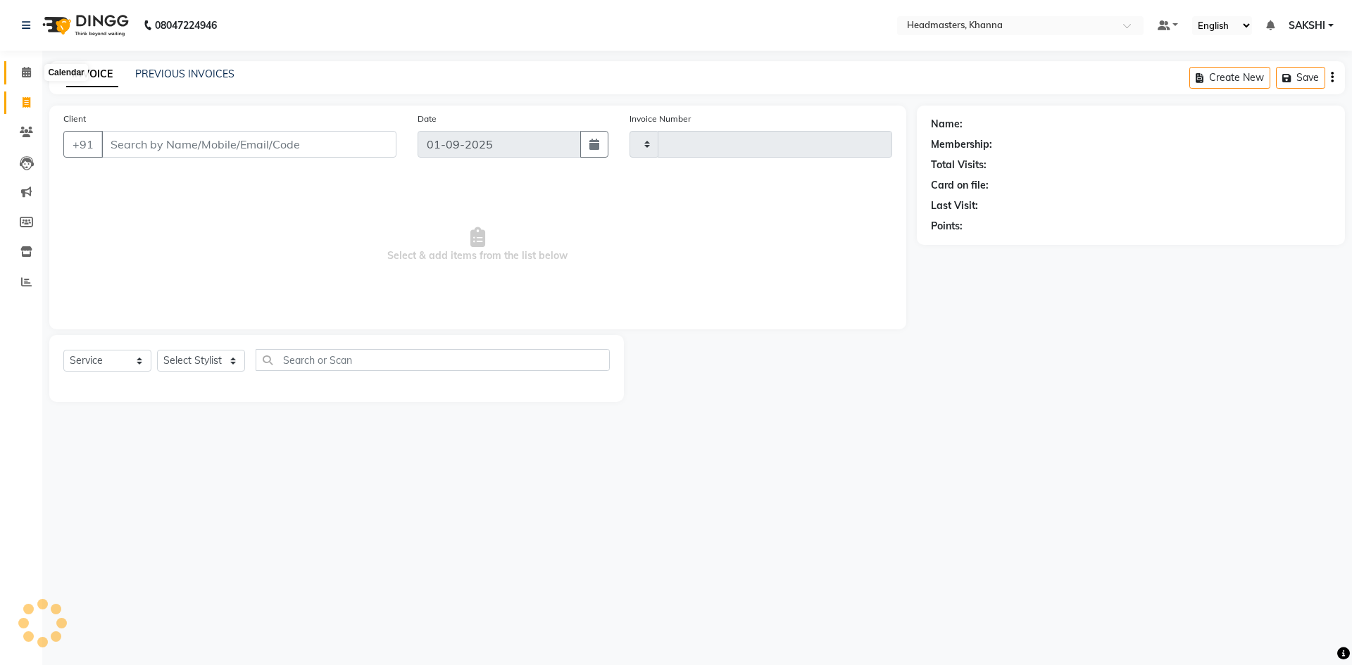
click at [32, 75] on span at bounding box center [26, 73] width 25 height 16
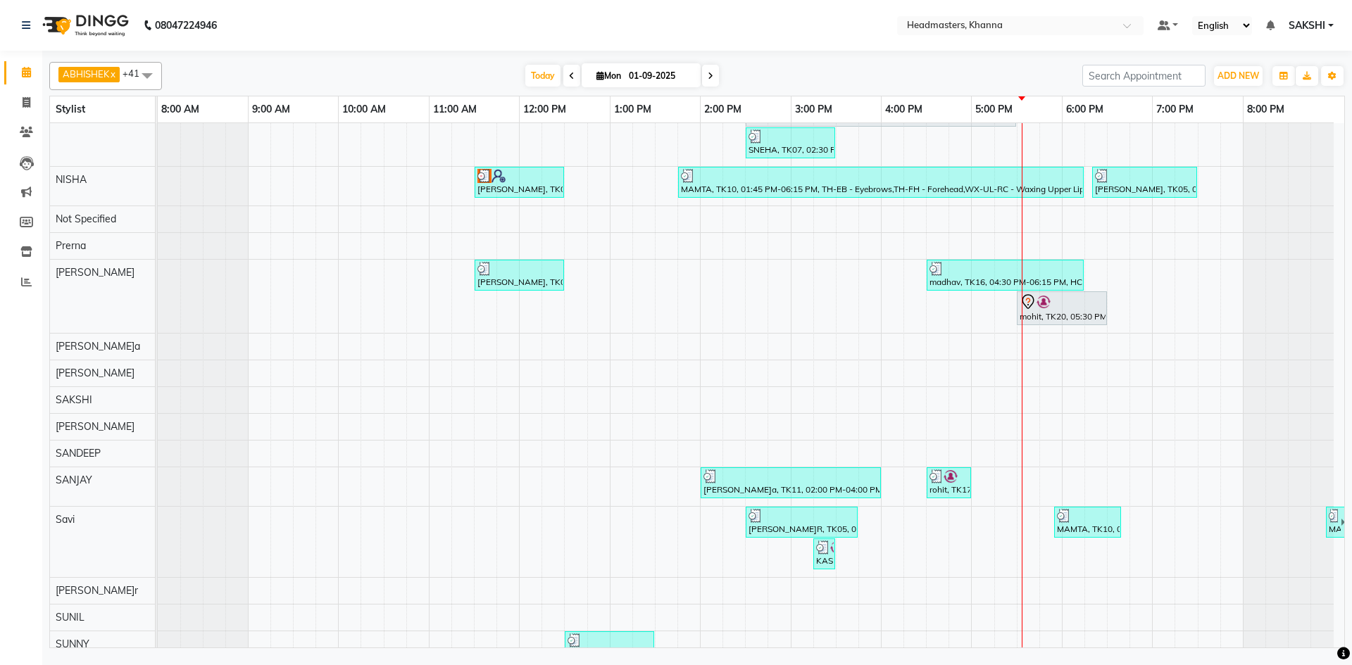
scroll to position [970, 0]
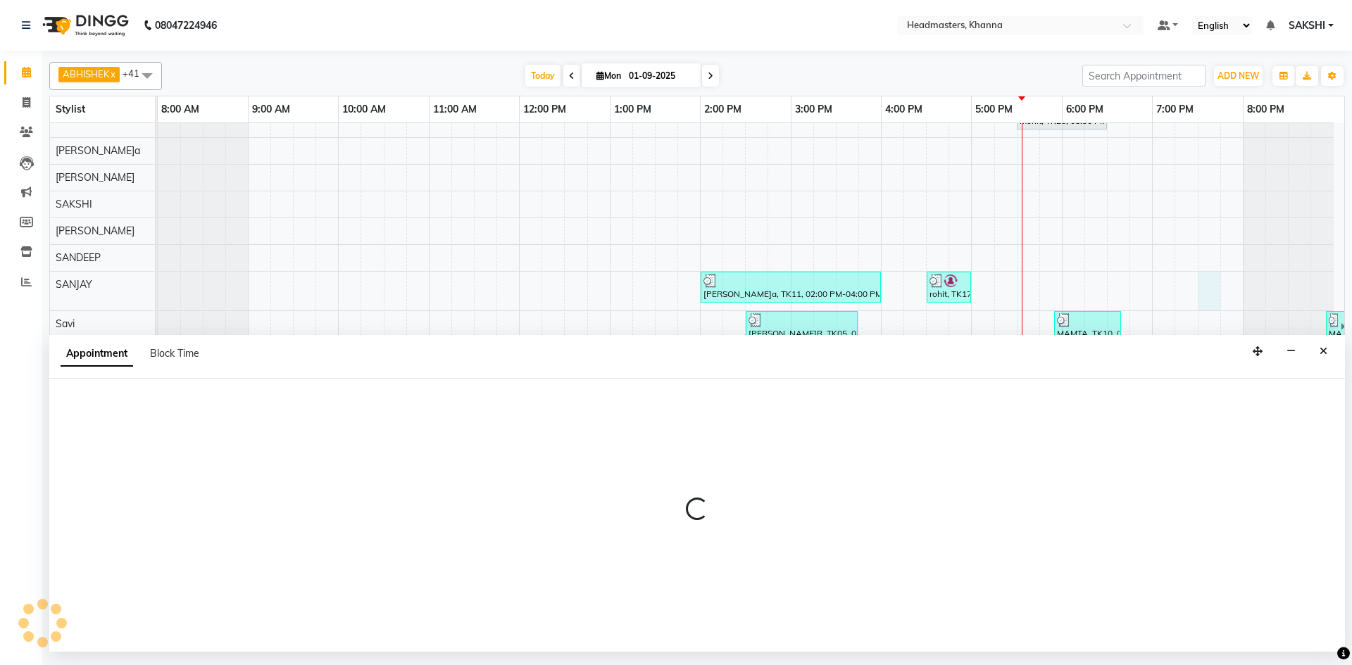
select select "60808"
select select "tentative"
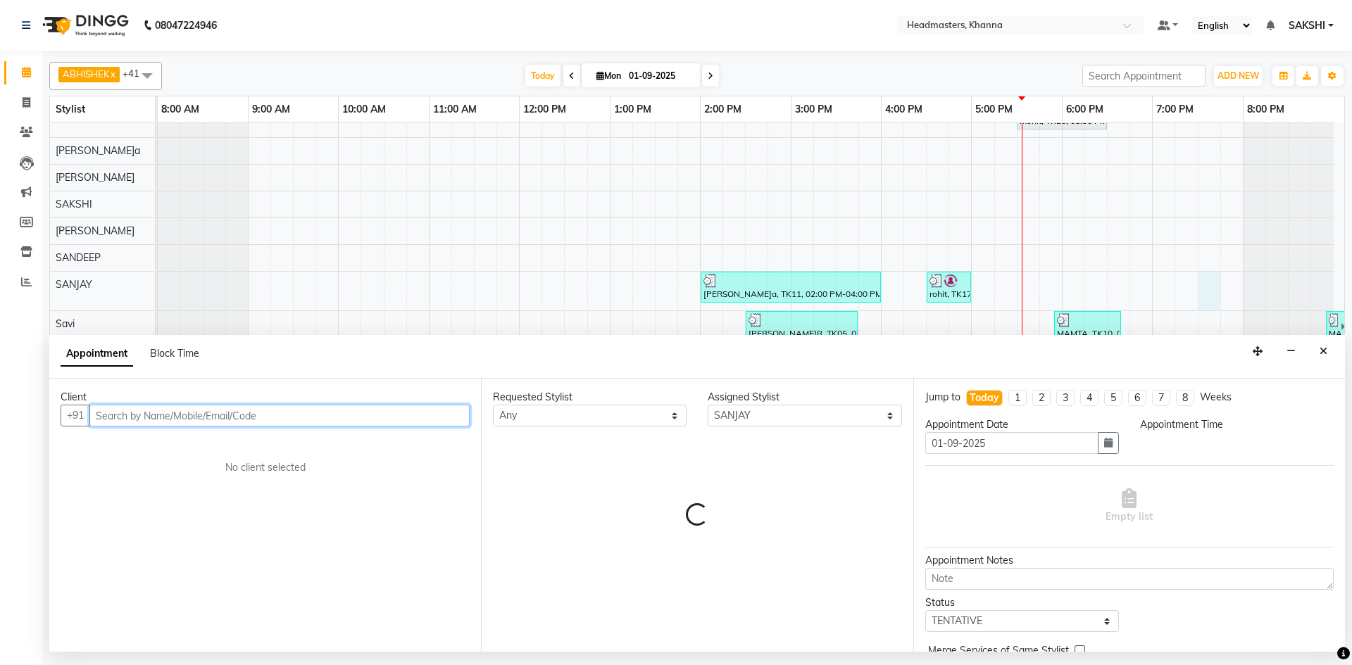
select select "1170"
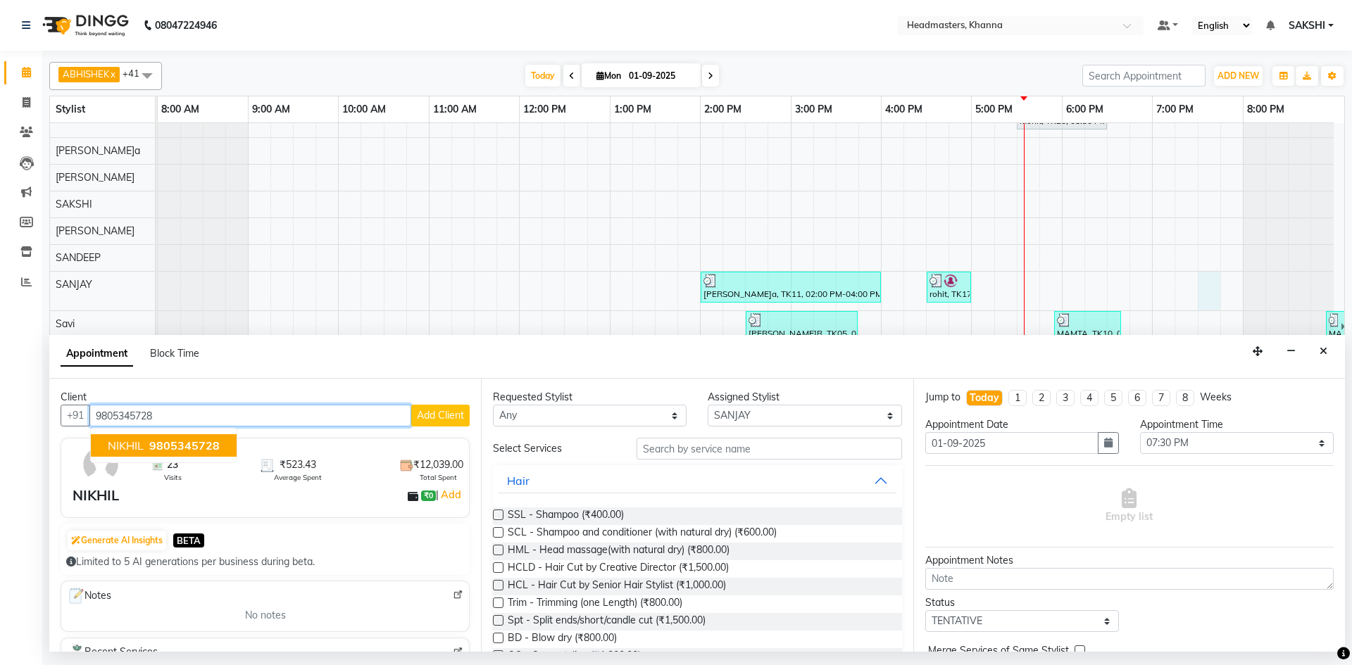
type input "9805345728"
click at [813, 411] on select "Select ABHISHEK ajay Akash AKHIL AMAN AMAN (NAILS) ANKIT Ankit Pedicurist Asing…" at bounding box center [805, 416] width 194 height 22
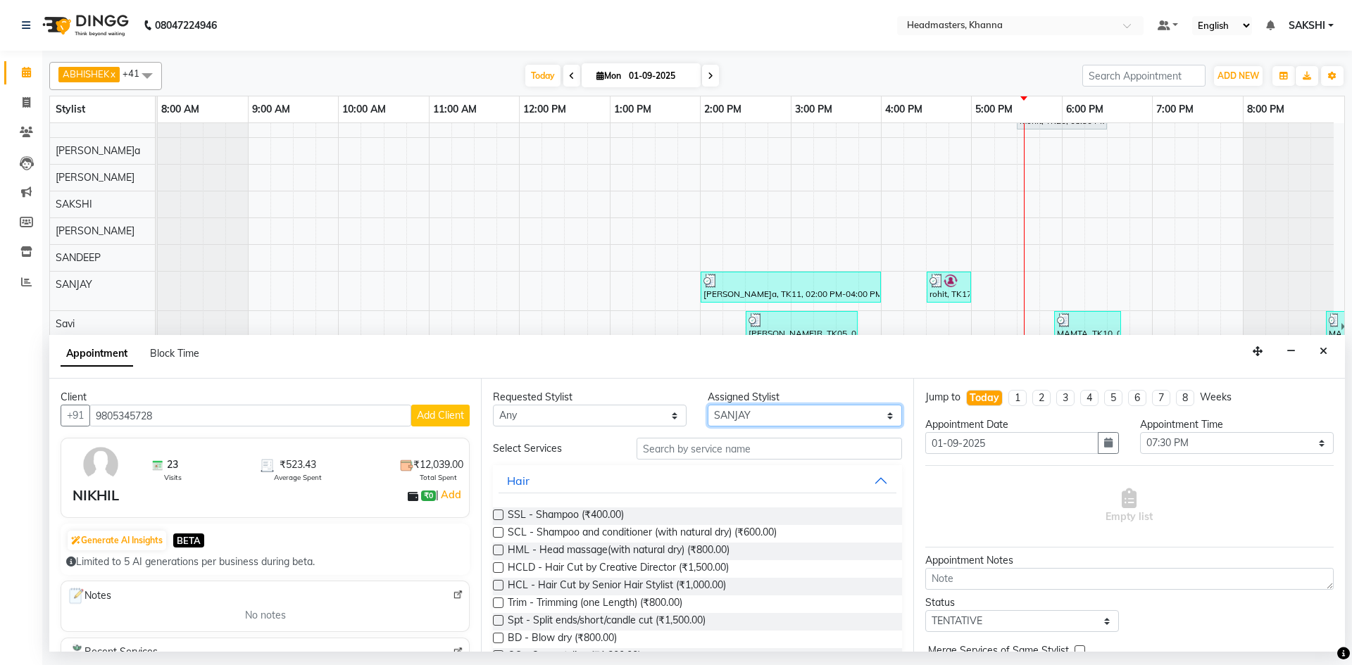
select select "60827"
click at [708, 405] on select "Select ABHISHEK ajay Akash AKHIL AMAN AMAN (NAILS) ANKIT Ankit Pedicurist Asing…" at bounding box center [805, 416] width 194 height 22
click at [717, 454] on input "text" at bounding box center [768, 449] width 265 height 22
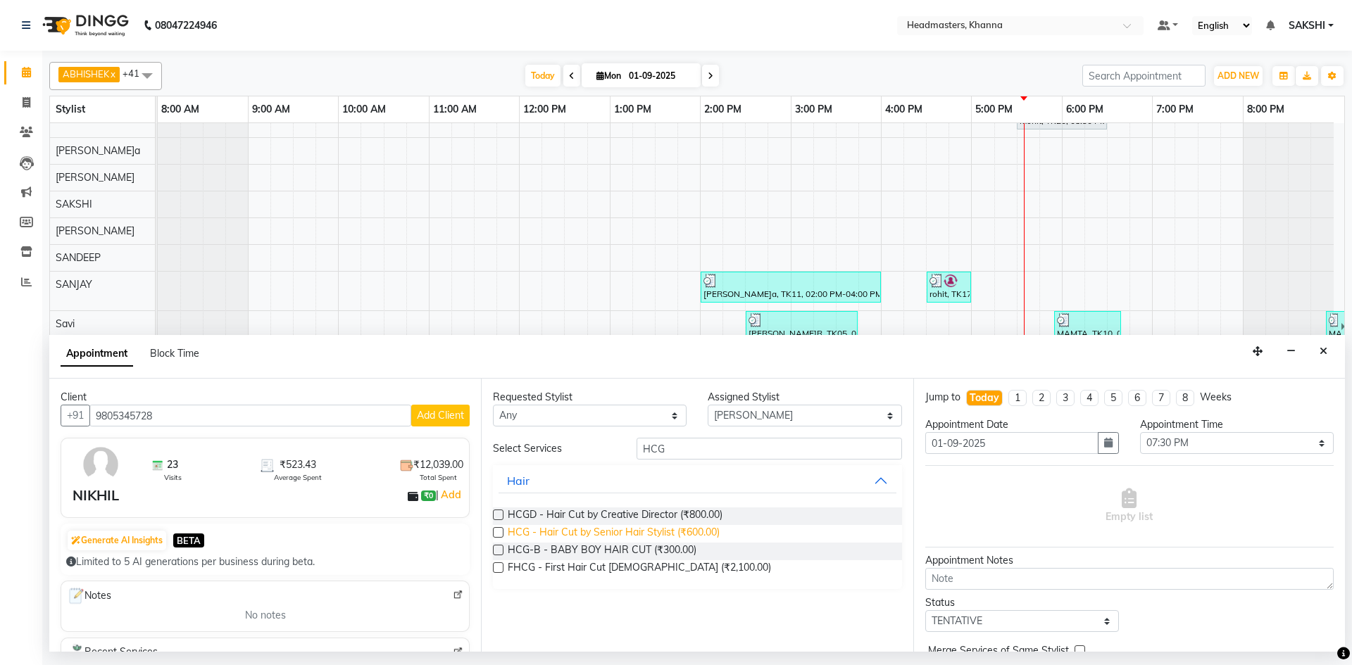
type input "HCG"
click at [586, 534] on span "HCG - Hair Cut by Senior Hair Stylist (₹600.00)" at bounding box center [614, 534] width 212 height 18
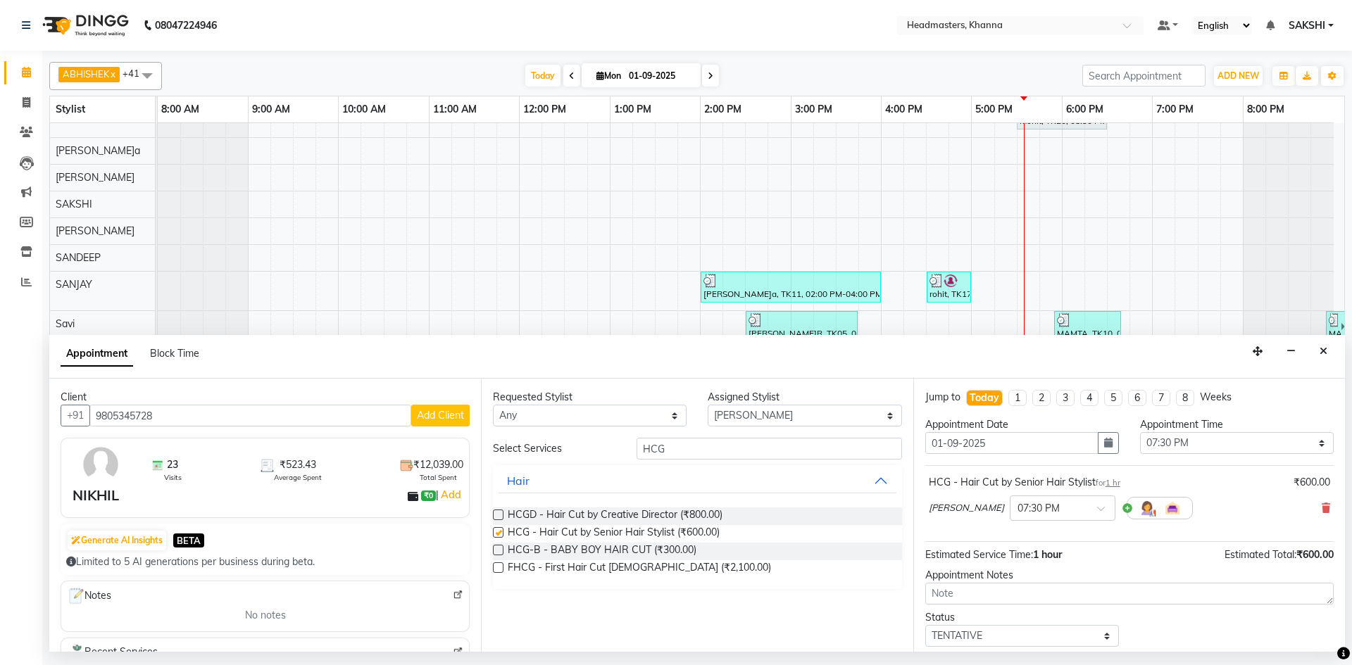
checkbox input "false"
click at [1236, 444] on select "Select 09:00 AM 09:15 AM 09:30 AM 09:45 AM 10:00 AM 10:15 AM 10:30 AM 10:45 AM …" at bounding box center [1237, 443] width 194 height 22
select select "1050"
click at [1140, 432] on select "Select 09:00 AM 09:15 AM 09:30 AM 09:45 AM 10:00 AM 10:15 AM 10:30 AM 10:45 AM …" at bounding box center [1237, 443] width 194 height 22
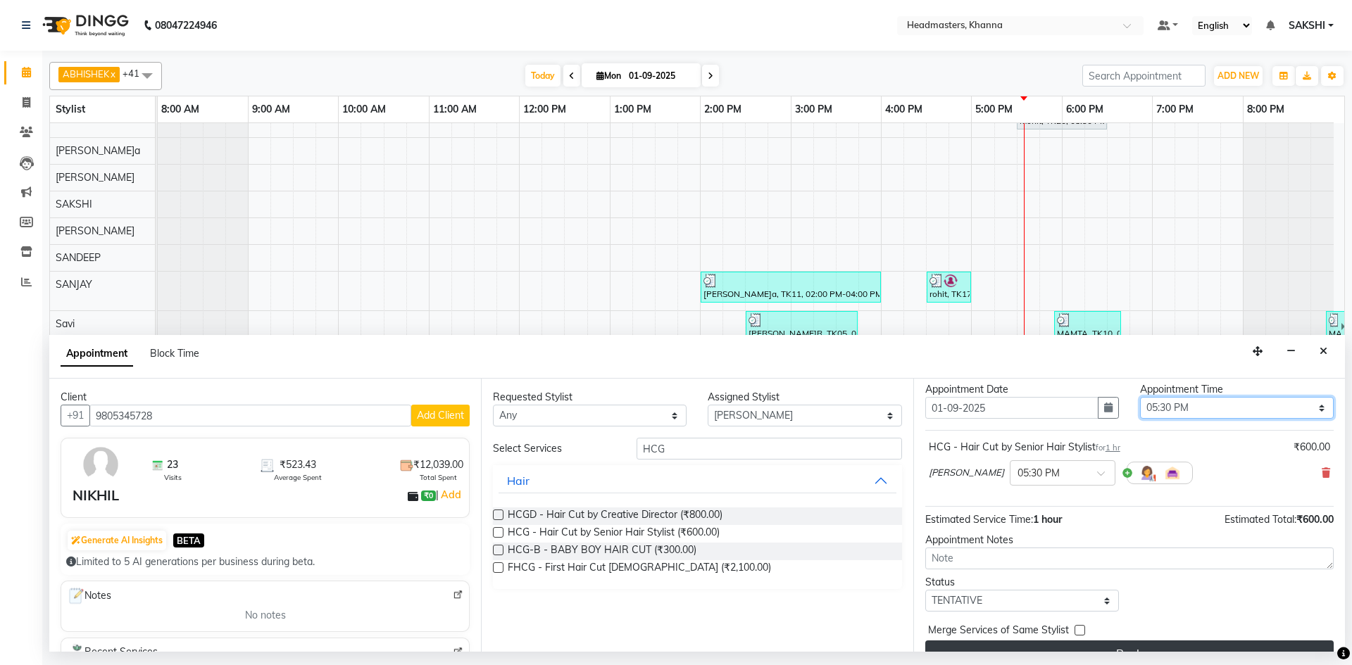
scroll to position [61, 0]
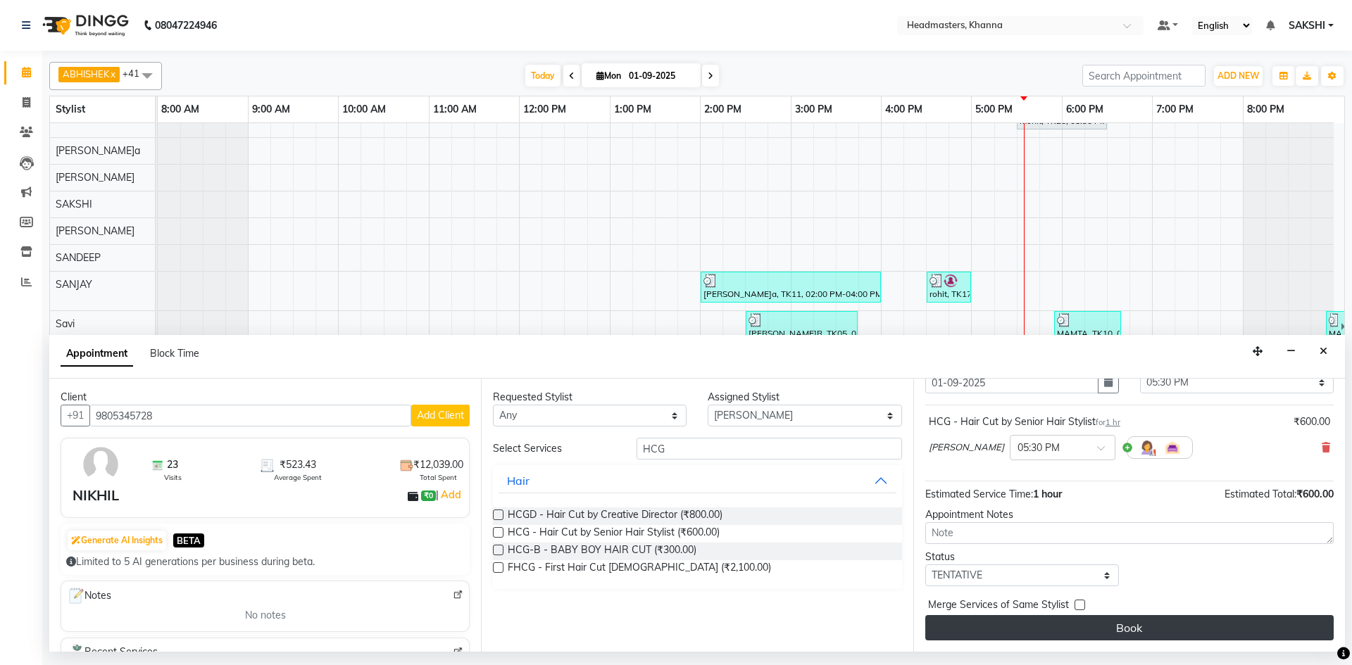
click at [1138, 621] on button "Book" at bounding box center [1129, 627] width 408 height 25
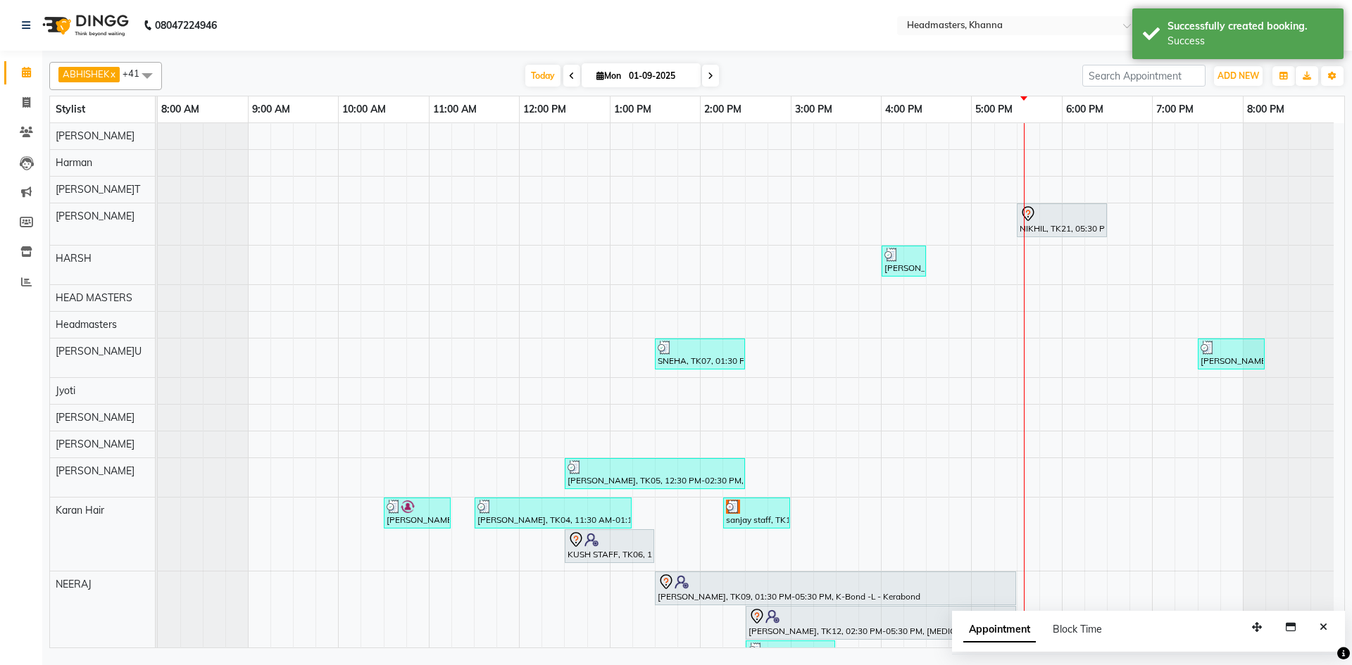
scroll to position [65, 0]
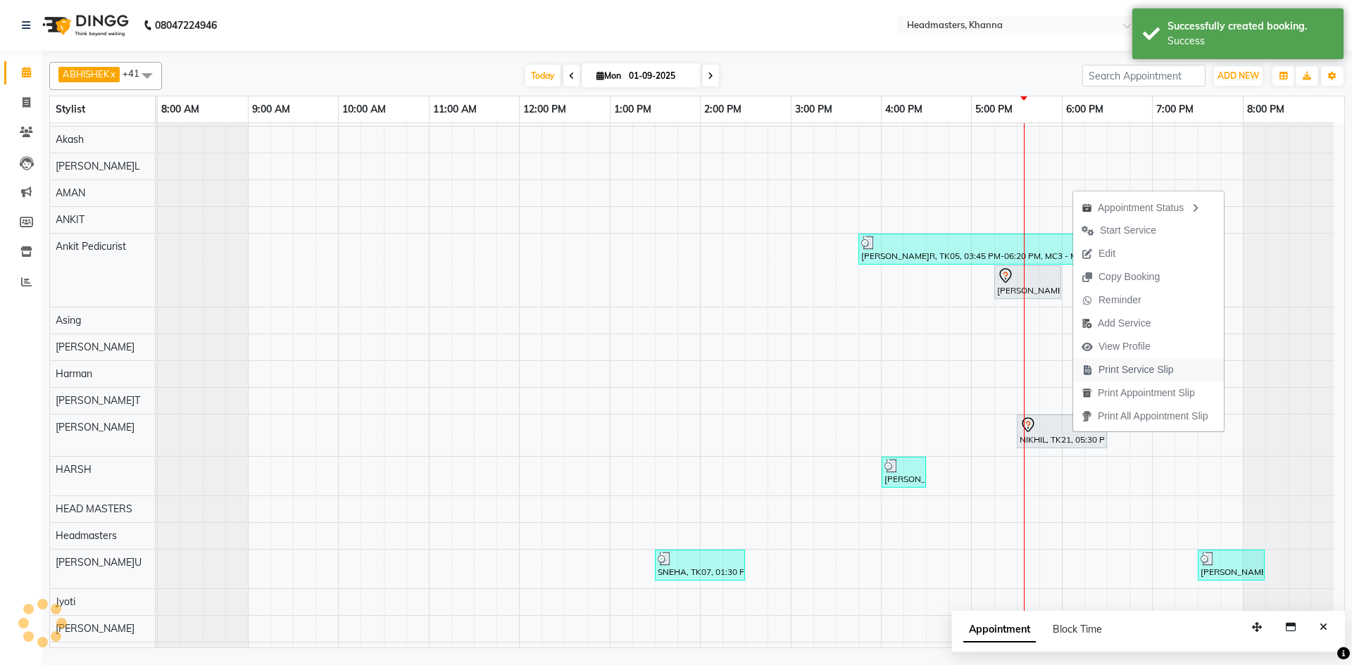
click at [1139, 364] on span "Print Service Slip" at bounding box center [1135, 370] width 75 height 15
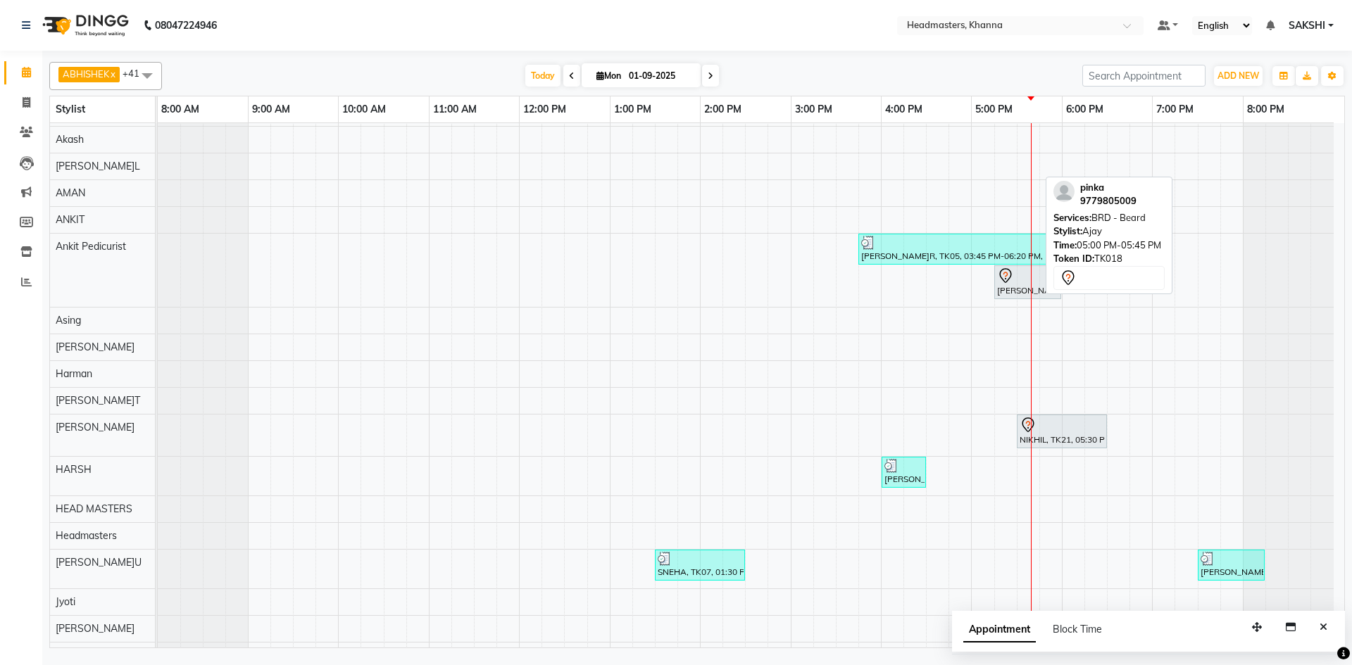
click at [1012, 103] on div at bounding box center [1004, 95] width 61 height 17
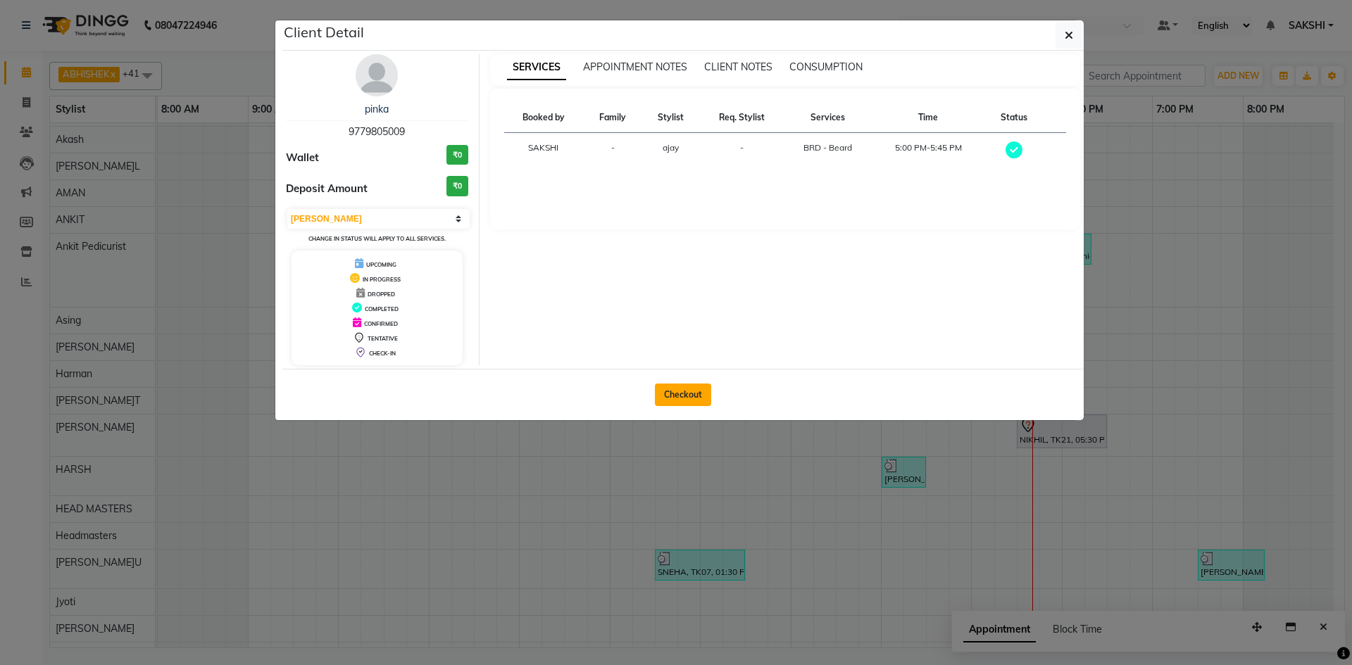
click at [671, 394] on button "Checkout" at bounding box center [683, 395] width 56 height 23
select select "service"
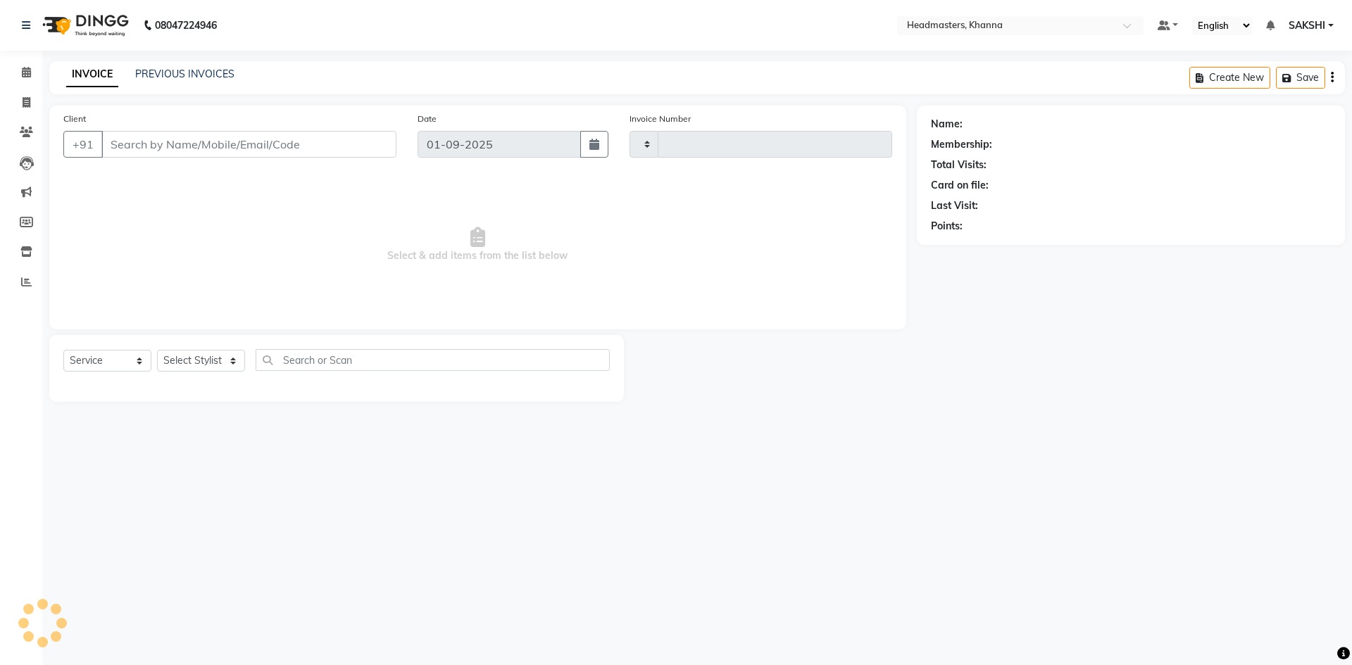
type input "5471"
select select "7138"
type input "9779805009"
select select "60819"
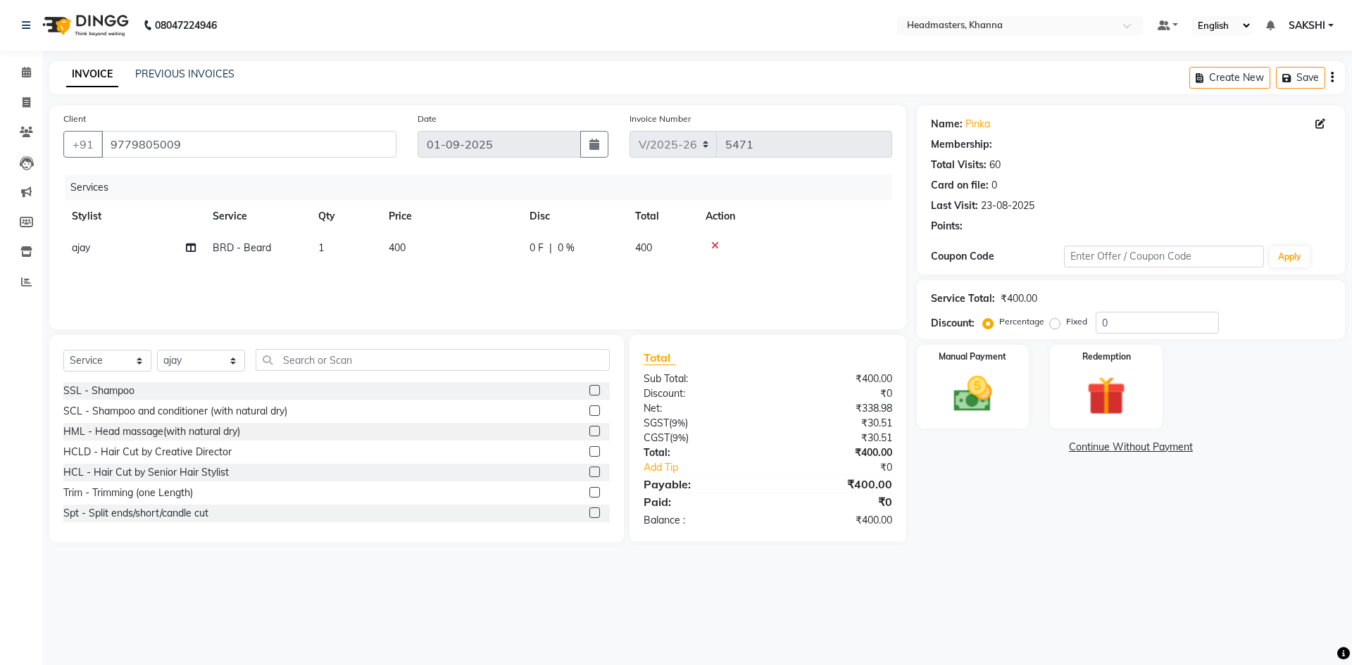
click at [299, 252] on td "BRD - Beard" at bounding box center [257, 248] width 106 height 32
select select "60819"
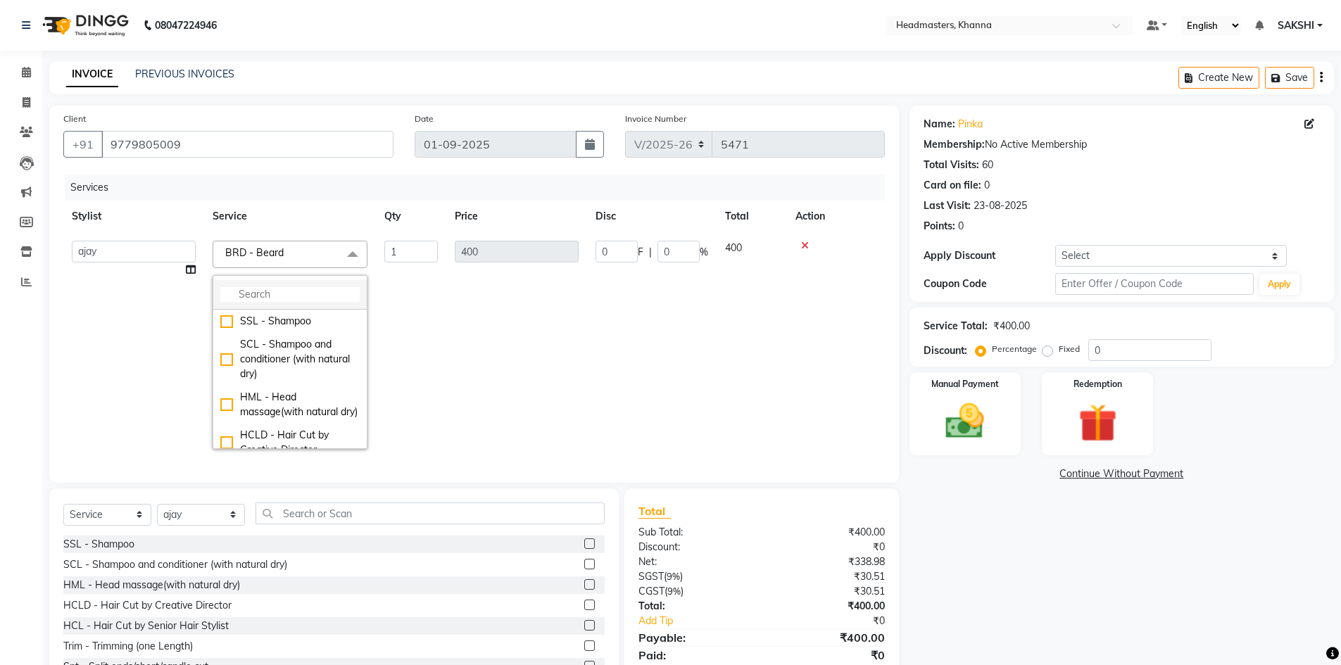
click at [287, 291] on input "multiselect-search" at bounding box center [289, 294] width 139 height 15
type input "HCG"
click at [287, 356] on div "HCG - Hair Cut by Senior Hair Stylist" at bounding box center [289, 367] width 139 height 30
checkbox input "true"
type input "600"
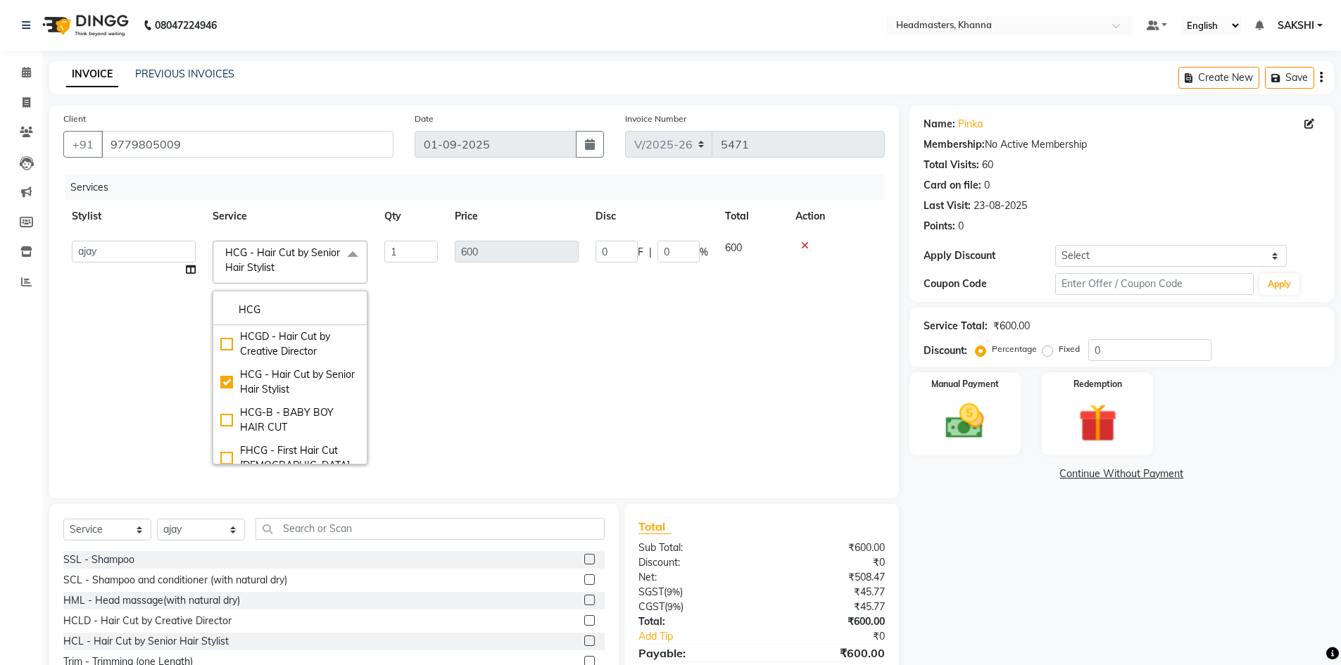
click at [339, 256] on span at bounding box center [353, 254] width 28 height 27
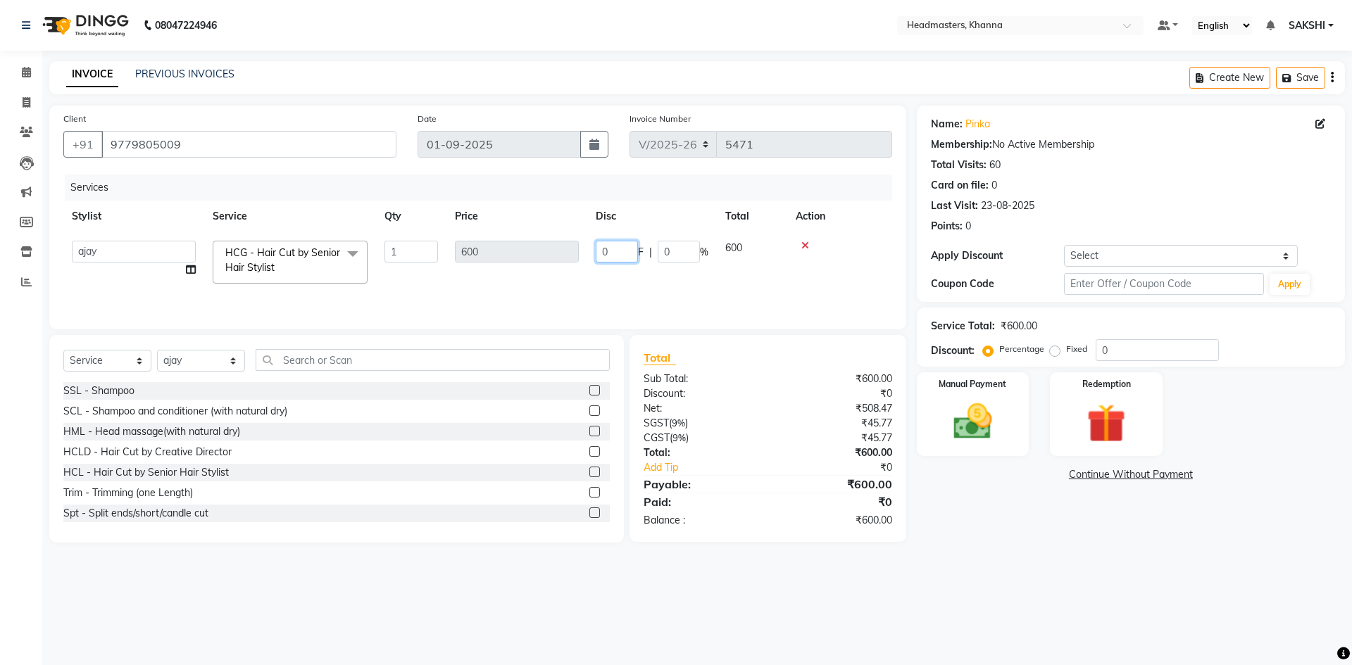
click at [619, 255] on input "0" at bounding box center [617, 252] width 42 height 22
type input "0200"
click at [650, 212] on tr "Stylist Service Qty Price Disc Total Action" at bounding box center [477, 217] width 829 height 32
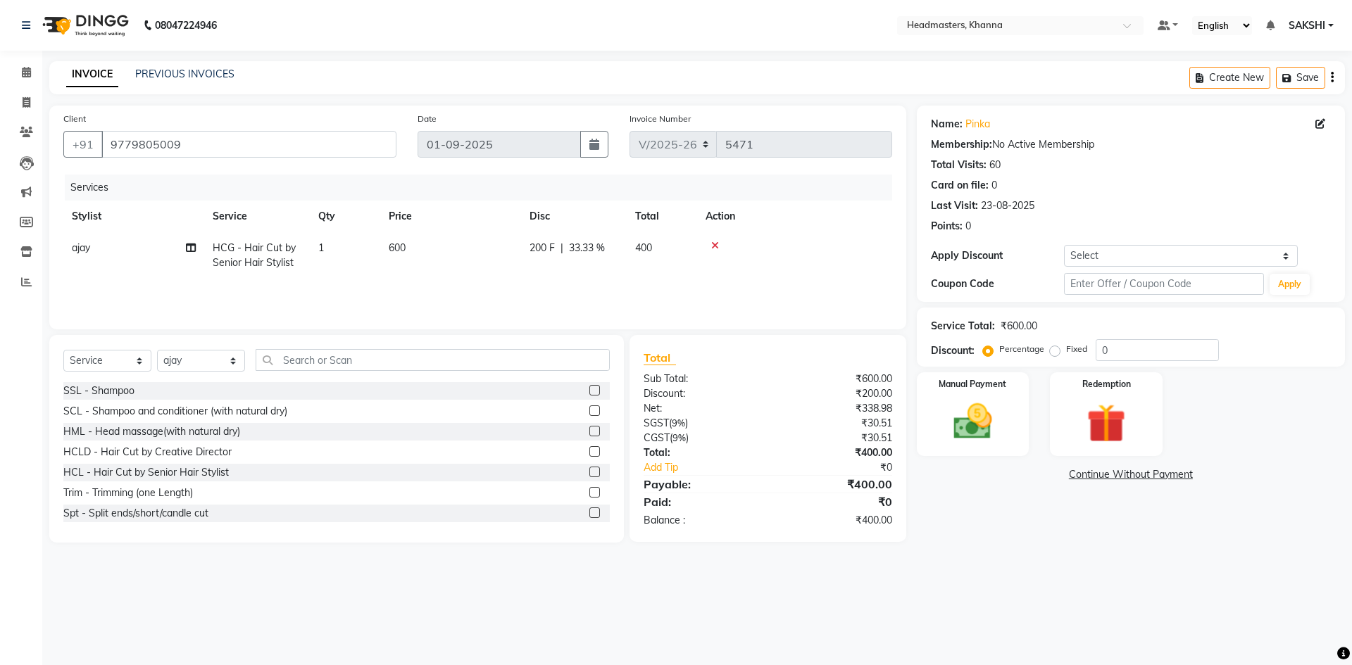
click at [1034, 379] on div "Manual Payment Redemption" at bounding box center [1130, 414] width 449 height 84
click at [977, 402] on img at bounding box center [972, 421] width 65 height 46
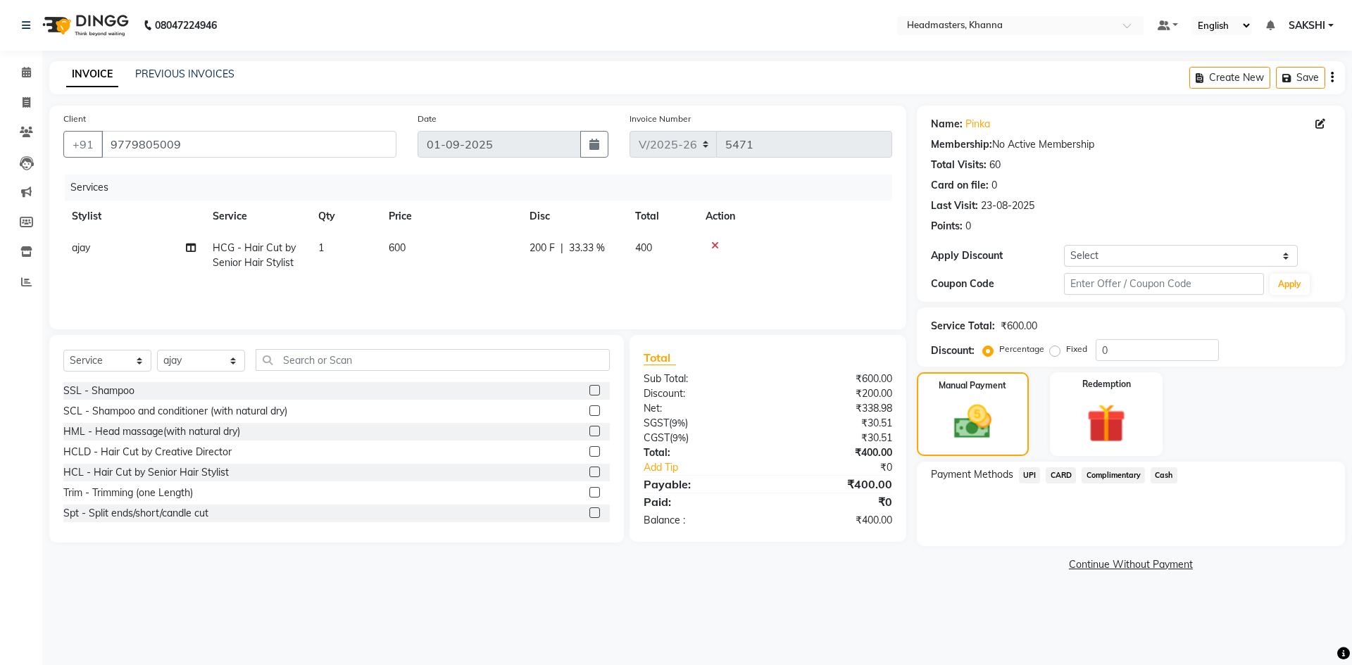
click at [1022, 479] on span "UPI" at bounding box center [1030, 475] width 22 height 16
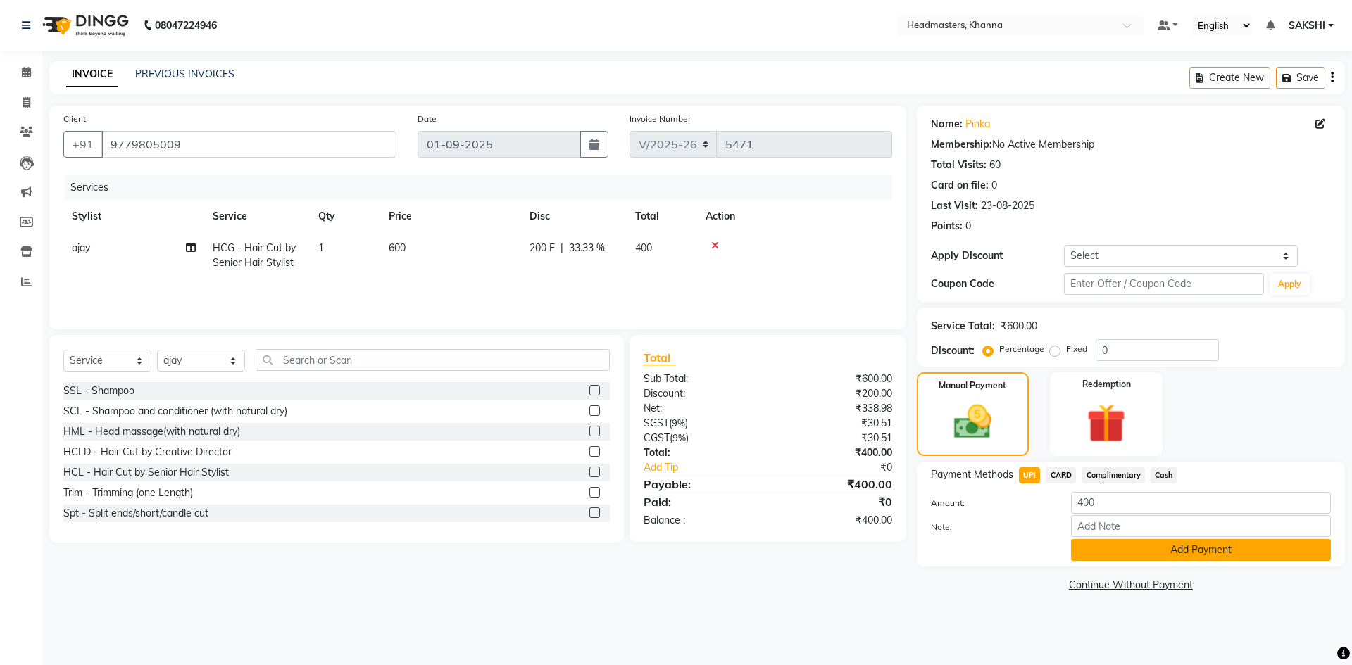
click at [1101, 553] on button "Add Payment" at bounding box center [1201, 550] width 260 height 22
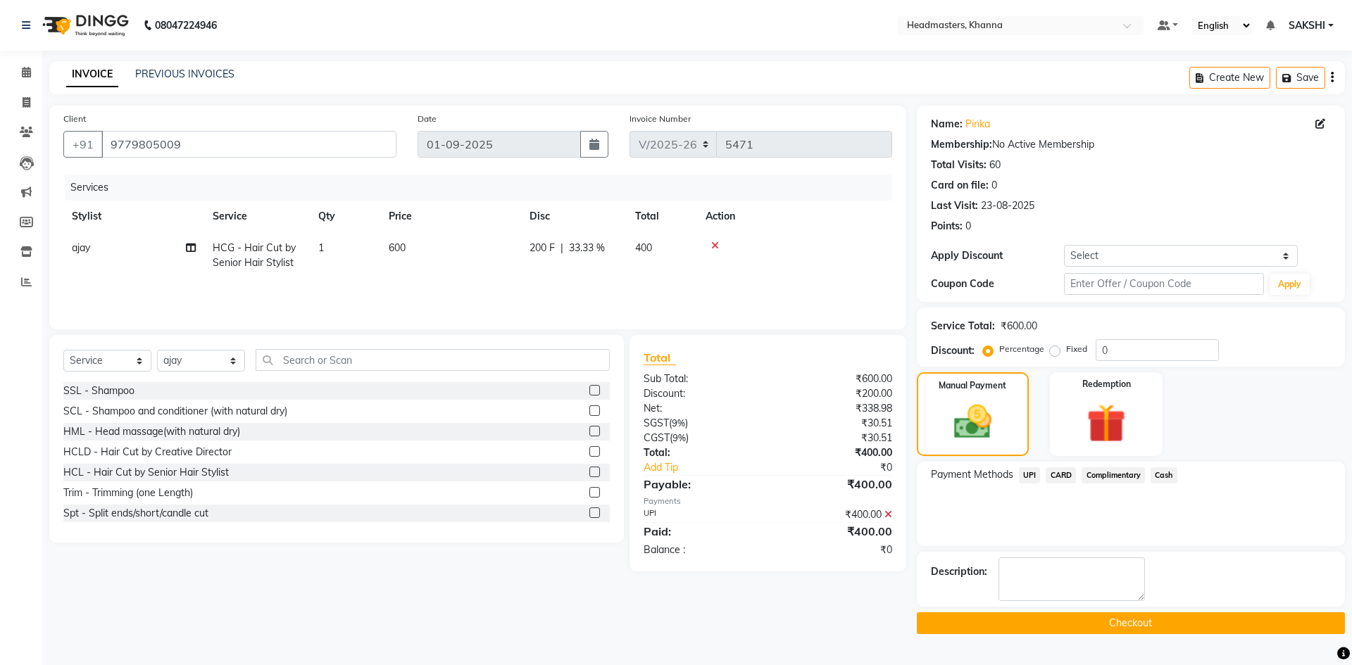
click at [1063, 623] on button "Checkout" at bounding box center [1131, 624] width 428 height 22
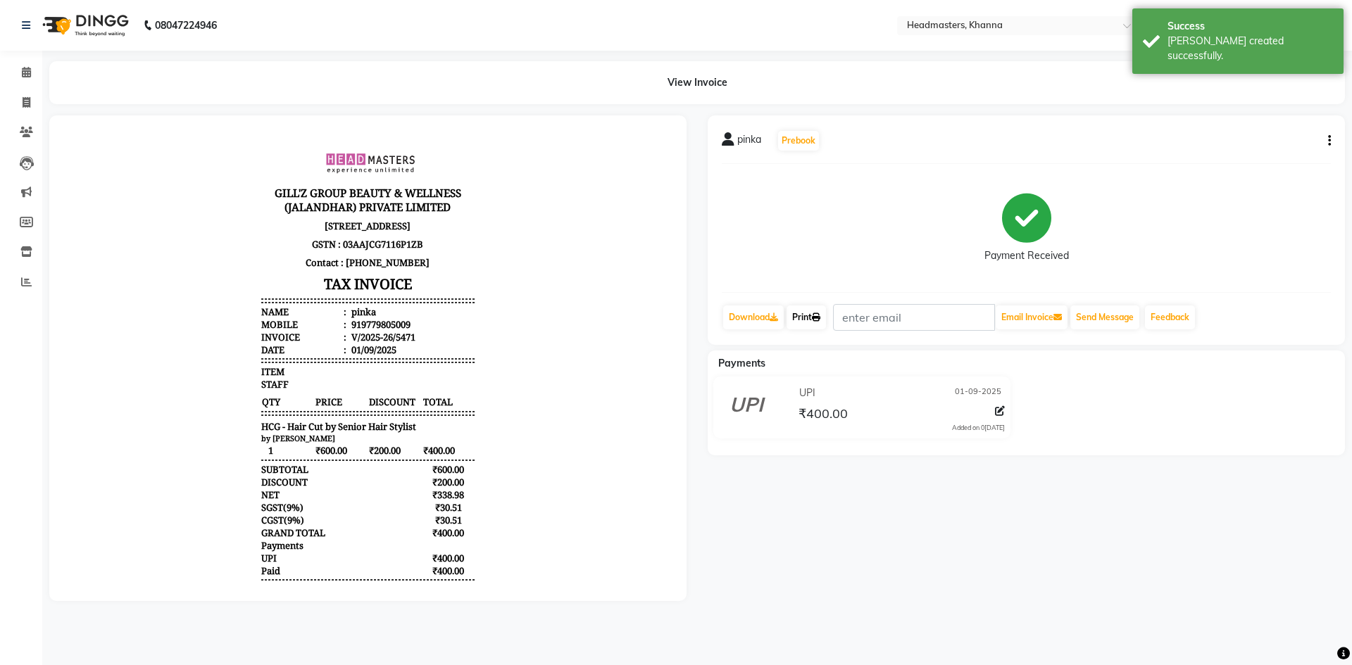
click at [810, 306] on link "Print" at bounding box center [805, 318] width 39 height 24
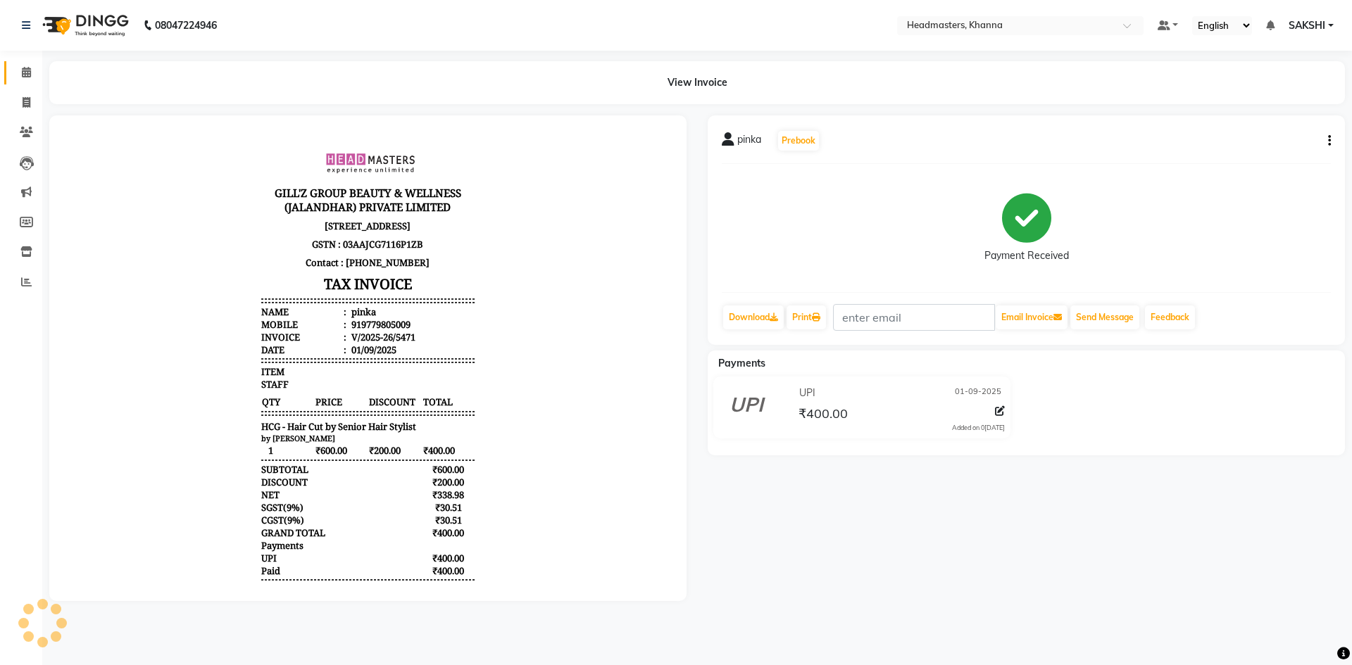
drag, startPoint x: 13, startPoint y: 66, endPoint x: 20, endPoint y: 70, distance: 8.8
click at [13, 66] on link "Calendar" at bounding box center [21, 72] width 34 height 23
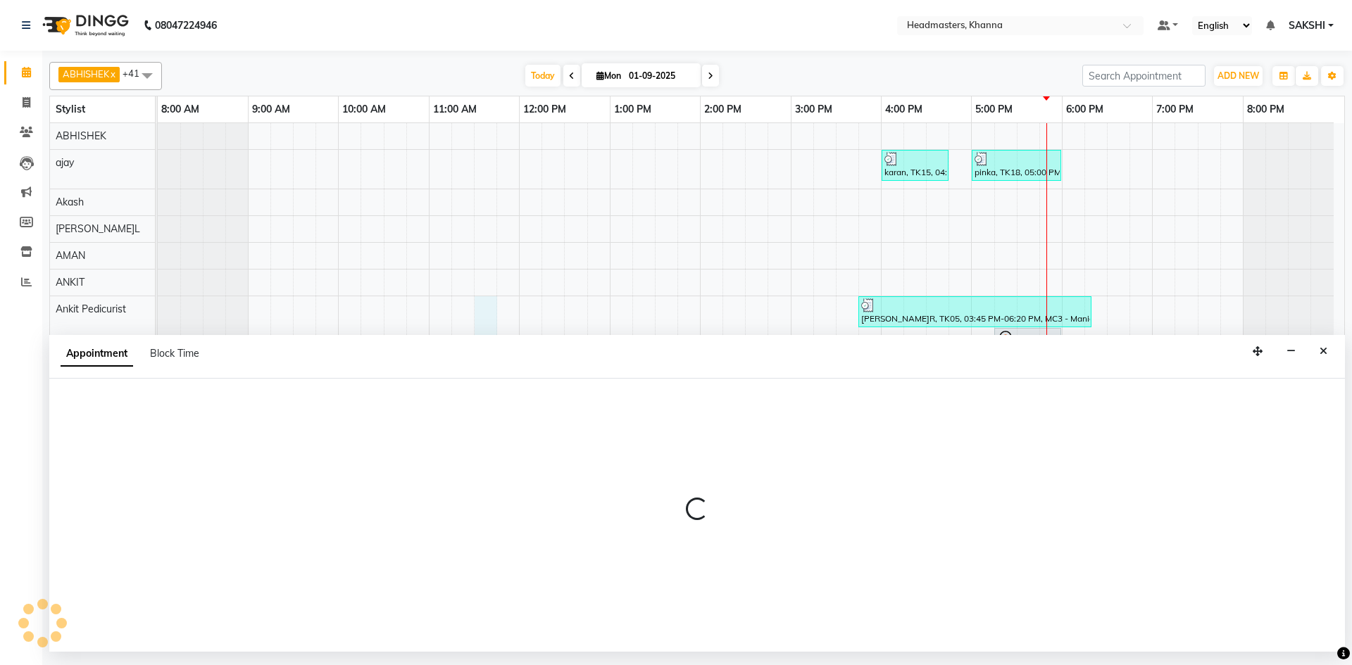
select select "69230"
select select "690"
select select "tentative"
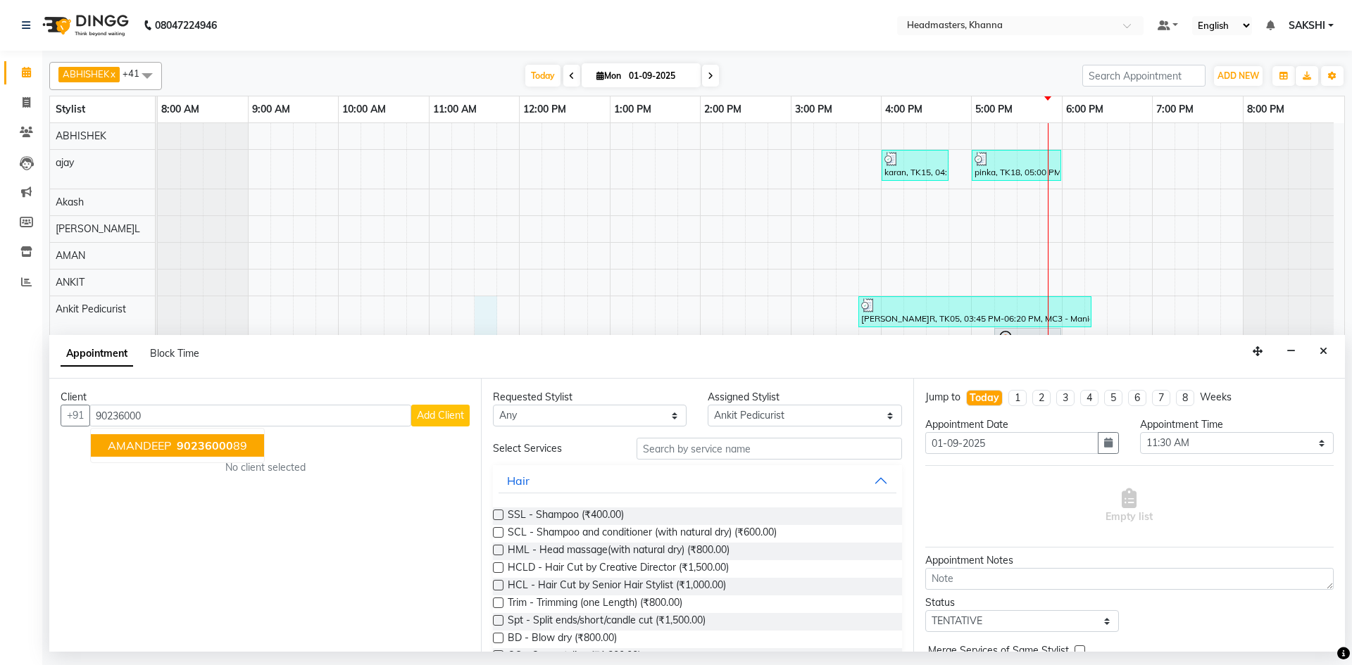
click at [249, 446] on button "AMANDEEP 90236000 89" at bounding box center [177, 445] width 173 height 23
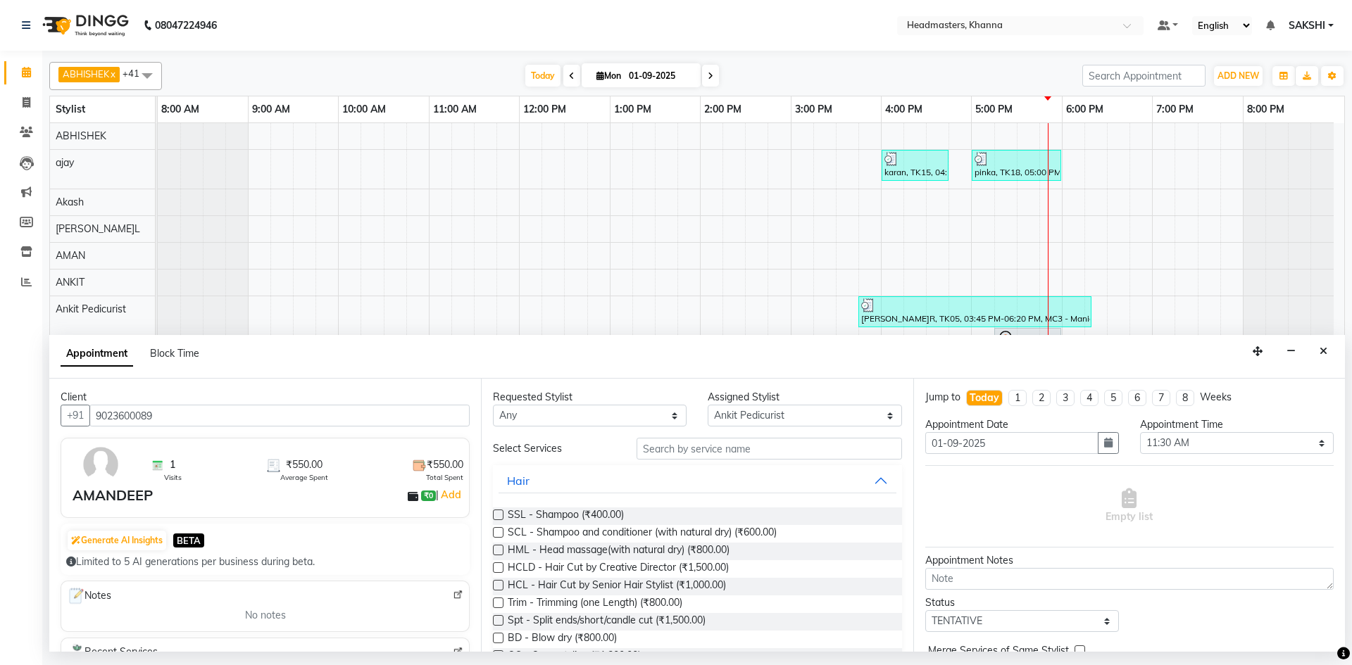
type input "9023600089"
drag, startPoint x: 712, startPoint y: 423, endPoint x: 727, endPoint y: 415, distance: 16.1
click at [715, 422] on select "Select ABHISHEK ajay Akash AKHIL AMAN AMAN (NAILS) ANKIT Ankit Pedicurist Asing…" at bounding box center [805, 416] width 194 height 22
select select "60808"
click at [708, 405] on select "Select ABHISHEK ajay Akash AKHIL AMAN AMAN (NAILS) ANKIT Ankit Pedicurist Asing…" at bounding box center [805, 416] width 194 height 22
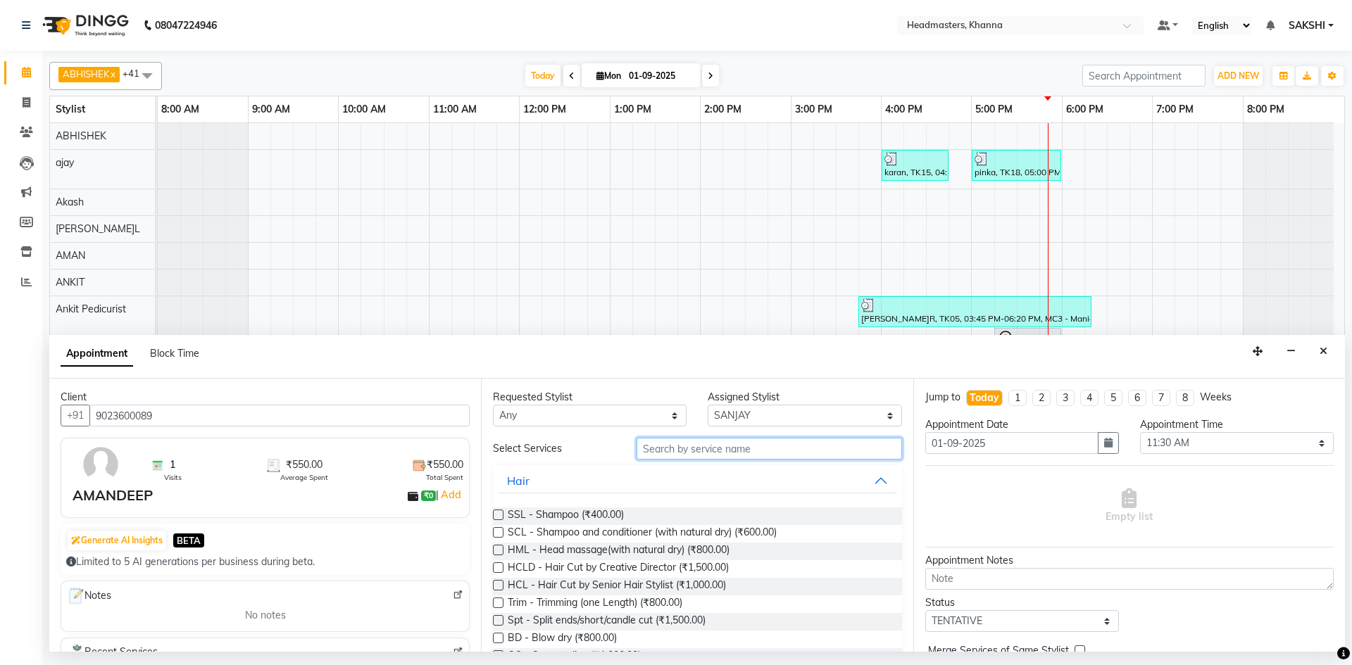
click at [709, 447] on input "text" at bounding box center [768, 449] width 265 height 22
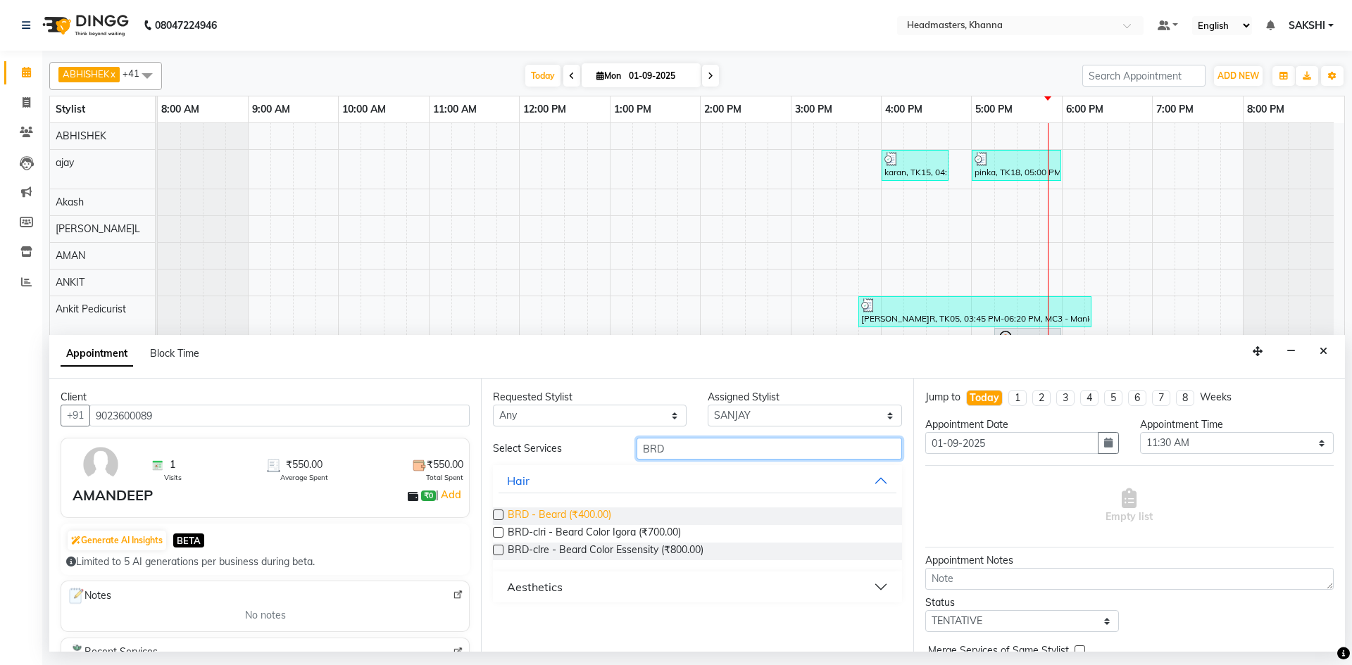
type input "BRD"
drag, startPoint x: 605, startPoint y: 510, endPoint x: 830, endPoint y: 517, distance: 224.7
click at [614, 510] on div "BRD - Beard (₹400.00)" at bounding box center [697, 517] width 408 height 18
drag, startPoint x: 599, startPoint y: 515, endPoint x: 907, endPoint y: 510, distance: 307.7
click at [600, 515] on span "BRD - Beard (₹400.00)" at bounding box center [559, 517] width 103 height 18
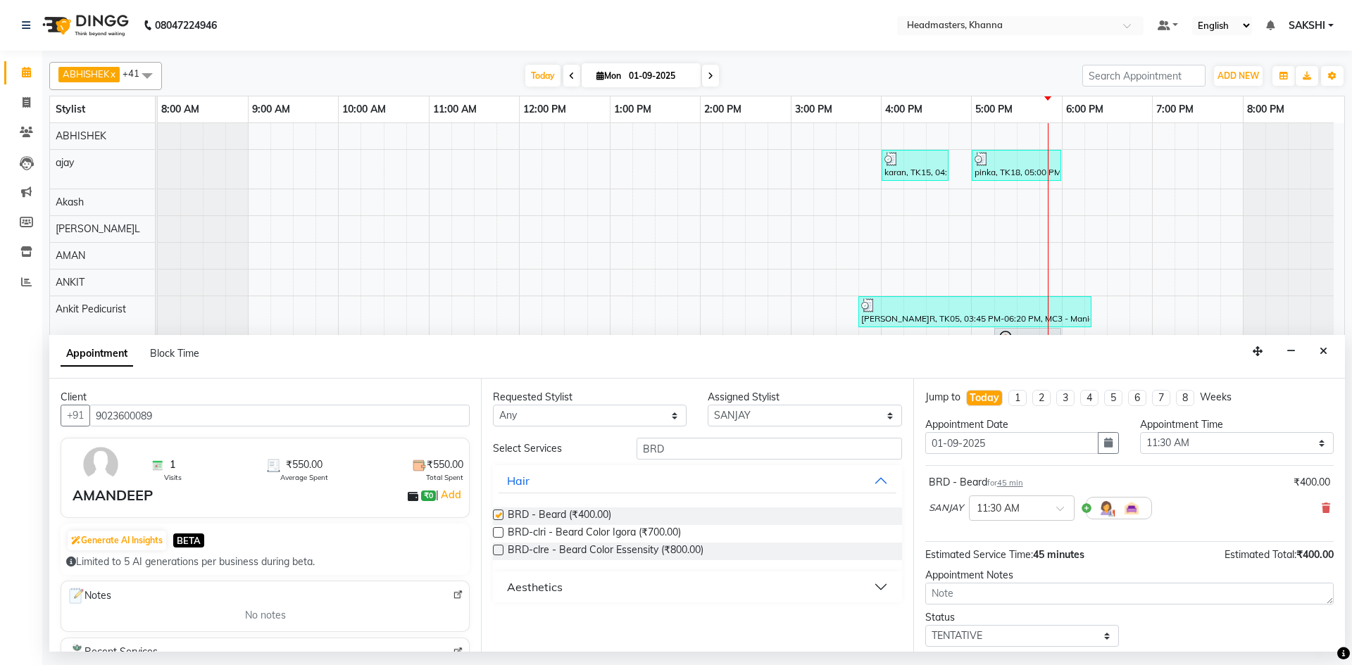
checkbox input "false"
click at [1168, 441] on select "Select 09:00 AM 09:15 AM 09:30 AM 09:45 AM 10:00 AM 10:15 AM 10:30 AM 10:45 AM …" at bounding box center [1237, 443] width 194 height 22
select select "1065"
click at [1140, 432] on select "Select 09:00 AM 09:15 AM 09:30 AM 09:45 AM 10:00 AM 10:15 AM 10:30 AM 10:45 AM …" at bounding box center [1237, 443] width 194 height 22
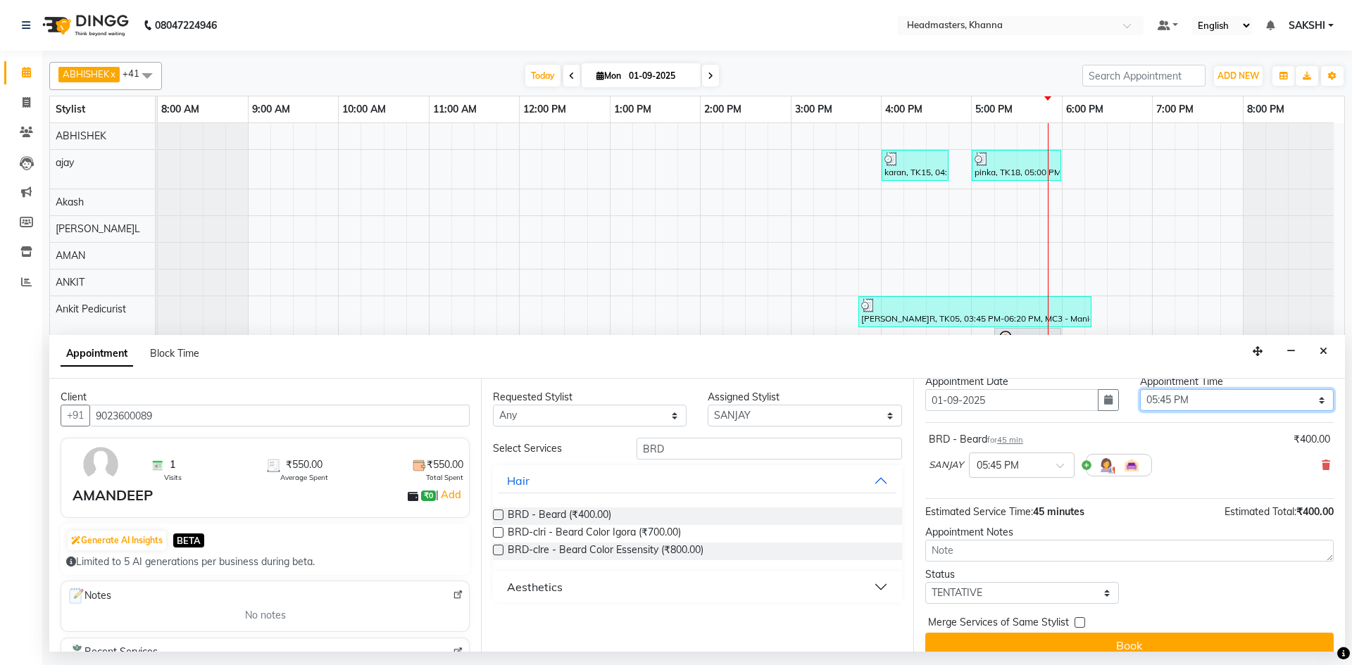
scroll to position [61, 0]
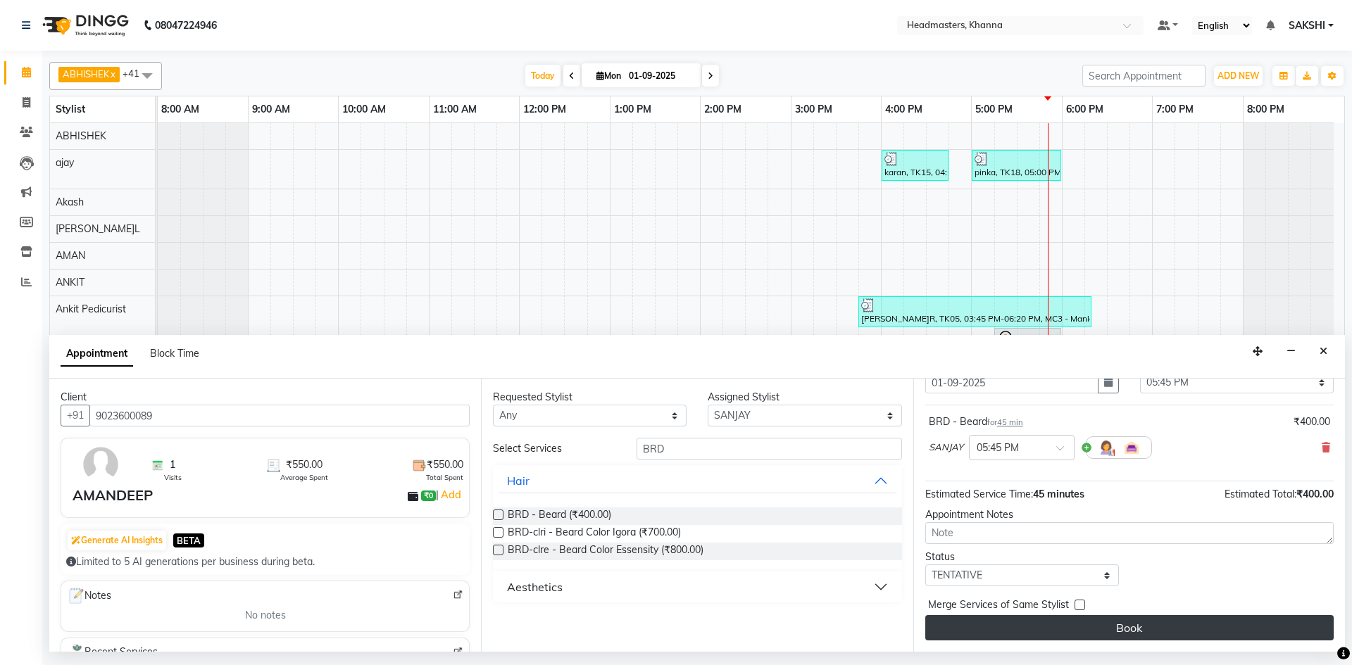
click at [1098, 615] on button "Book" at bounding box center [1129, 627] width 408 height 25
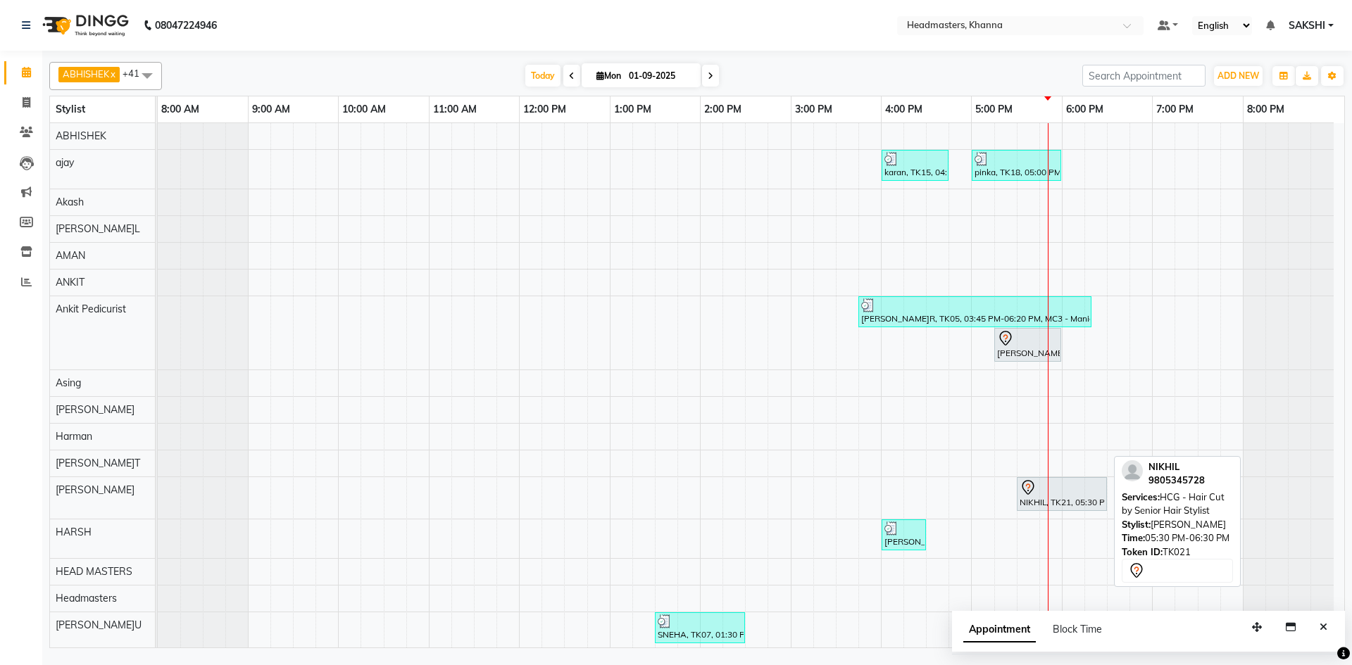
click at [1070, 499] on div "NIKHIL, TK21, 05:30 PM-06:30 PM, HCG - Hair Cut by Senior Hair Stylist" at bounding box center [1061, 494] width 87 height 30
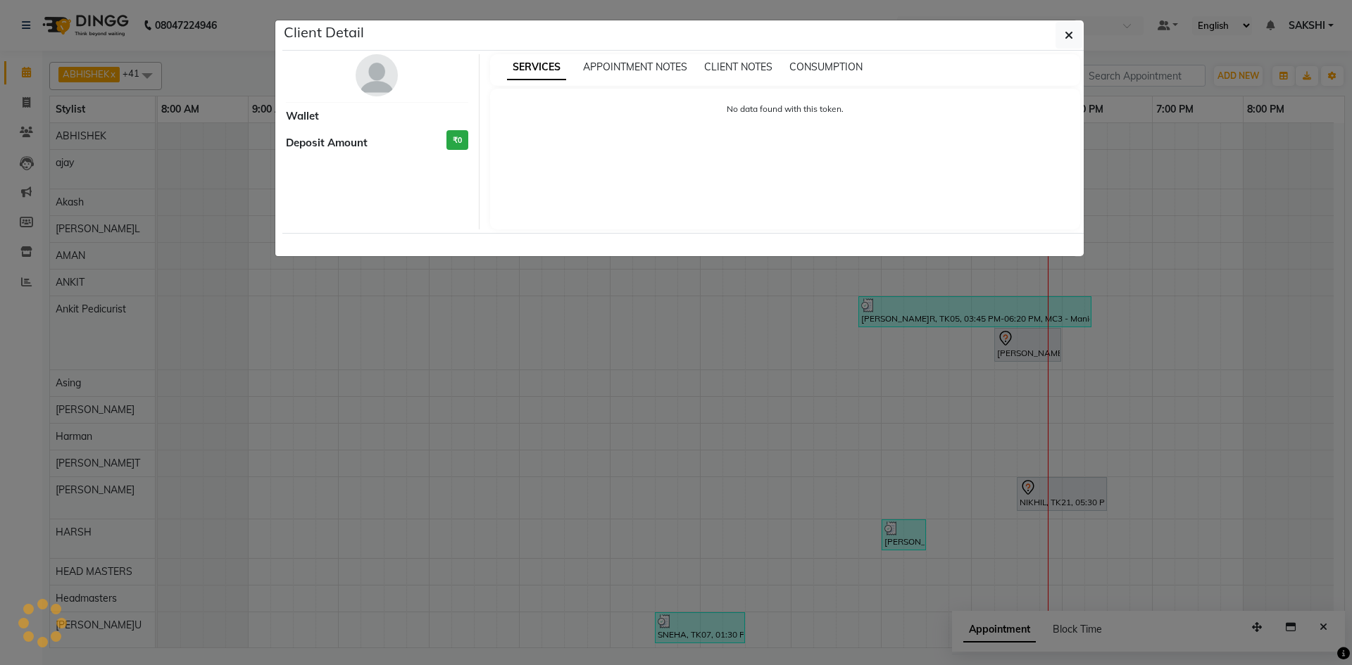
select select "7"
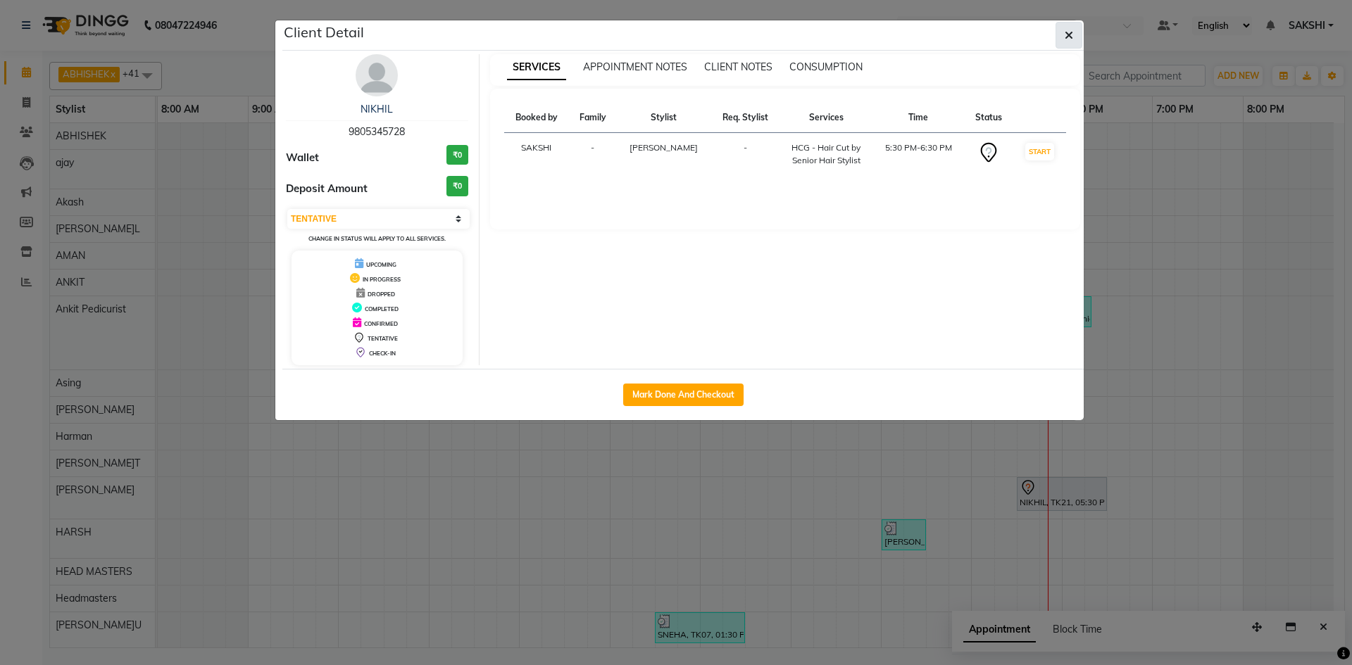
click at [1072, 32] on icon "button" at bounding box center [1069, 35] width 8 height 11
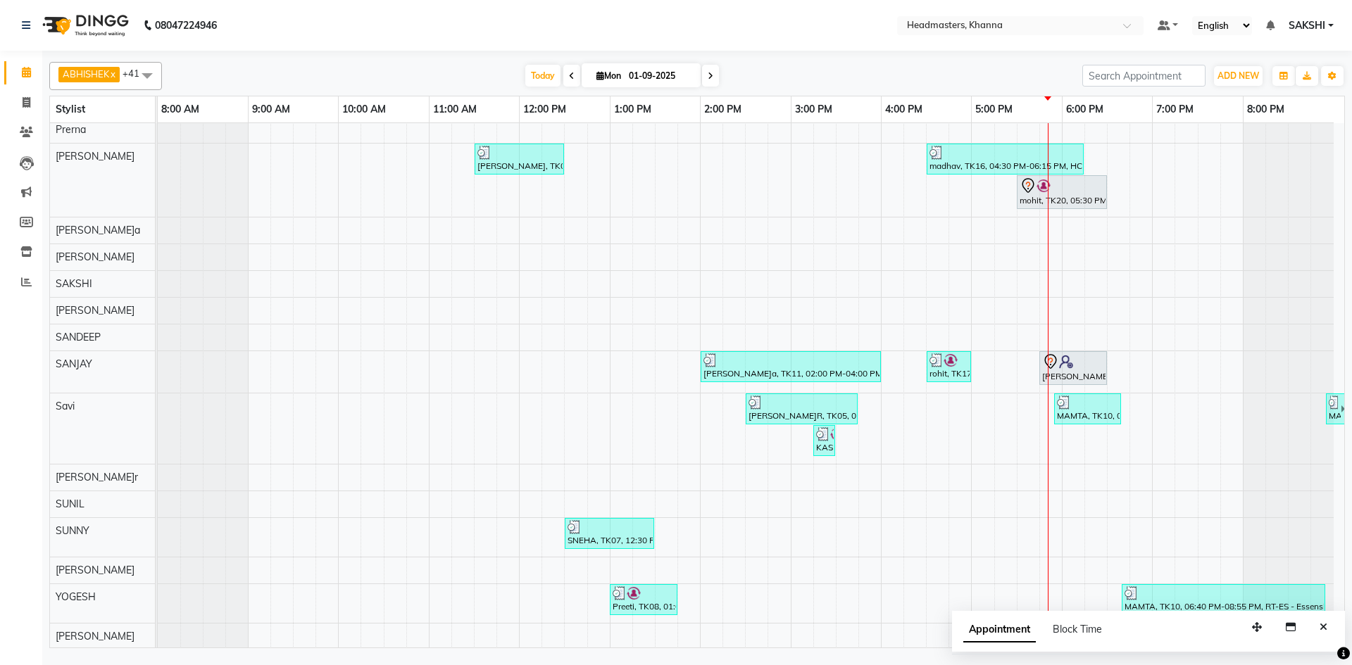
scroll to position [986, 0]
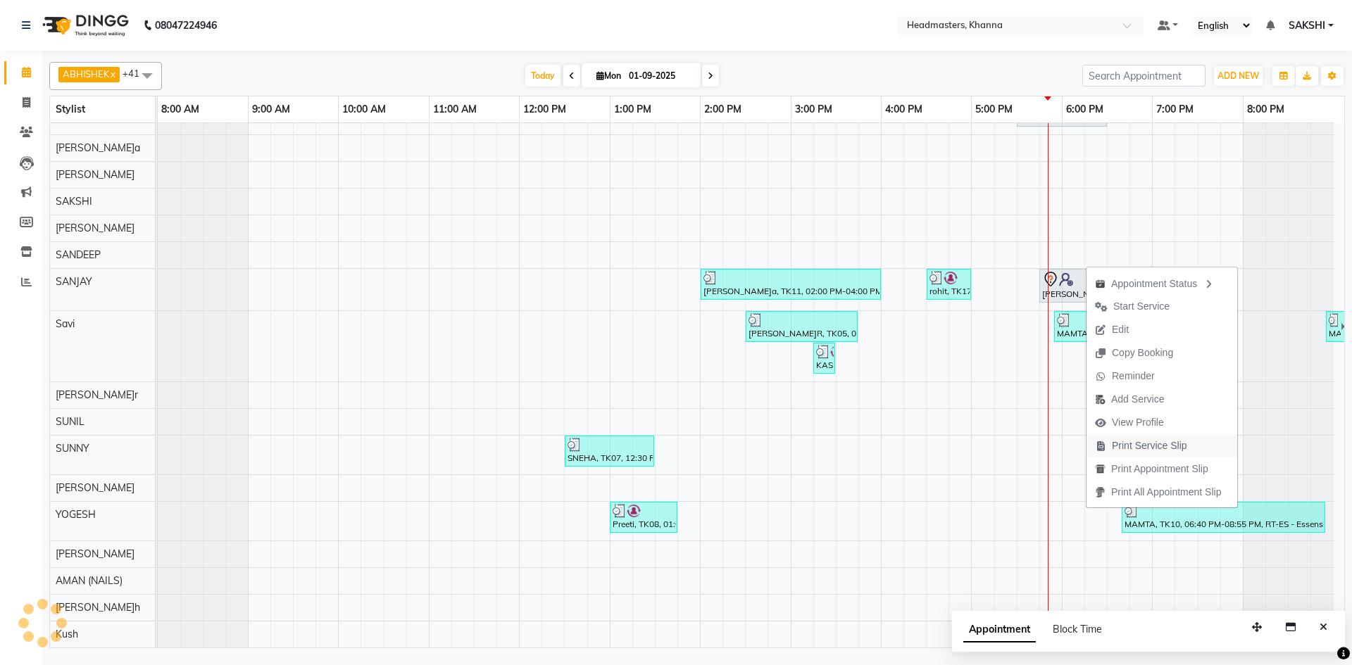
click at [1131, 448] on span "Print Service Slip" at bounding box center [1149, 446] width 75 height 15
